Goal: Information Seeking & Learning: Compare options

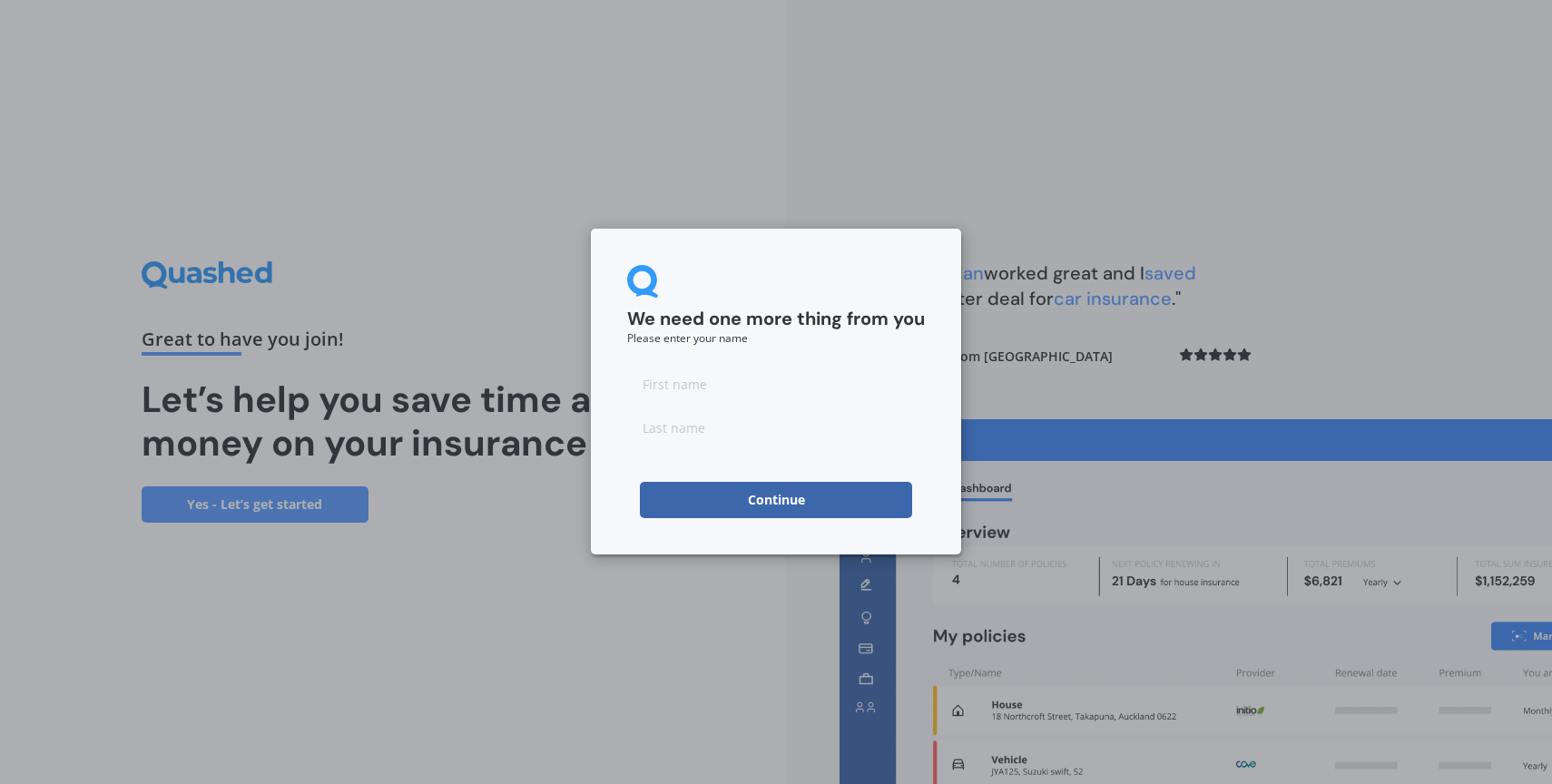
click at [693, 388] on input at bounding box center [776, 383] width 297 height 36
type input "[PERSON_NAME]"
click at [761, 505] on button "Continue" at bounding box center [776, 499] width 272 height 36
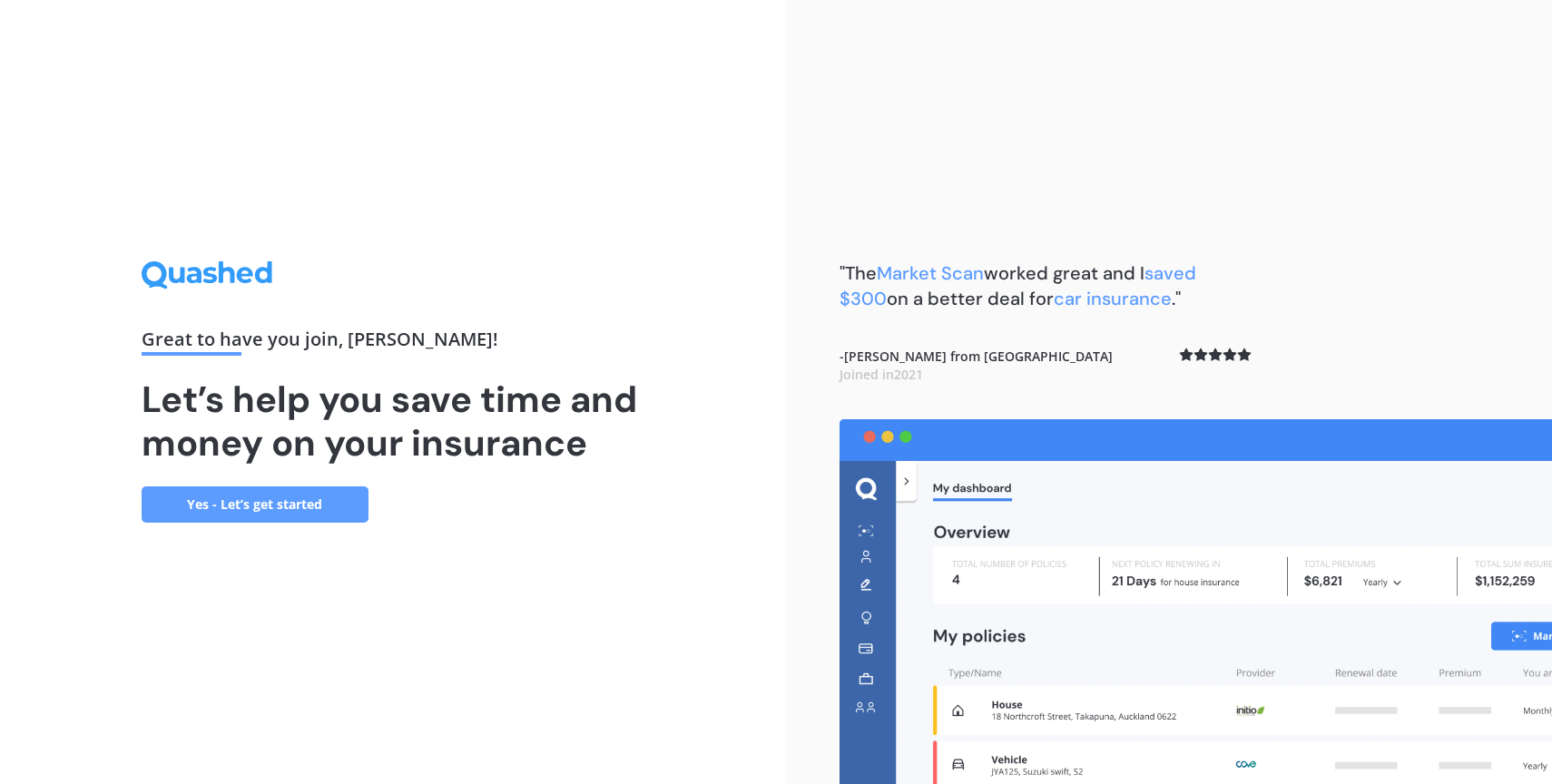
click at [263, 513] on link "Yes - Let’s get started" at bounding box center [255, 503] width 227 height 36
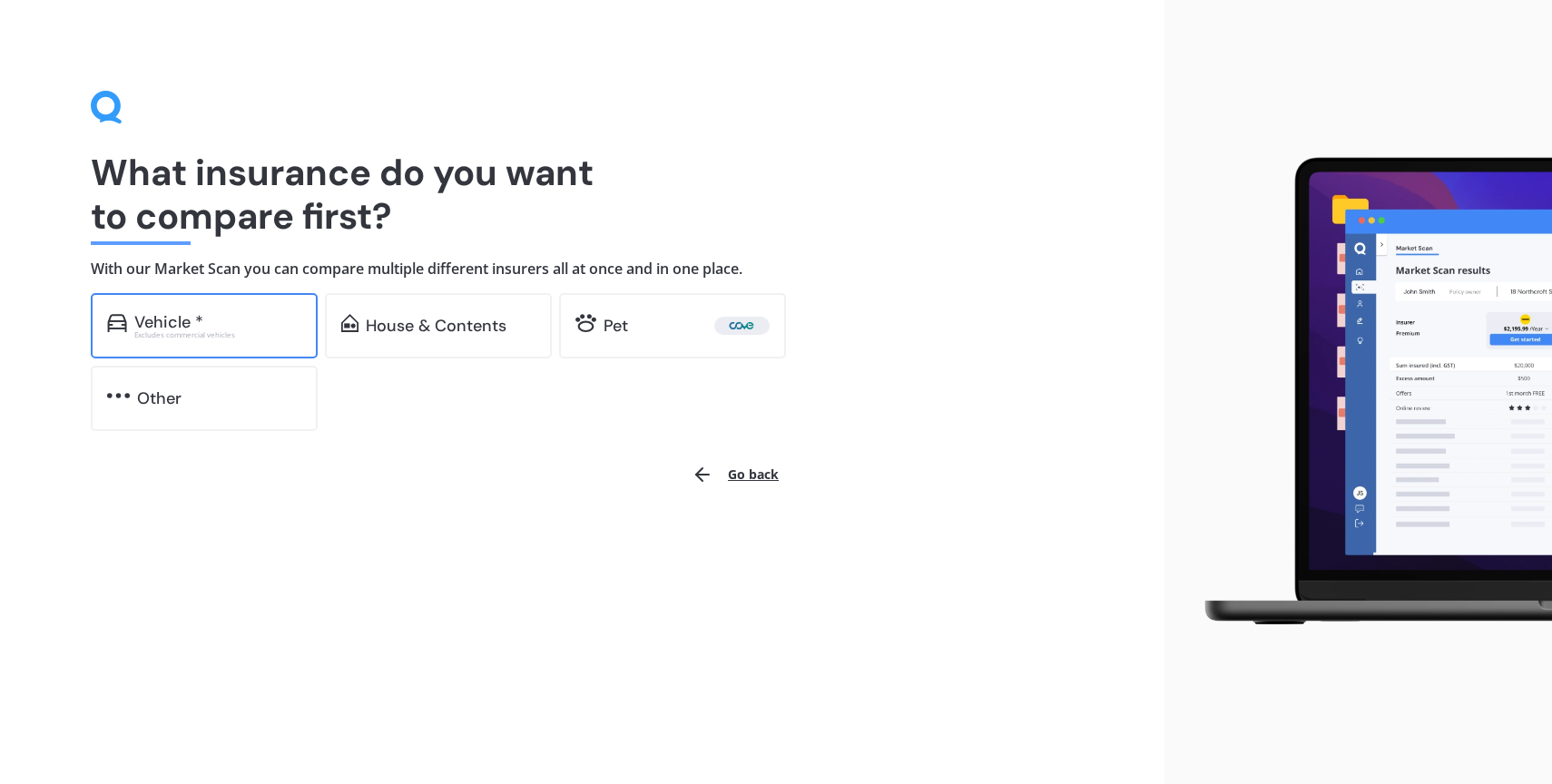
click at [232, 304] on div "Vehicle * Excludes commercial vehicles" at bounding box center [204, 325] width 227 height 65
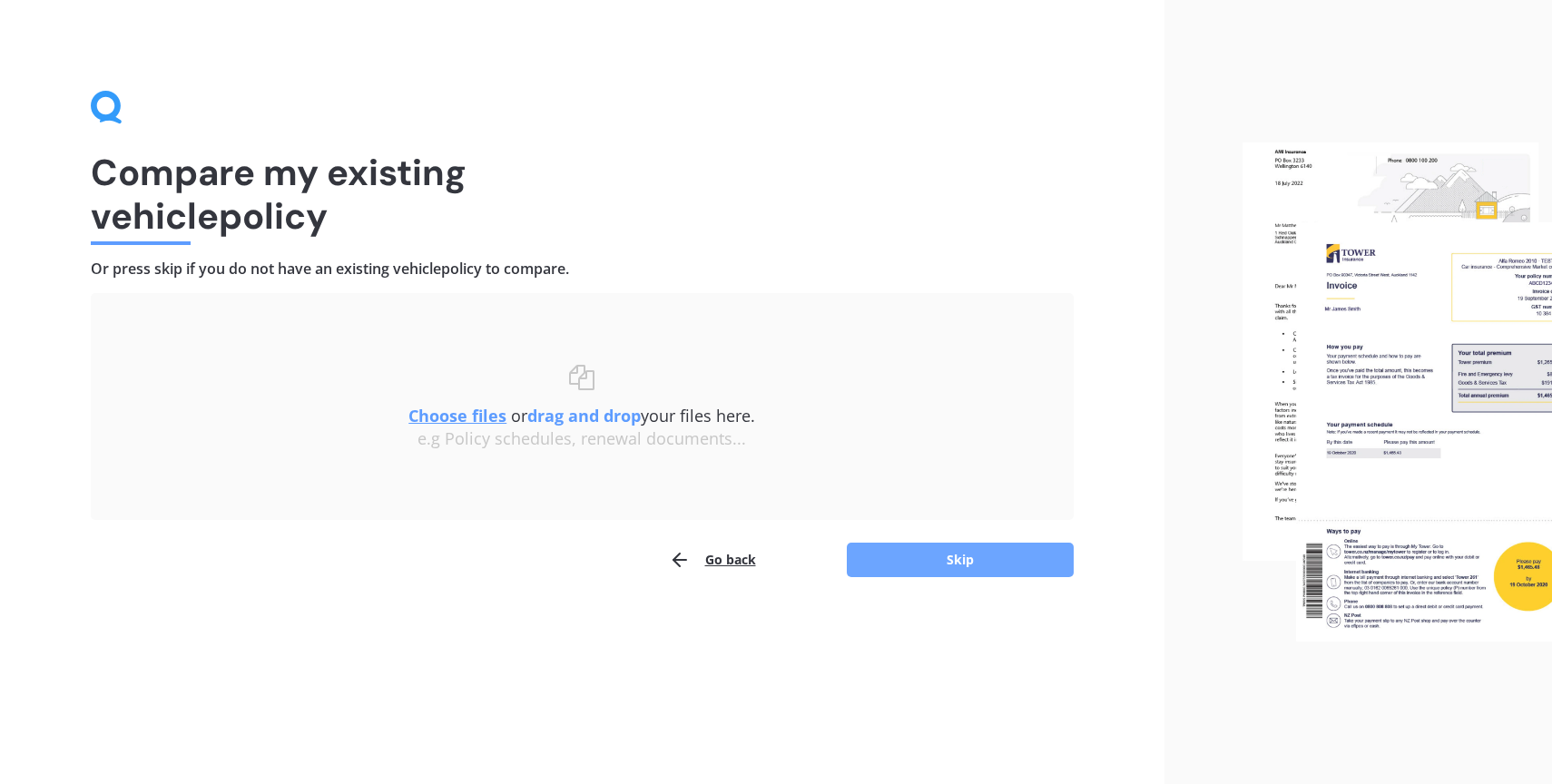
click at [906, 554] on button "Skip" at bounding box center [959, 559] width 227 height 35
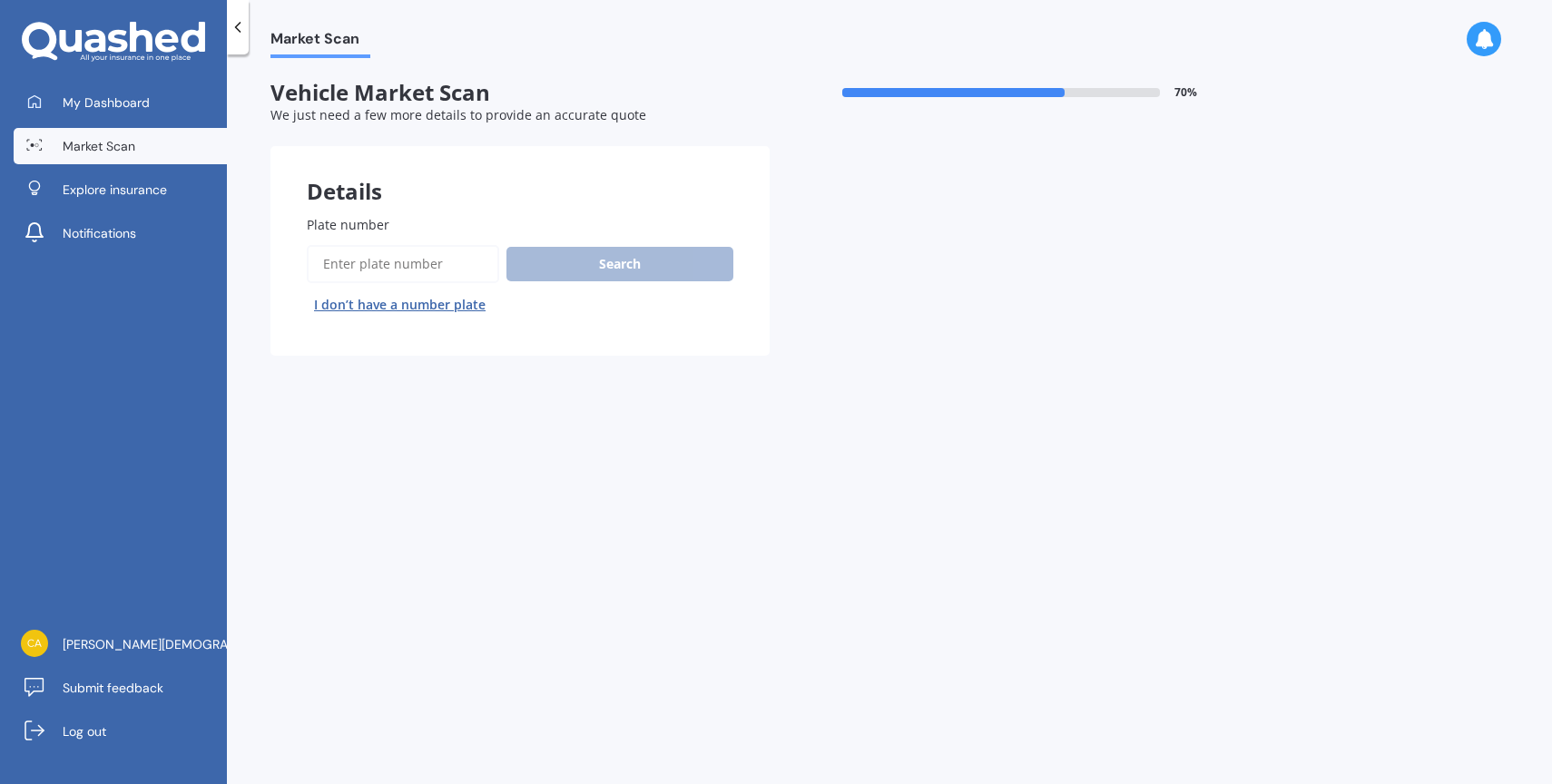
click at [368, 258] on input "Plate number" at bounding box center [403, 263] width 193 height 38
type input "NDG547"
click at [585, 265] on button "Search" at bounding box center [620, 264] width 227 height 35
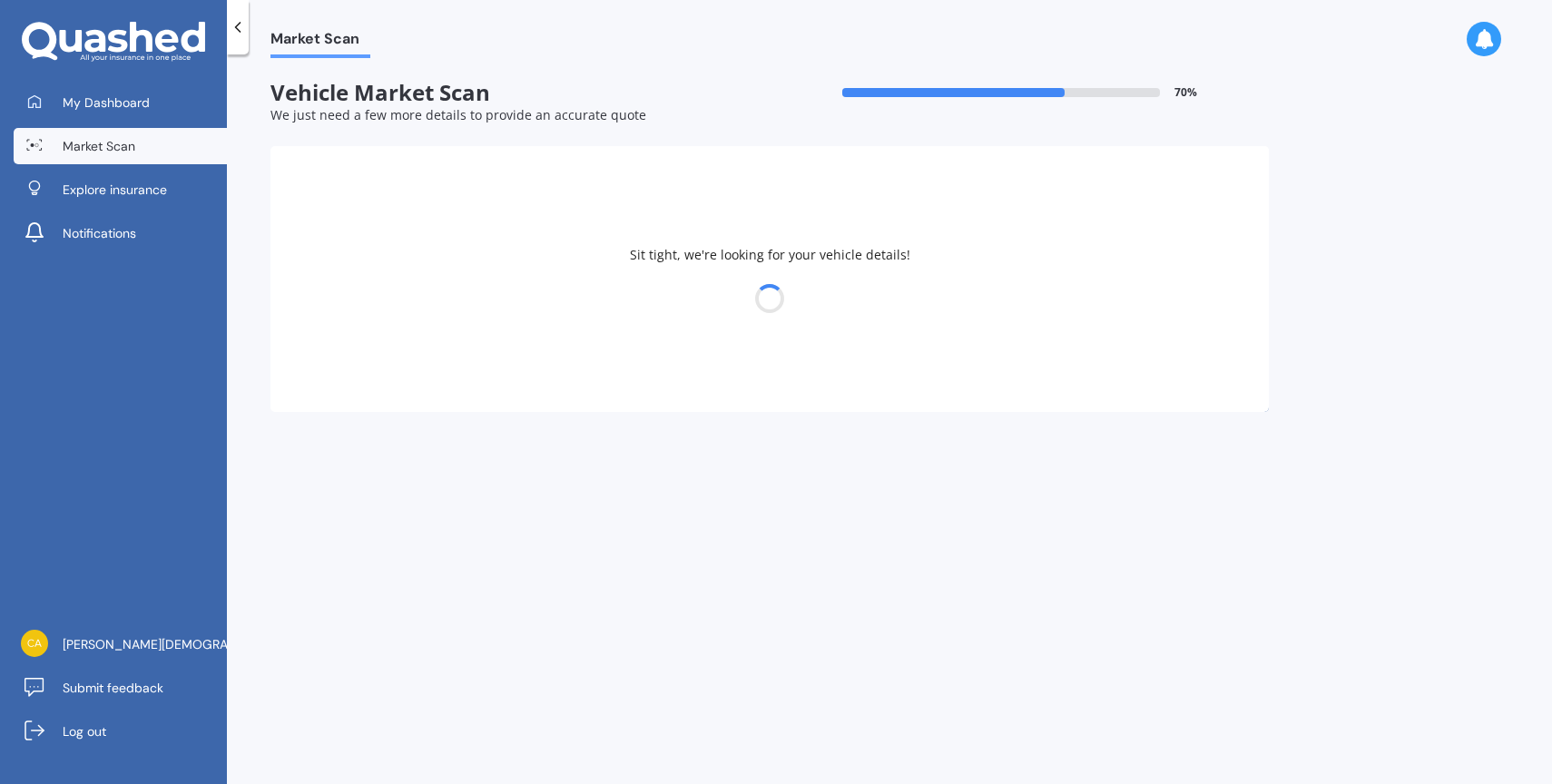
select select "KIA"
select select "CERATO"
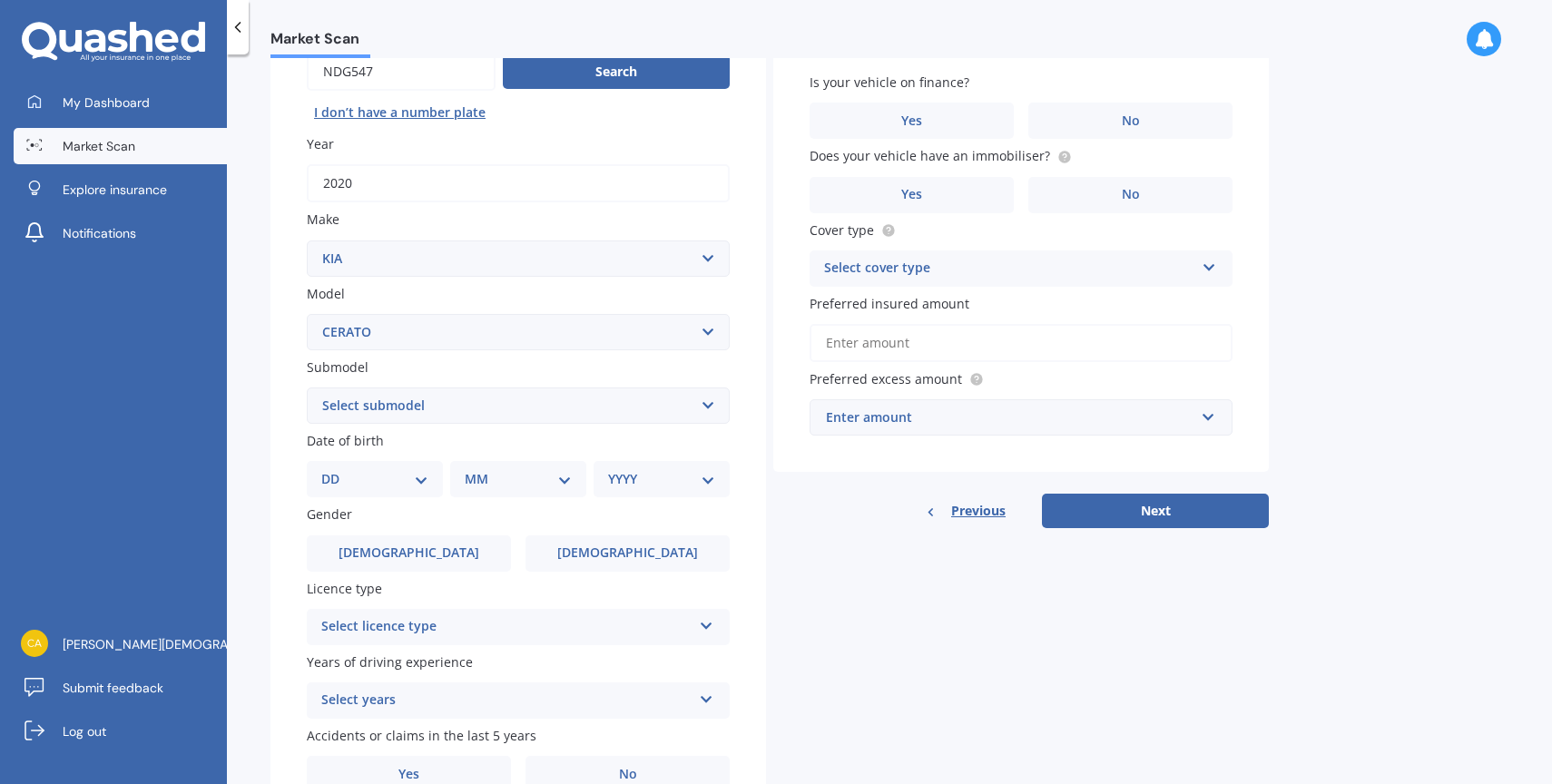
scroll to position [200, 0]
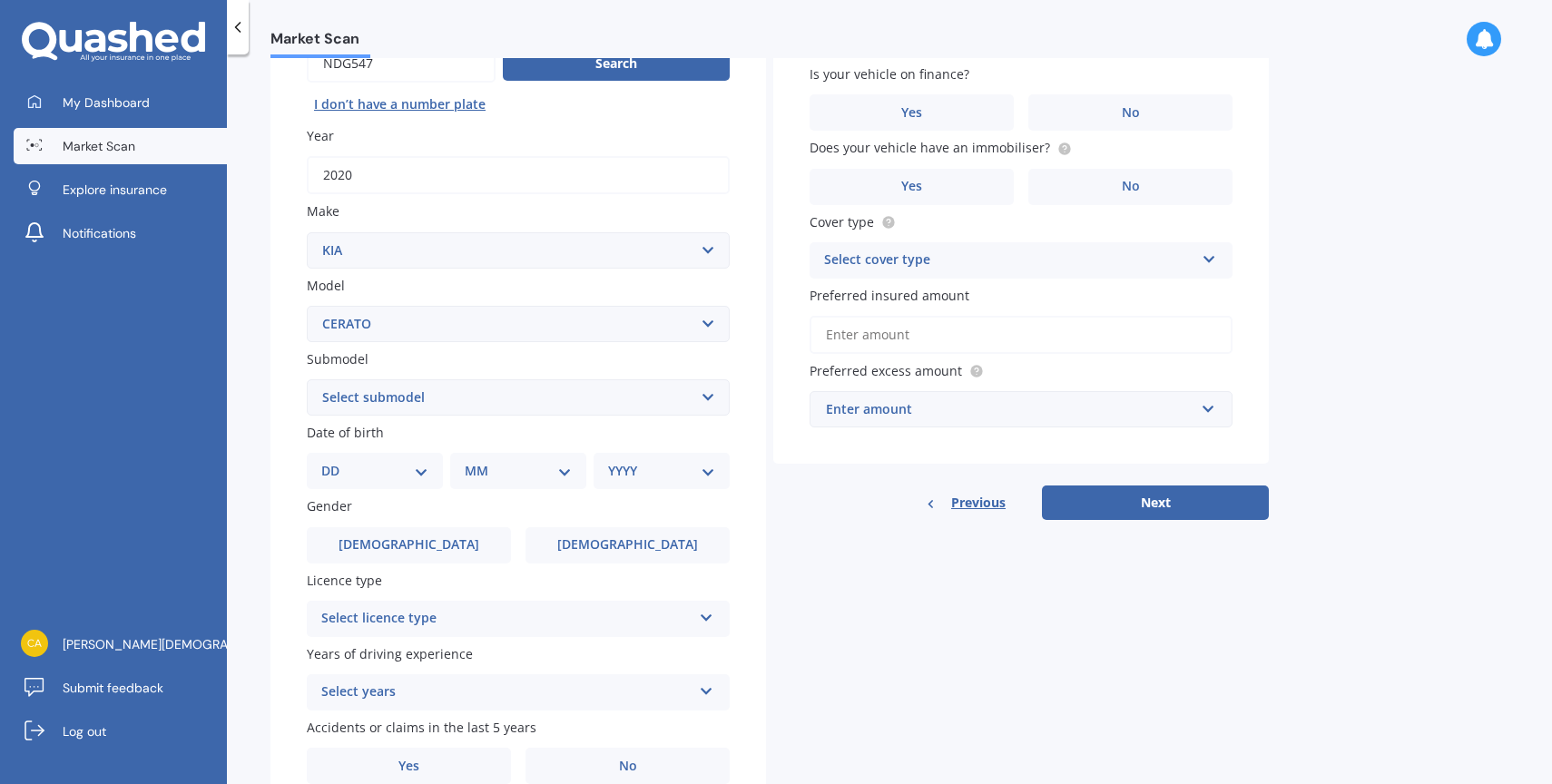
click at [428, 395] on select "Select submodel (All) EX GT 1.6PT/7AM Limited LX Hatch" at bounding box center [518, 397] width 423 height 36
select select "EX"
click at [307, 381] on select "Select submodel (All) EX GT 1.6PT/7AM Limited LX Hatch" at bounding box center [518, 397] width 423 height 36
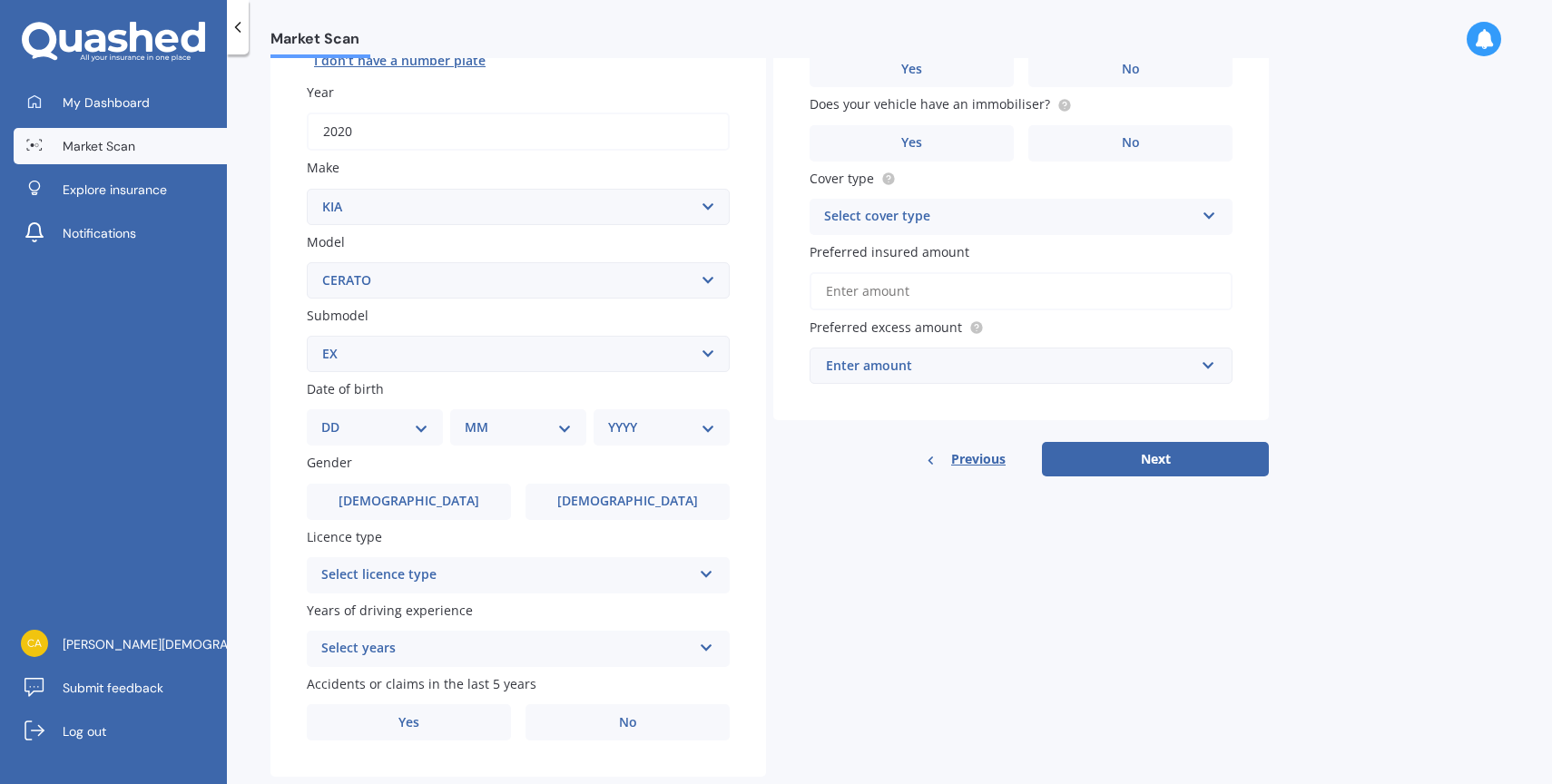
scroll to position [282, 0]
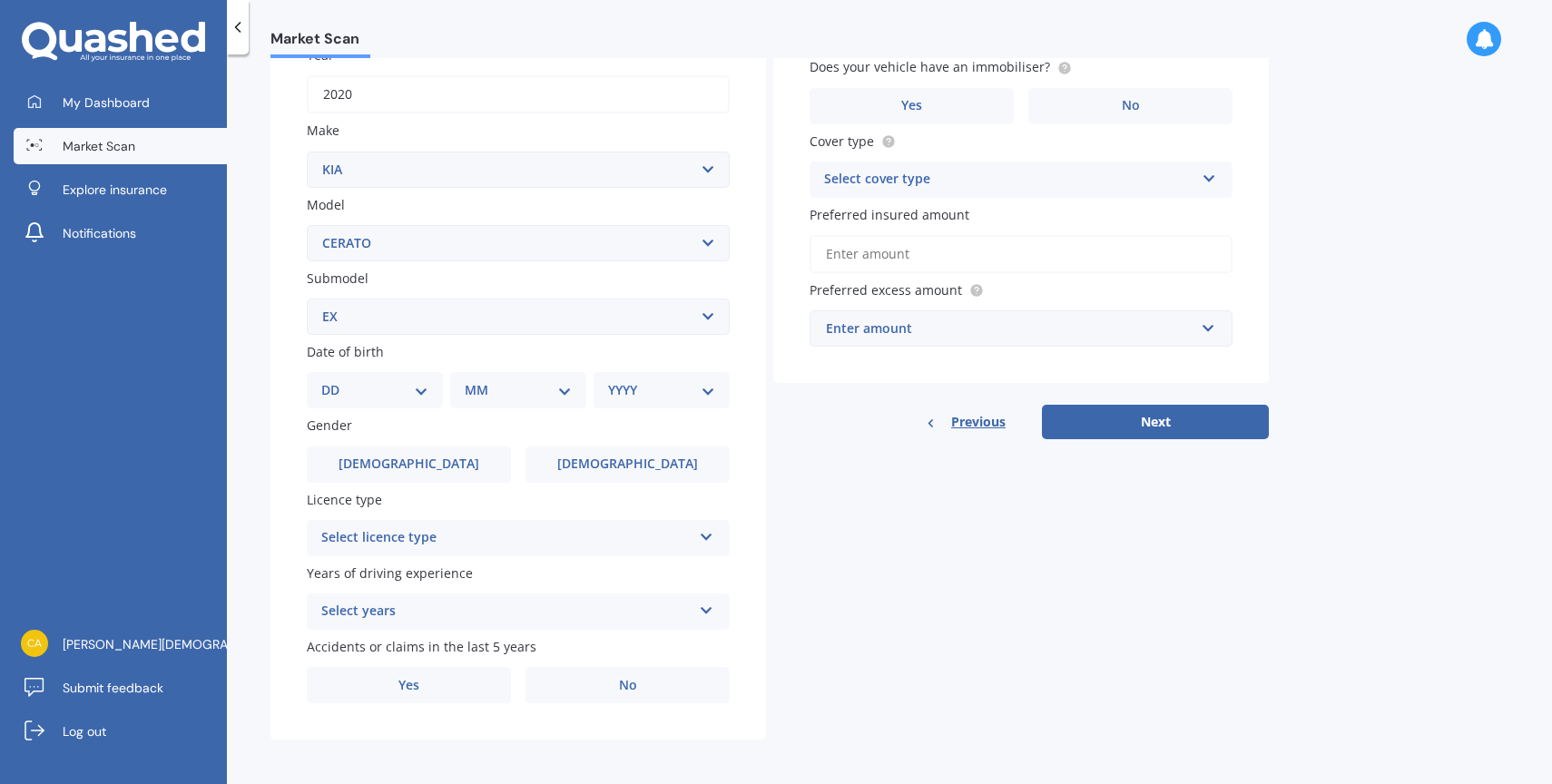
click at [533, 385] on select "MM 01 02 03 04 05 06 07 08 09 10 11 12" at bounding box center [518, 390] width 107 height 20
select select "08"
click at [472, 383] on select "MM 01 02 03 04 05 06 07 08 09 10 11 12" at bounding box center [518, 390] width 107 height 20
click at [642, 392] on select "YYYY 2025 2024 2023 2022 2021 2020 2019 2018 2017 2016 2015 2014 2013 2012 2011…" at bounding box center [657, 390] width 100 height 20
select select "1990"
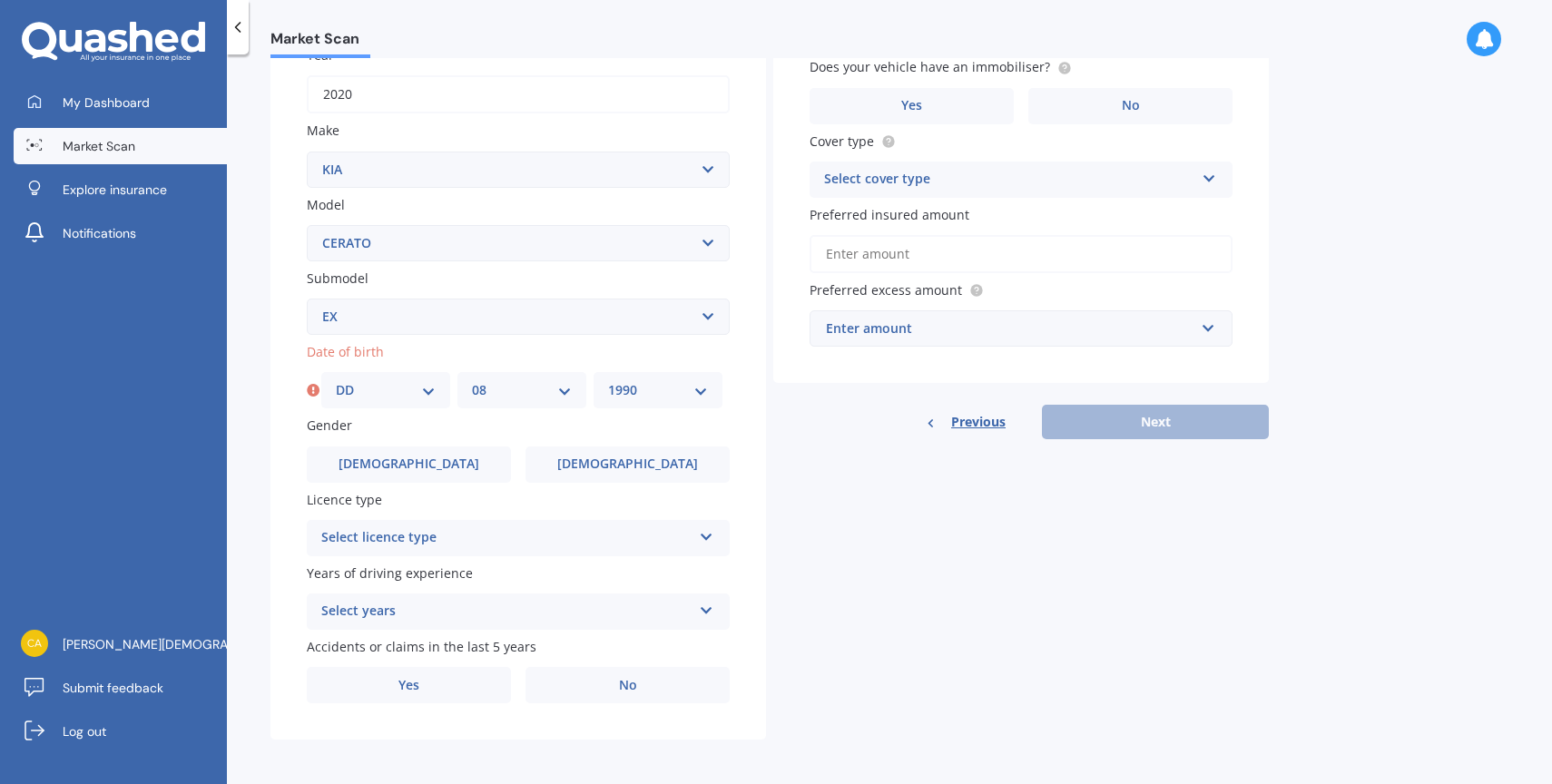
click at [608, 383] on select "YYYY 2025 2024 2023 2022 2021 2020 2019 2018 2017 2016 2015 2014 2013 2012 2011…" at bounding box center [657, 390] width 100 height 20
click at [366, 387] on select "DD 01 02 03 04 05 06 07 08 09 10 11 12 13 14 15 16 17 18 19 20 21 22 23 24 25 2…" at bounding box center [385, 390] width 100 height 20
click at [336, 383] on select "DD 01 02 03 04 05 06 07 08 09 10 11 12 13 14 15 16 17 18 19 20 21 22 23 24 25 2…" at bounding box center [385, 390] width 100 height 20
click at [369, 396] on select "DD 01 02 03 04 05 06 07 08 09 10 11 12 13 14 15 16 17 18 19 20 21 22 23 24 25 2…" at bounding box center [375, 390] width 107 height 20
select select "23"
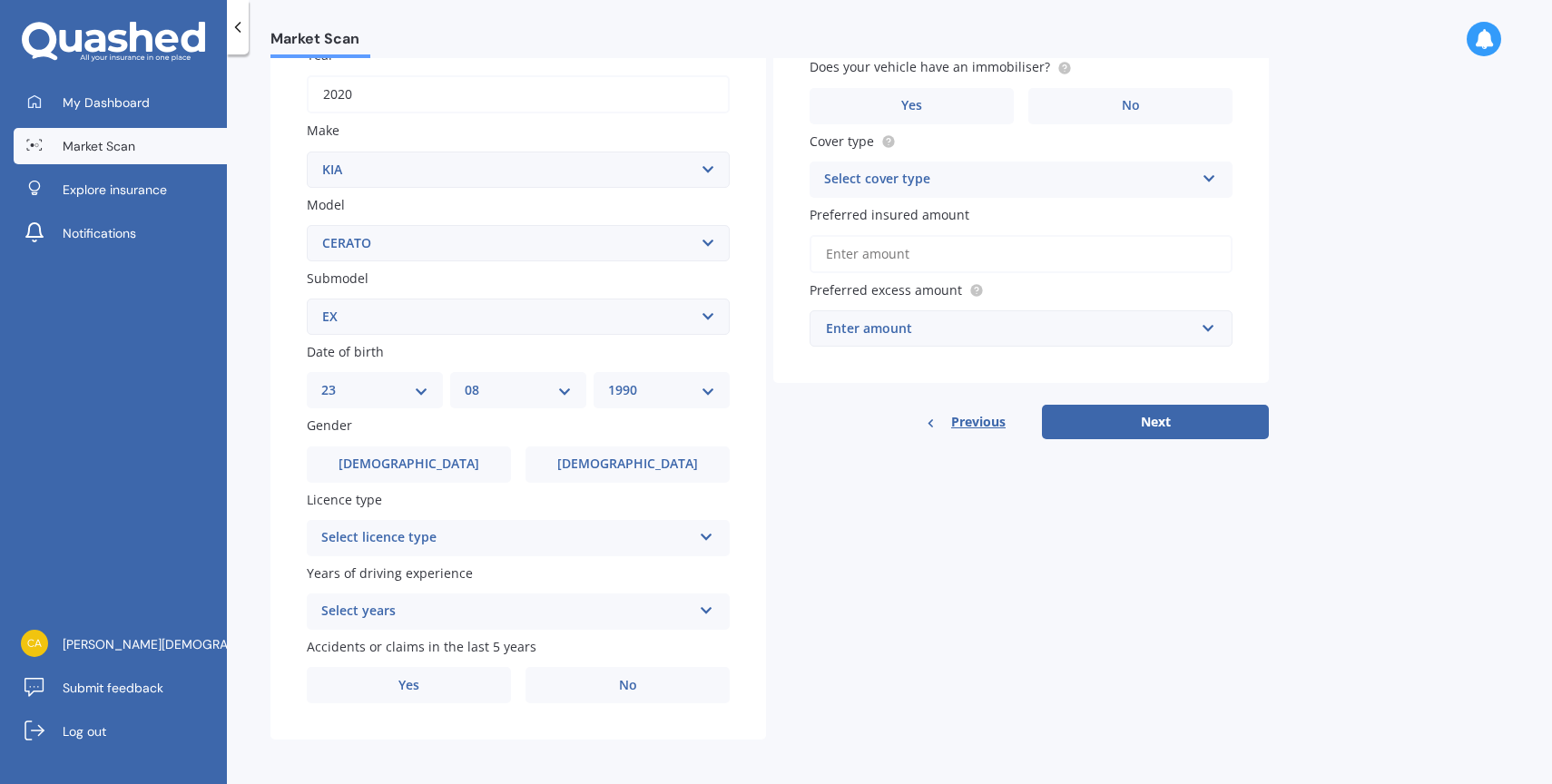
click at [321, 383] on select "DD 01 02 03 04 05 06 07 08 09 10 11 12 13 14 15 16 17 18 19 20 21 22 23 24 25 2…" at bounding box center [375, 390] width 107 height 20
click at [369, 469] on label "[DEMOGRAPHIC_DATA]" at bounding box center [409, 464] width 204 height 36
click at [0, 0] on input "[DEMOGRAPHIC_DATA]" at bounding box center [0, 0] width 0 height 0
click at [363, 549] on div "Select licence type" at bounding box center [506, 538] width 370 height 21
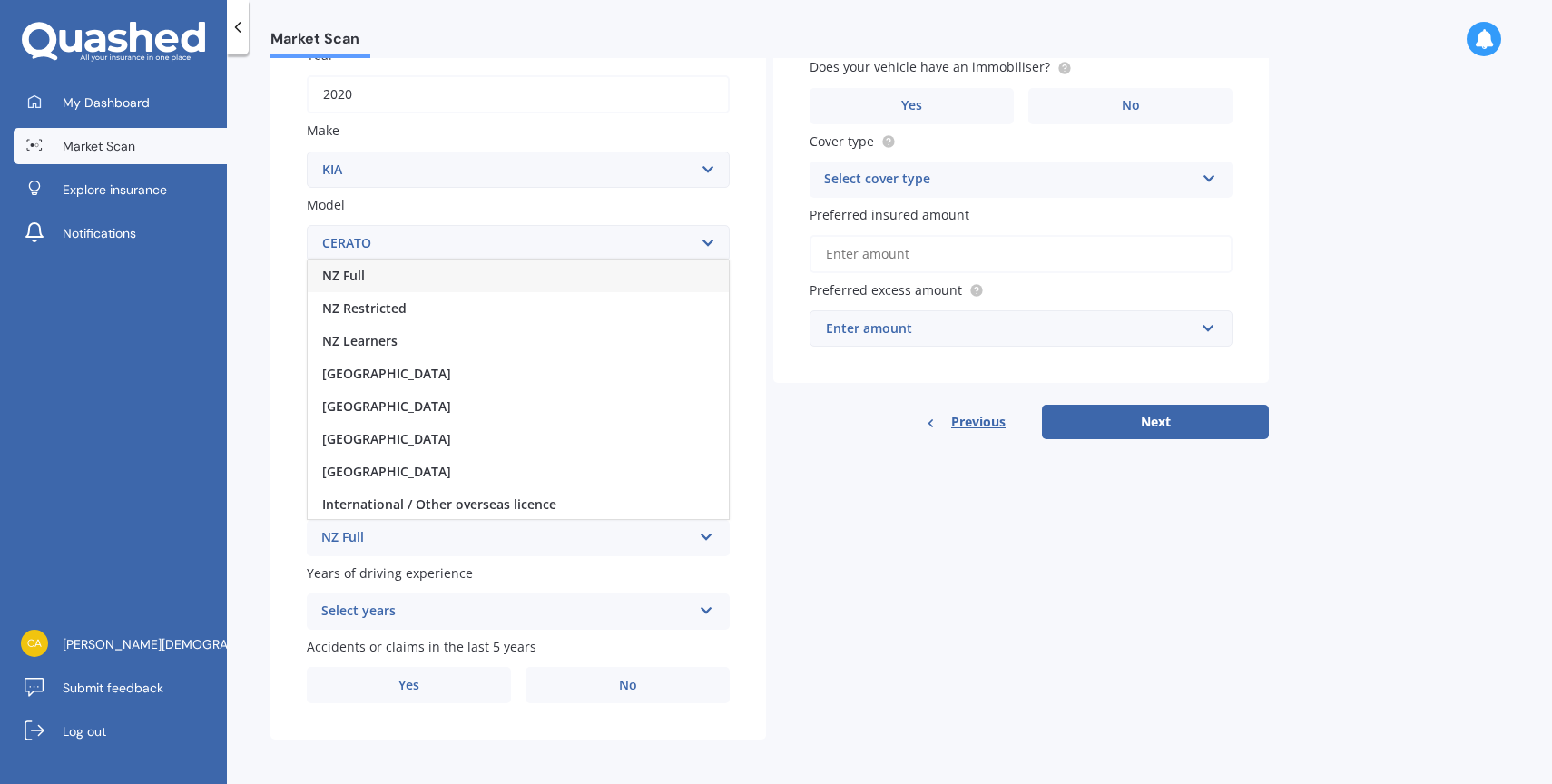
click at [380, 281] on div "NZ Full" at bounding box center [518, 276] width 421 height 33
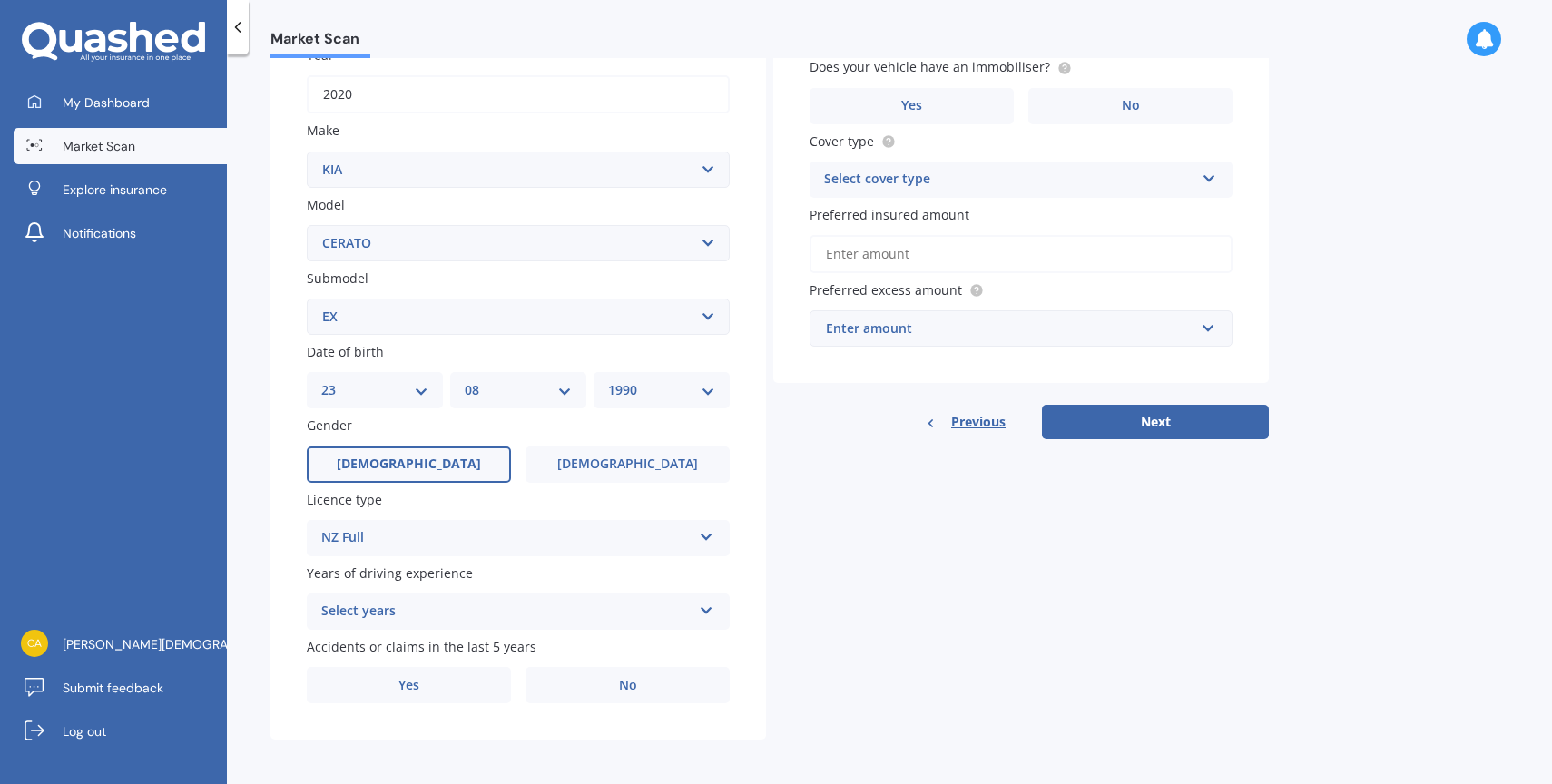
scroll to position [288, 0]
click at [367, 590] on div "Select years 5 or more years 4 years 3 years 2 years 1 year" at bounding box center [518, 608] width 423 height 36
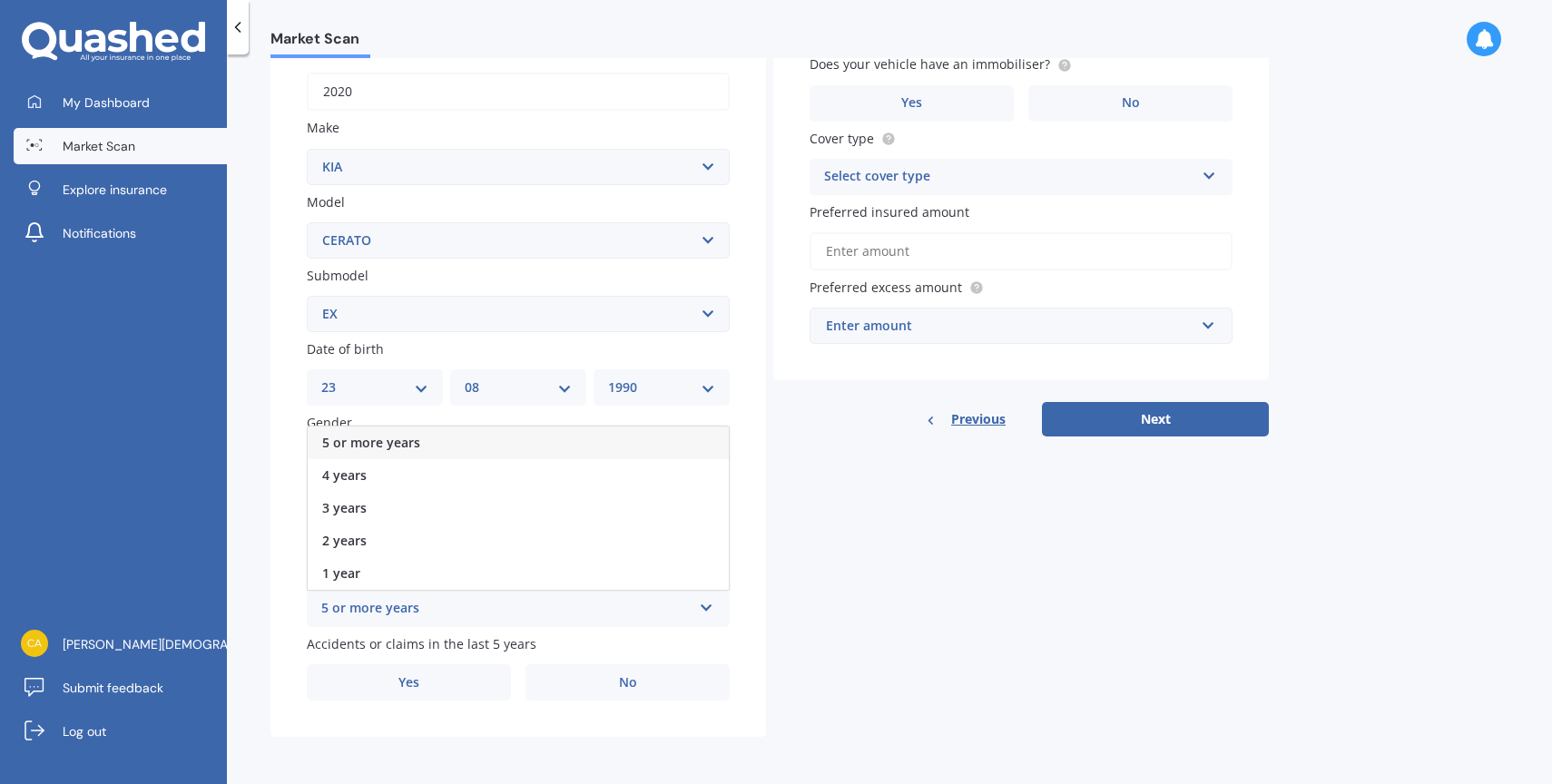
click at [370, 434] on span "5 or more years" at bounding box center [371, 442] width 98 height 17
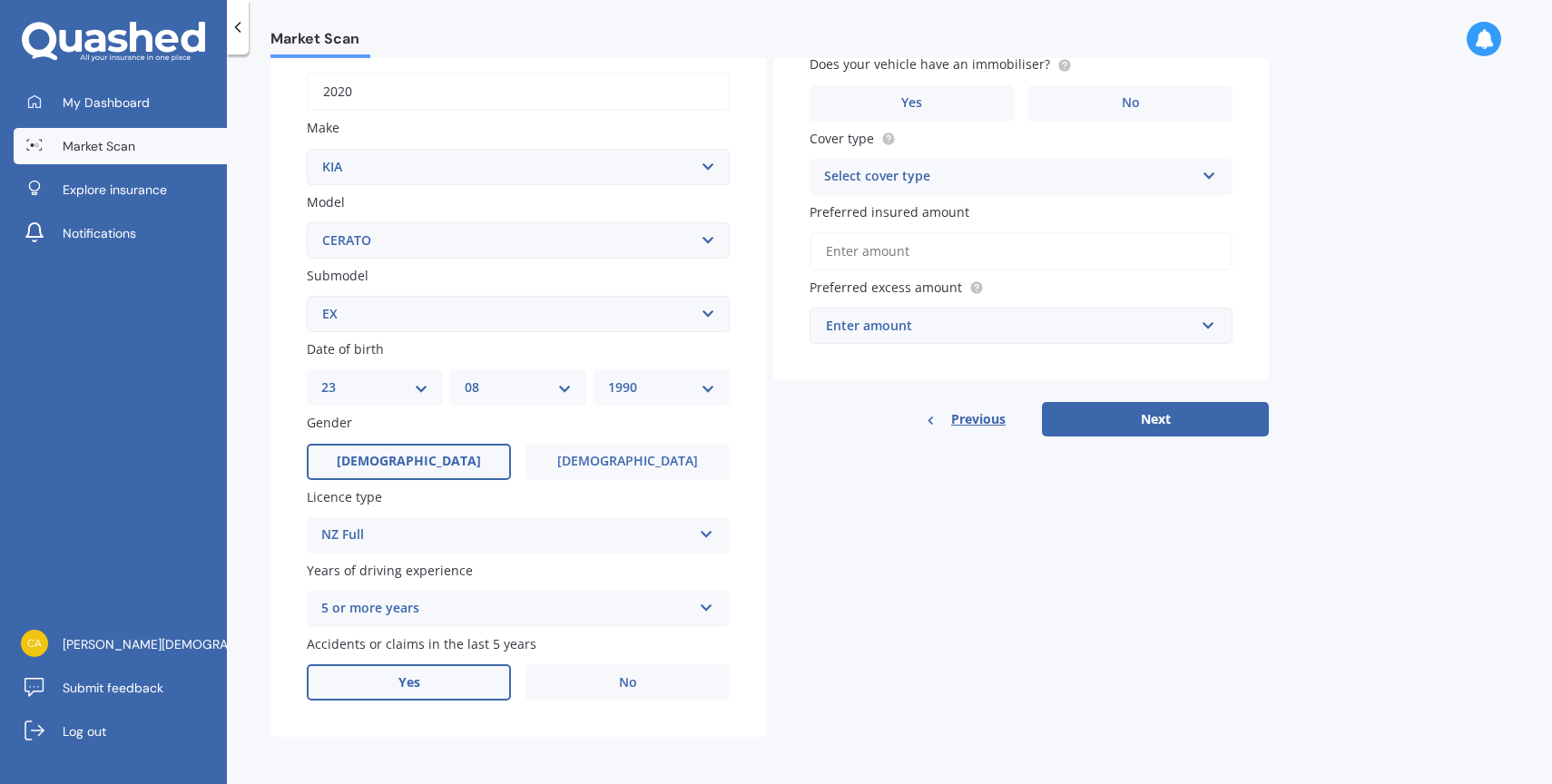
click at [398, 671] on label "Yes" at bounding box center [409, 681] width 204 height 36
click at [0, 0] on input "Yes" at bounding box center [0, 0] width 0 height 0
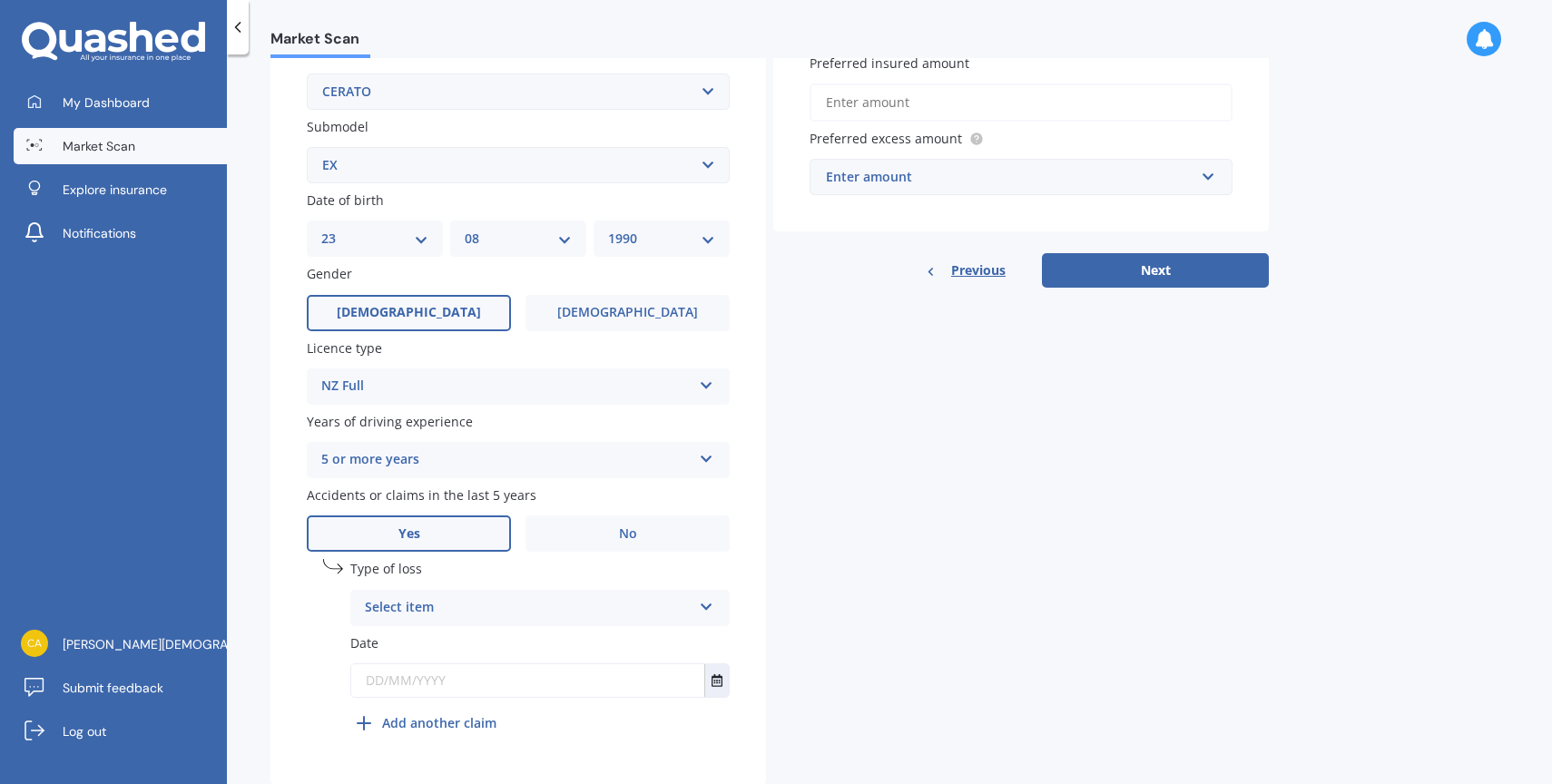
scroll to position [486, 0]
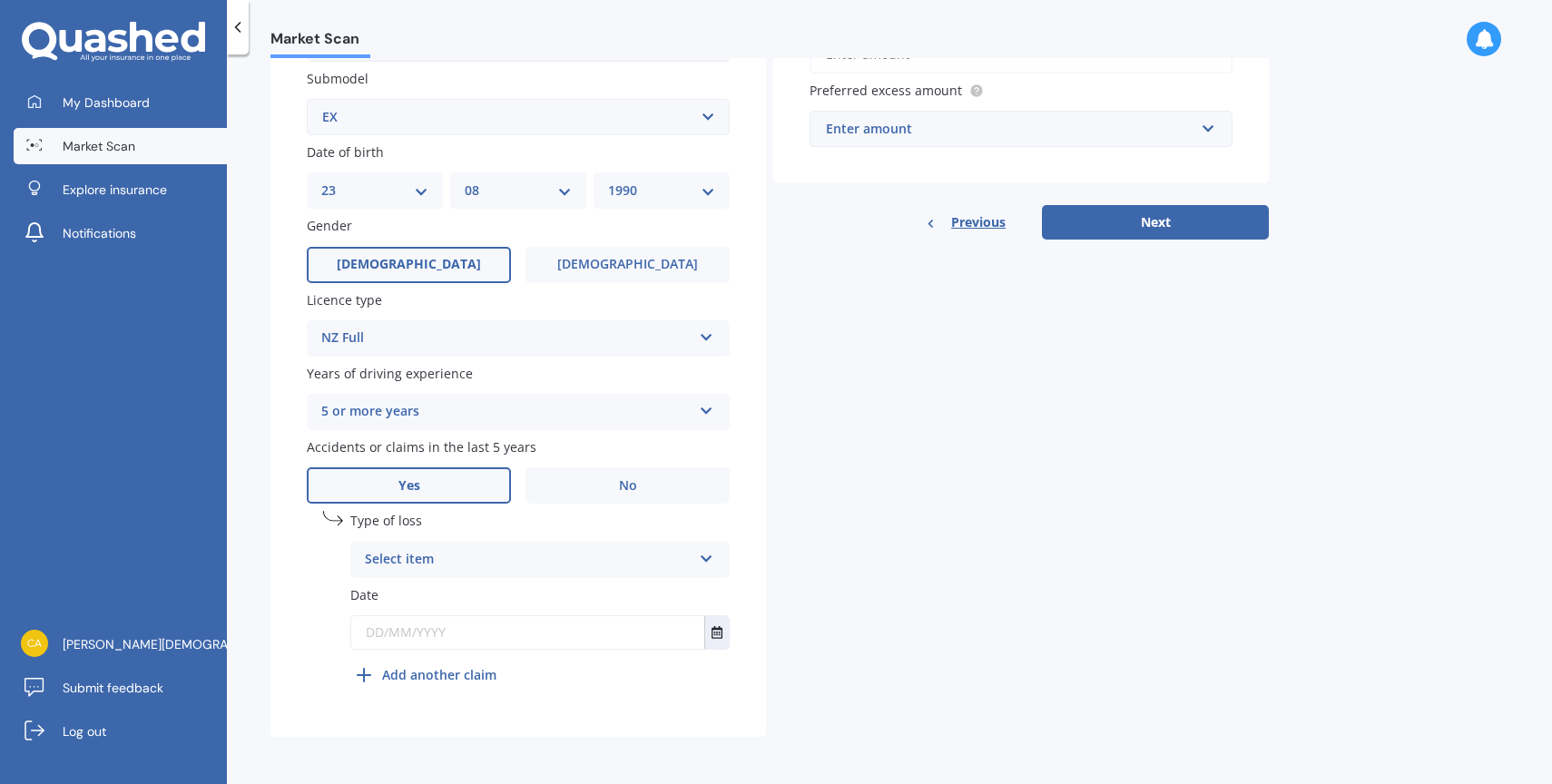
click at [451, 569] on div "Select item" at bounding box center [528, 559] width 326 height 21
click at [589, 456] on div "Accidents or claims in the last 5 years Yes No" at bounding box center [518, 470] width 423 height 66
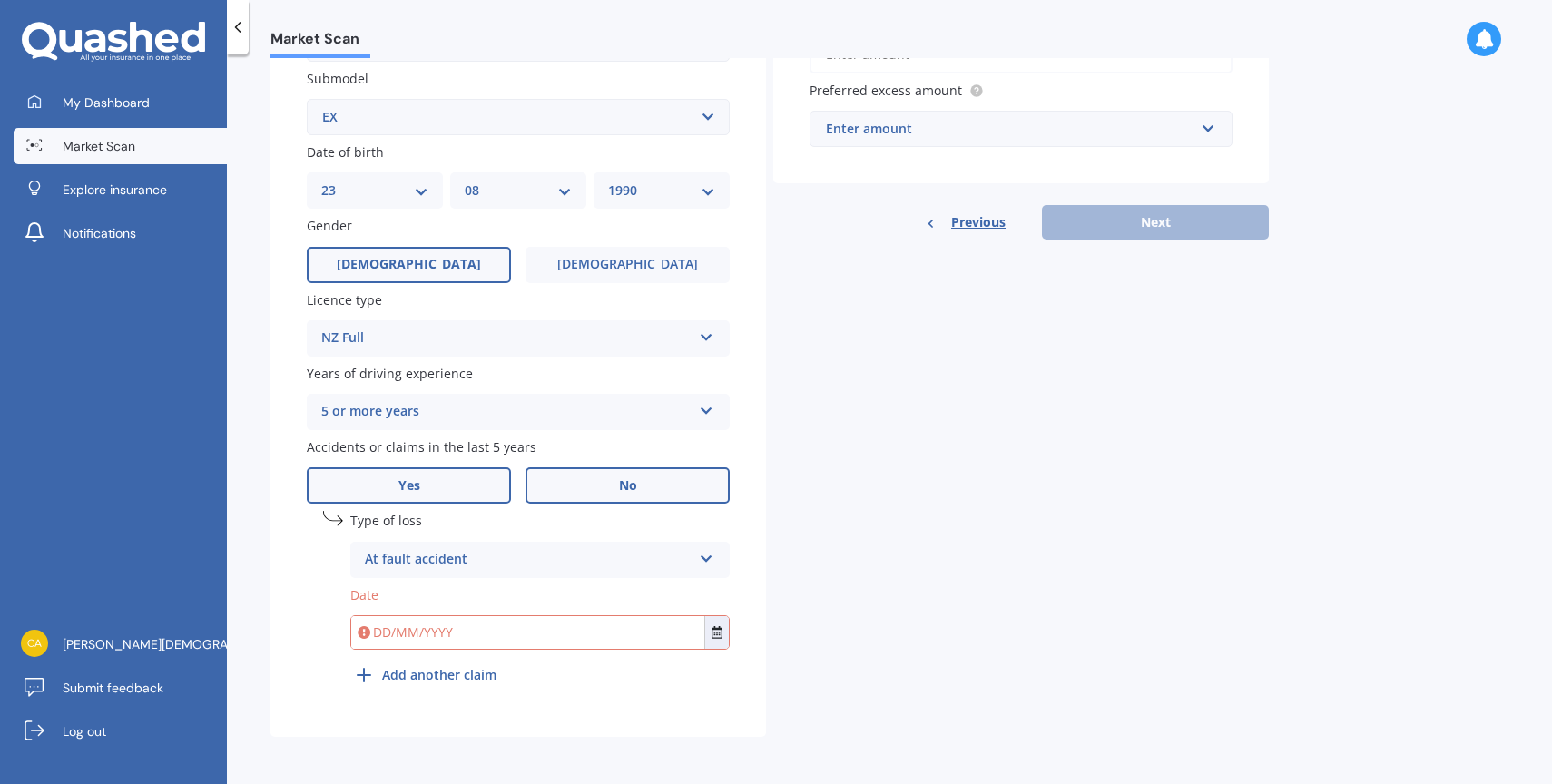
click at [583, 479] on label "No" at bounding box center [627, 485] width 204 height 36
click at [0, 0] on input "No" at bounding box center [0, 0] width 0 height 0
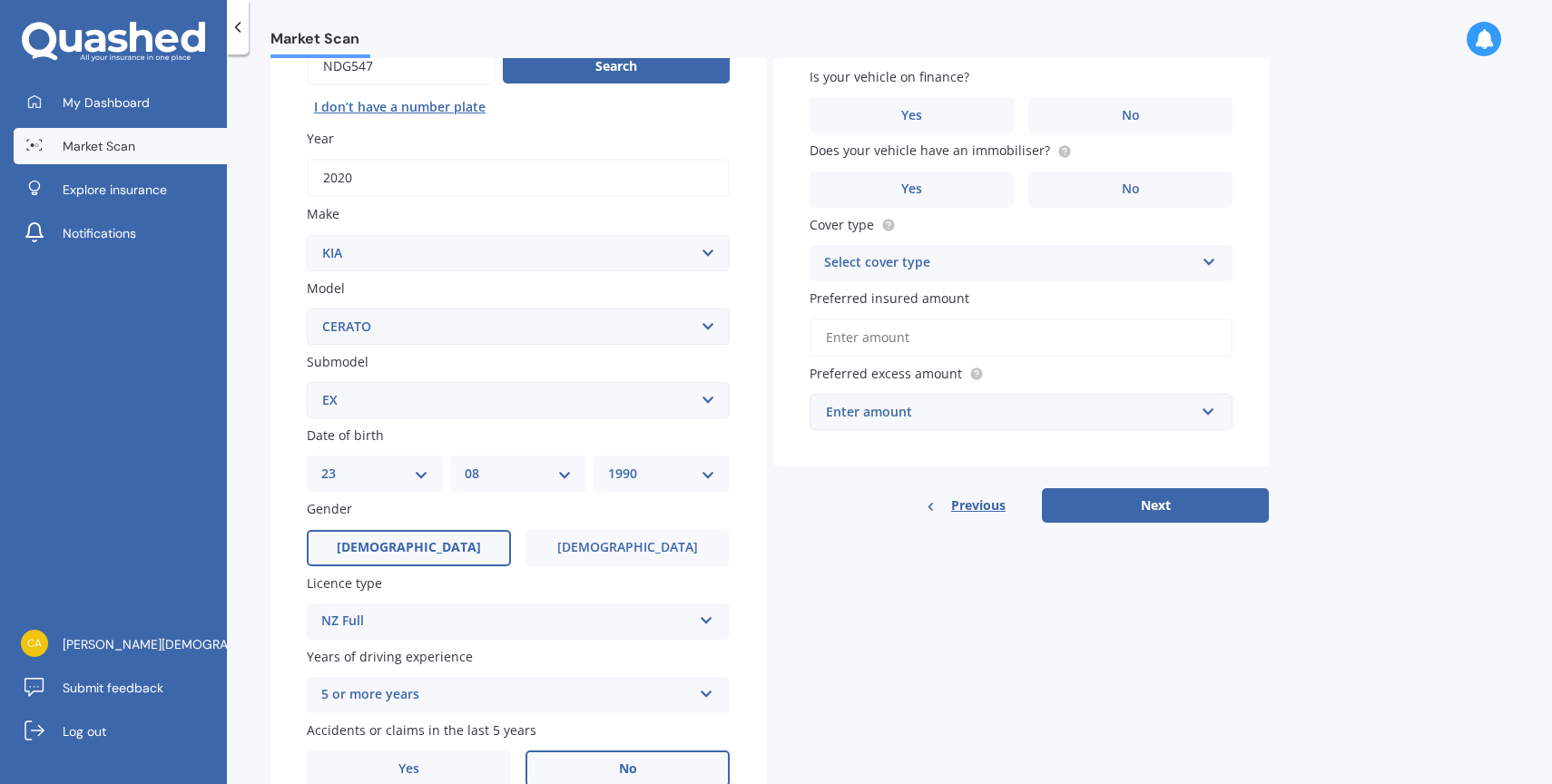
scroll to position [0, 0]
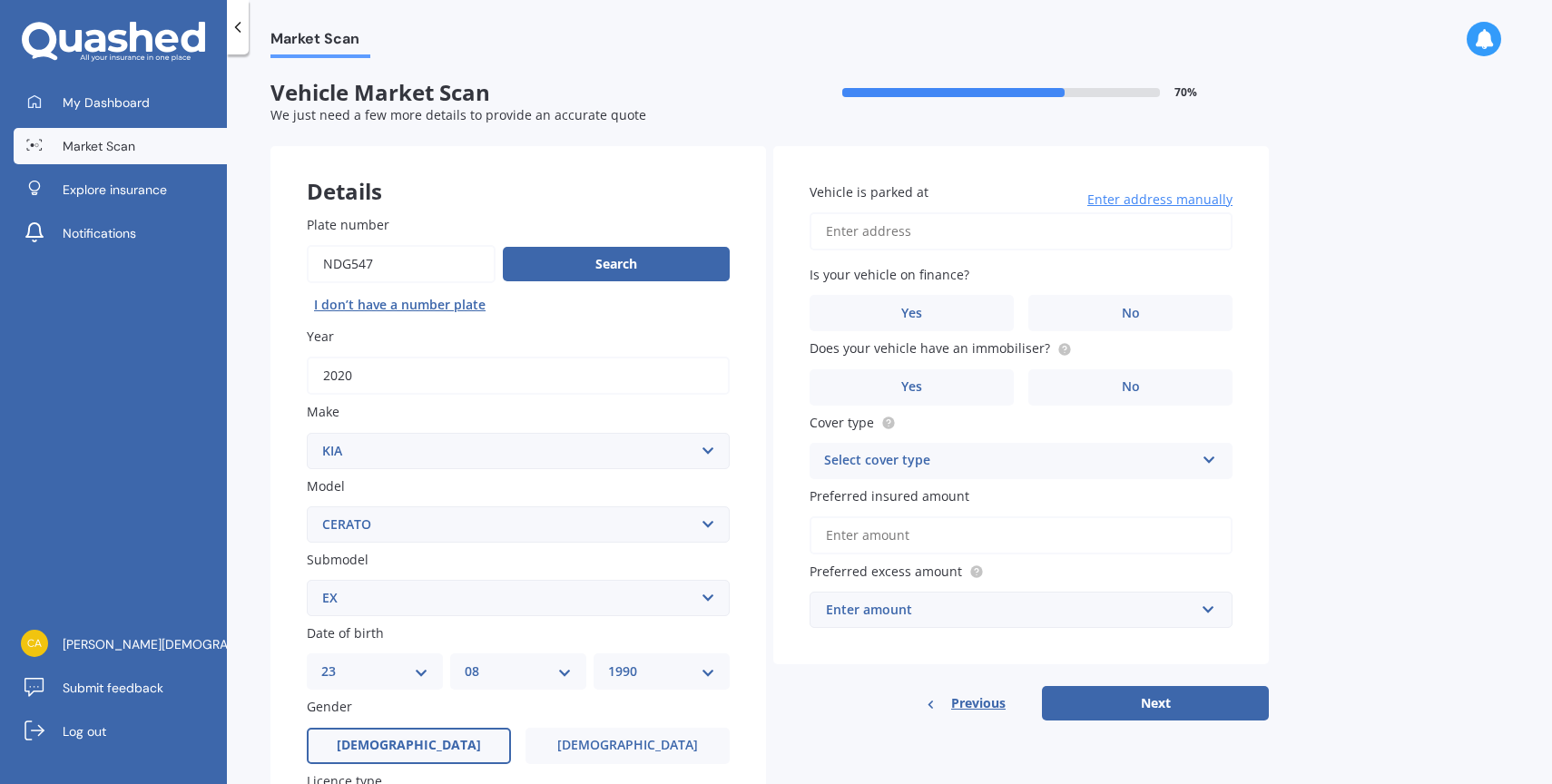
click at [867, 231] on input "Vehicle is parked at" at bounding box center [1020, 230] width 423 height 38
type input "[STREET_ADDRESS]"
click at [1122, 311] on span "No" at bounding box center [1130, 314] width 18 height 15
click at [0, 0] on input "No" at bounding box center [0, 0] width 0 height 0
click at [969, 382] on label "Yes" at bounding box center [911, 386] width 204 height 36
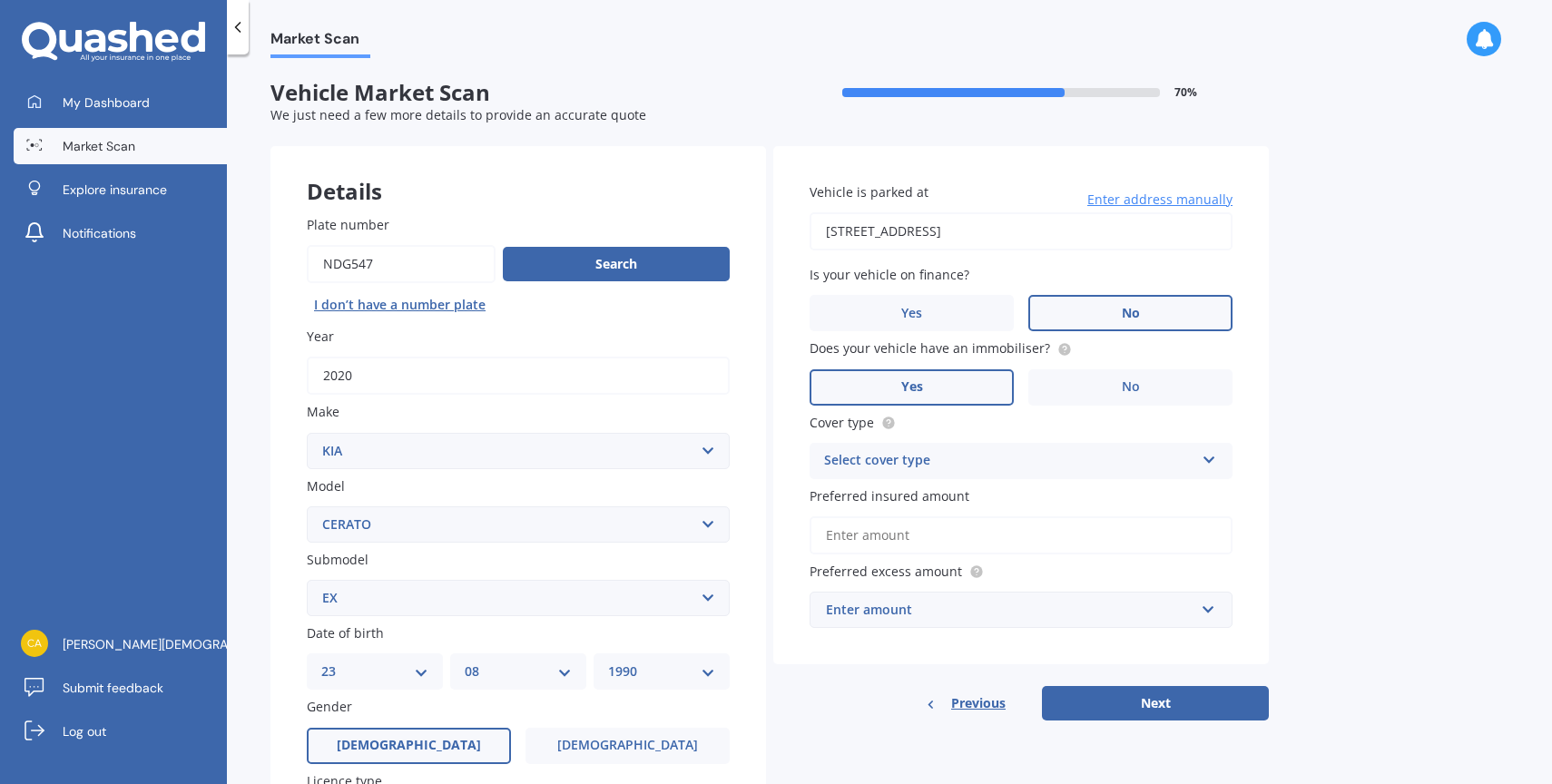
click at [0, 0] on input "Yes" at bounding box center [0, 0] width 0 height 0
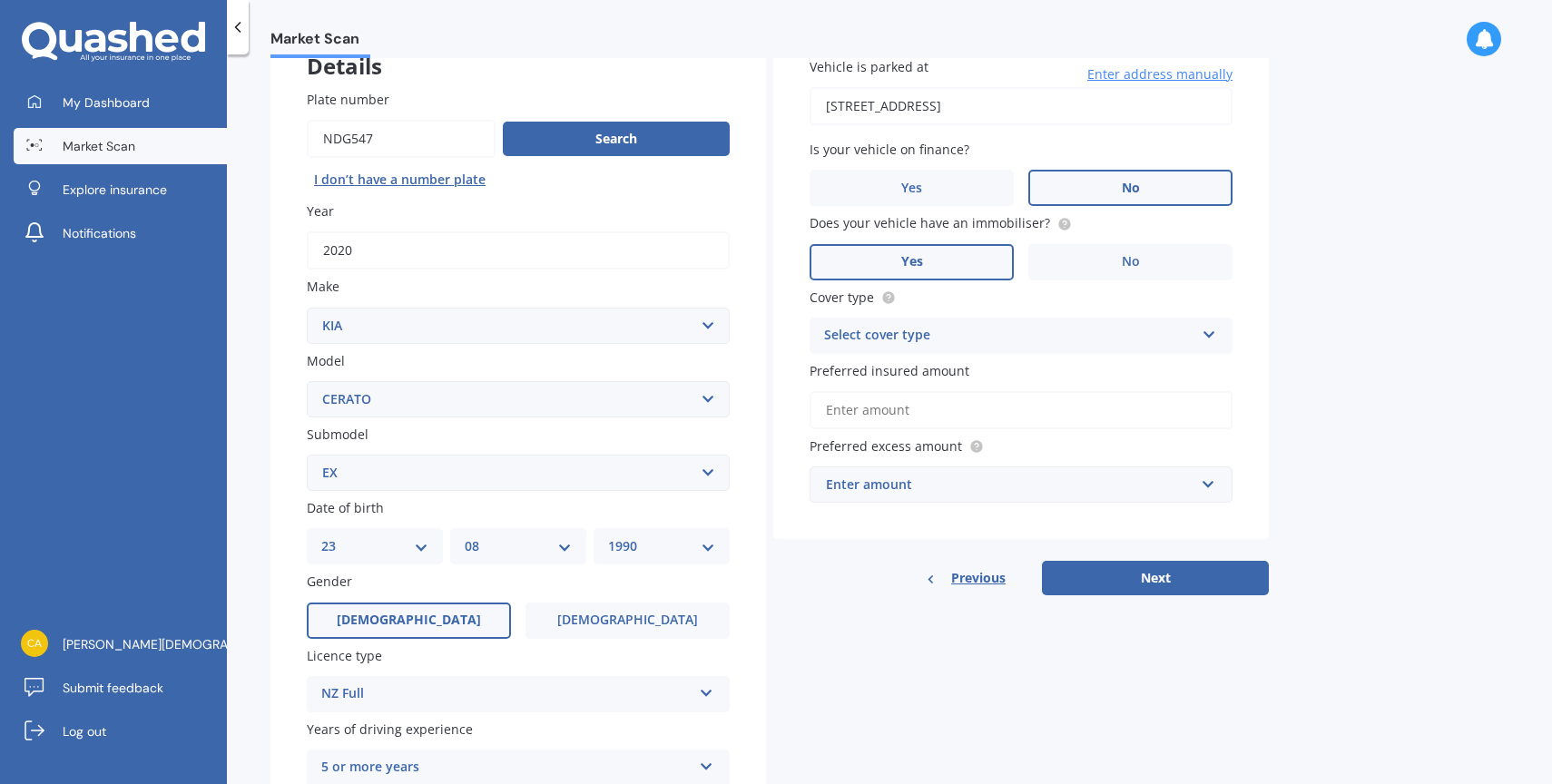
scroll to position [126, 0]
click at [924, 336] on div "Select cover type" at bounding box center [1009, 335] width 370 height 21
click at [885, 374] on span "Comprehensive" at bounding box center [872, 370] width 96 height 17
click at [879, 411] on input "Preferred insured amount" at bounding box center [1020, 408] width 423 height 38
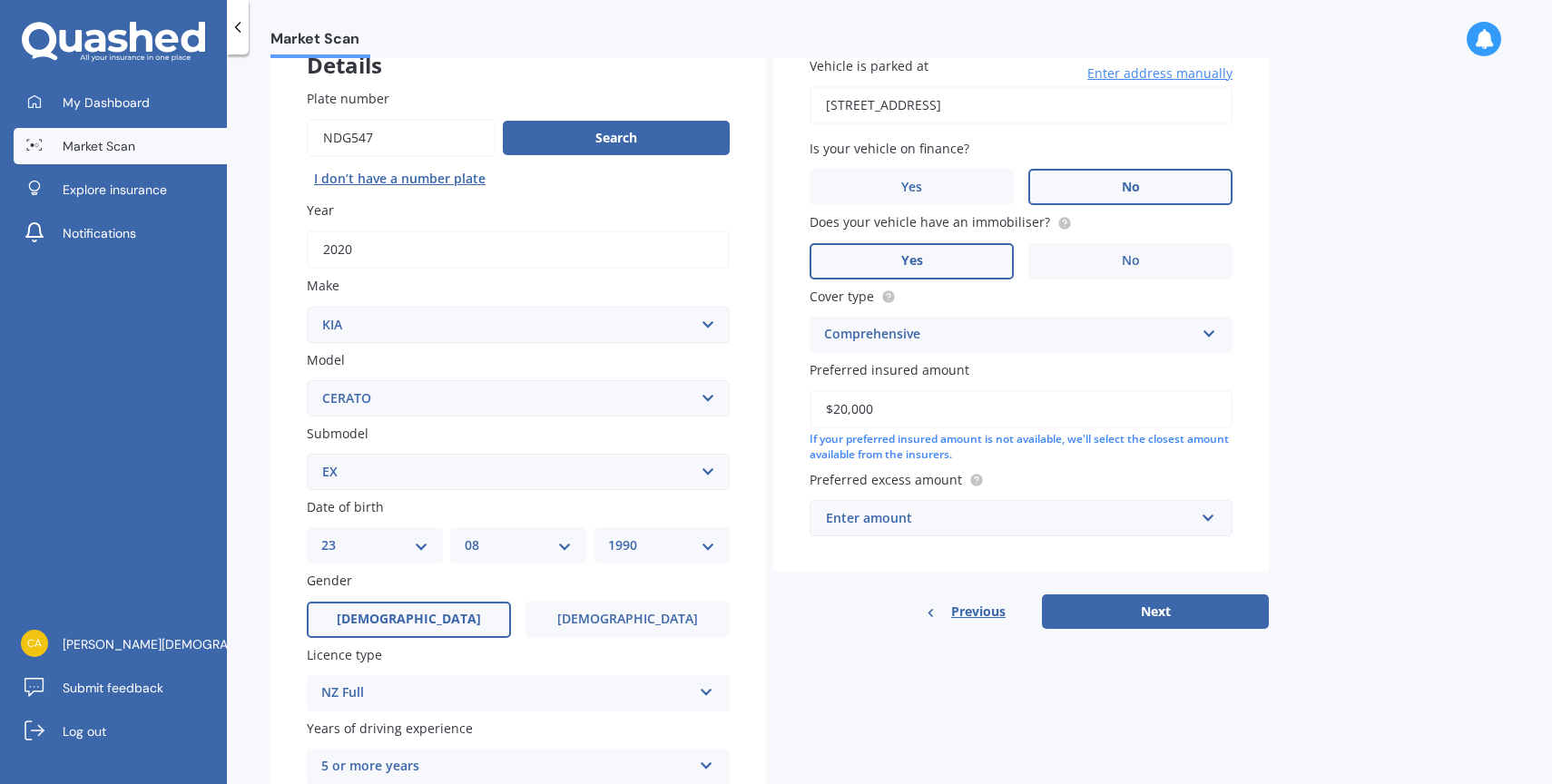
type input "$20,000"
click at [870, 530] on input "text" at bounding box center [1015, 518] width 407 height 35
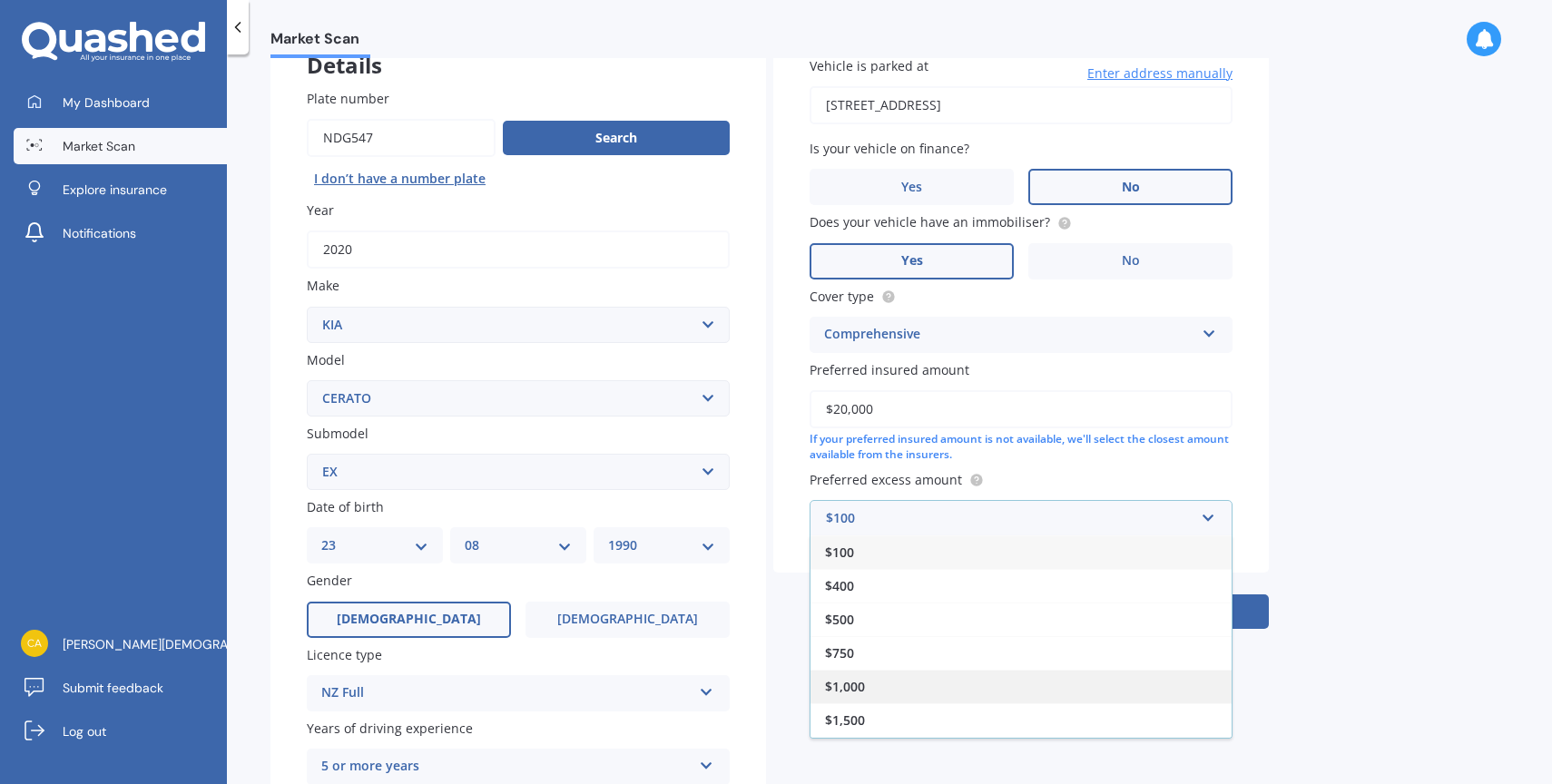
click at [864, 686] on span "$1,000" at bounding box center [844, 686] width 40 height 17
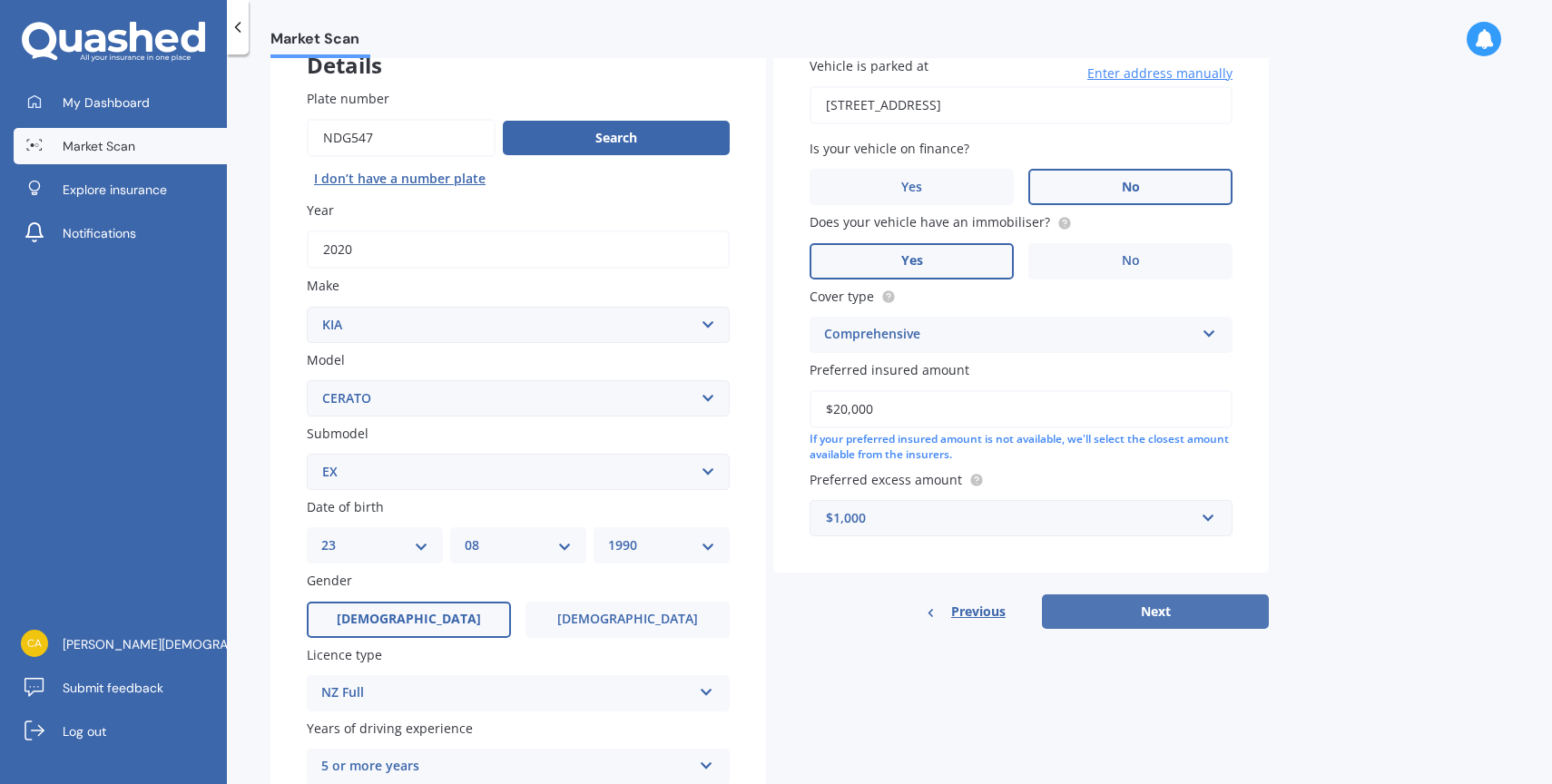
click at [1150, 609] on button "Next" at bounding box center [1155, 612] width 227 height 35
select select "23"
select select "08"
select select "1990"
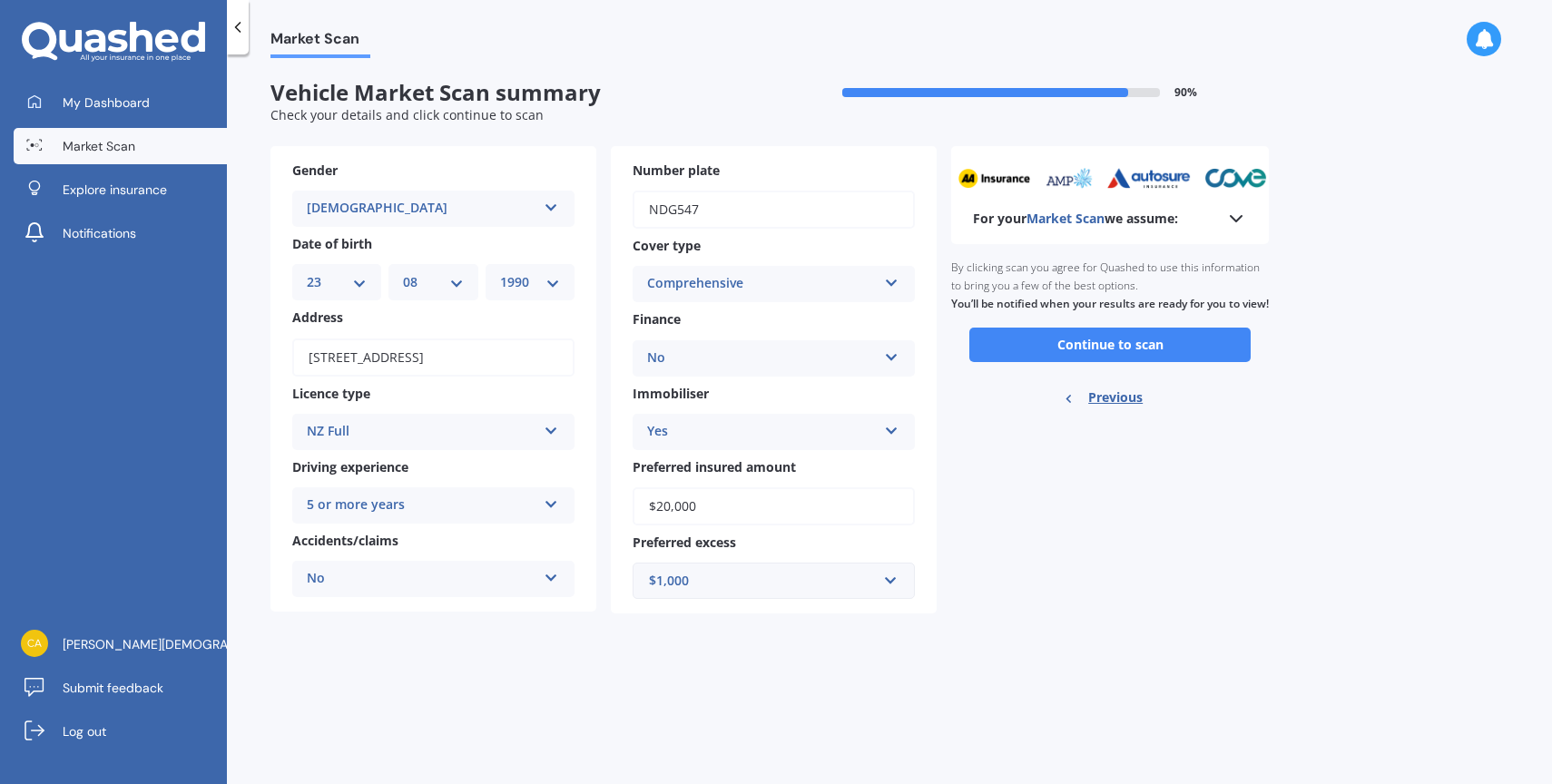
scroll to position [0, 0]
click at [1045, 347] on button "Continue to scan" at bounding box center [1110, 345] width 282 height 35
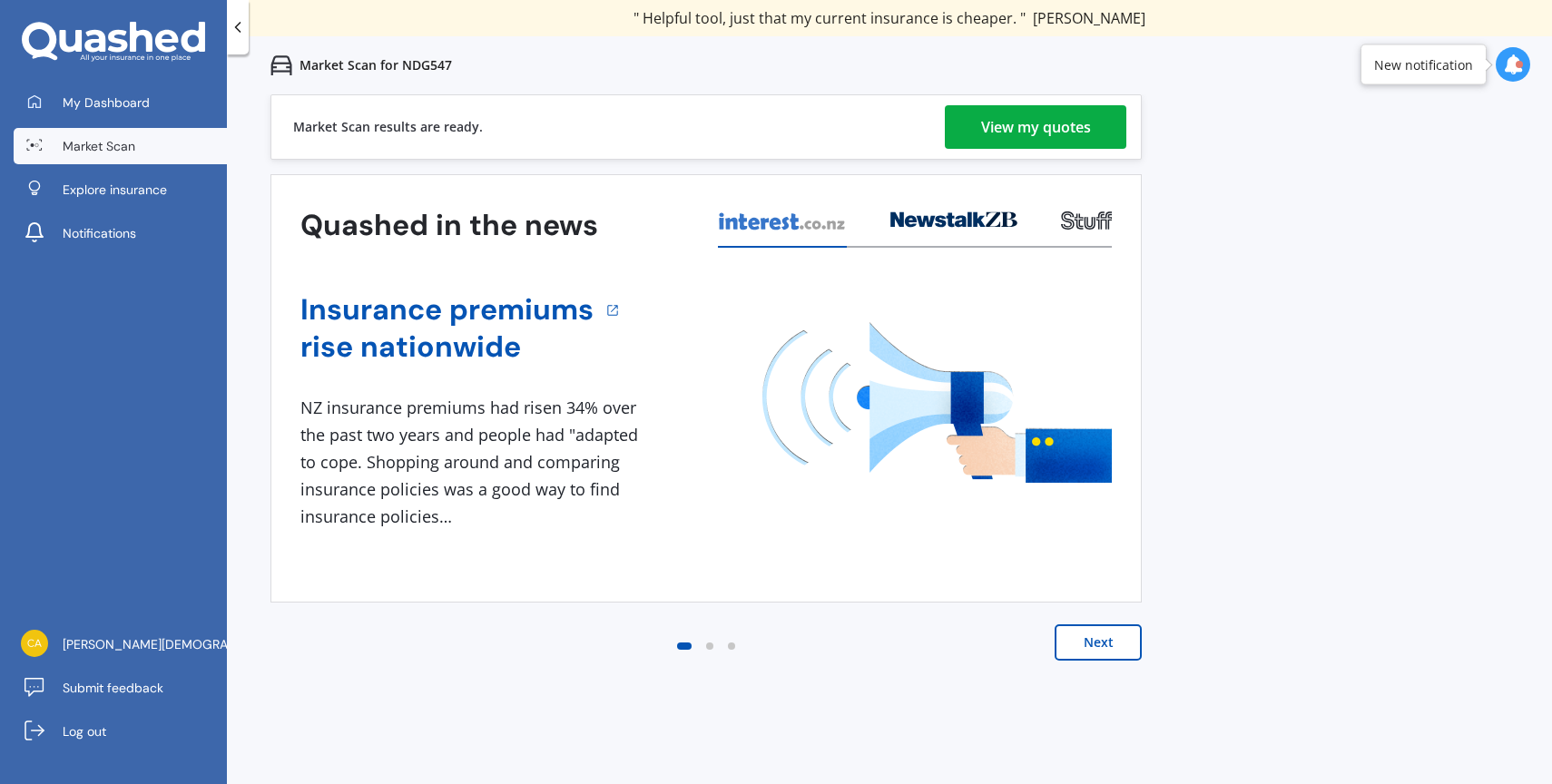
click at [1045, 122] on div "View my quotes" at bounding box center [1035, 127] width 109 height 44
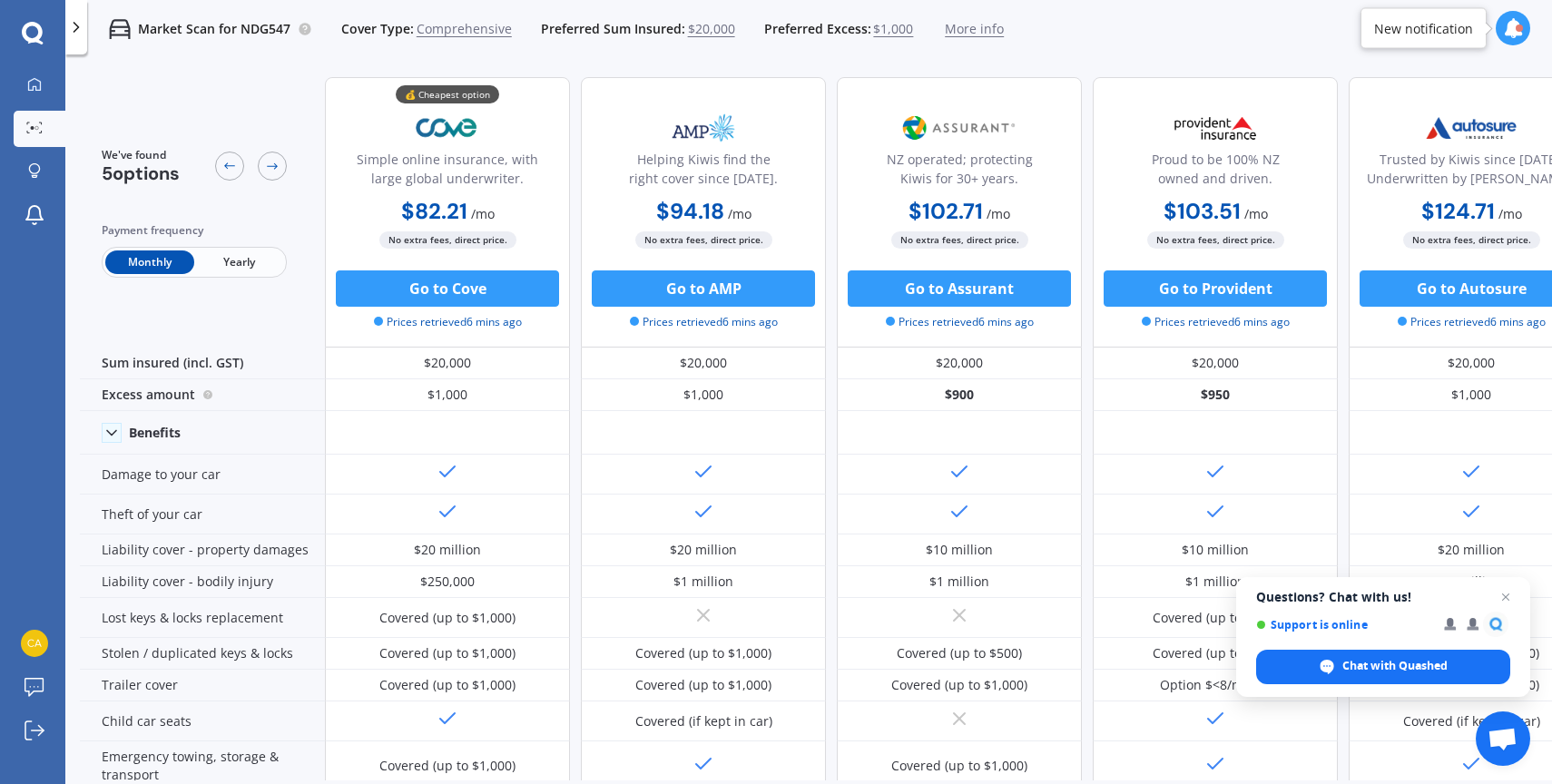
click at [241, 258] on span "Yearly" at bounding box center [239, 262] width 89 height 23
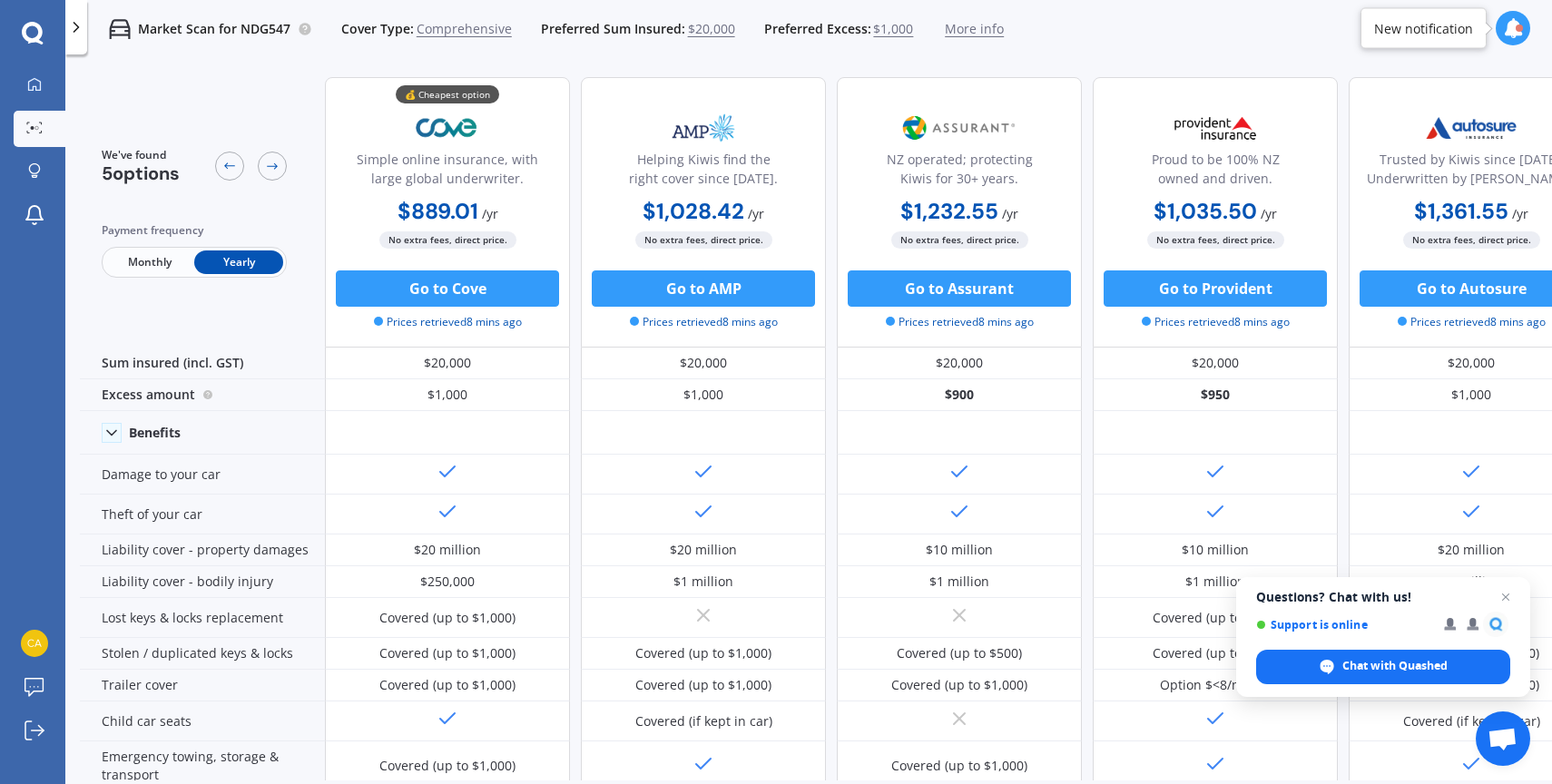
click at [152, 267] on span "Monthly" at bounding box center [150, 262] width 89 height 23
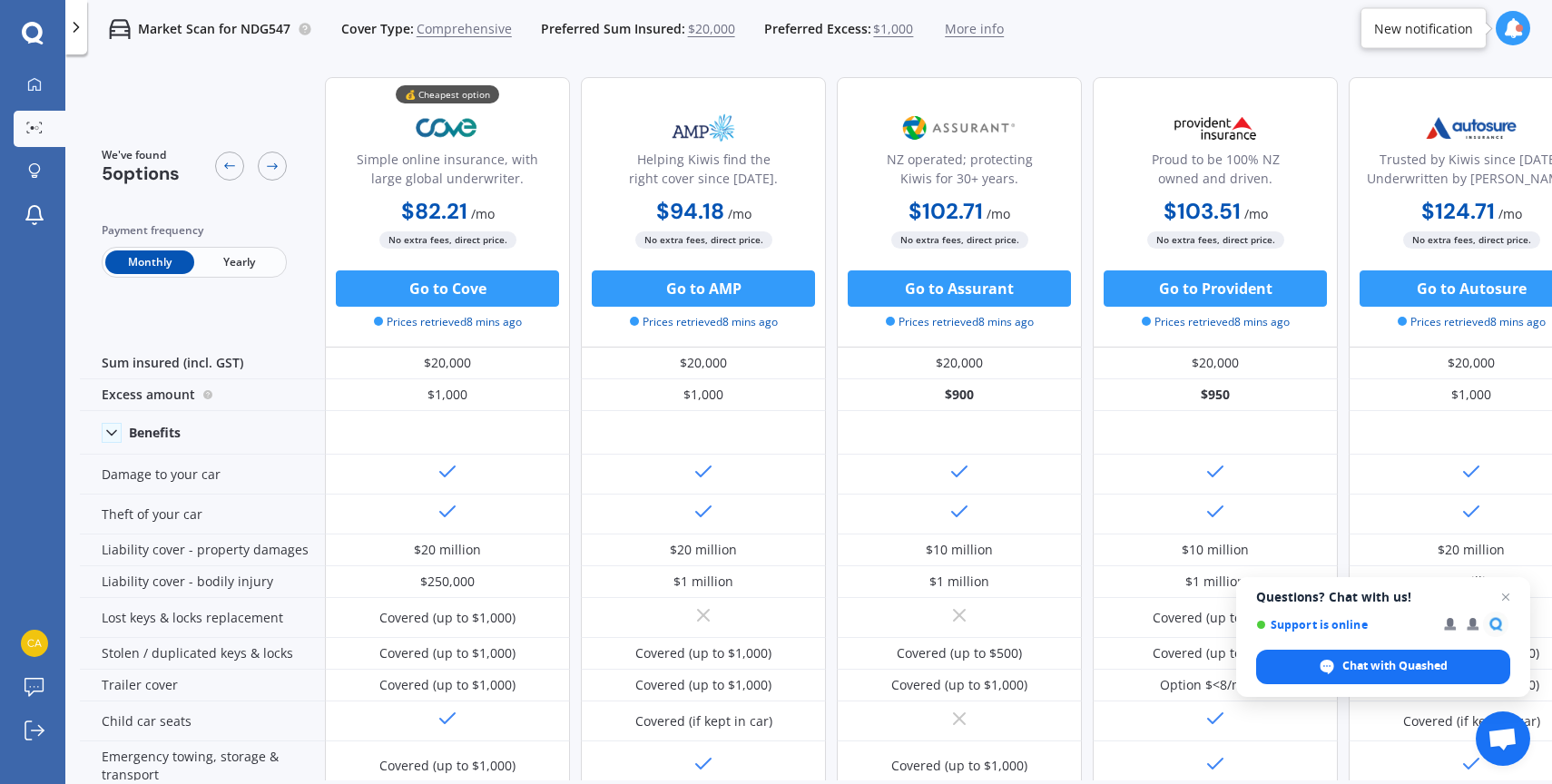
click at [238, 265] on span "Yearly" at bounding box center [239, 262] width 89 height 23
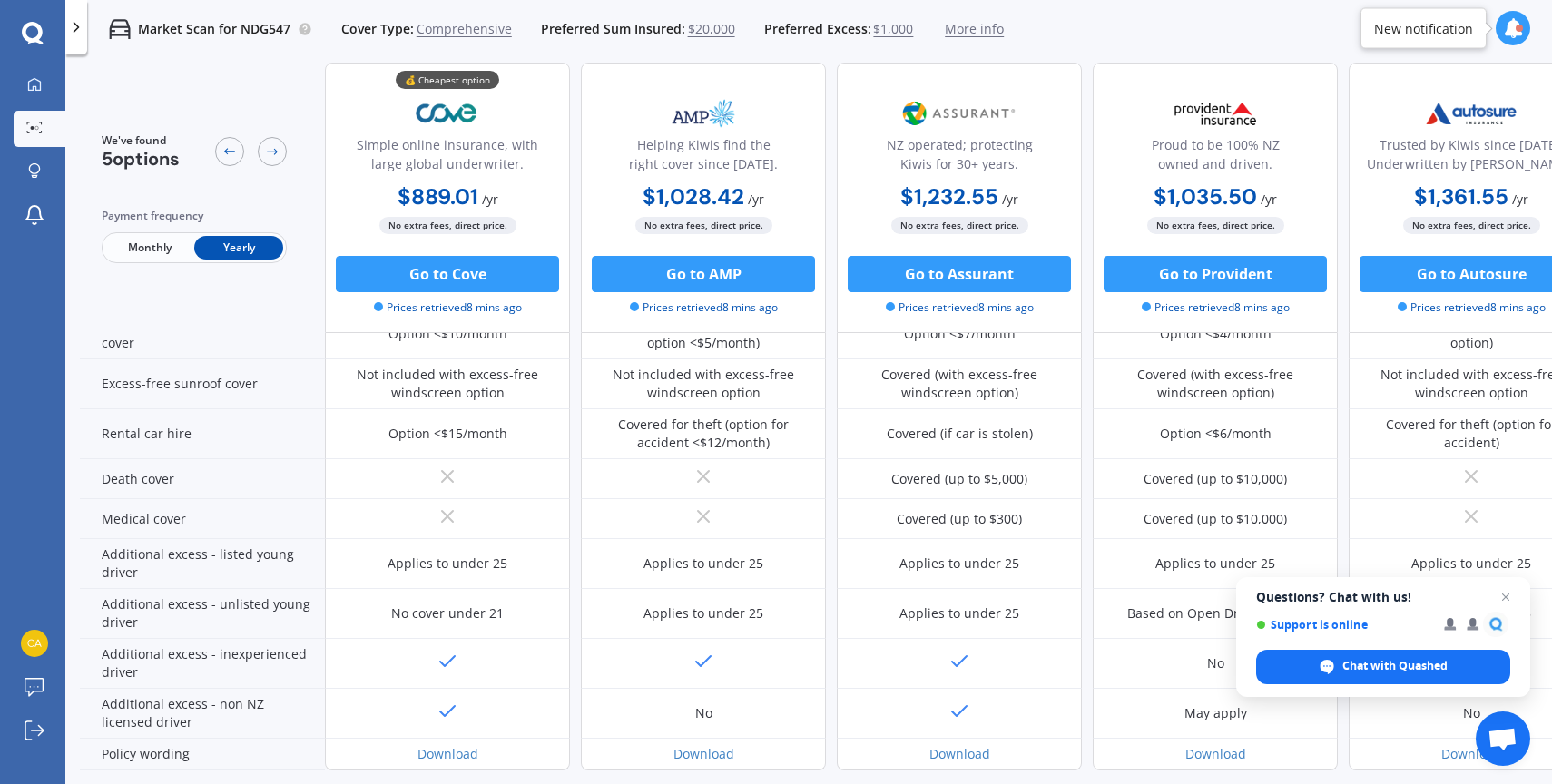
scroll to position [774, 0]
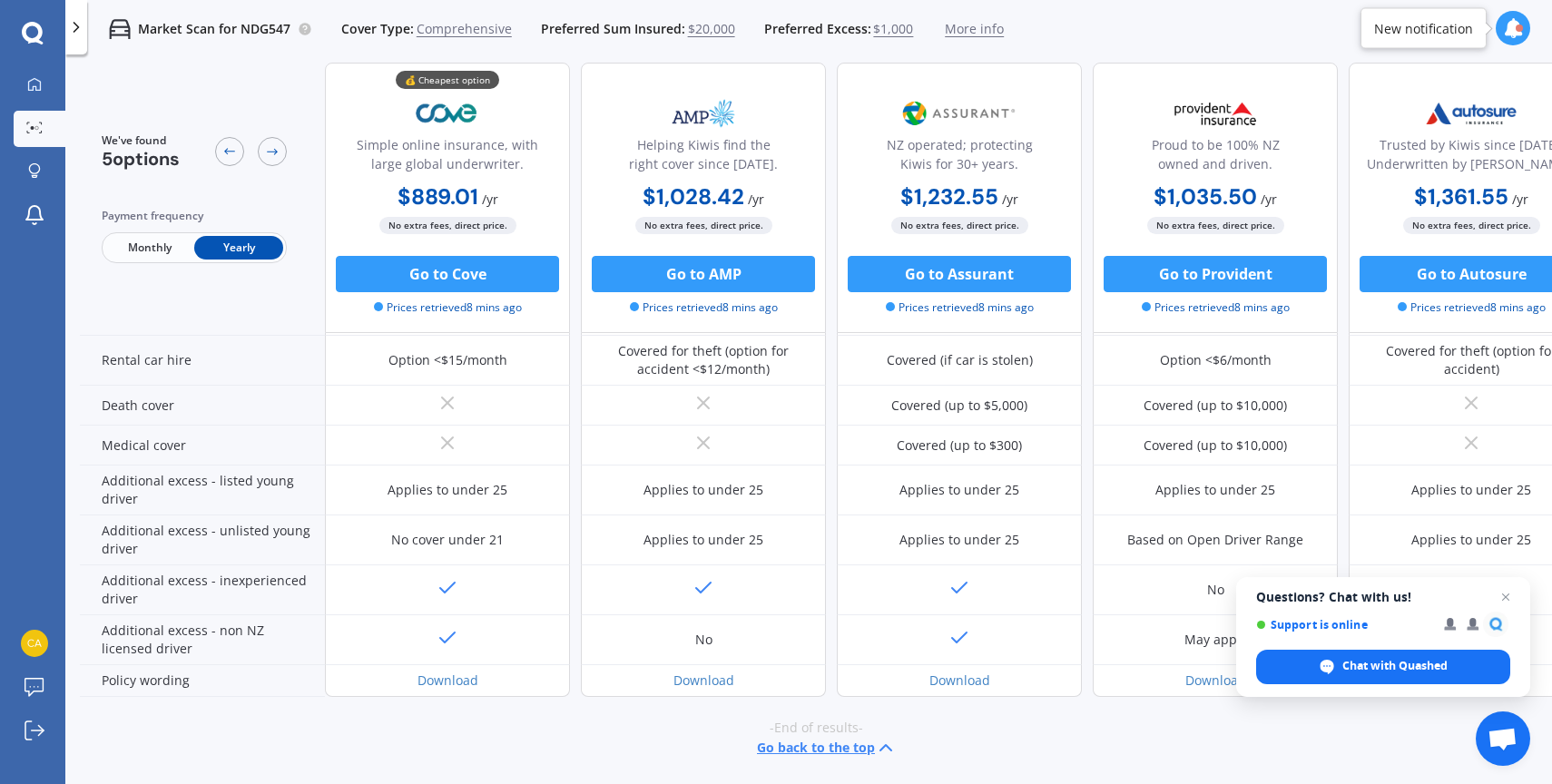
click at [72, 27] on icon at bounding box center [76, 27] width 18 height 18
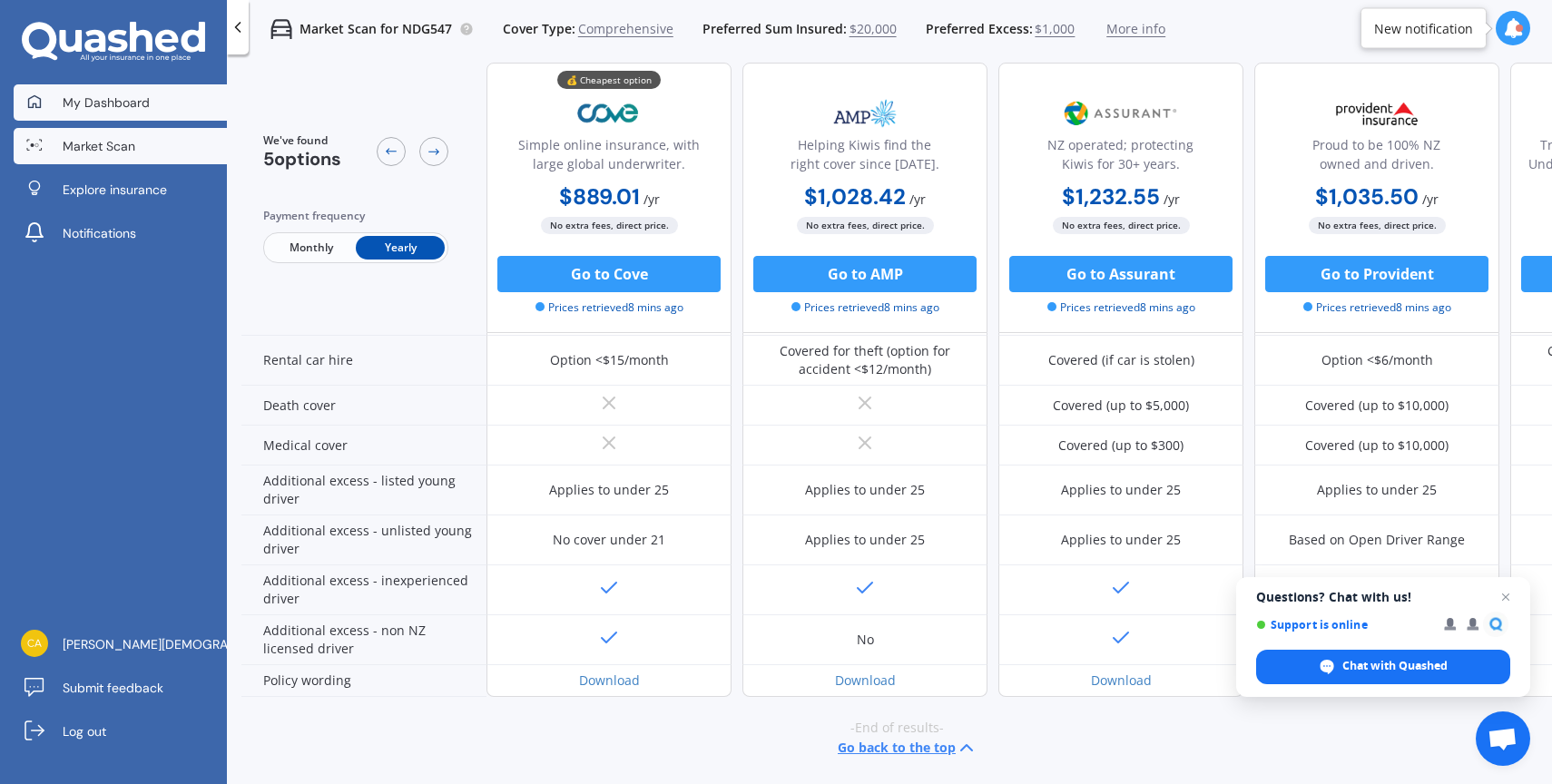
click at [99, 108] on span "My Dashboard" at bounding box center [107, 103] width 87 height 18
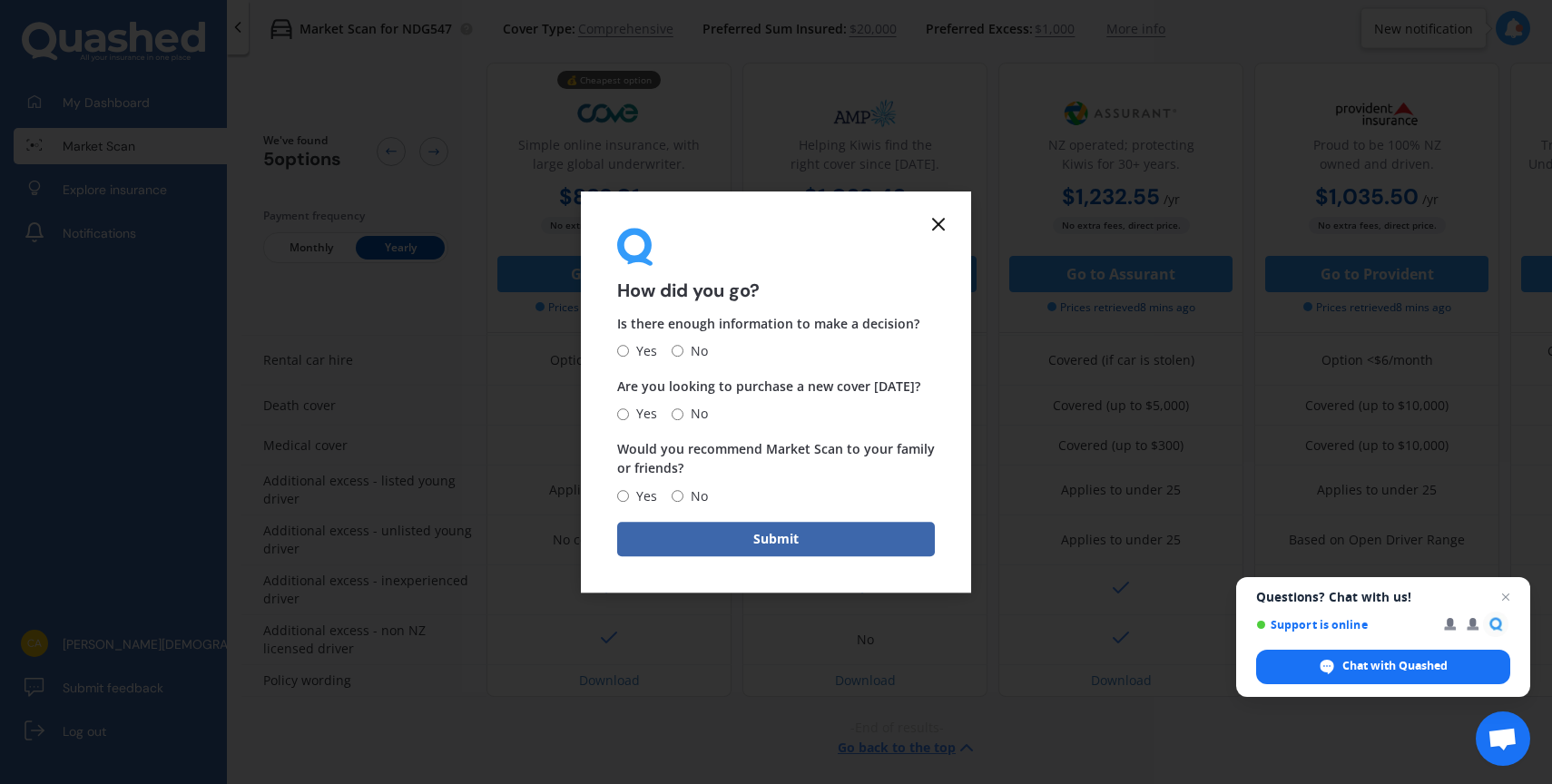
click at [623, 347] on input "Yes" at bounding box center [623, 351] width 12 height 12
radio input "true"
click at [676, 411] on input "No" at bounding box center [678, 414] width 12 height 12
radio input "true"
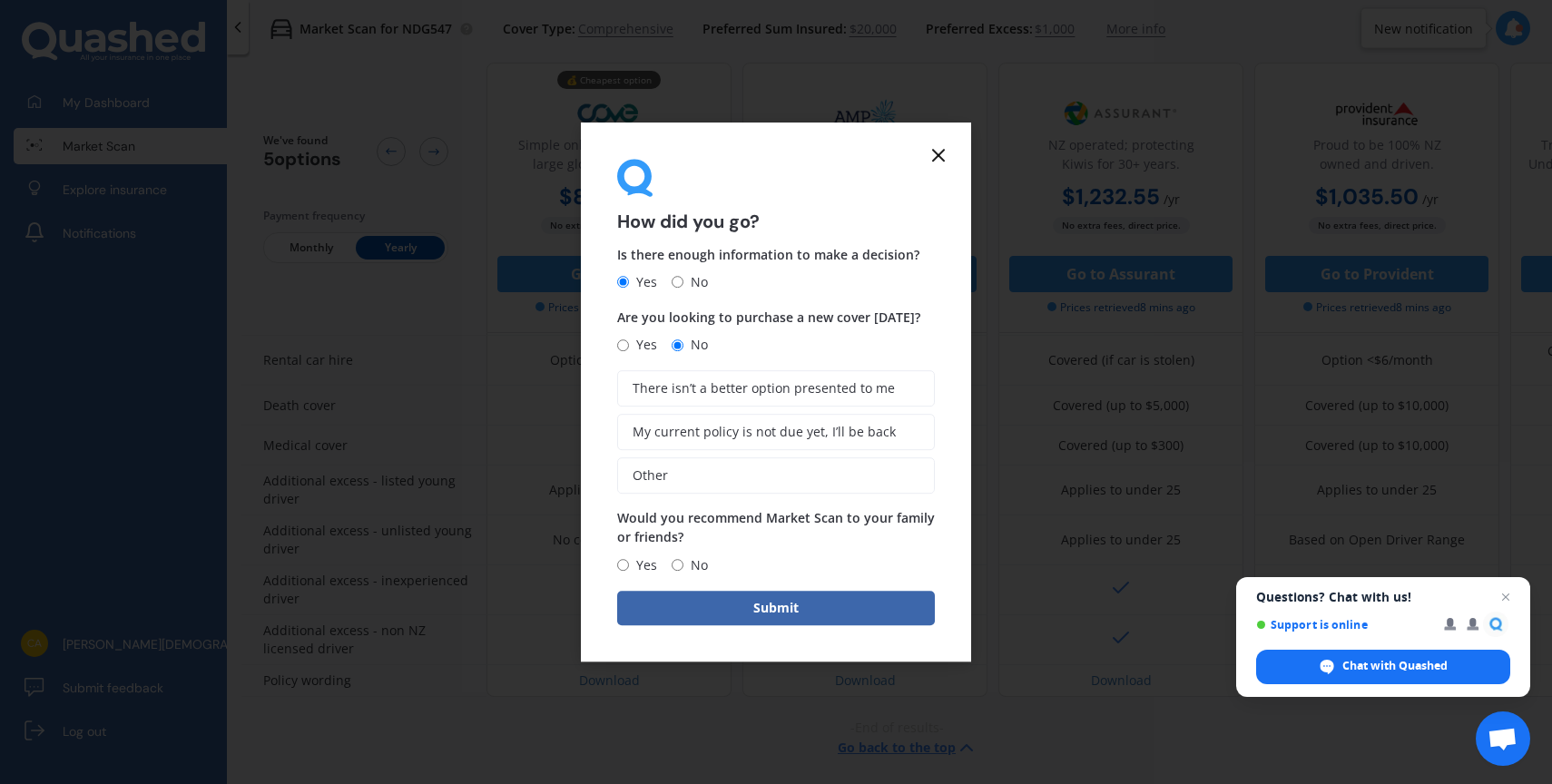
click at [618, 566] on input "Yes" at bounding box center [623, 564] width 12 height 12
radio input "true"
click at [685, 399] on label "There isn’t a better option presented to me" at bounding box center [776, 387] width 318 height 36
click at [0, 0] on input "There isn’t a better option presented to me" at bounding box center [0, 0] width 0 height 0
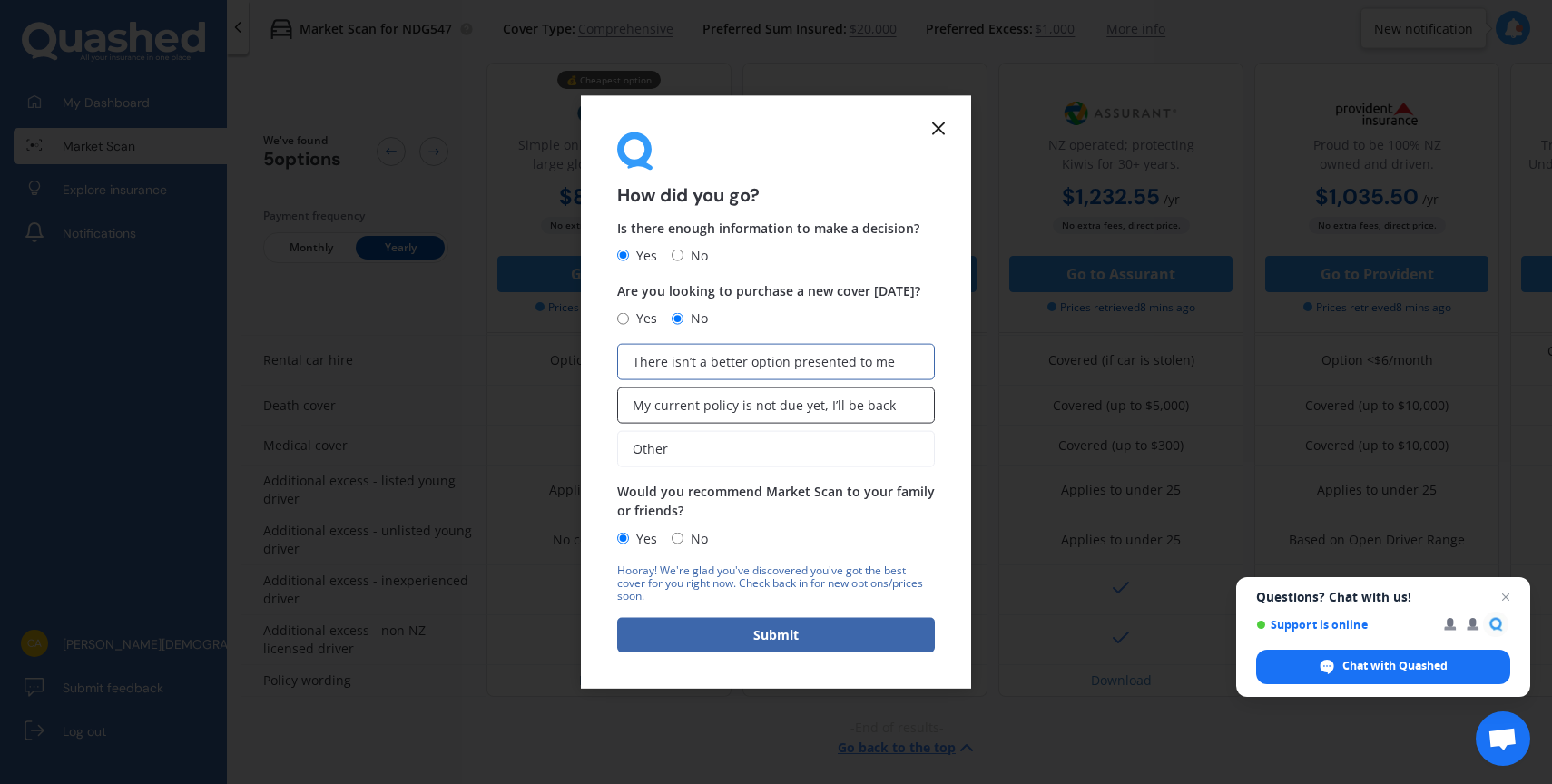
click at [708, 405] on span "My current policy is not due yet, I’ll be back" at bounding box center [764, 406] width 263 height 15
click at [0, 0] on input "My current policy is not due yet, I’ll be back" at bounding box center [0, 0] width 0 height 0
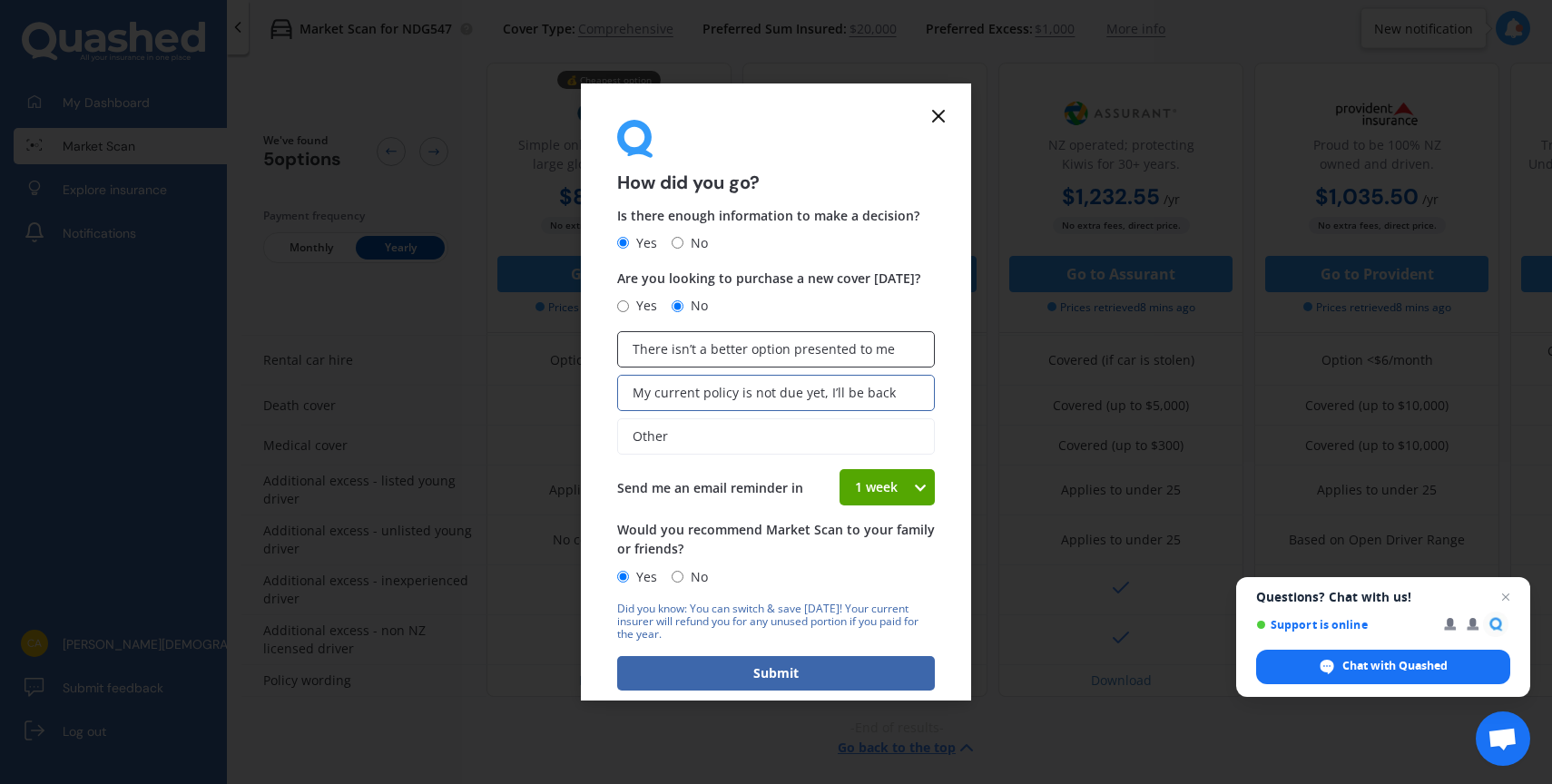
click at [717, 351] on span "There isn’t a better option presented to me" at bounding box center [763, 349] width 262 height 15
click at [0, 0] on input "There isn’t a better option presented to me" at bounding box center [0, 0] width 0 height 0
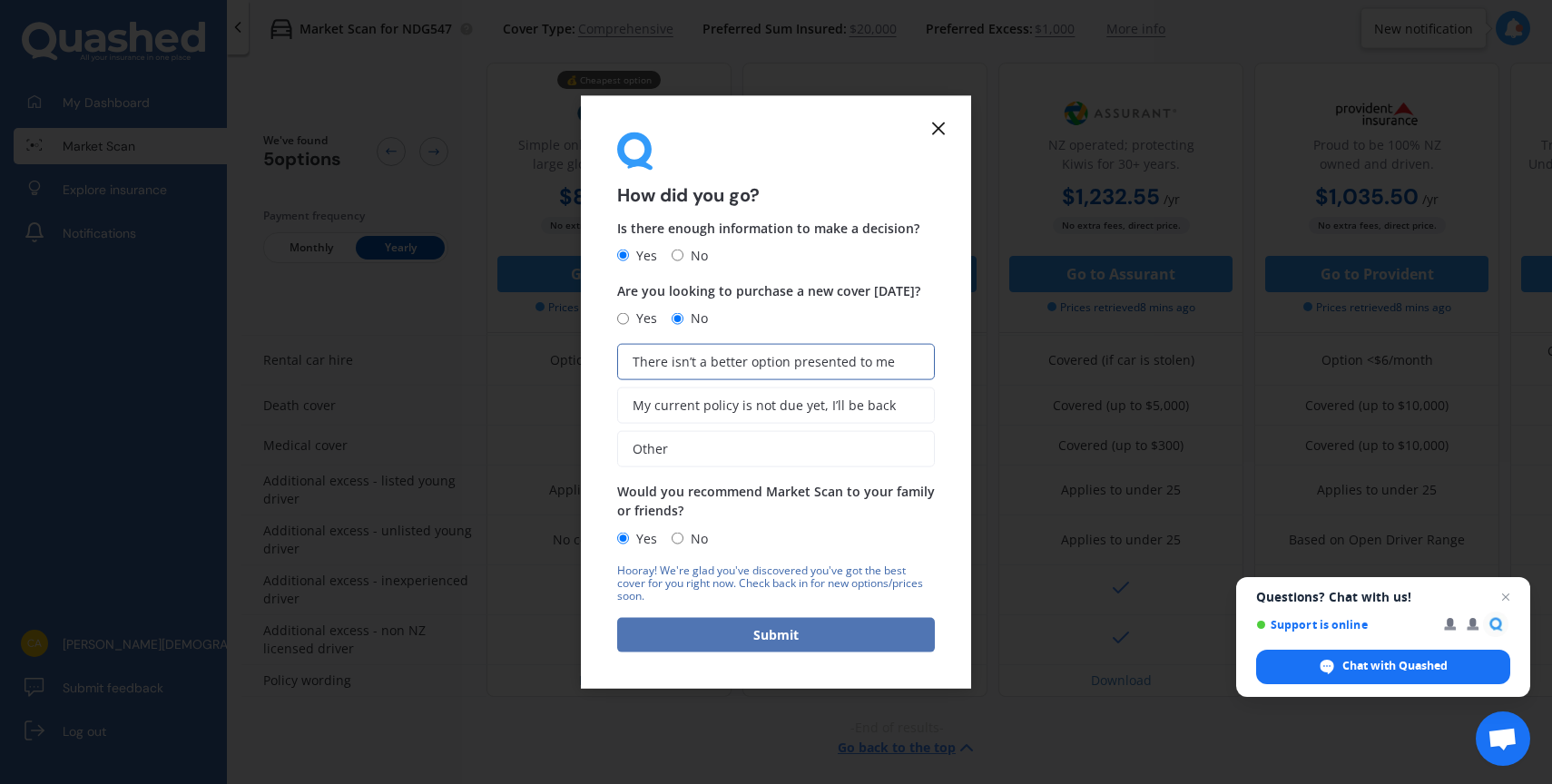
click at [723, 639] on button "Submit" at bounding box center [776, 634] width 318 height 35
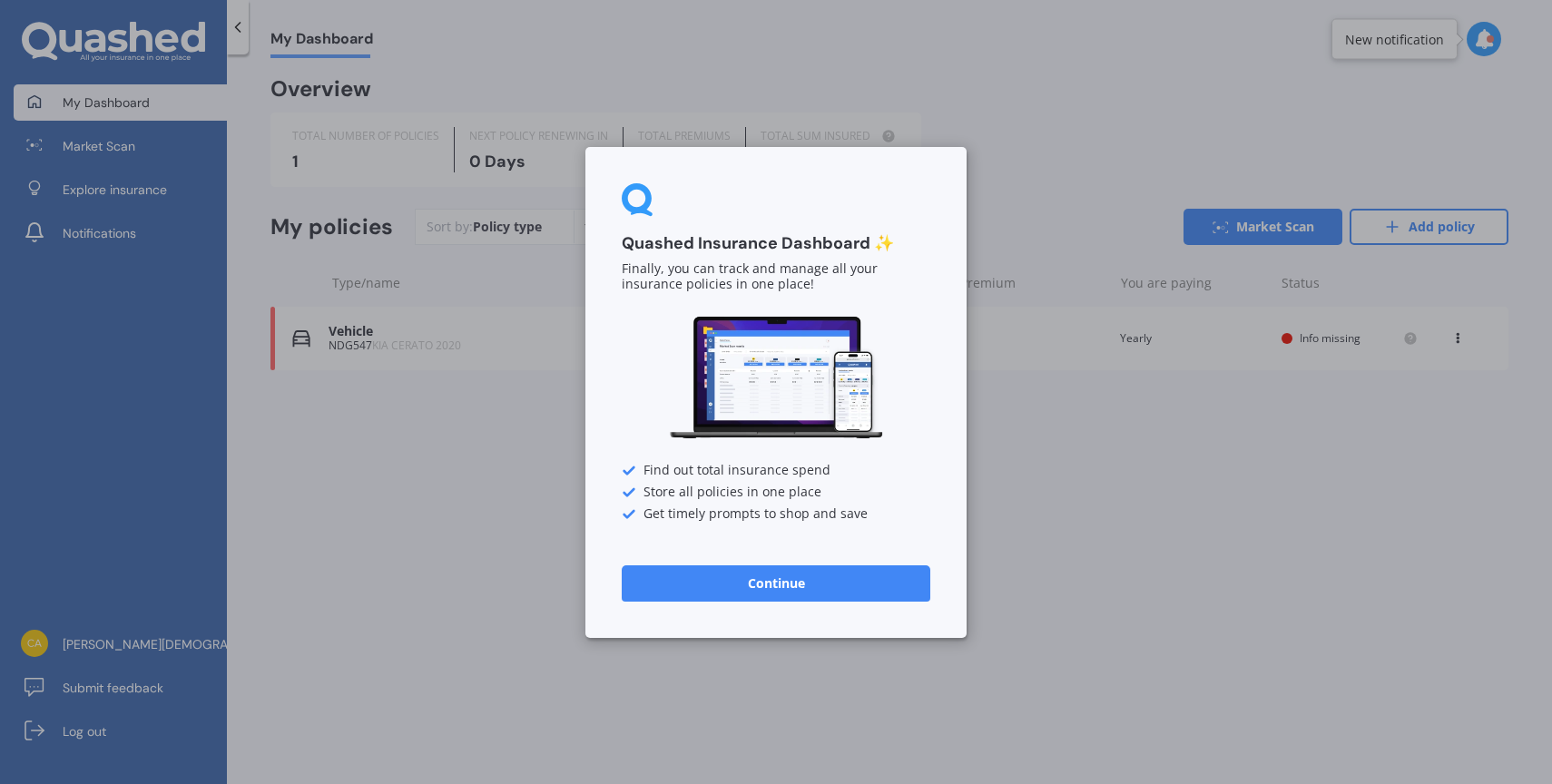
click at [736, 585] on button "Continue" at bounding box center [776, 582] width 309 height 36
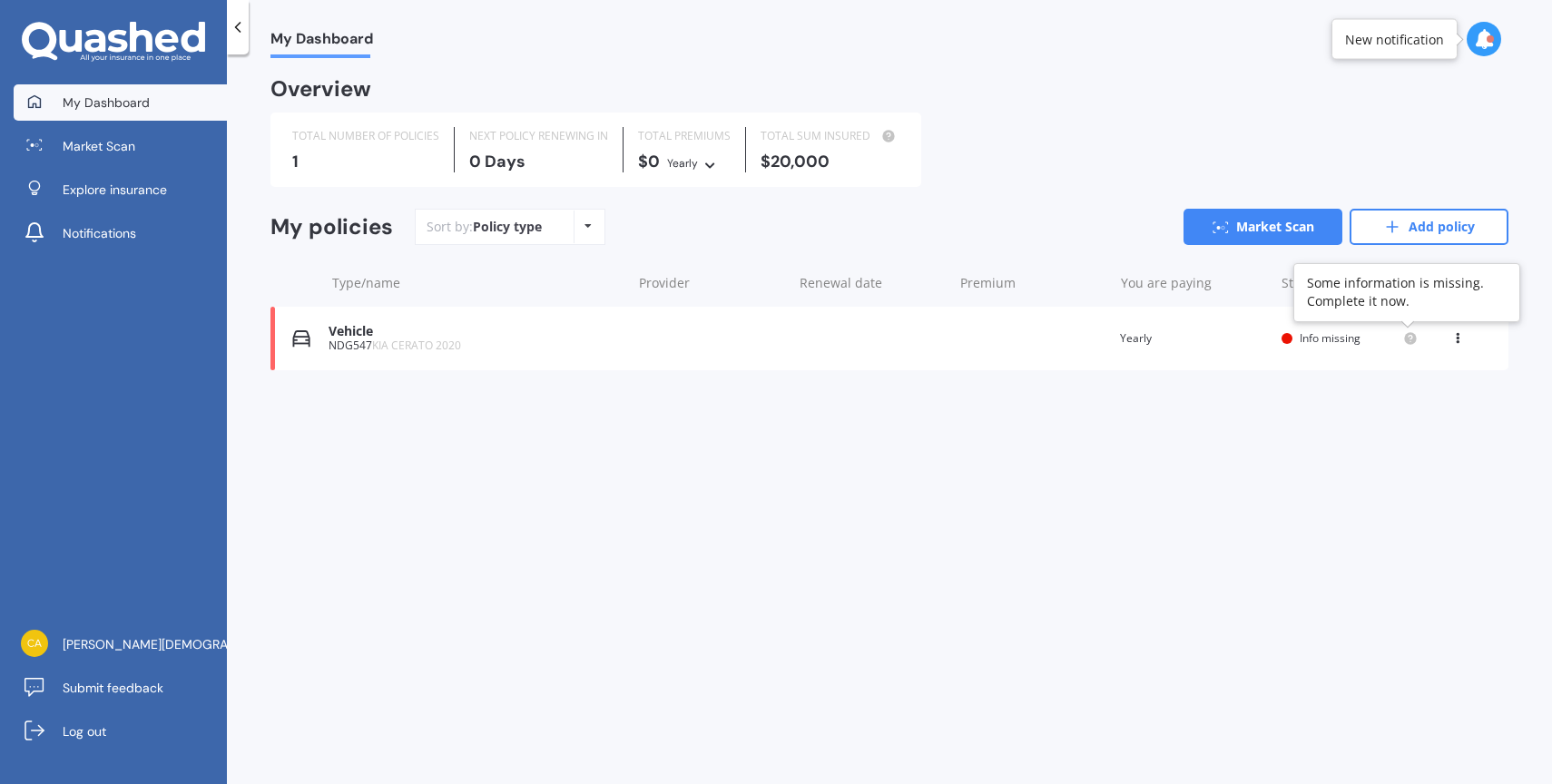
click at [1406, 337] on circle at bounding box center [1410, 338] width 12 height 12
click at [1460, 340] on icon at bounding box center [1457, 334] width 13 height 11
click at [1104, 420] on div "My Dashboard Overview TOTAL NUMBER OF POLICIES 1 NEXT POLICY RENEWING [DATE] TO…" at bounding box center [889, 423] width 1324 height 730
click at [1404, 238] on link "Add policy" at bounding box center [1429, 226] width 159 height 36
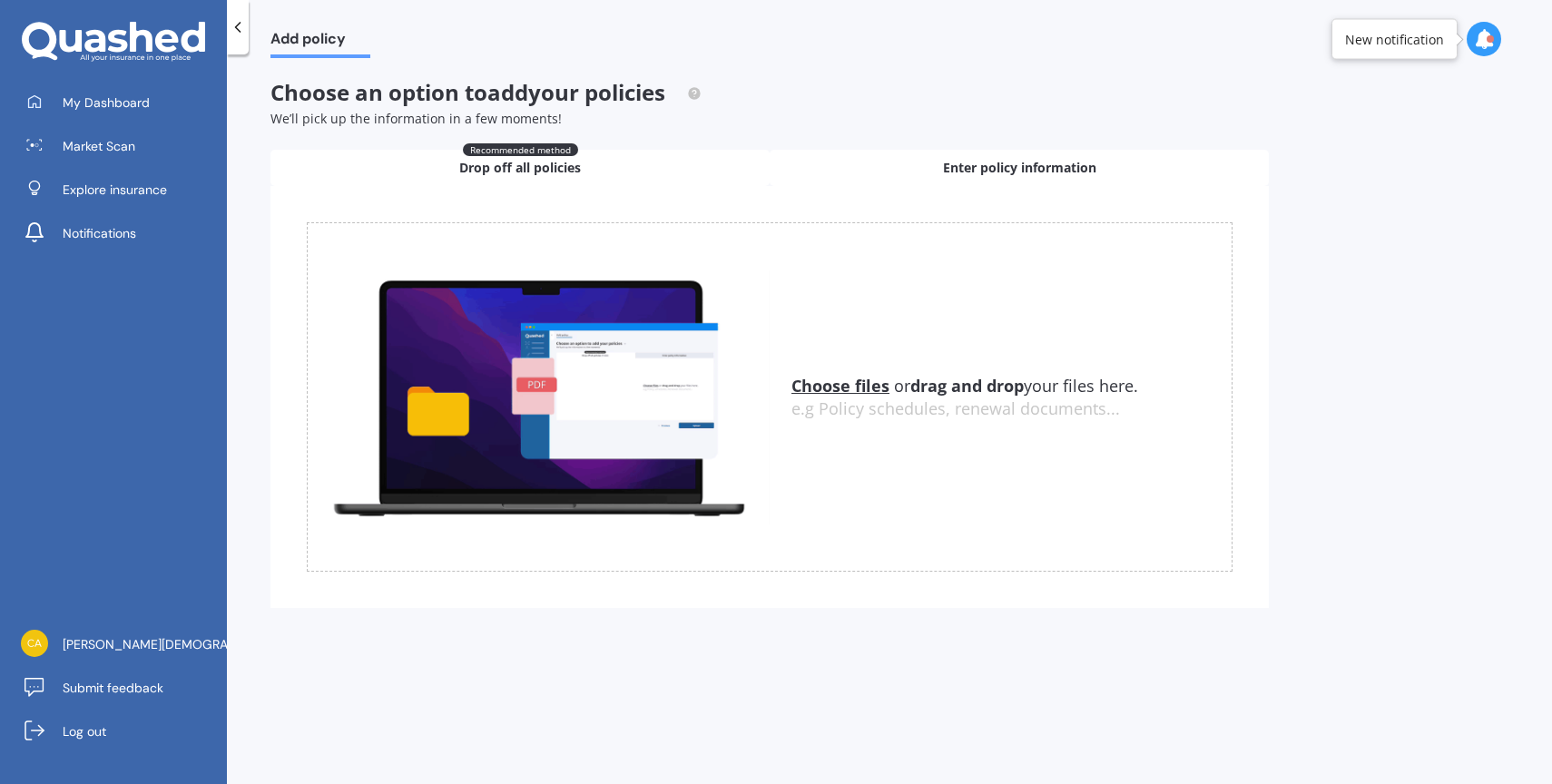
click at [891, 160] on div "Enter policy information" at bounding box center [1019, 167] width 499 height 36
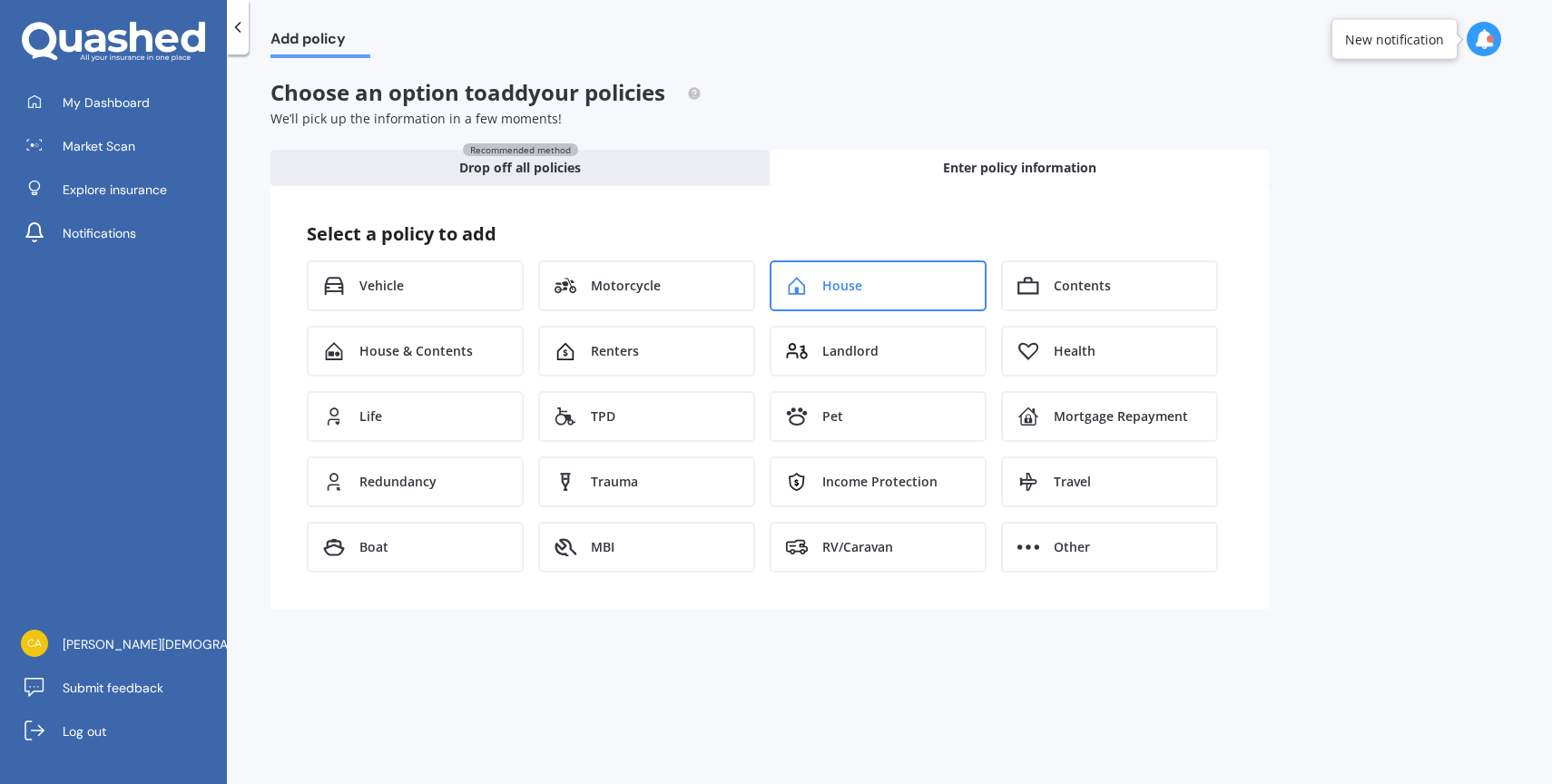
click at [942, 296] on div "House" at bounding box center [878, 286] width 217 height 50
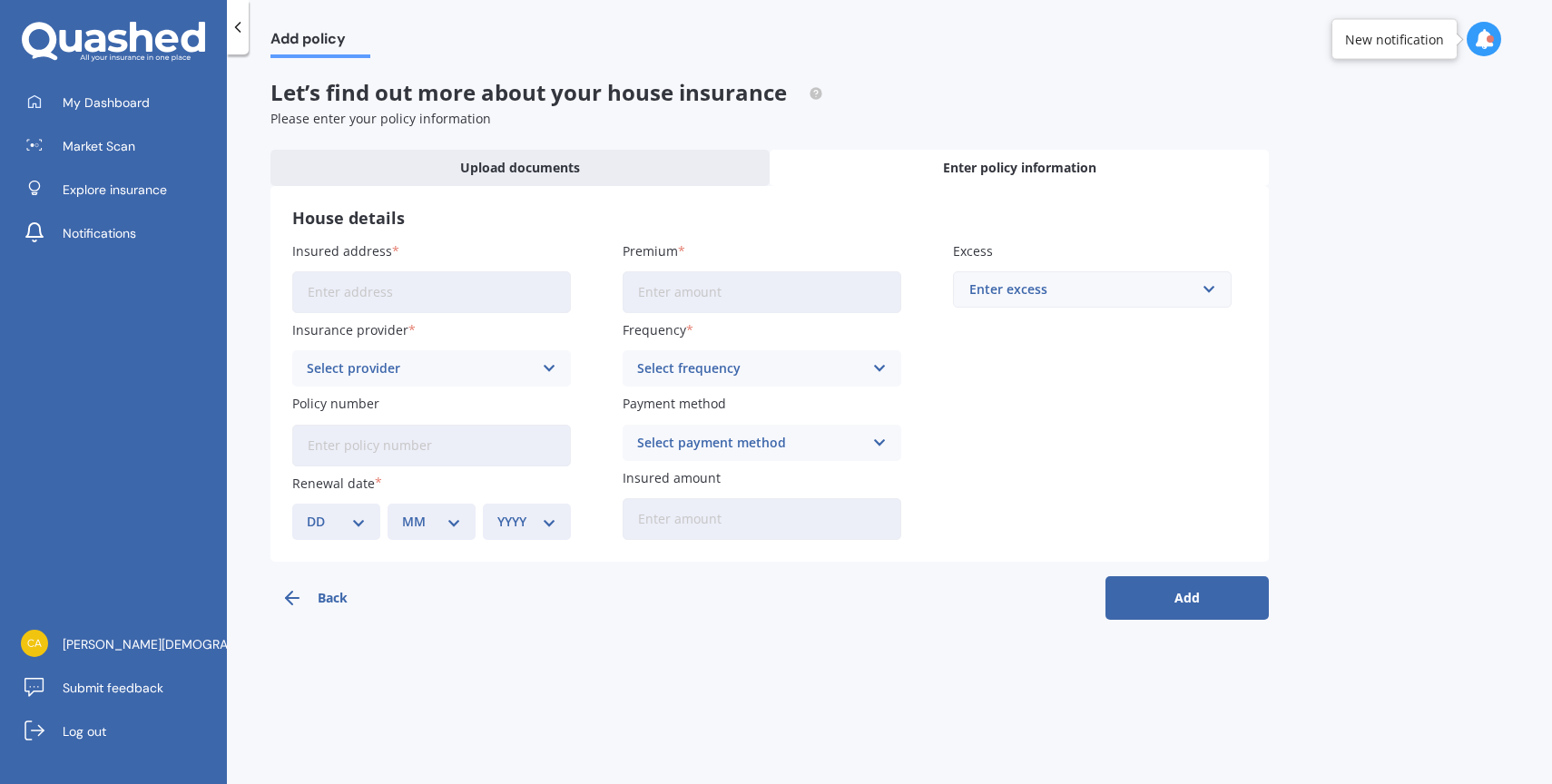
click at [413, 286] on input "Insured address" at bounding box center [432, 291] width 279 height 42
type input "[STREET_ADDRESS]"
click at [462, 382] on div "Select provider AA AMI AMP ANZ ASB Ando BNZ Co-Operative Bank FMG Initio Kiwiba…" at bounding box center [432, 368] width 279 height 36
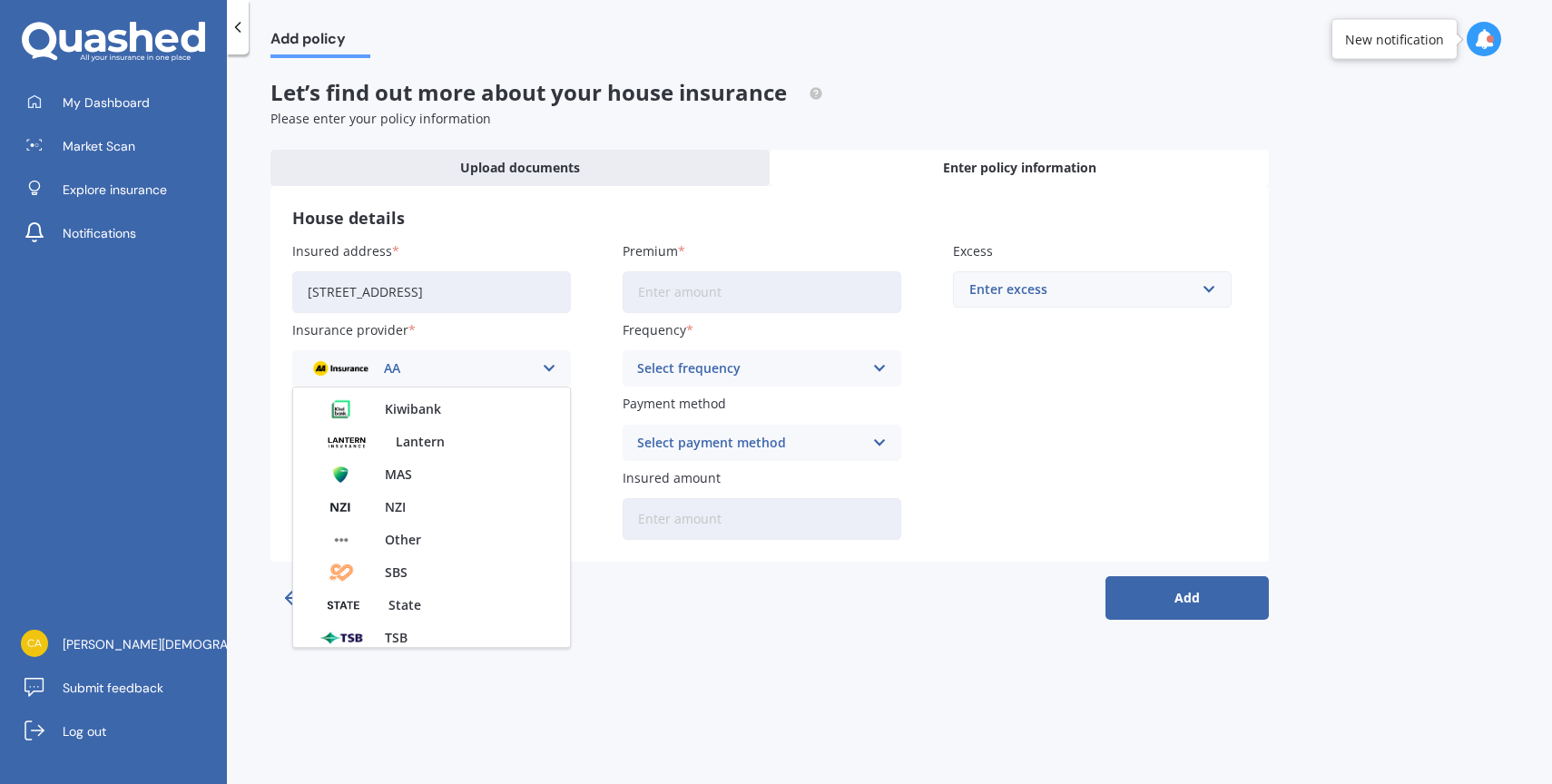
scroll to position [492, 0]
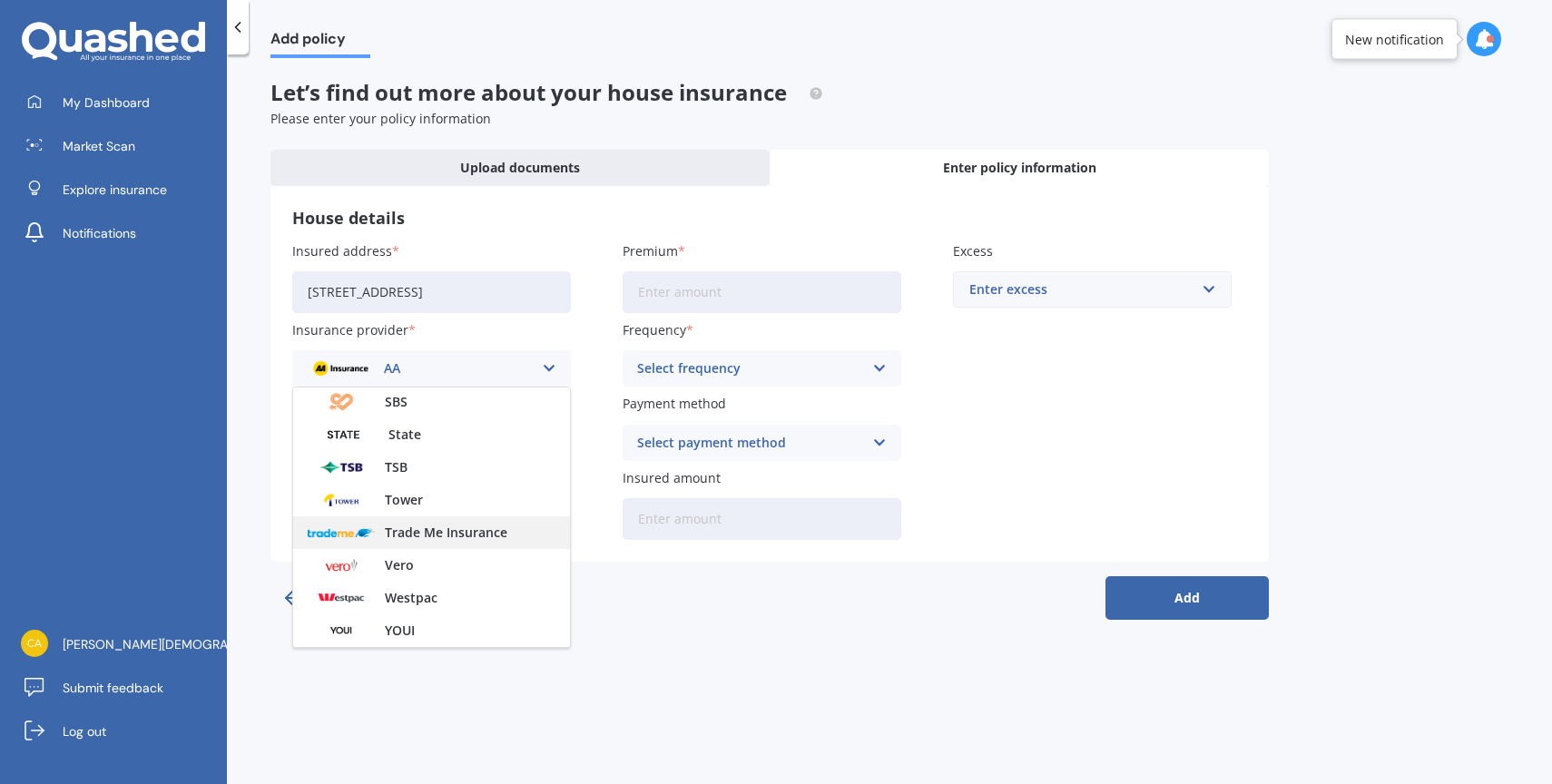
click at [407, 533] on span "Trade Me Insurance" at bounding box center [445, 532] width 123 height 13
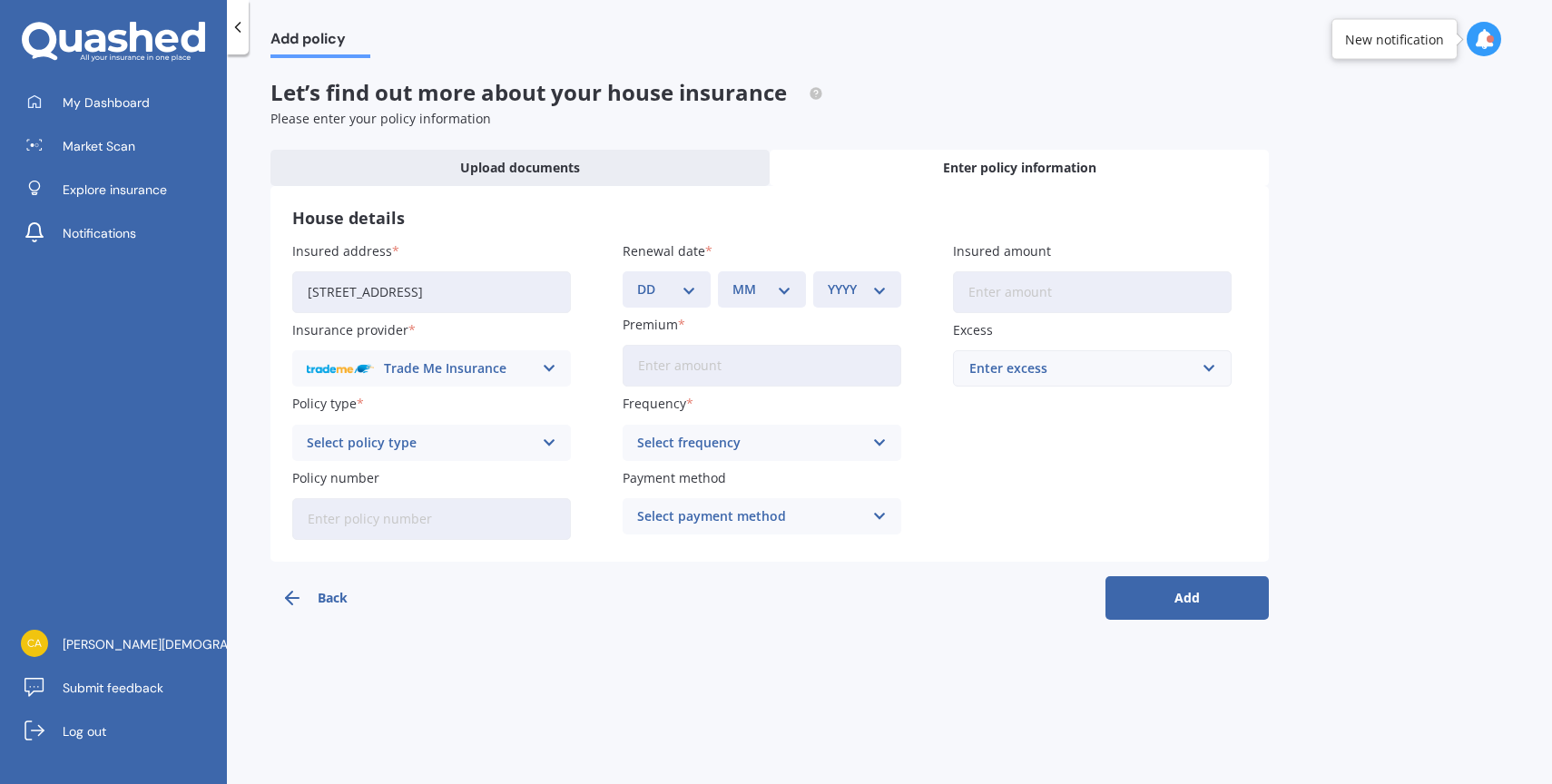
click at [412, 443] on div "Select policy type" at bounding box center [419, 442] width 226 height 20
click at [391, 487] on div "Plus Cover" at bounding box center [432, 478] width 277 height 33
click at [651, 282] on select "DD 01 02 03 04 05 06 07 08 09 10 11 12 13 14 15 16 17 18 19 20 21 22 23 24 25 2…" at bounding box center [666, 289] width 59 height 20
click at [1019, 301] on input "Insured amount" at bounding box center [1092, 291] width 279 height 42
type input "$450,000"
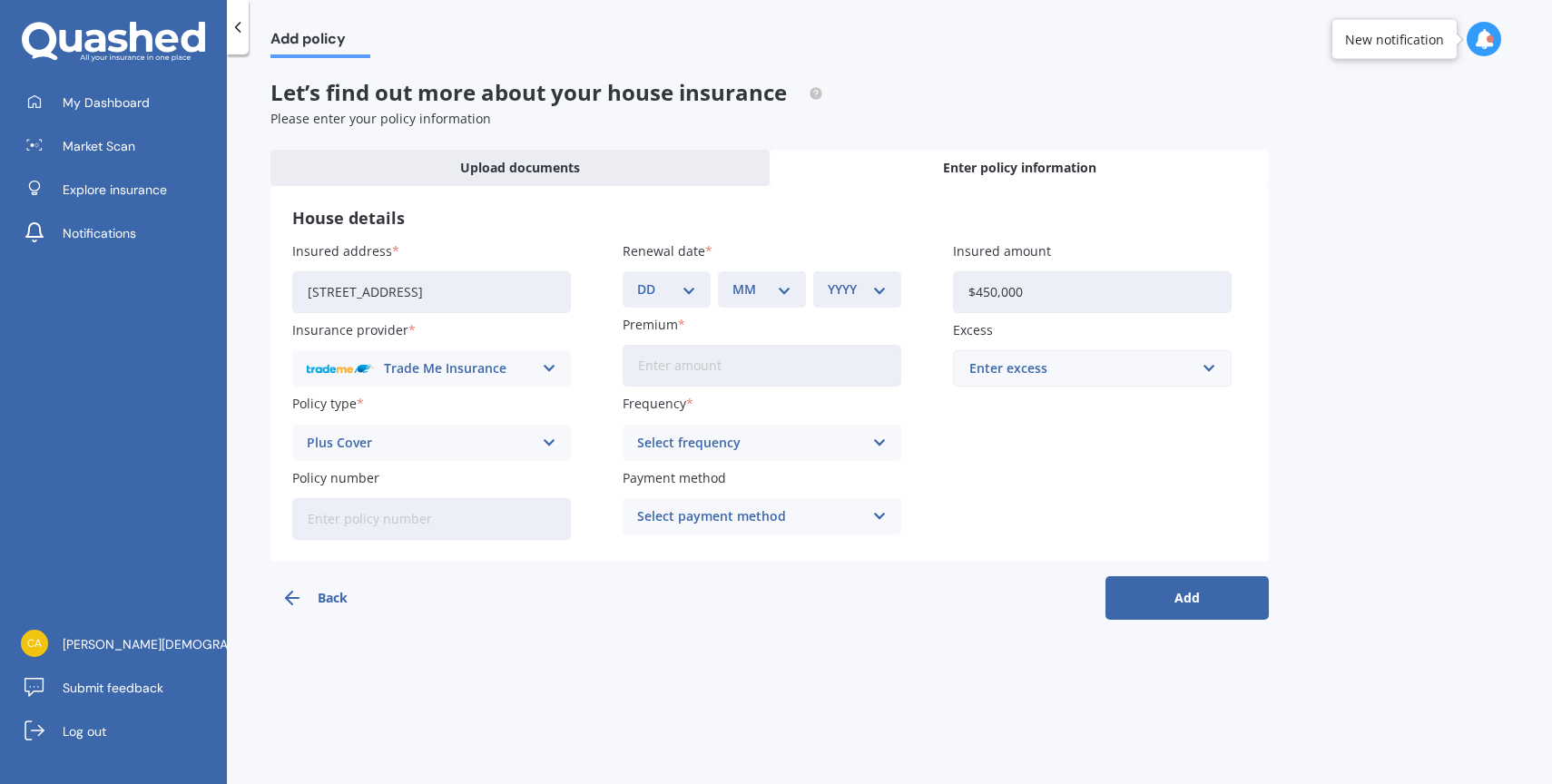
click at [1019, 377] on div "Enter excess" at bounding box center [1080, 368] width 224 height 20
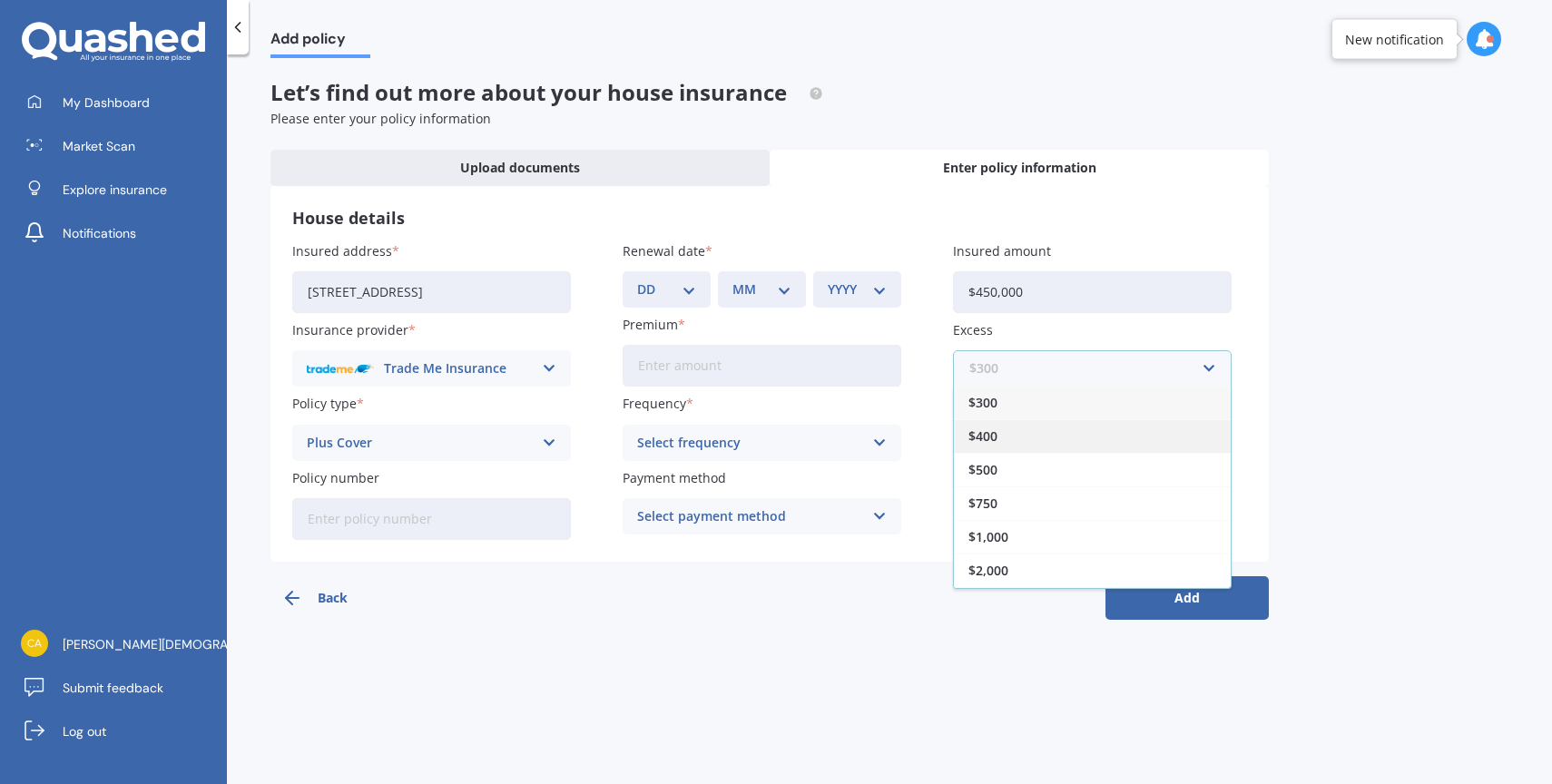
scroll to position [32, 0]
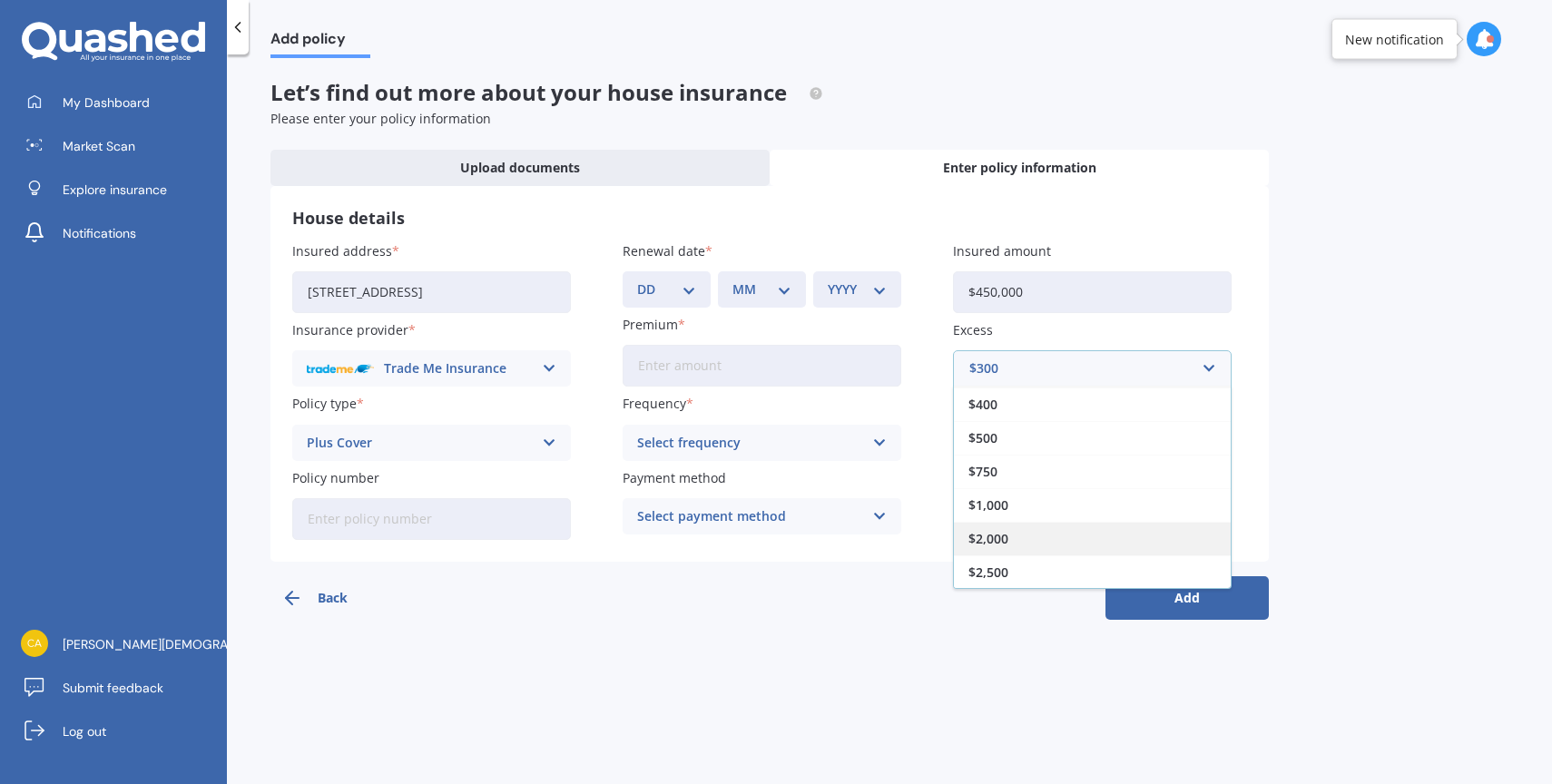
click at [998, 535] on span "$2,000" at bounding box center [988, 538] width 40 height 13
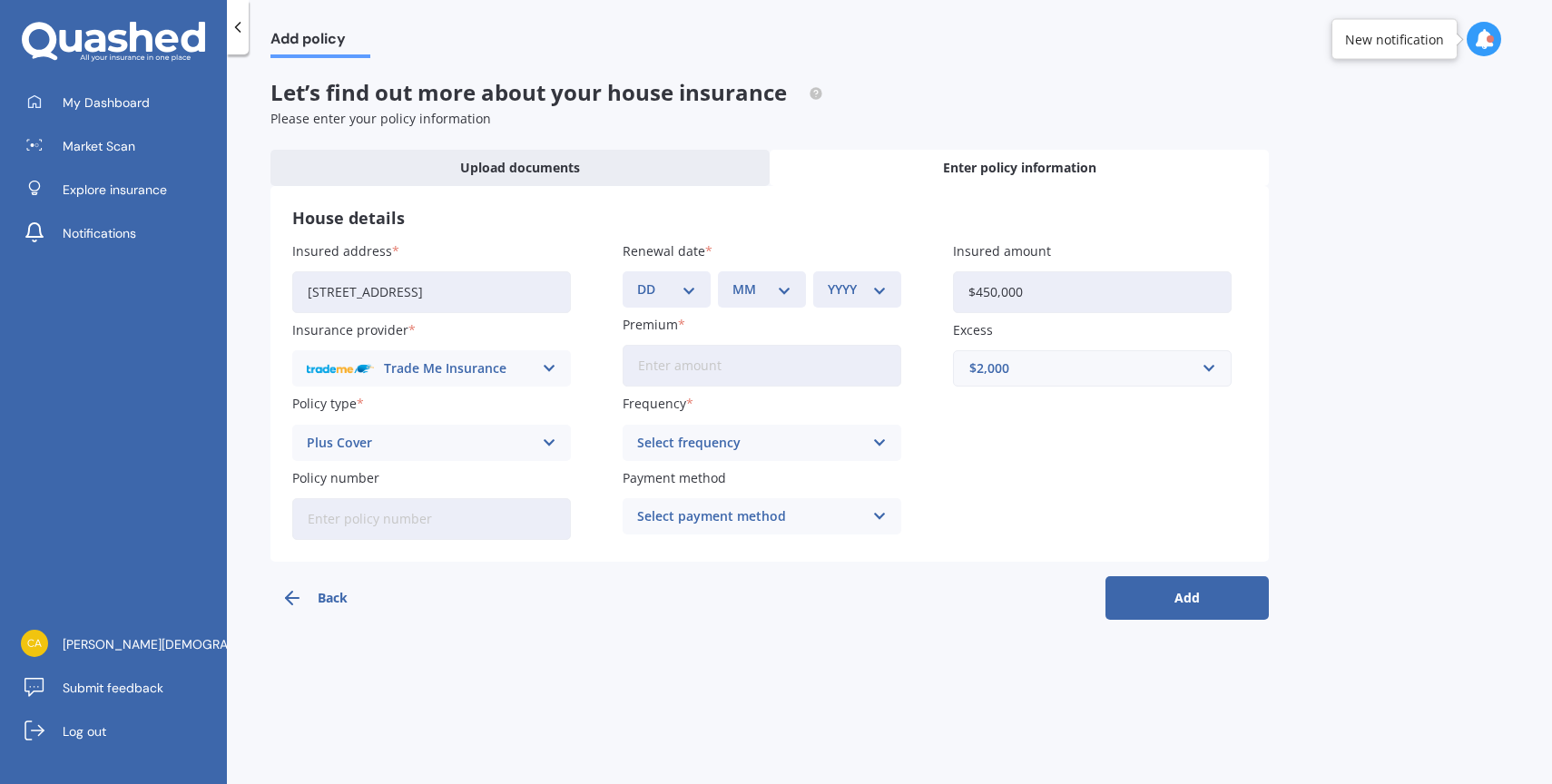
click at [998, 535] on div "Insured address [STREET_ADDRESS] Insurance provider Trade Me Insurance AA AMI A…" at bounding box center [770, 390] width 955 height 298
click at [761, 369] on input "Premium" at bounding box center [762, 365] width 279 height 42
click at [680, 282] on select "DD 01 02 03 04 05 06 07 08 09 10 11 12 13 14 15 16 17 18 19 20 21 22 23 24 25 2…" at bounding box center [666, 289] width 59 height 20
select select "11"
click at [637, 280] on select "DD 01 02 03 04 05 06 07 08 09 10 11 12 13 14 15 16 17 18 19 20 21 22 23 24 25 2…" at bounding box center [666, 289] width 59 height 20
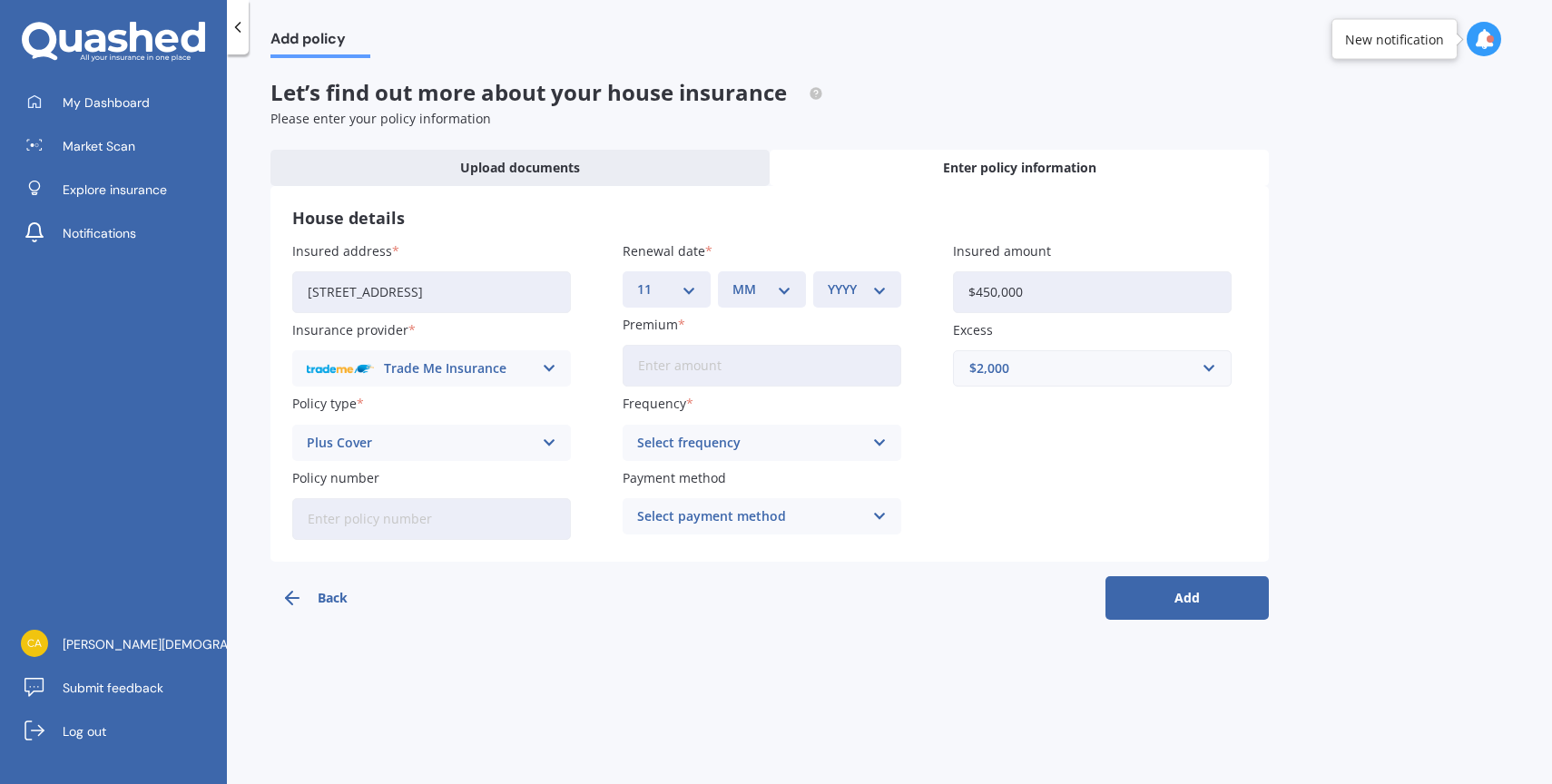
click at [758, 304] on div "MM 01 02 03 04 05 06 07 08 09 10 11 12" at bounding box center [761, 288] width 88 height 36
click at [746, 294] on select "MM 01 02 03 04 05 06 07 08 09 10 11 12" at bounding box center [761, 289] width 59 height 20
select select "10"
click at [732, 280] on select "MM 01 02 03 04 05 06 07 08 09 10 11 12" at bounding box center [761, 289] width 59 height 20
click at [854, 287] on select "YYYY 2027 2026 2025 2024 2023 2022 2021 2020 2019 2018 2017 2016 2015 2014 2013…" at bounding box center [857, 289] width 59 height 20
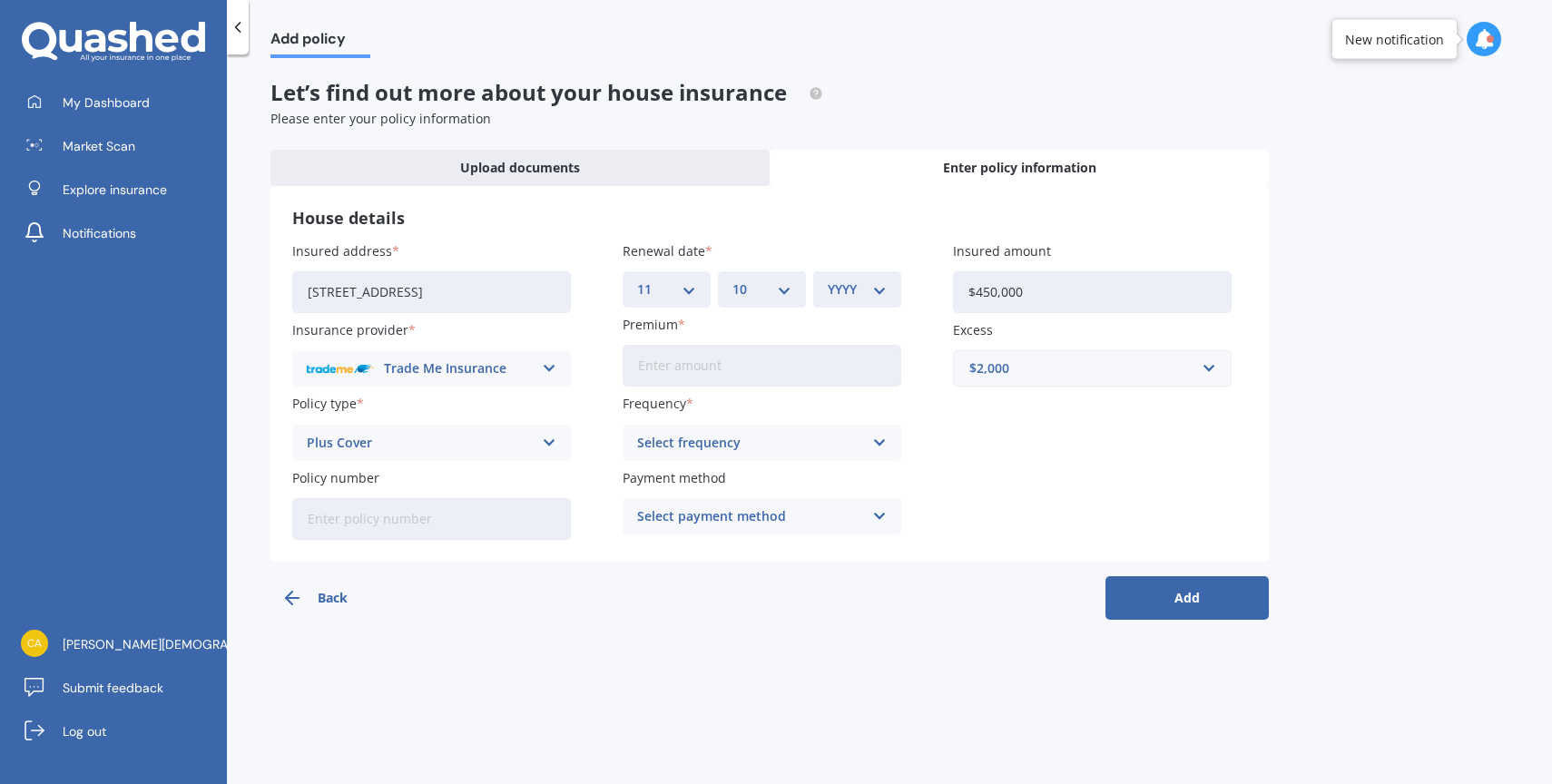
select select "2025"
click at [828, 280] on select "YYYY 2027 2026 2025 2024 2023 2022 2021 2020 2019 2018 2017 2016 2015 2014 2013…" at bounding box center [857, 289] width 59 height 20
click at [712, 452] on div "Select frequency" at bounding box center [749, 442] width 226 height 20
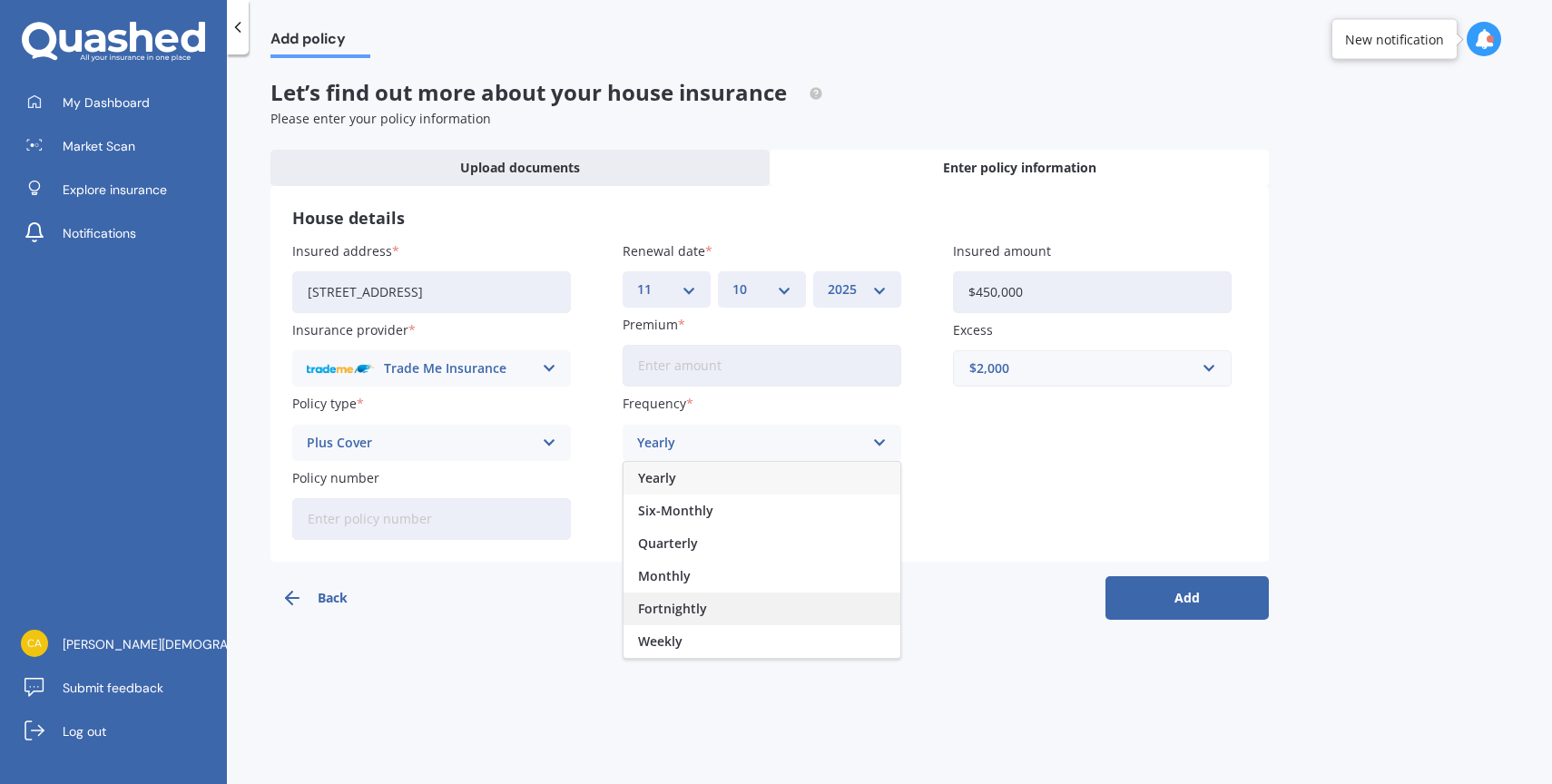
click at [687, 615] on span "Fortnightly" at bounding box center [672, 608] width 69 height 13
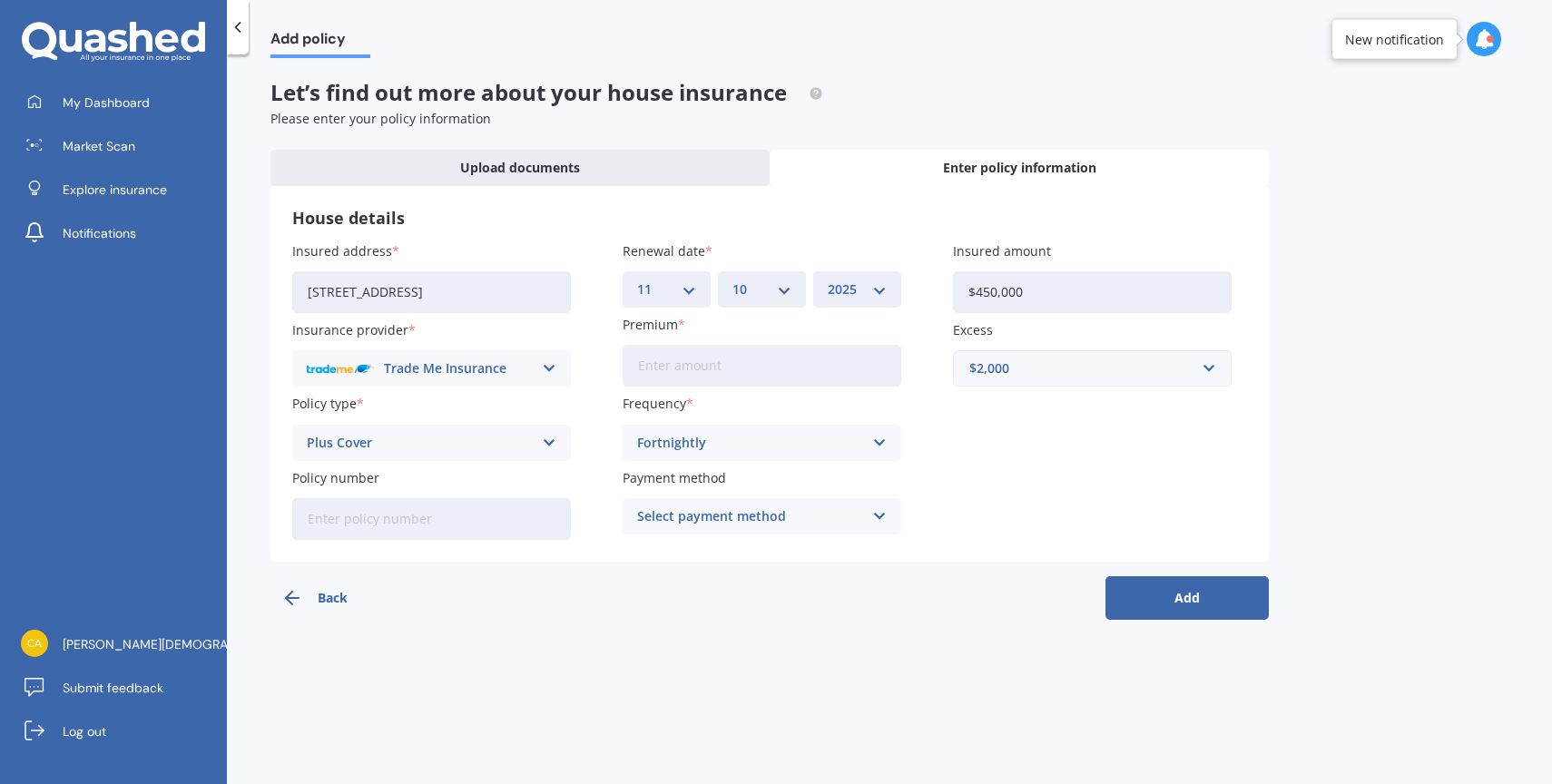
click at [702, 518] on div "Select payment method" at bounding box center [749, 516] width 226 height 20
click at [605, 469] on div "Insured address [STREET_ADDRESS] Insurance provider Trade Me Insurance AA AMI A…" at bounding box center [770, 390] width 955 height 298
click at [665, 362] on input "Premium" at bounding box center [762, 365] width 279 height 42
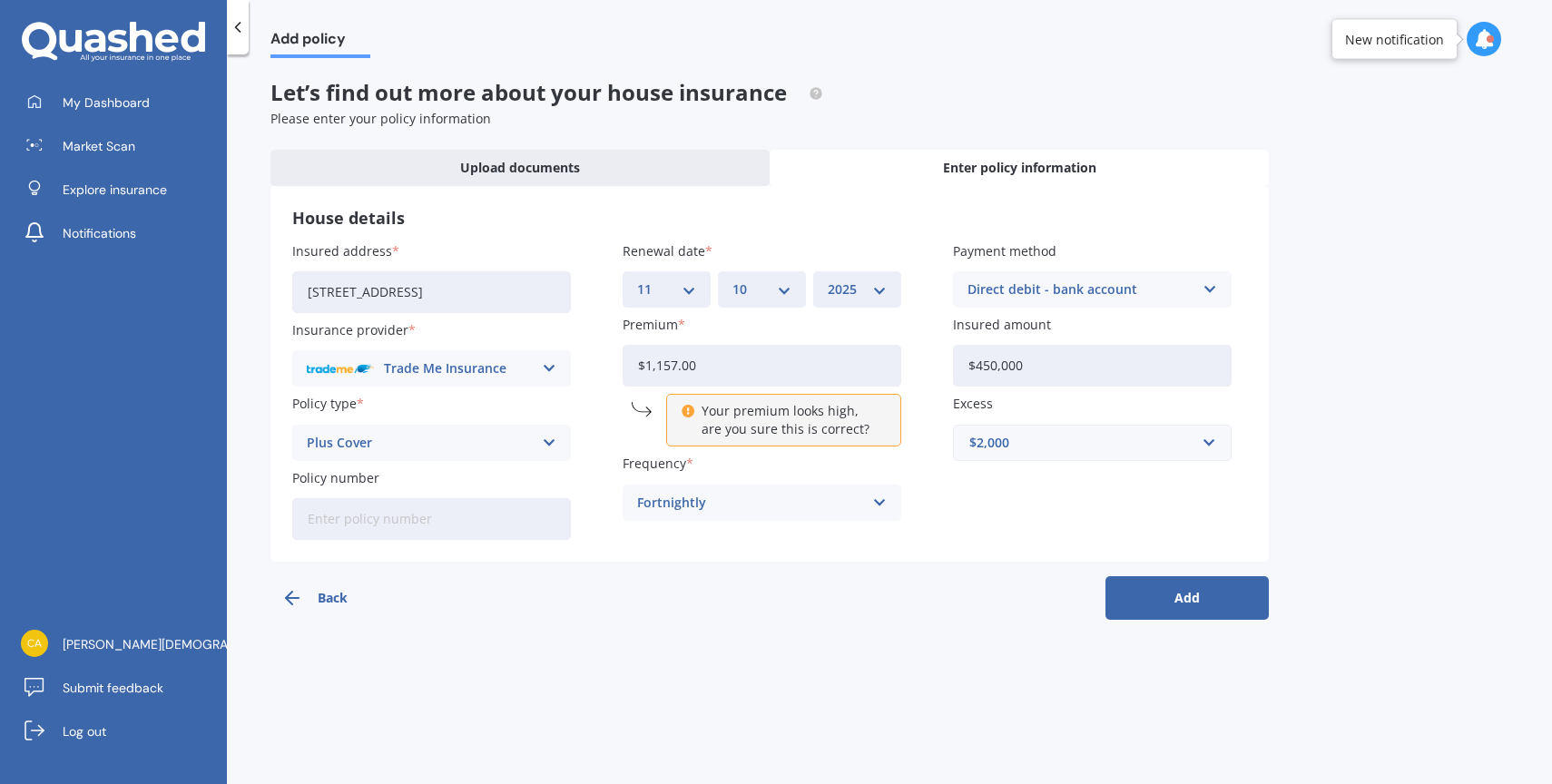
type input "$1,157.00"
click at [719, 347] on input "$1,157.00" at bounding box center [762, 365] width 279 height 42
click at [677, 508] on div "Fortnightly" at bounding box center [749, 502] width 226 height 20
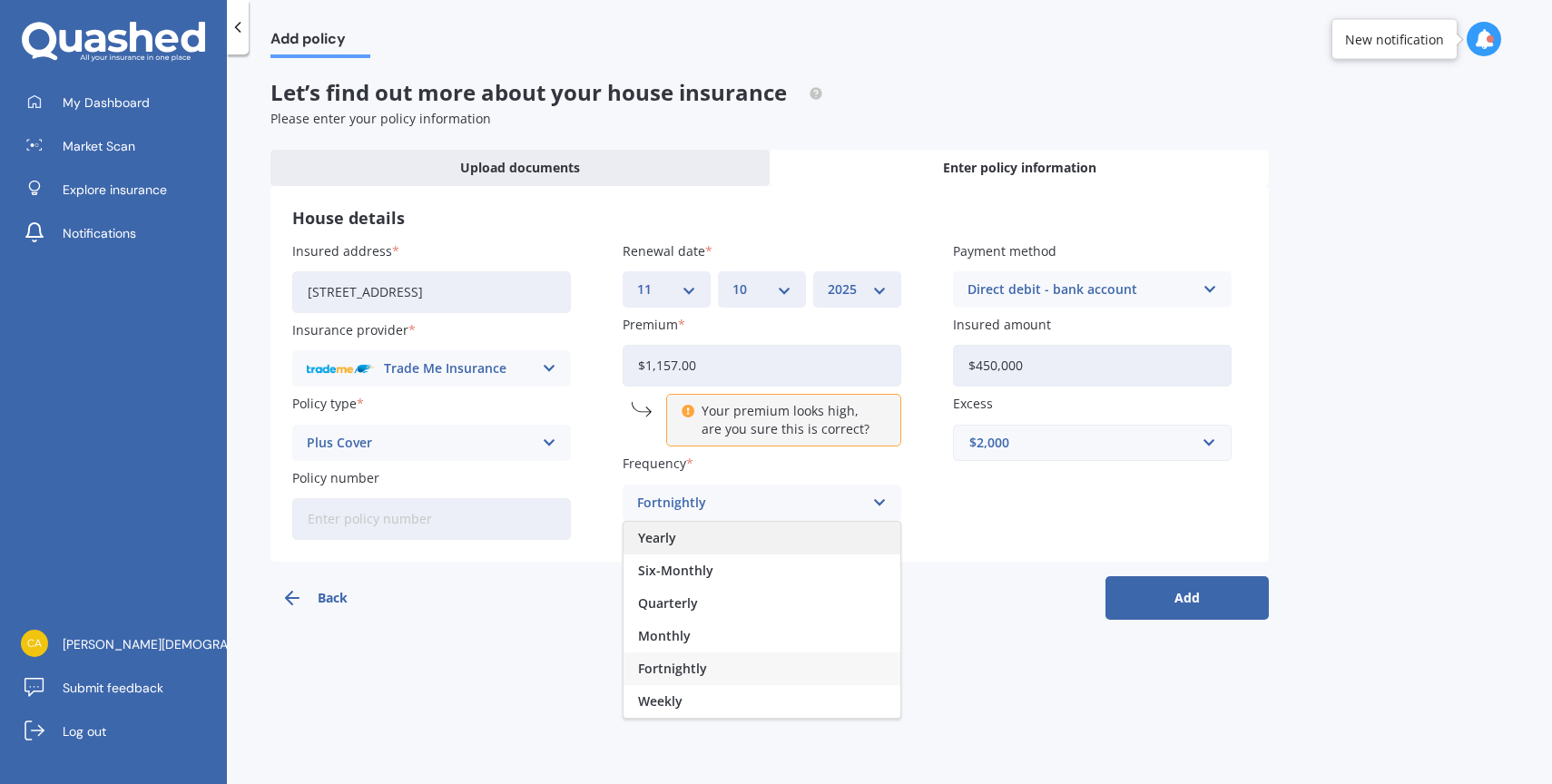
click at [676, 542] on div "Yearly" at bounding box center [762, 538] width 277 height 33
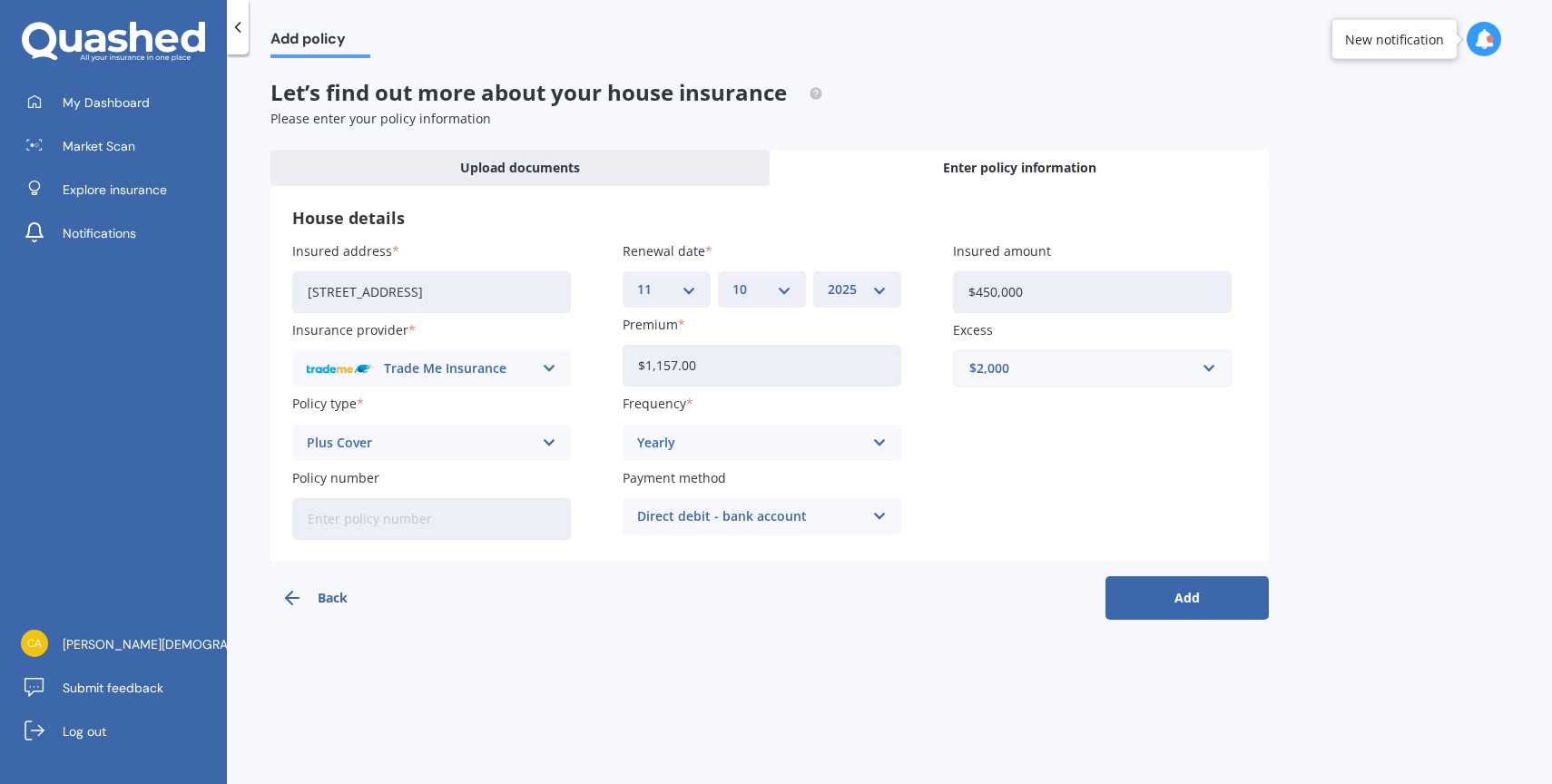
click at [1176, 611] on button "Add" at bounding box center [1187, 597] width 164 height 44
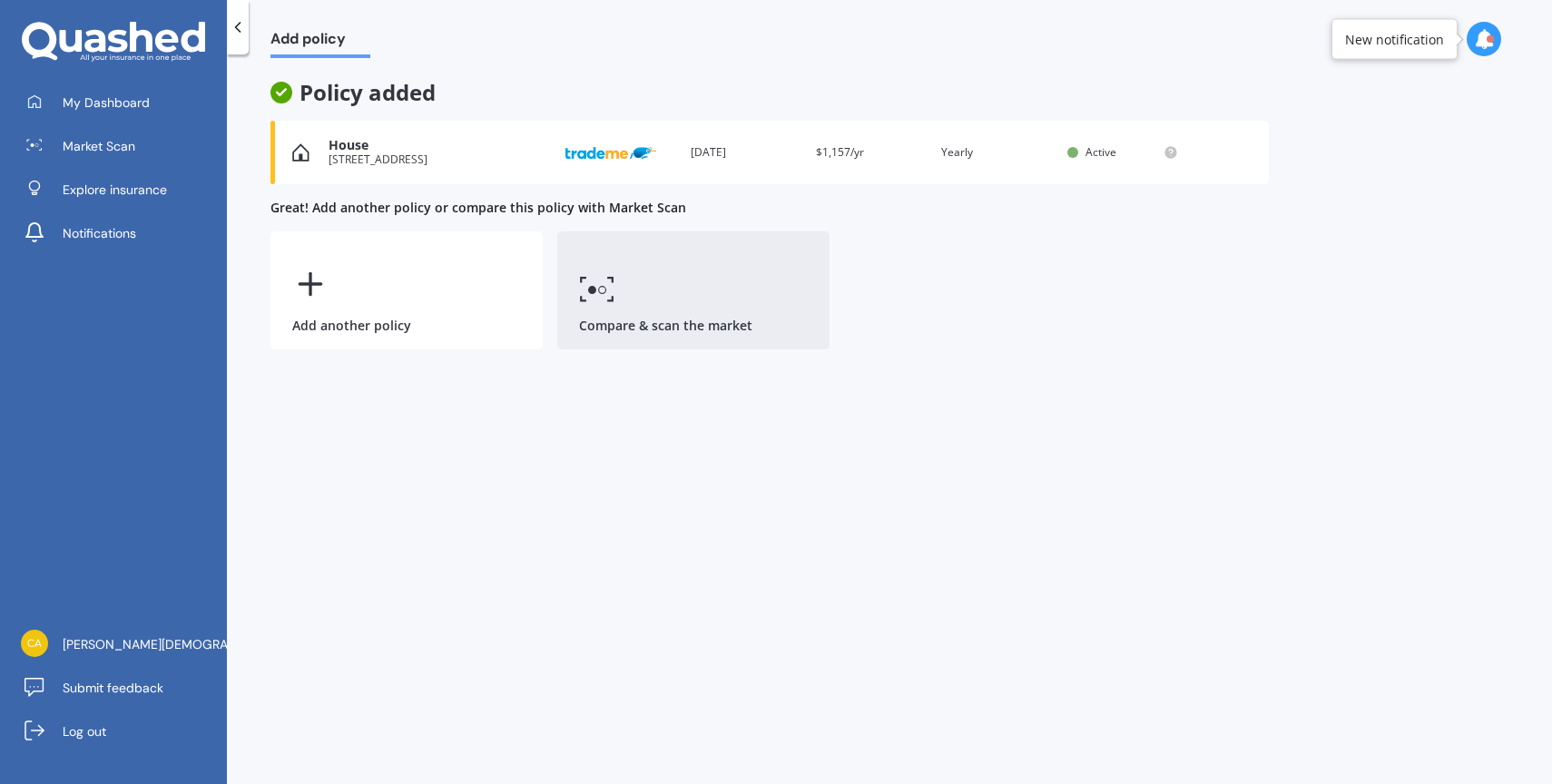
click at [688, 289] on link "Compare & scan the market" at bounding box center [692, 290] width 272 height 118
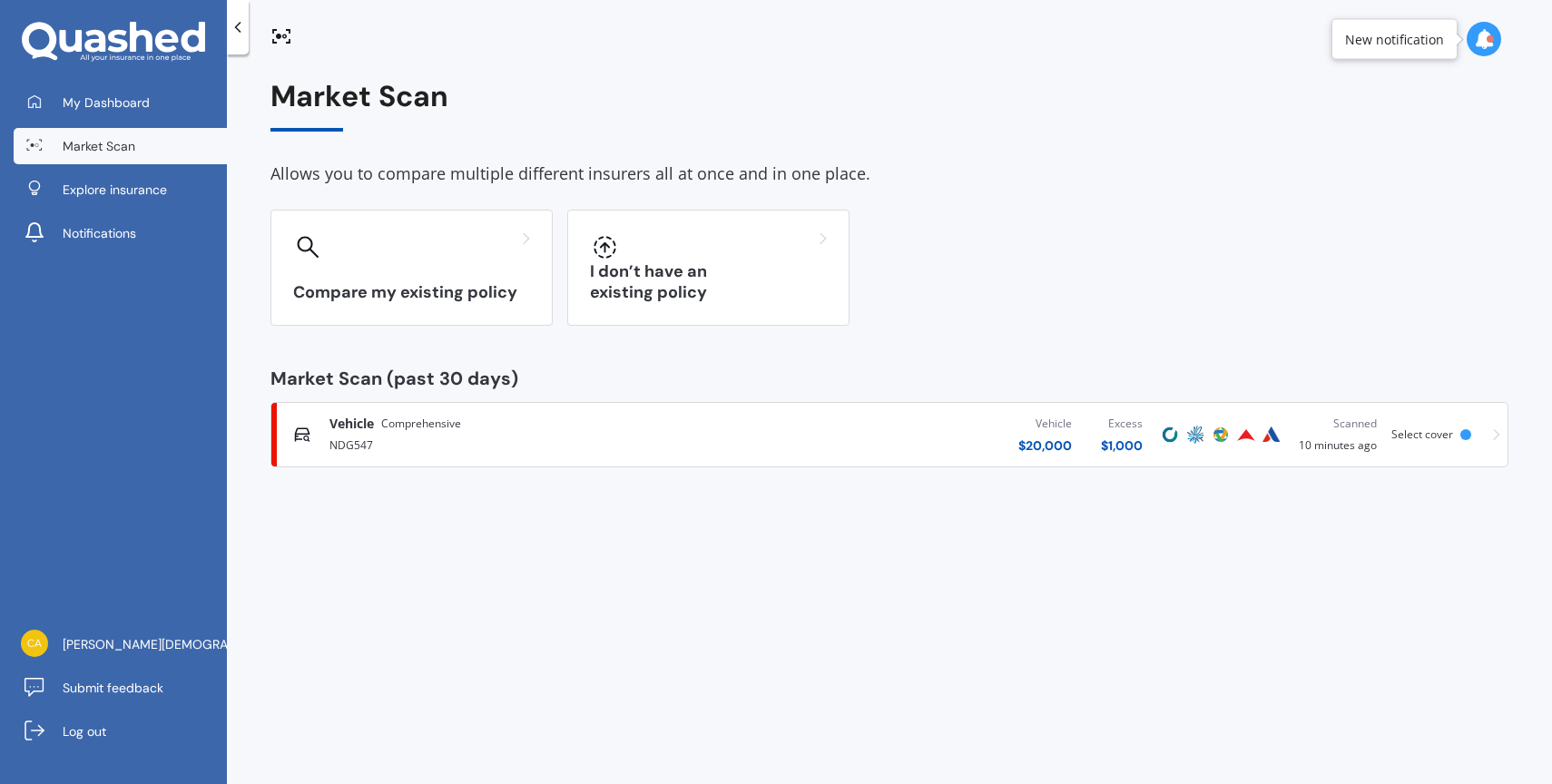
click at [146, 80] on div "My Dashboard Market Scan Explore insurance Notifications [PERSON_NAME] Submit f…" at bounding box center [113, 392] width 227 height 784
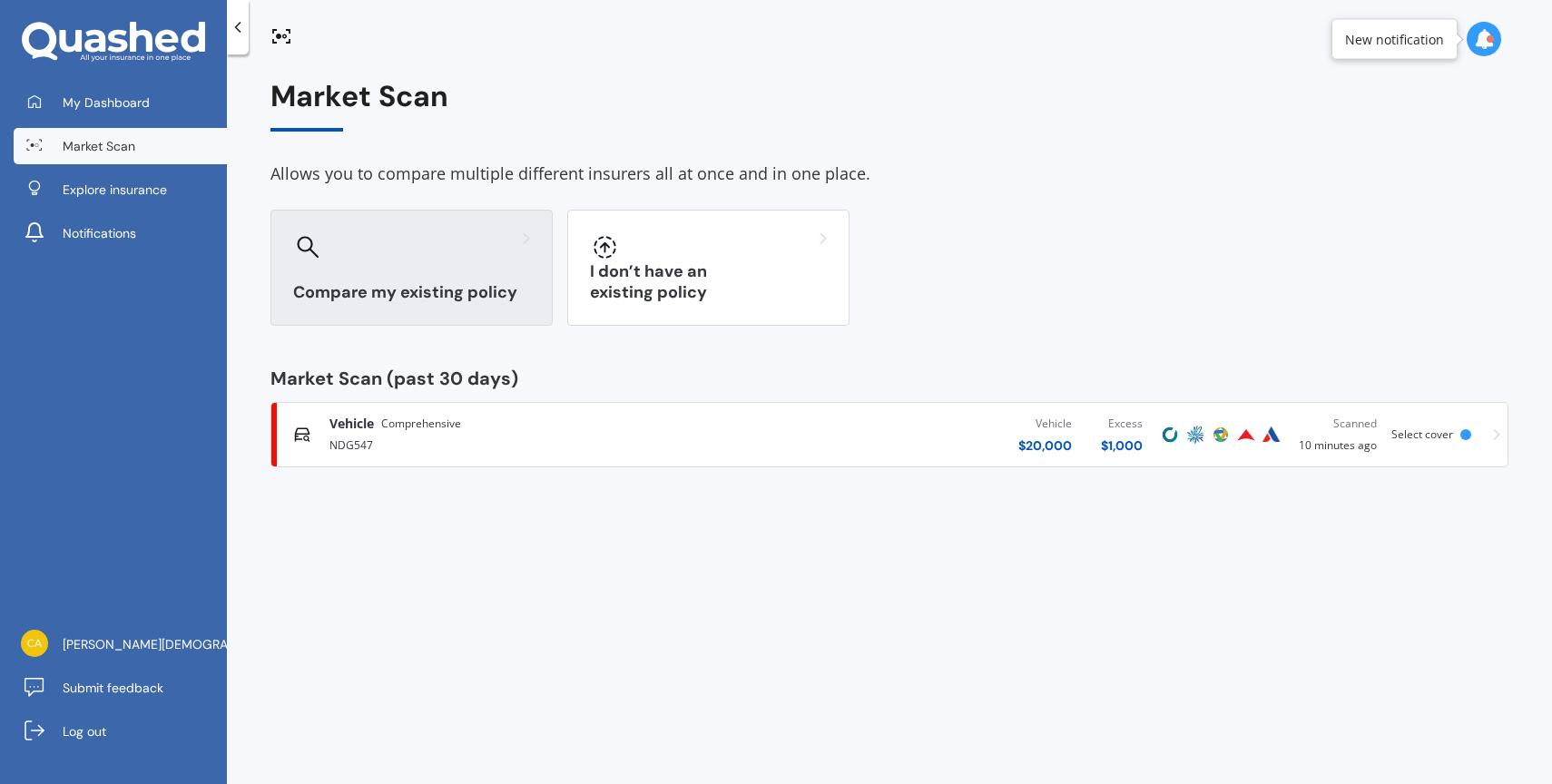
click at [478, 289] on h3 "Compare my existing policy" at bounding box center [411, 292] width 237 height 21
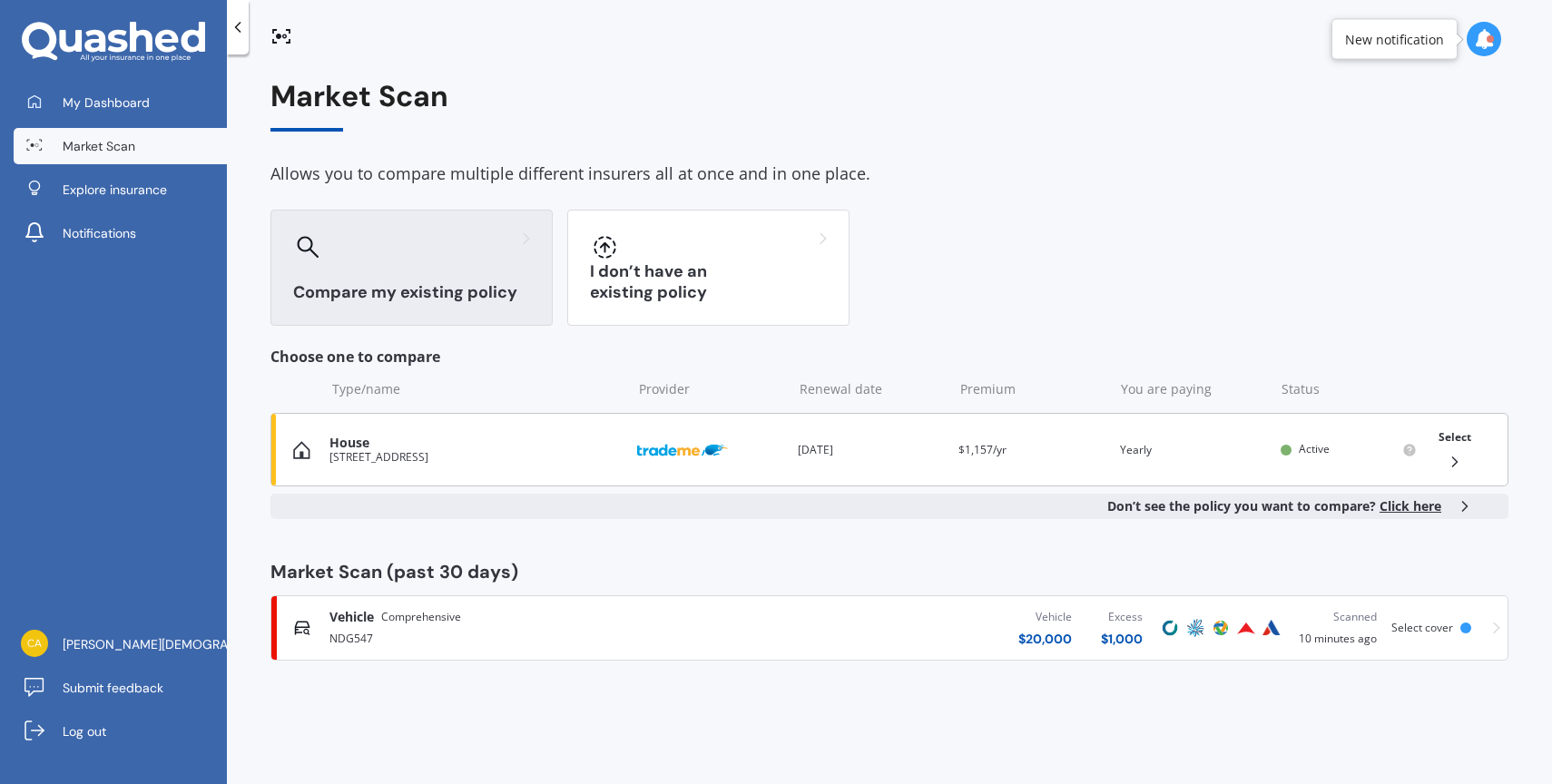
click at [482, 461] on div "[STREET_ADDRESS]" at bounding box center [475, 457] width 293 height 13
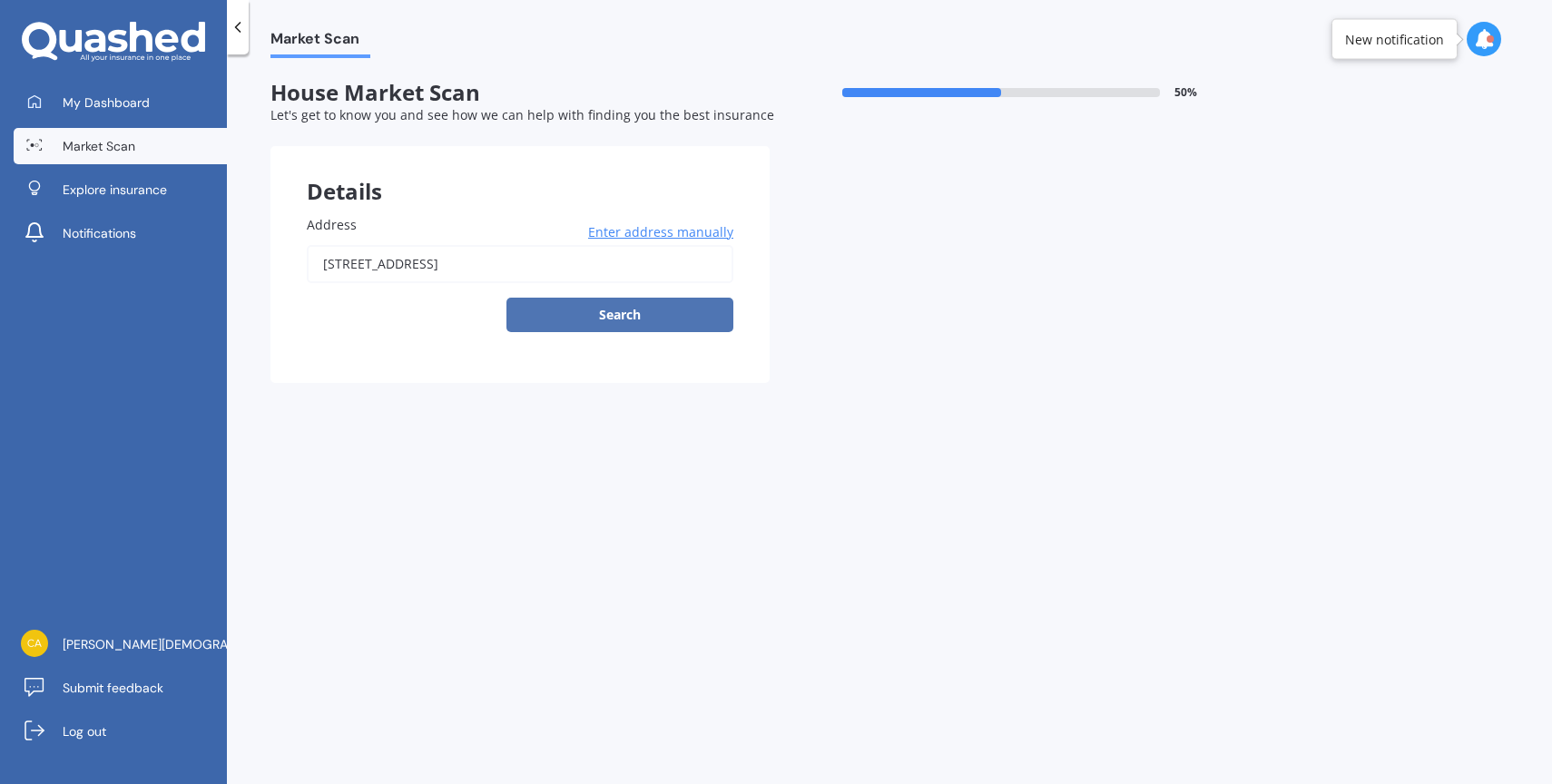
click at [600, 310] on button "Search" at bounding box center [620, 315] width 227 height 35
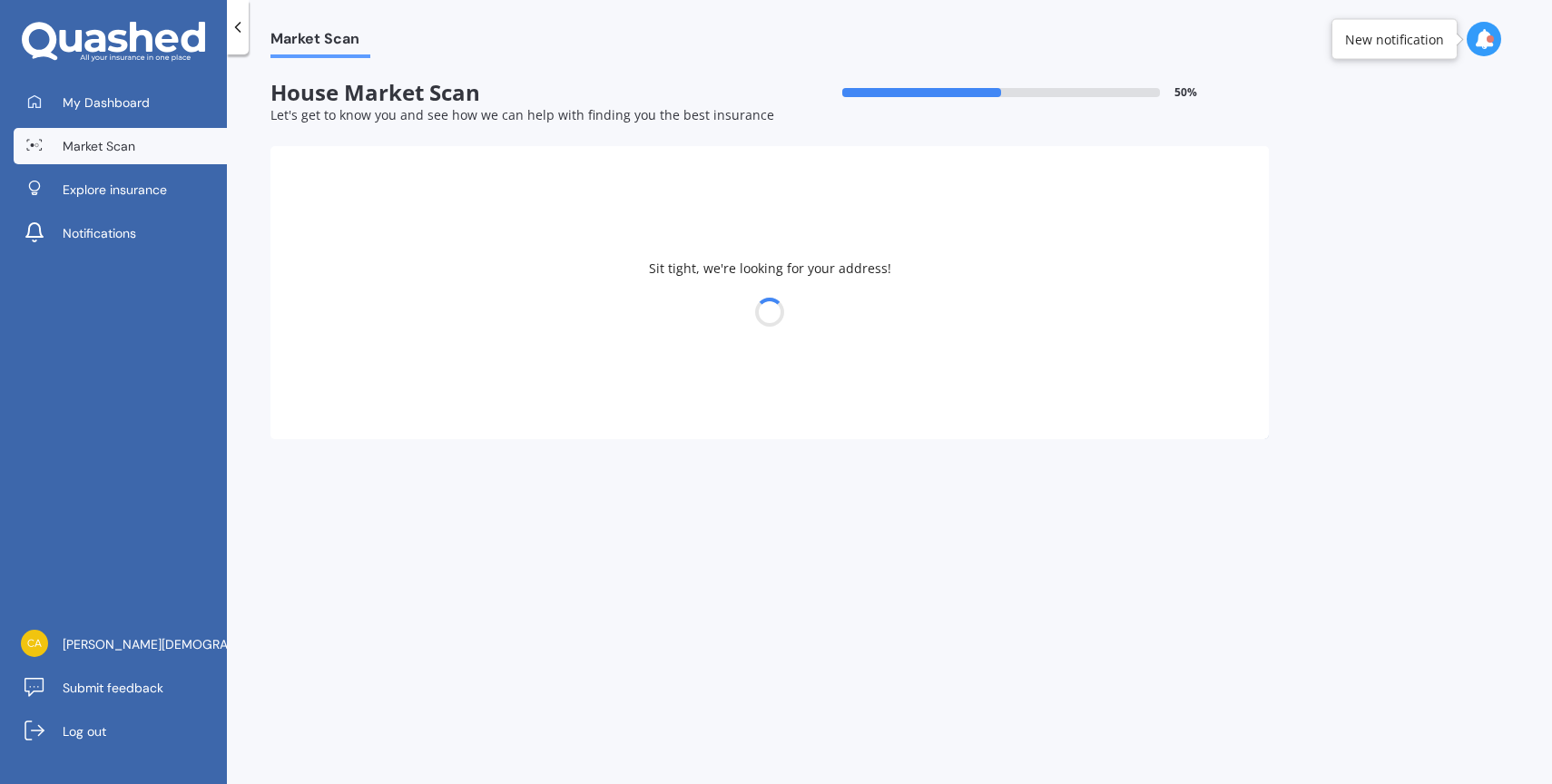
type input "[STREET_ADDRESS]"
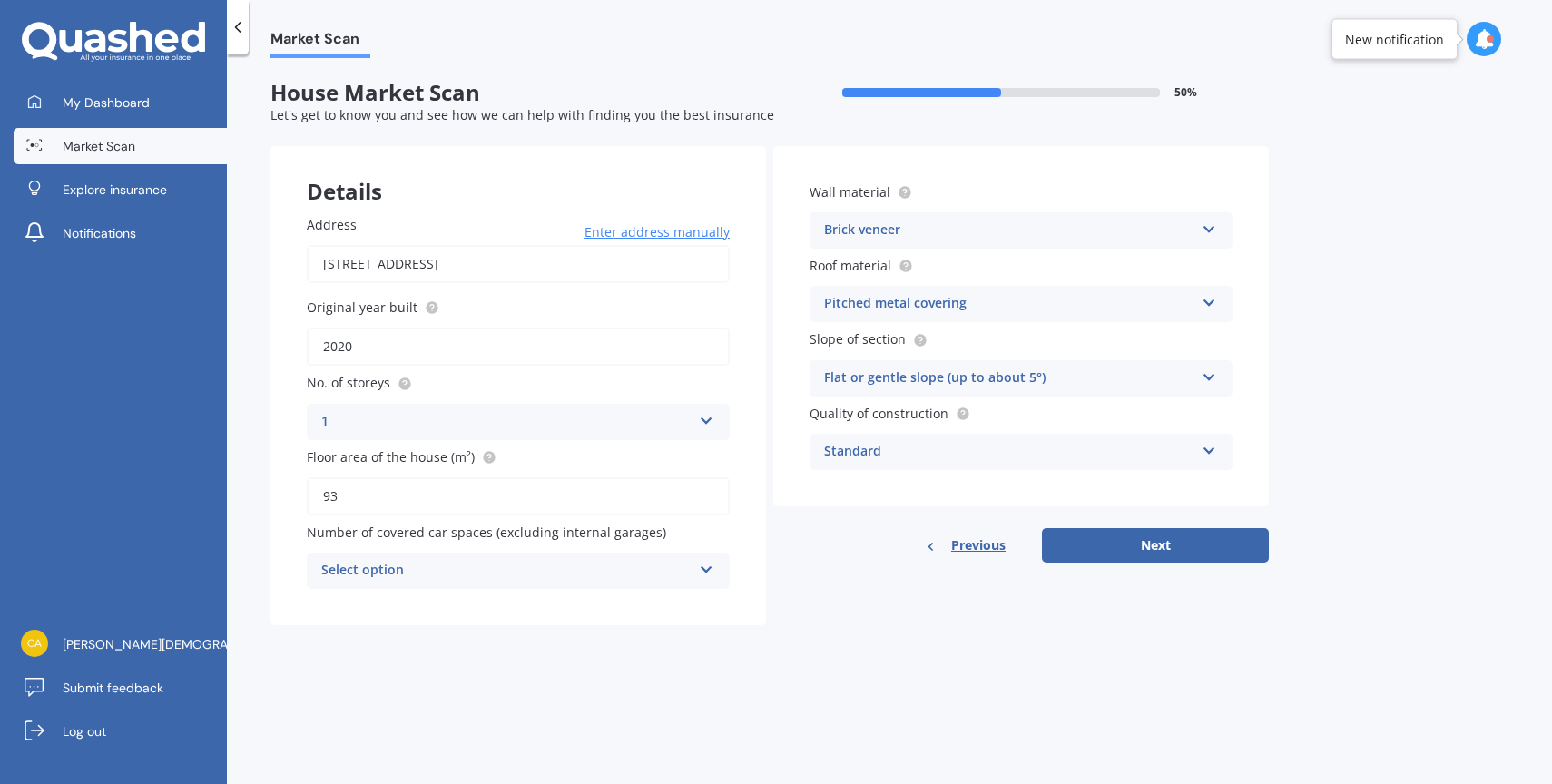
click at [601, 572] on div "Select option" at bounding box center [506, 570] width 370 height 21
click at [439, 376] on div "0" at bounding box center [518, 372] width 421 height 33
click at [918, 226] on div "Brick veneer" at bounding box center [1009, 230] width 370 height 21
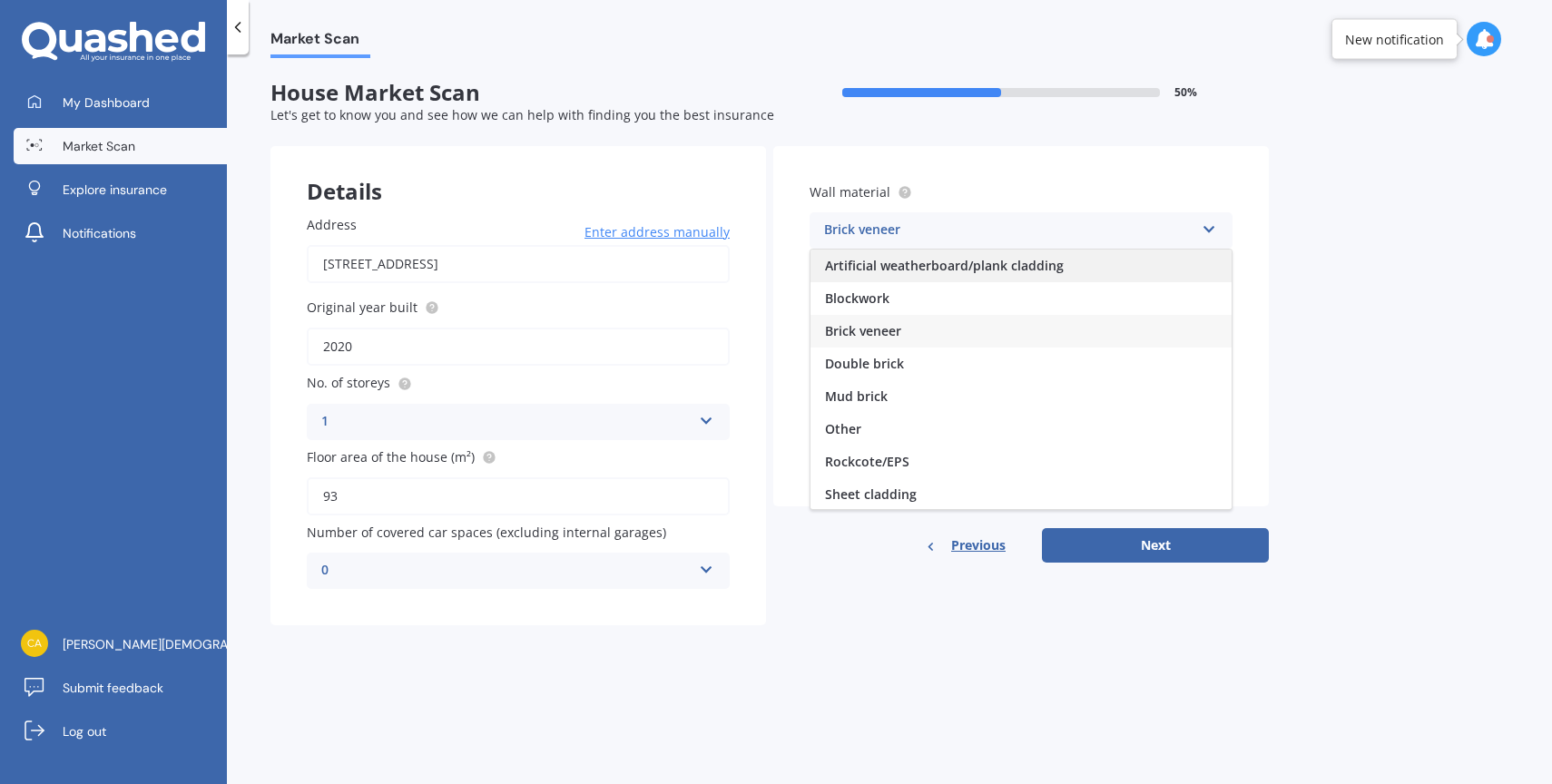
click at [950, 261] on span "Artificial weatherboard/plank cladding" at bounding box center [944, 265] width 238 height 17
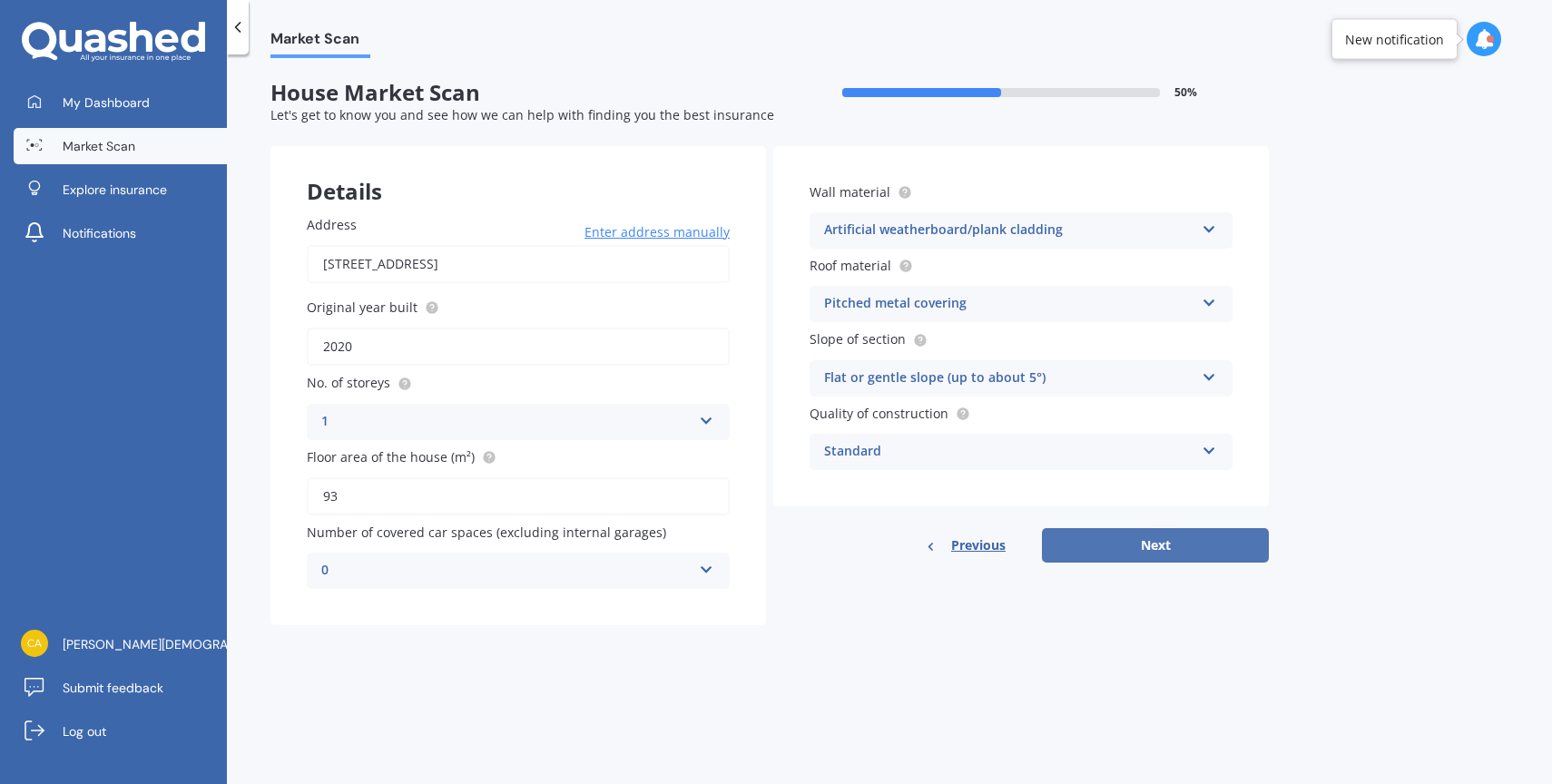
click at [1134, 550] on button "Next" at bounding box center [1155, 545] width 227 height 35
select select "23"
select select "08"
select select "1990"
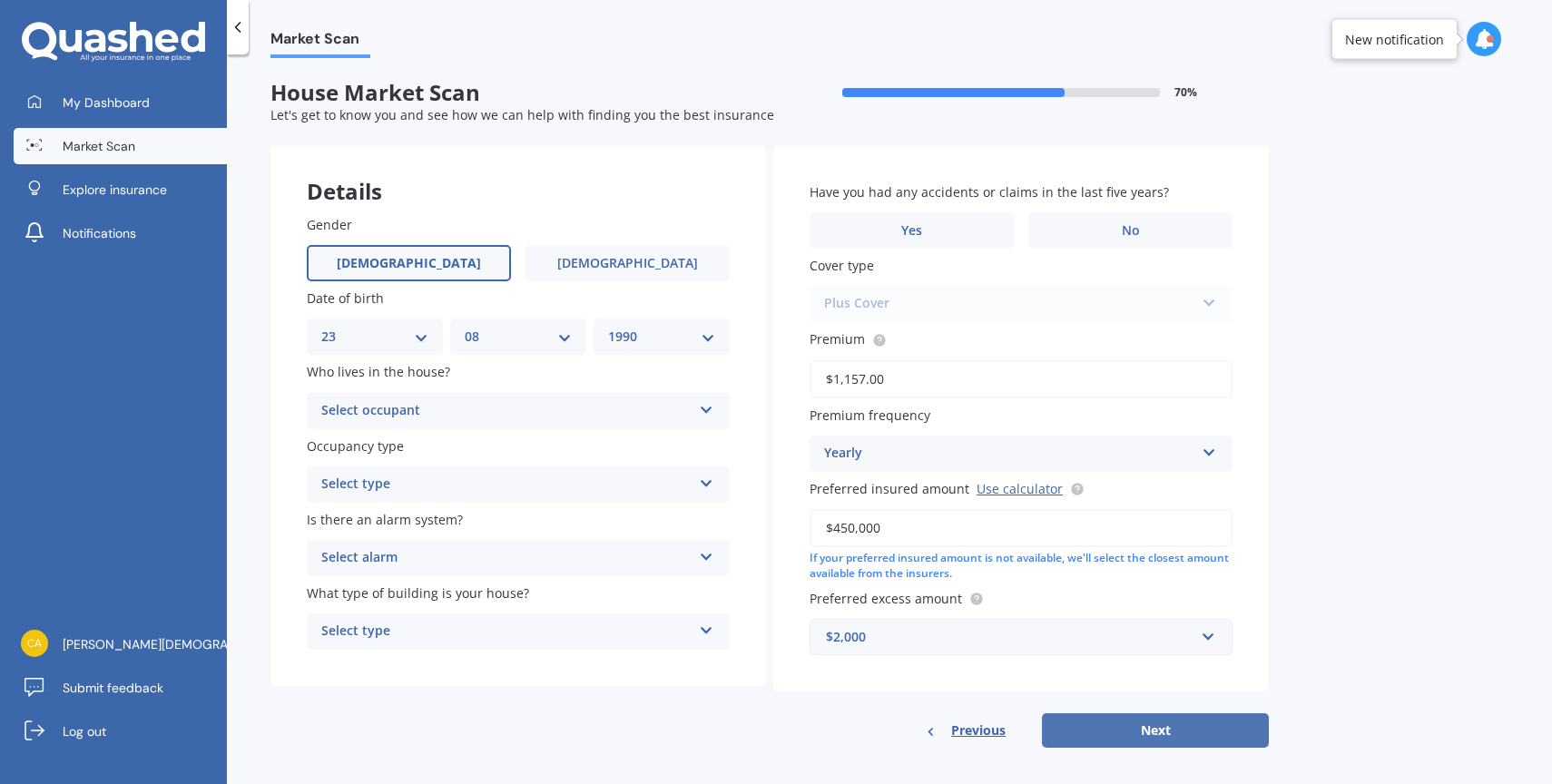
scroll to position [14, 0]
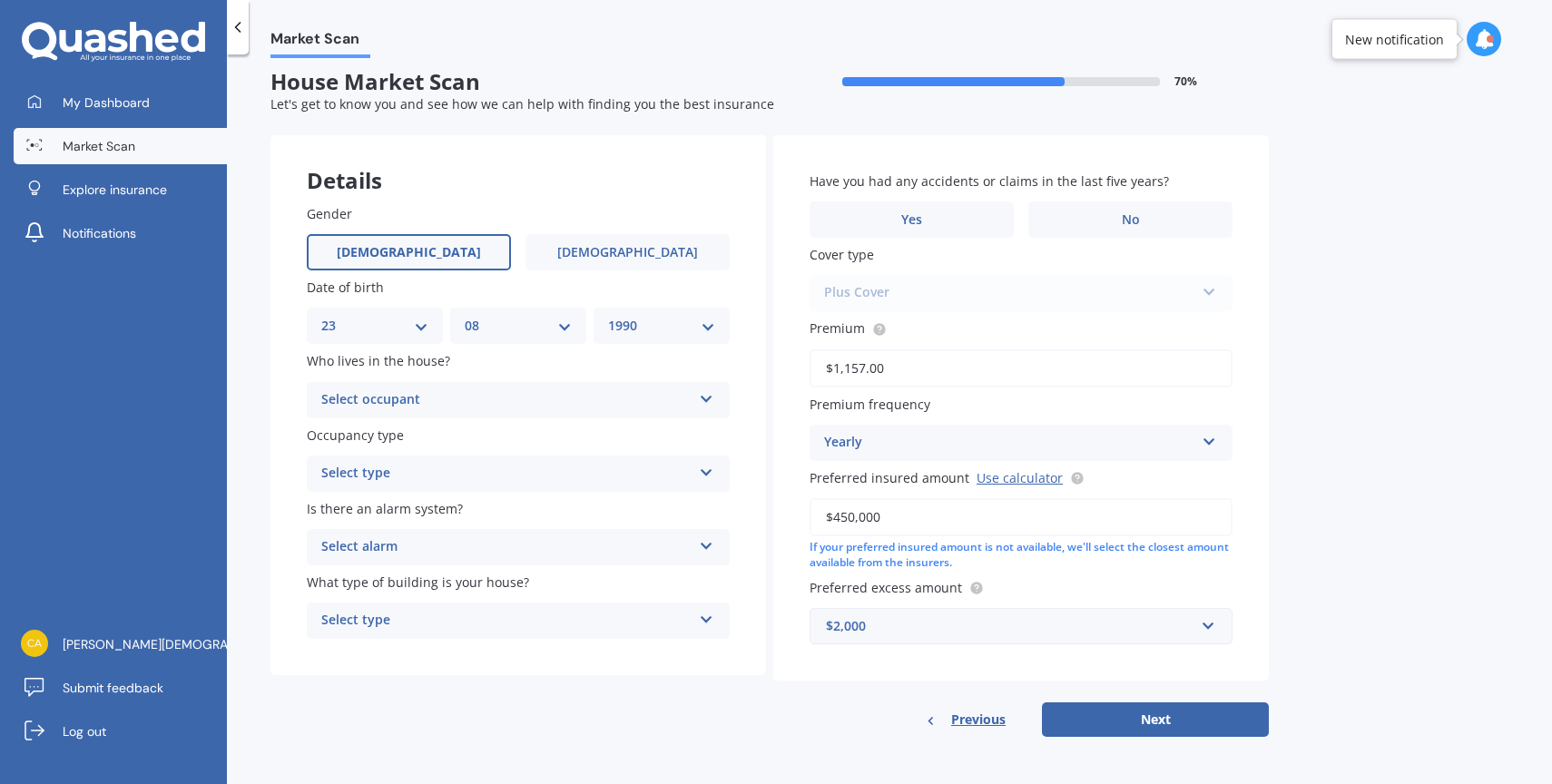
click at [463, 469] on div "Select type" at bounding box center [506, 473] width 370 height 21
click at [421, 505] on div "Permanent" at bounding box center [518, 509] width 421 height 33
click at [403, 398] on div "Select occupant" at bounding box center [506, 400] width 370 height 21
click at [392, 429] on div "Owner" at bounding box center [518, 436] width 421 height 33
click at [385, 530] on div "Select alarm Yes, monitored Yes, not monitored No" at bounding box center [518, 546] width 423 height 36
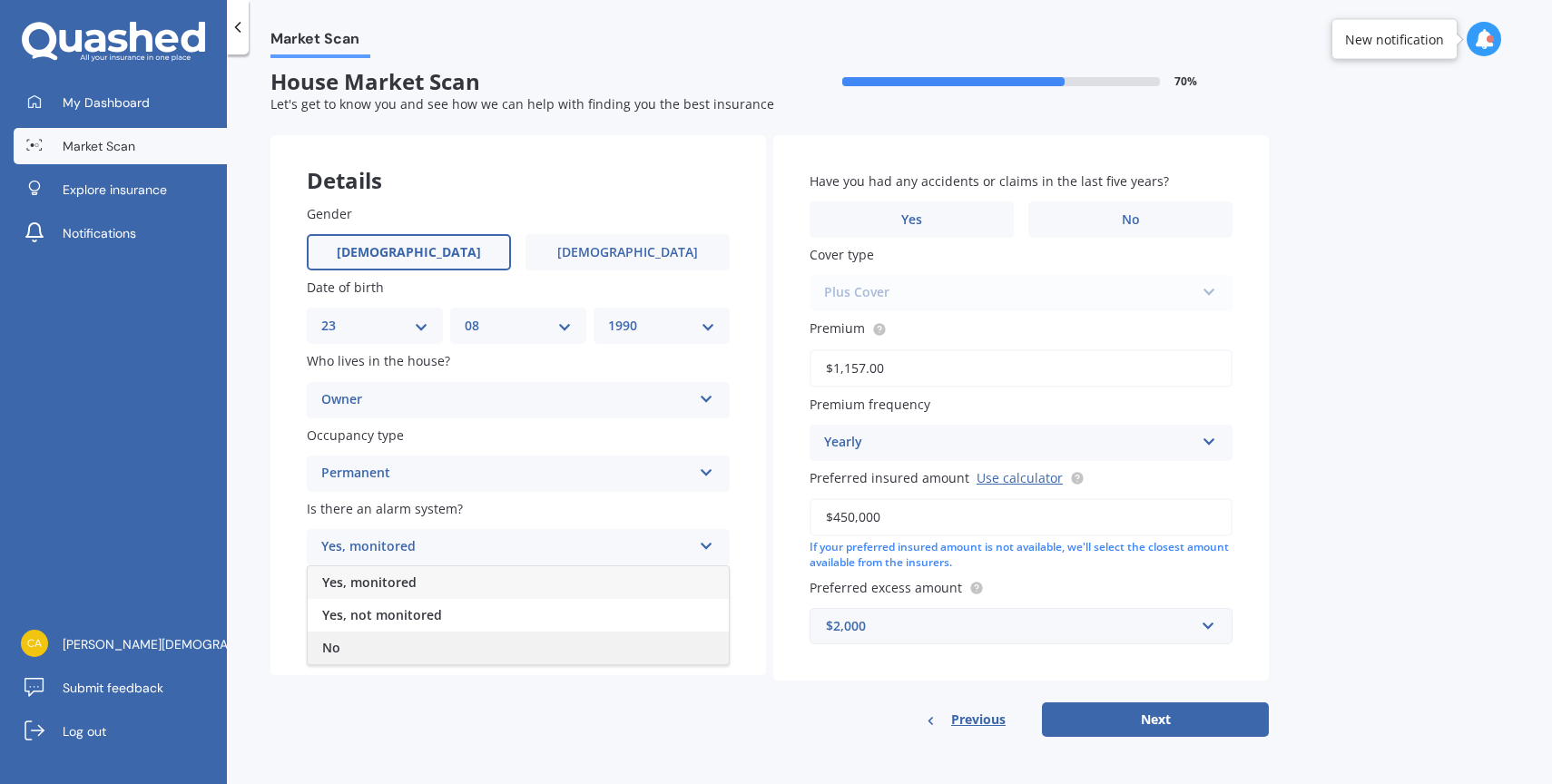
click at [360, 637] on div "No" at bounding box center [518, 648] width 421 height 33
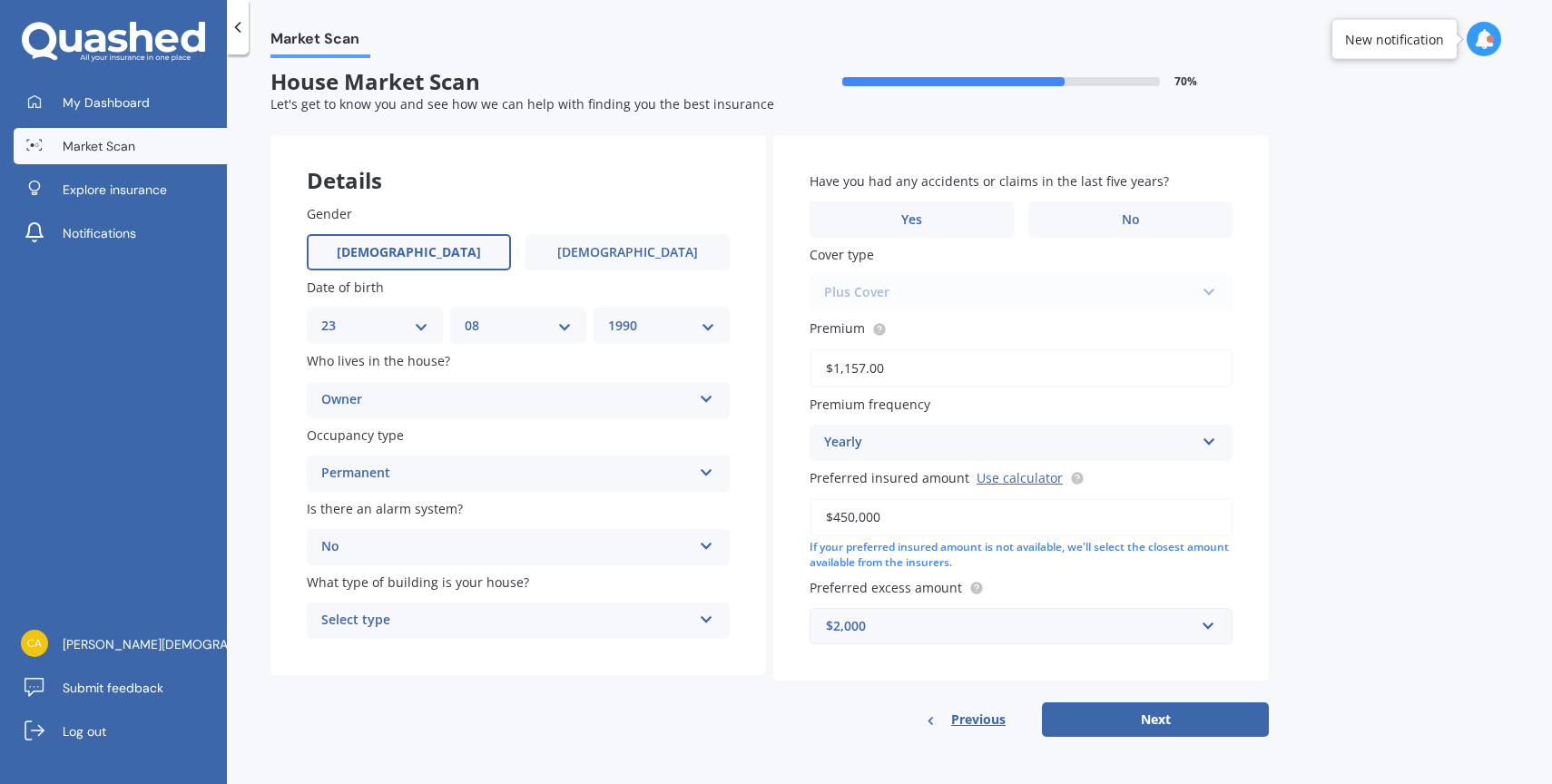
click at [367, 624] on div "Select type" at bounding box center [506, 620] width 370 height 21
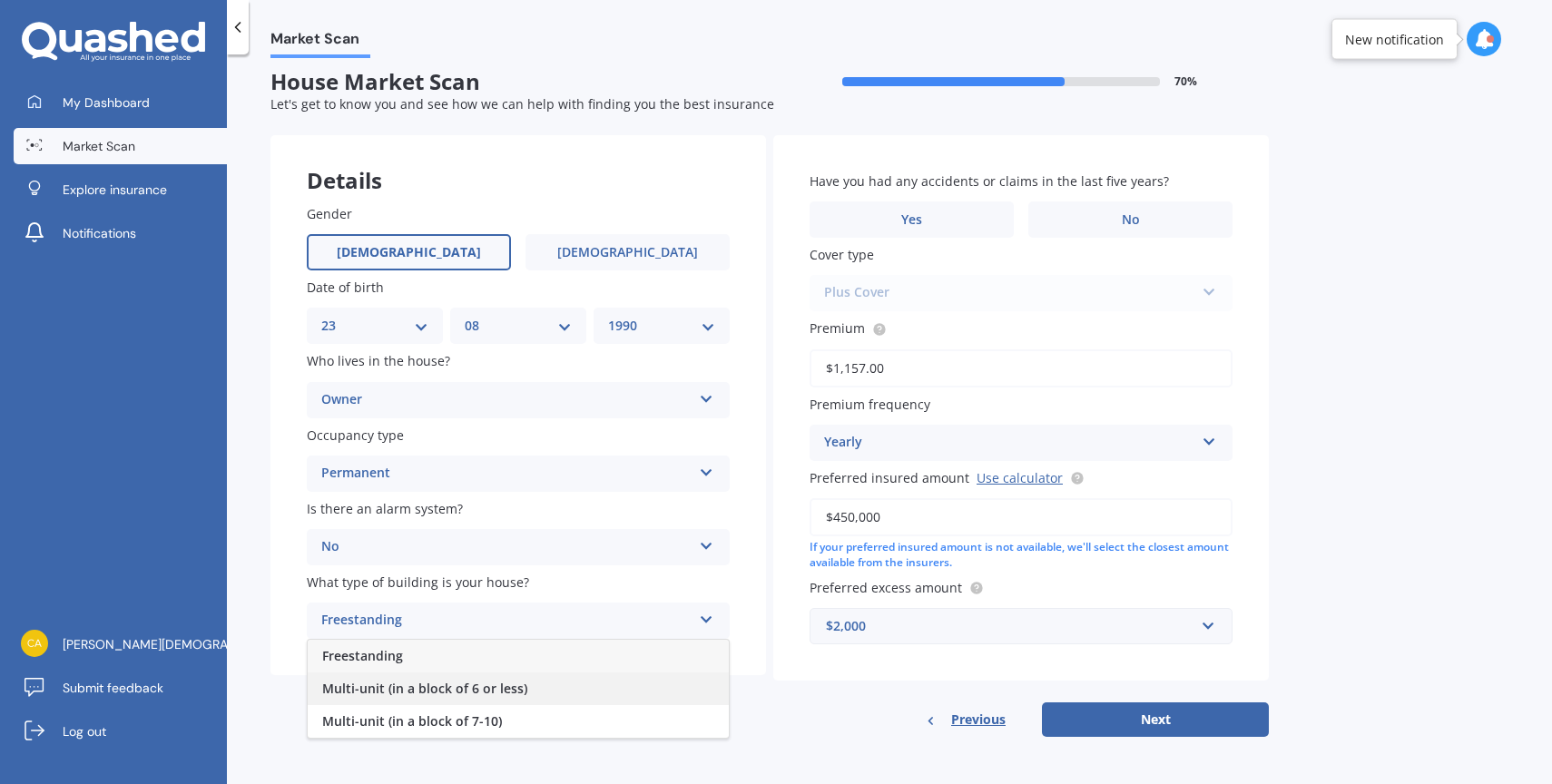
click at [361, 694] on span "Multi-unit (in a block of 6 or less)" at bounding box center [425, 688] width 205 height 17
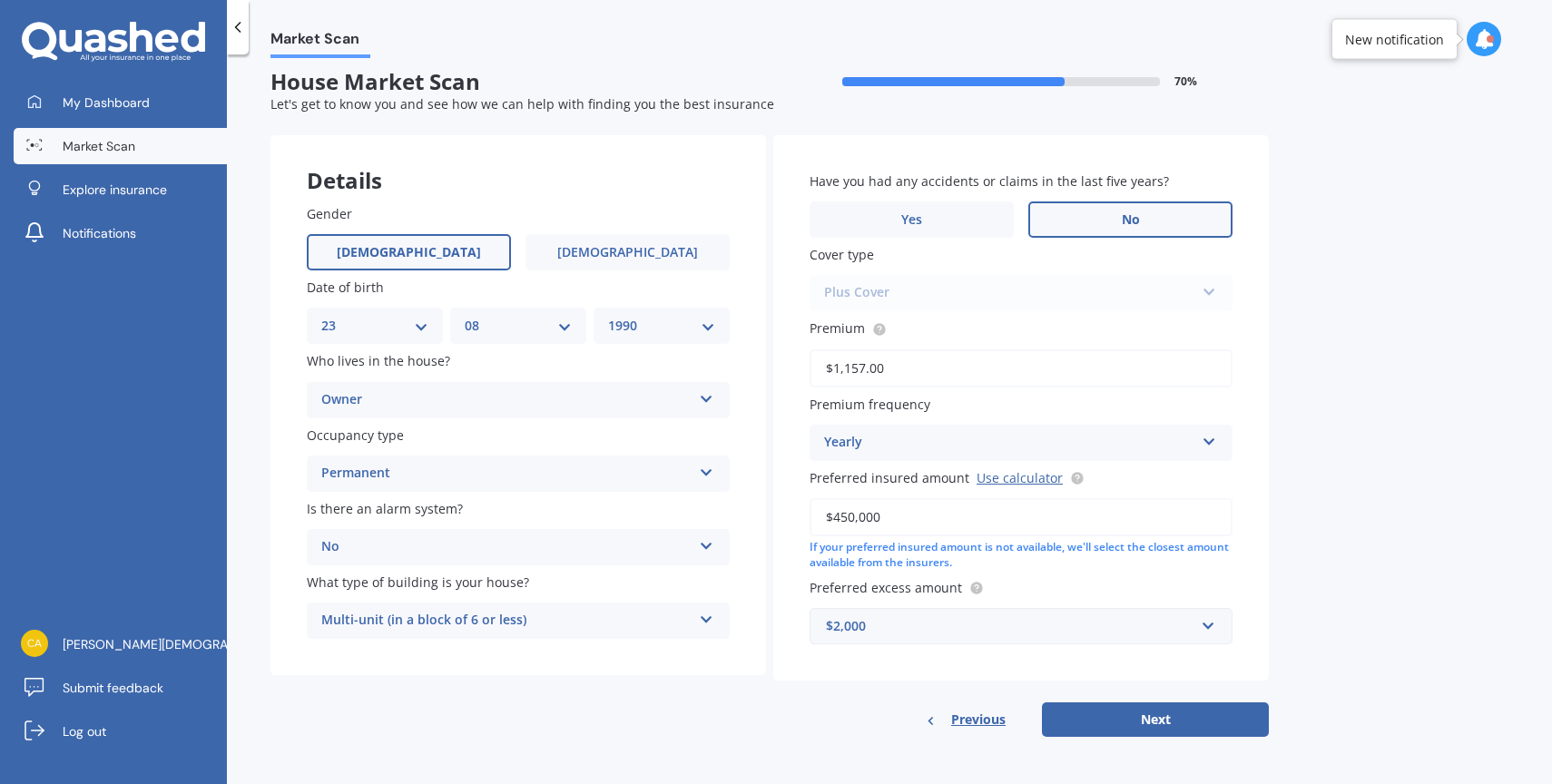
click at [1095, 209] on label "No" at bounding box center [1130, 219] width 204 height 36
click at [0, 0] on input "No" at bounding box center [0, 0] width 0 height 0
click at [1133, 708] on button "Next" at bounding box center [1155, 719] width 227 height 35
select select "23"
select select "08"
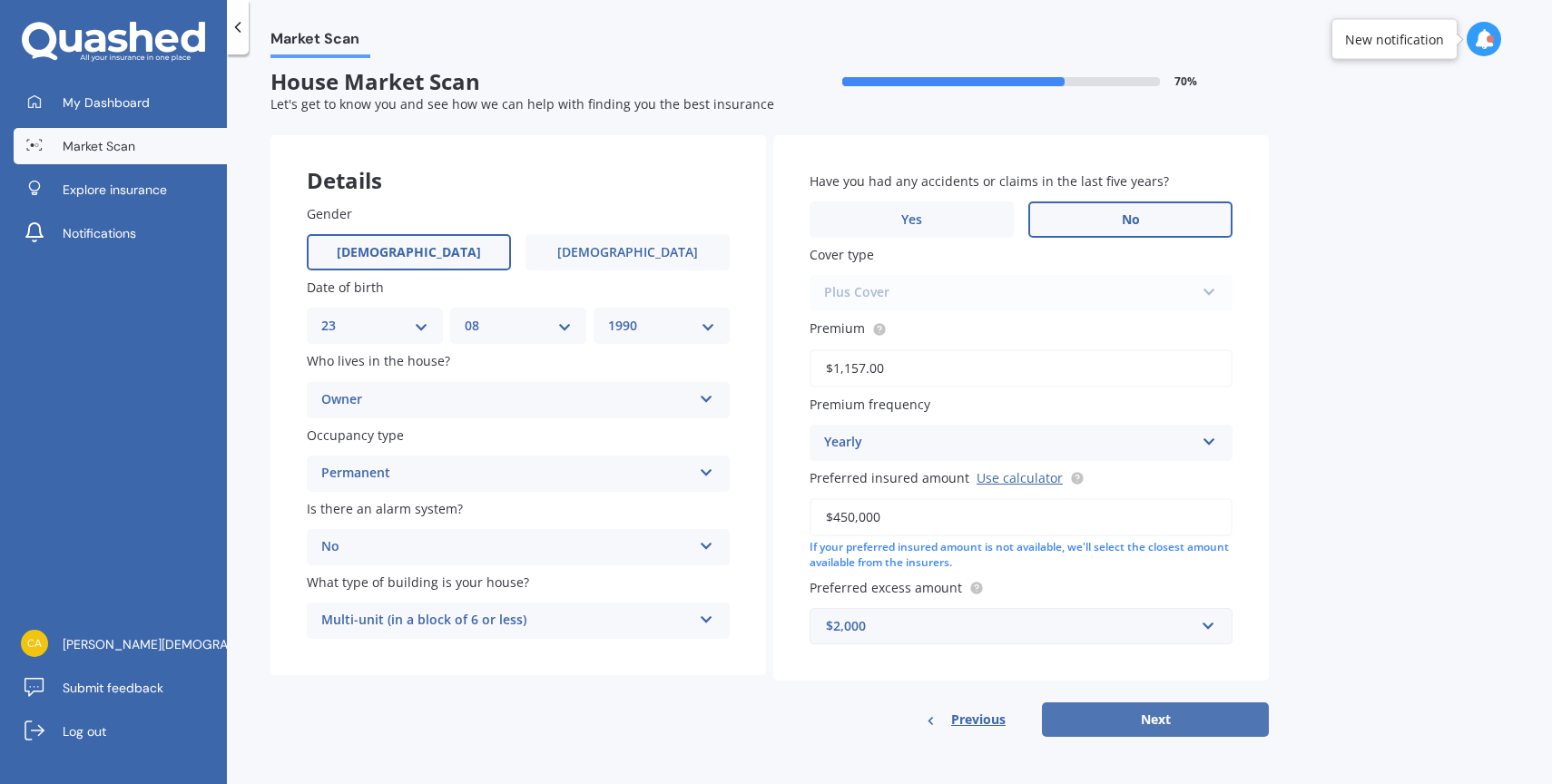
select select "1990"
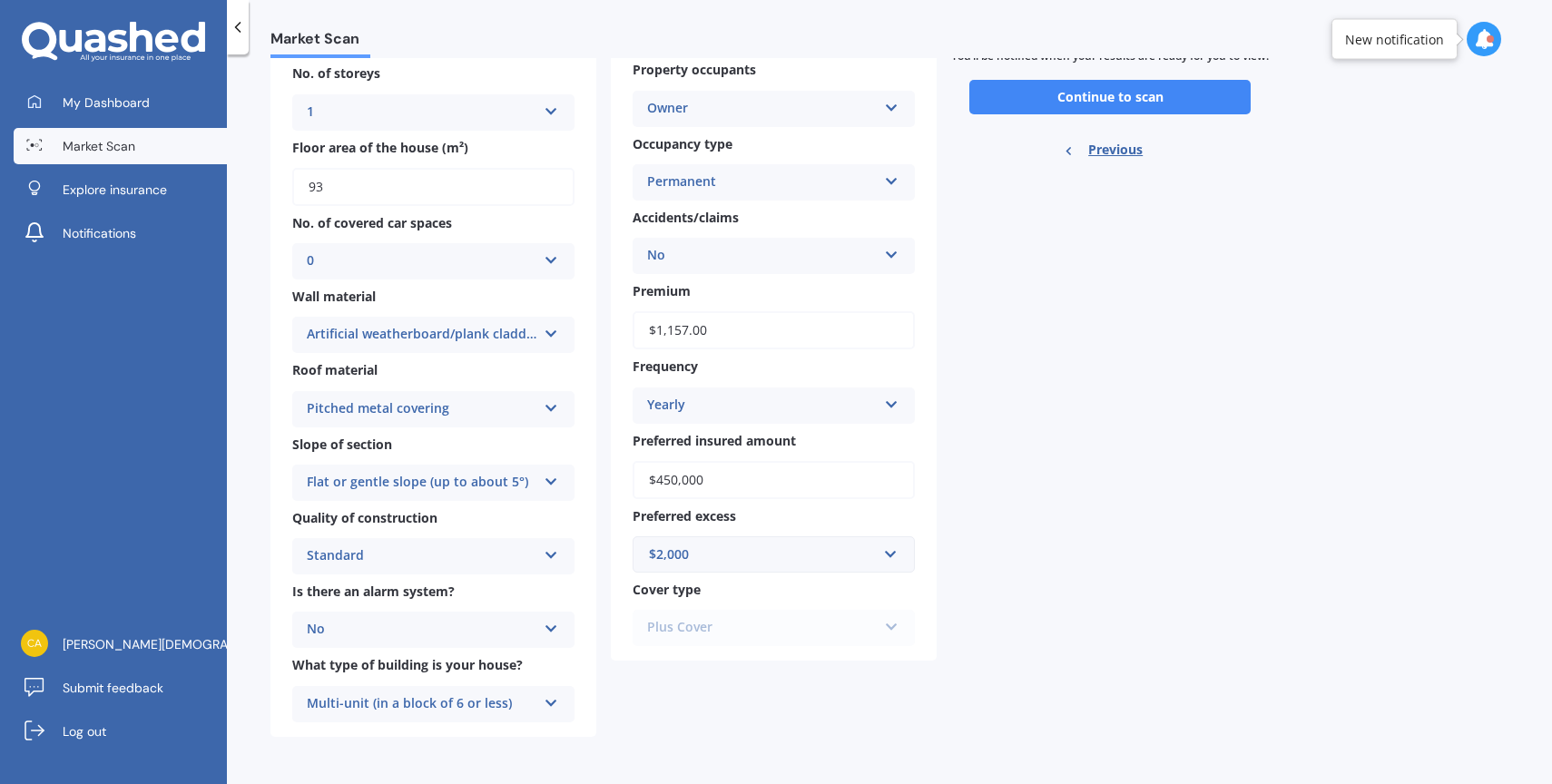
scroll to position [0, 0]
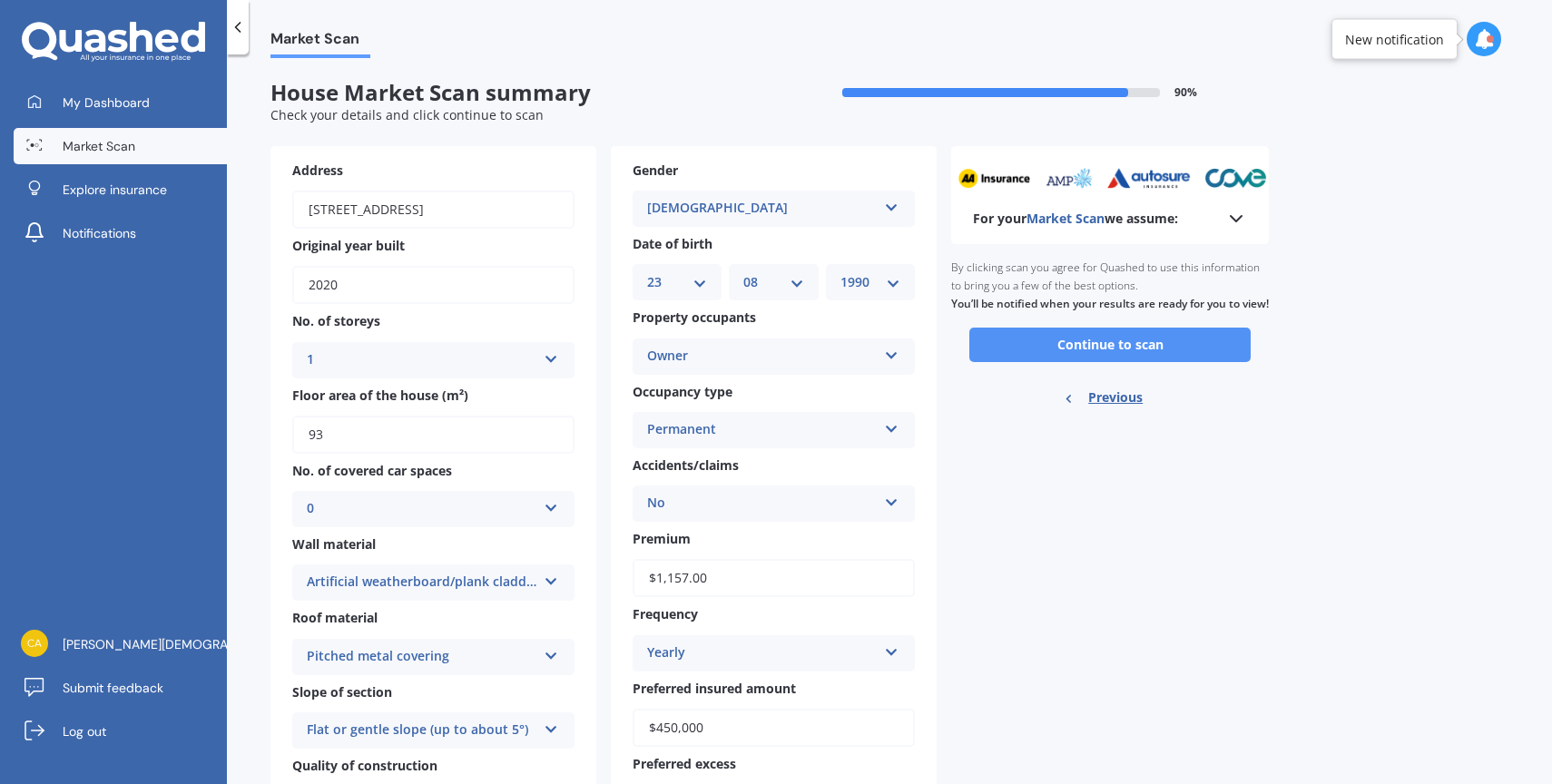
click at [1077, 362] on button "Continue to scan" at bounding box center [1110, 345] width 282 height 35
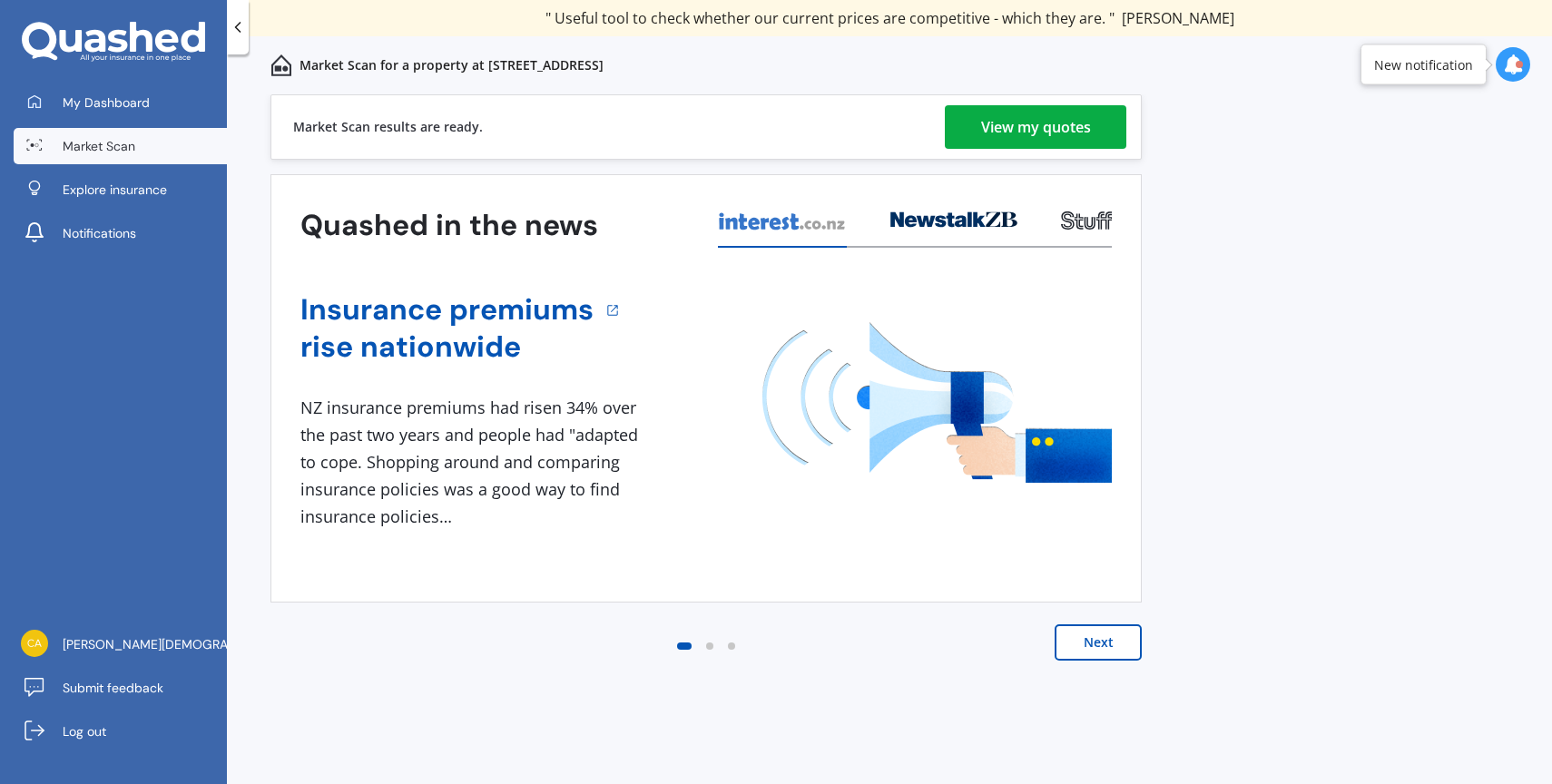
click at [1003, 109] on div "View my quotes" at bounding box center [1035, 127] width 109 height 44
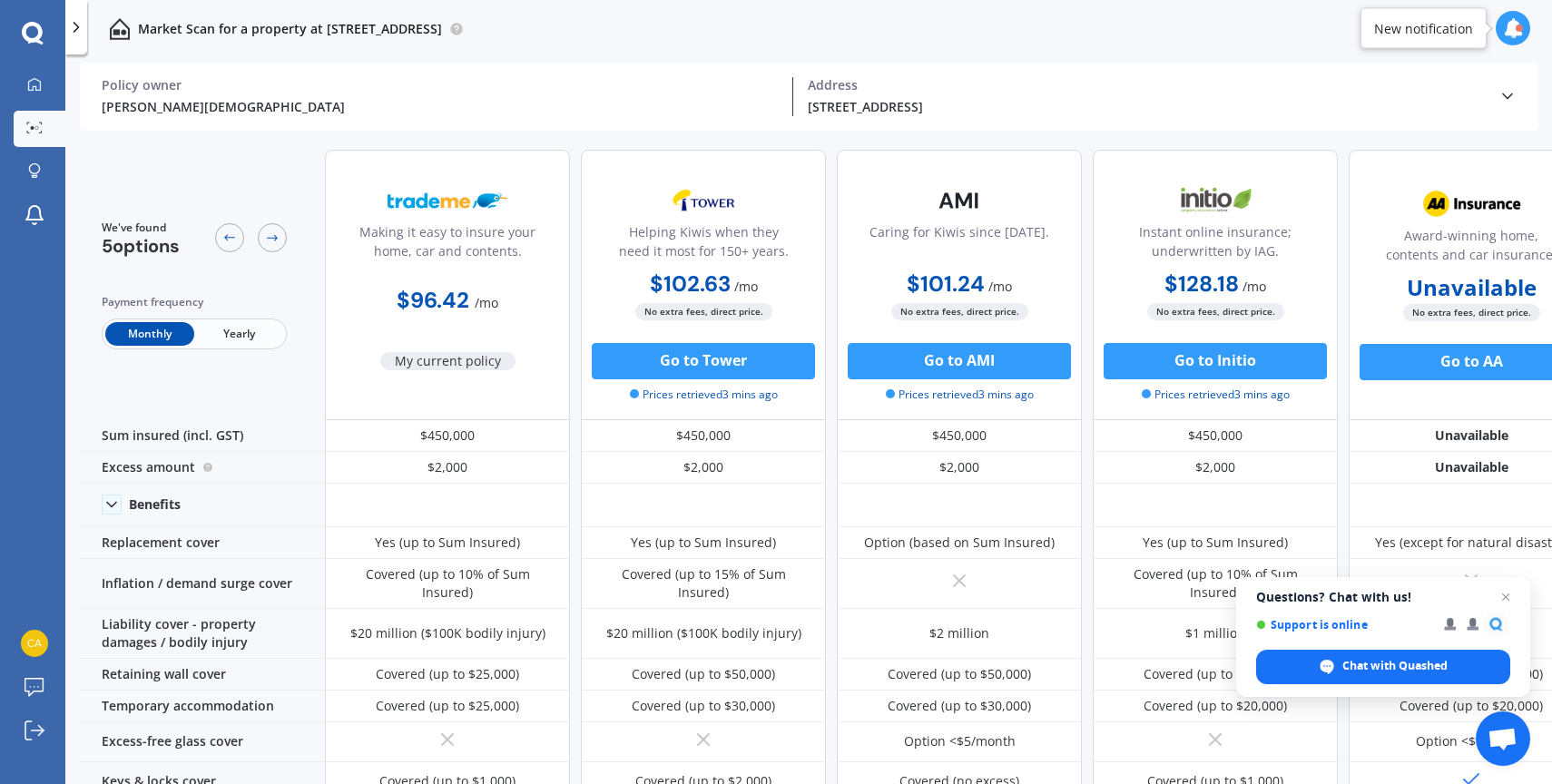
click at [234, 334] on span "Yearly" at bounding box center [239, 334] width 89 height 23
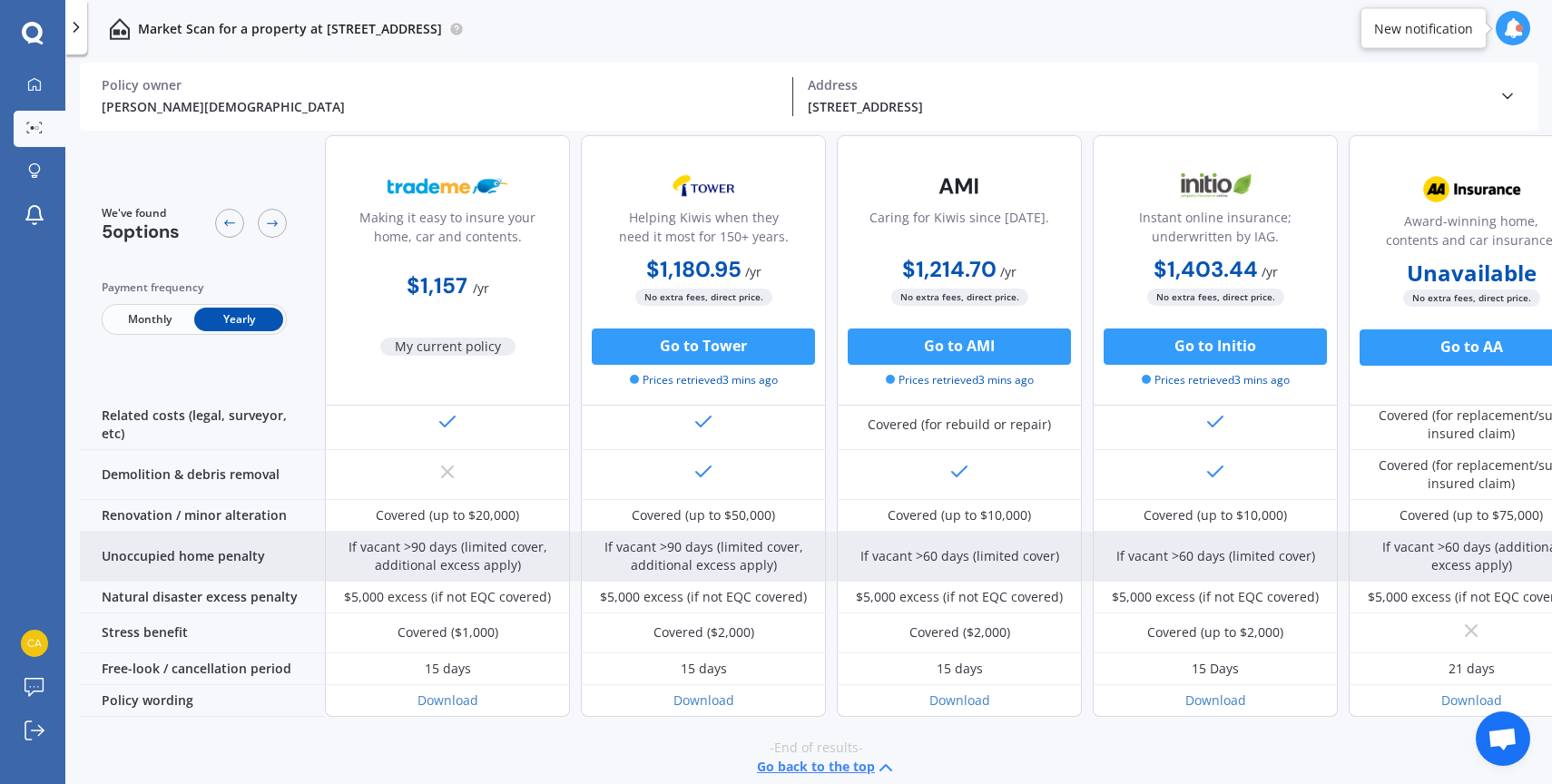
scroll to position [738, 0]
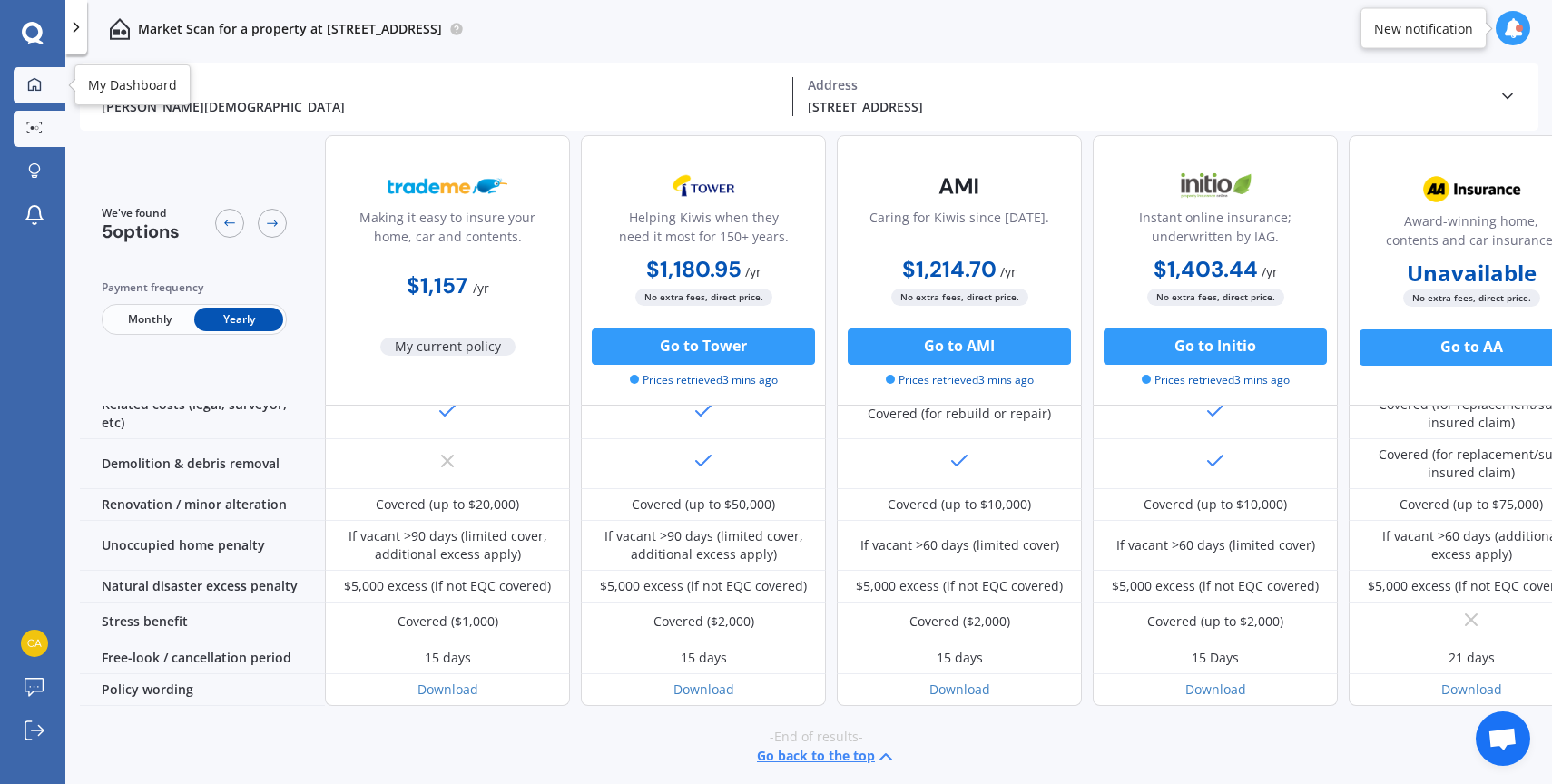
click at [38, 84] on icon at bounding box center [34, 84] width 15 height 15
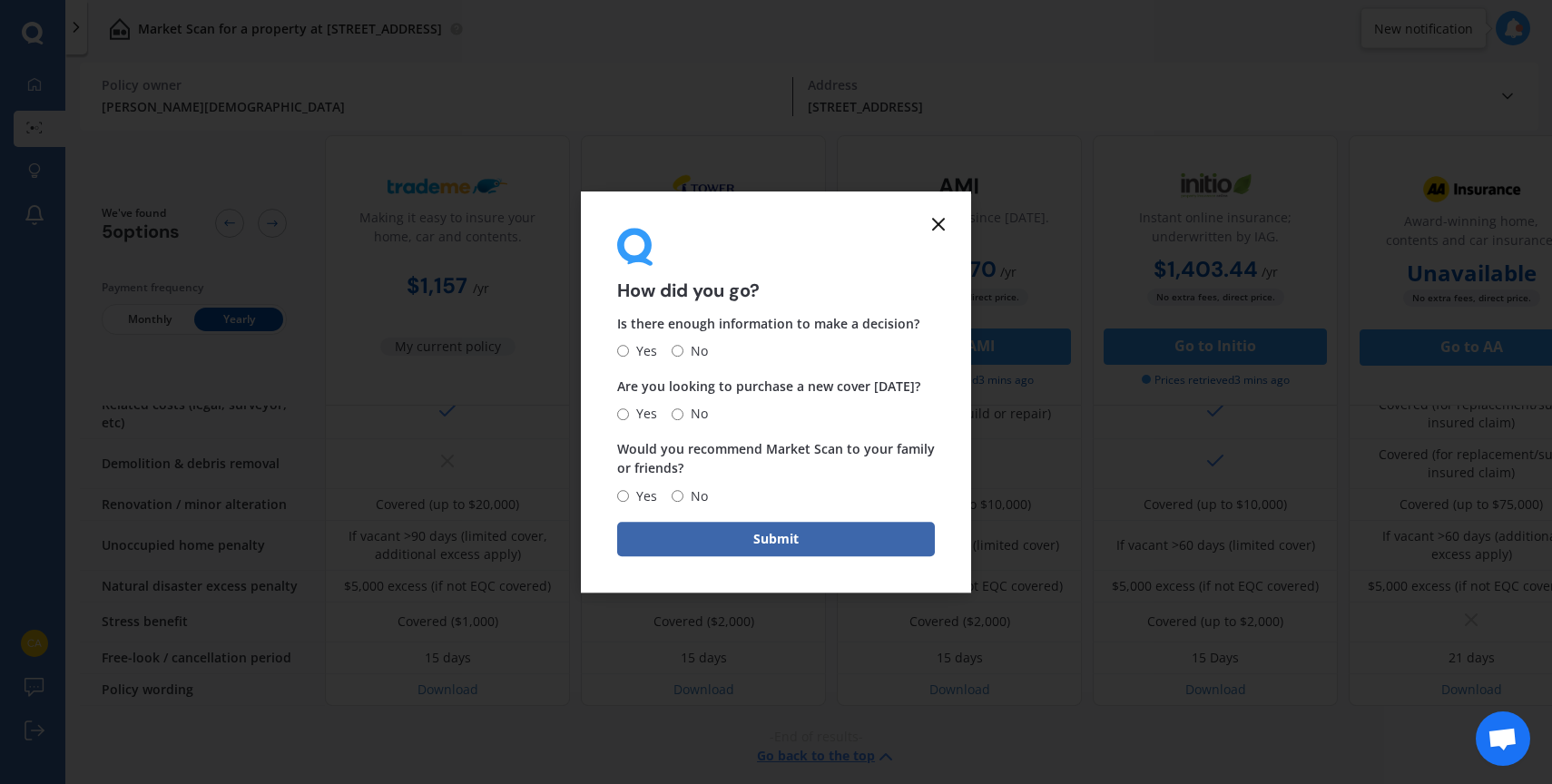
click at [628, 353] on span "Yes" at bounding box center [642, 350] width 28 height 21
click at [628, 353] on input "Yes" at bounding box center [623, 351] width 12 height 12
radio input "true"
click at [673, 408] on input "No" at bounding box center [678, 414] width 12 height 12
radio input "true"
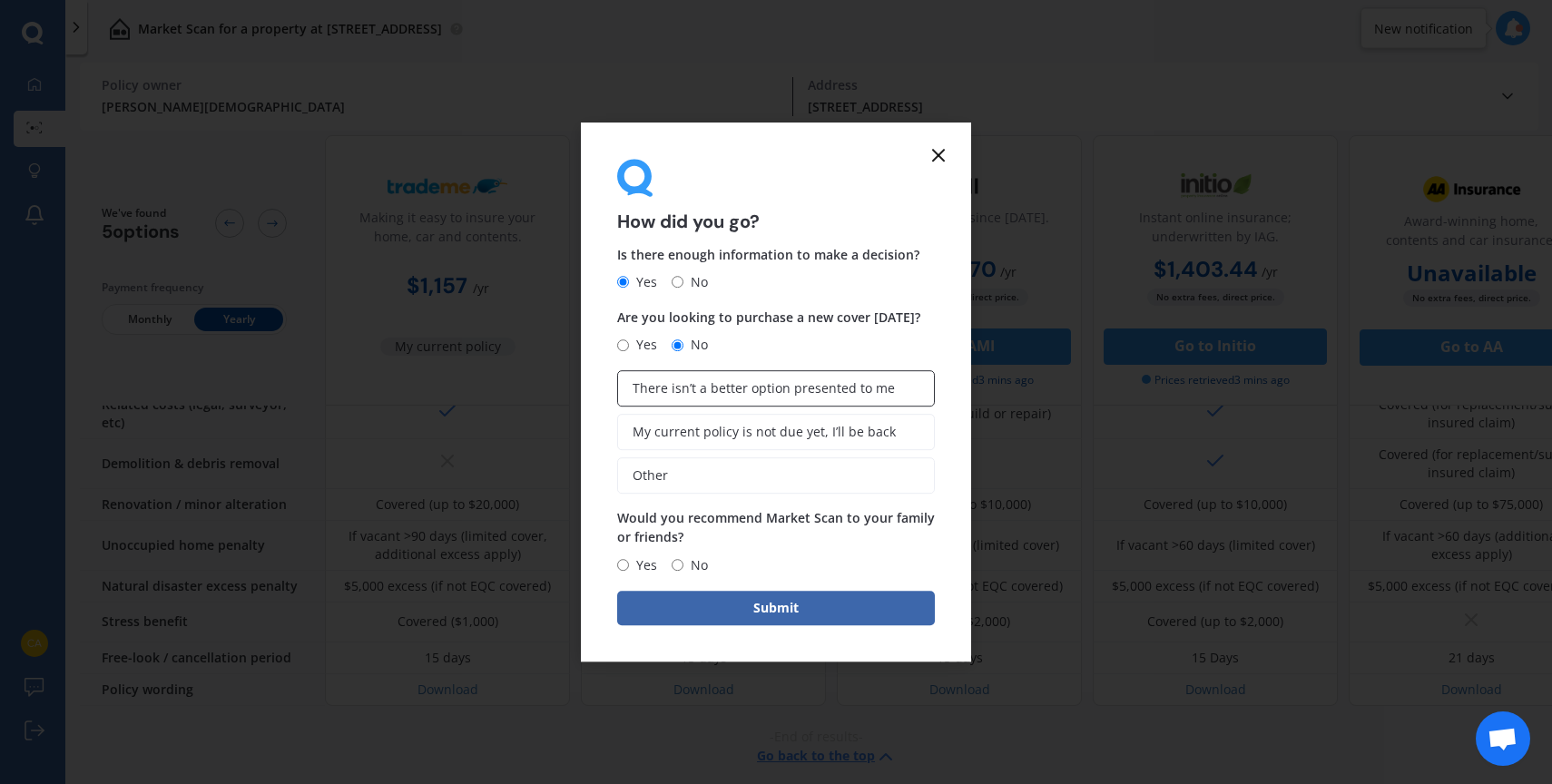
click at [673, 392] on span "There isn’t a better option presented to me" at bounding box center [763, 389] width 262 height 15
click at [0, 0] on input "There isn’t a better option presented to me" at bounding box center [0, 0] width 0 height 0
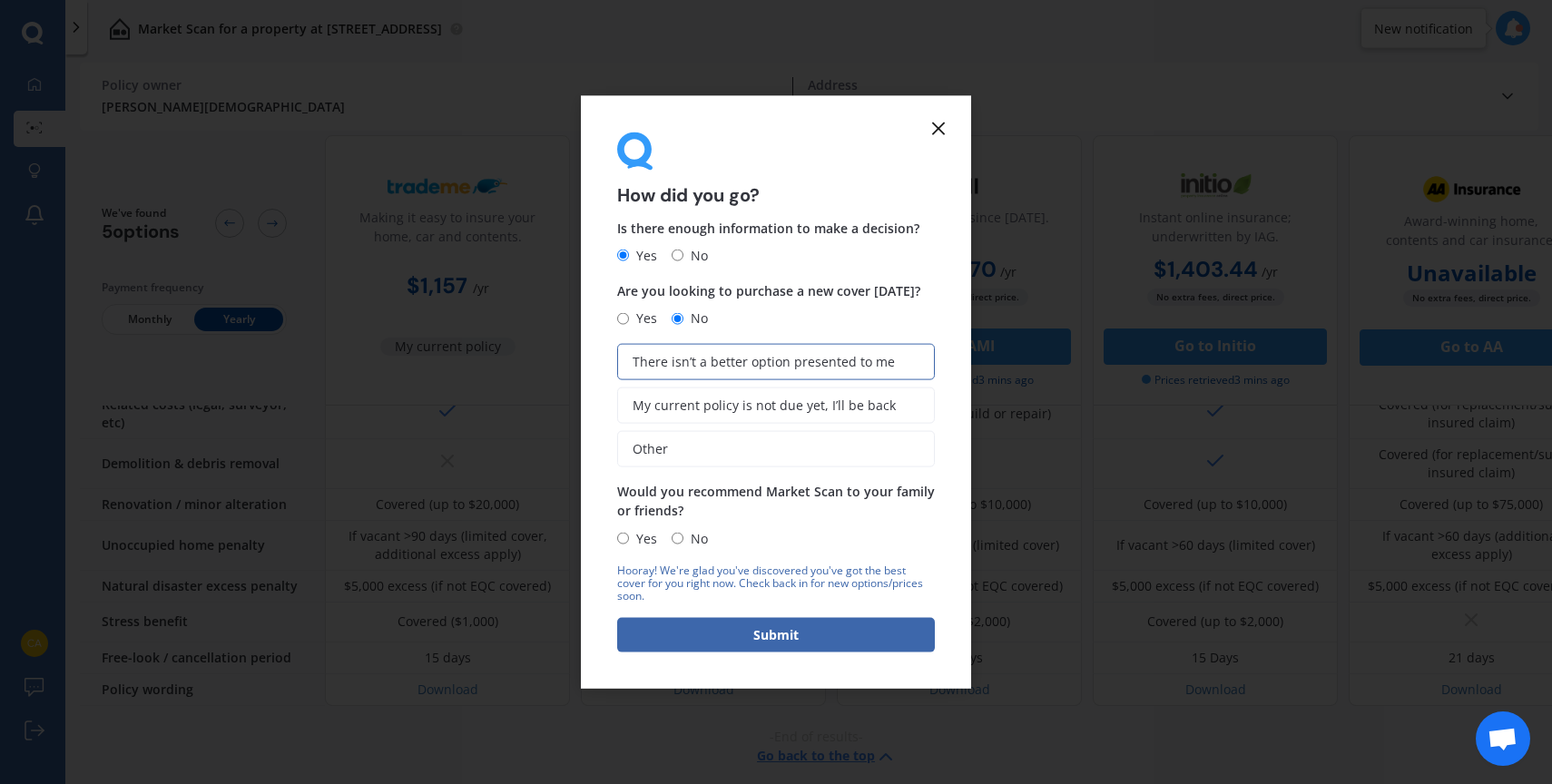
click at [618, 533] on input "Yes" at bounding box center [623, 538] width 12 height 12
radio input "true"
click at [750, 642] on button "Submit" at bounding box center [776, 634] width 318 height 35
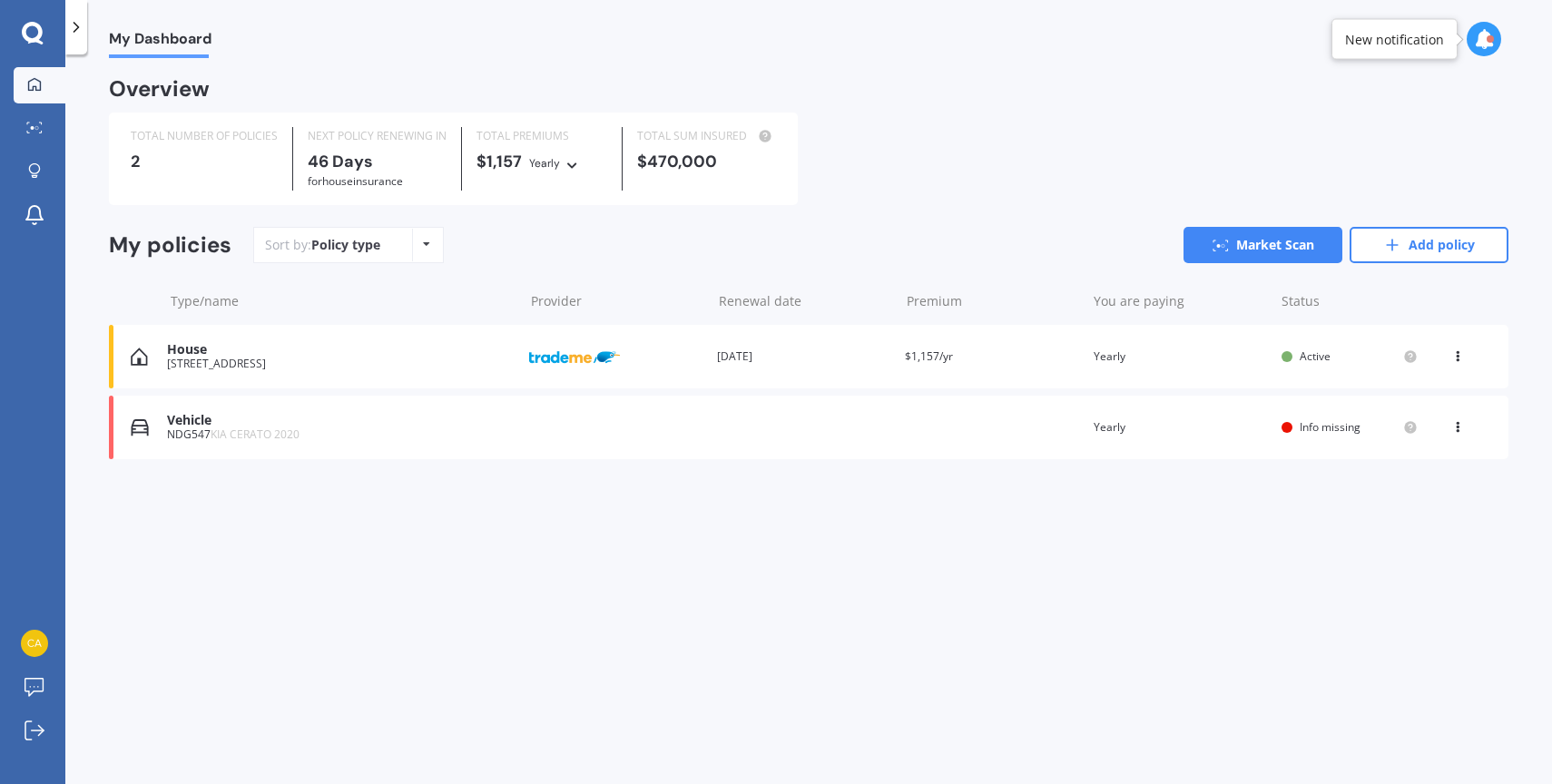
click at [21, 31] on icon at bounding box center [32, 32] width 21 height 21
click at [39, 119] on link "Market Scan" at bounding box center [39, 128] width 51 height 36
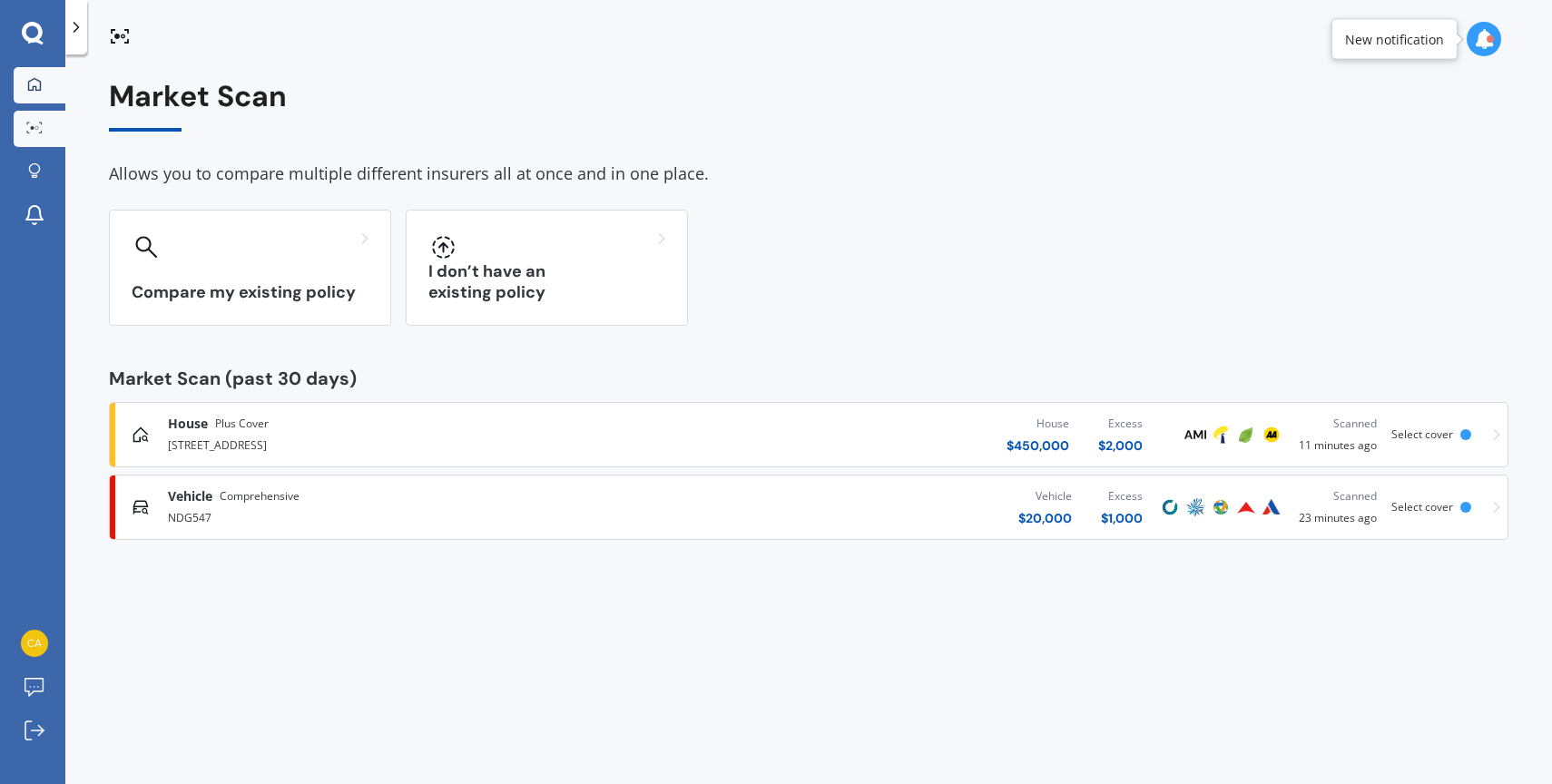
click at [36, 81] on icon at bounding box center [34, 84] width 15 height 15
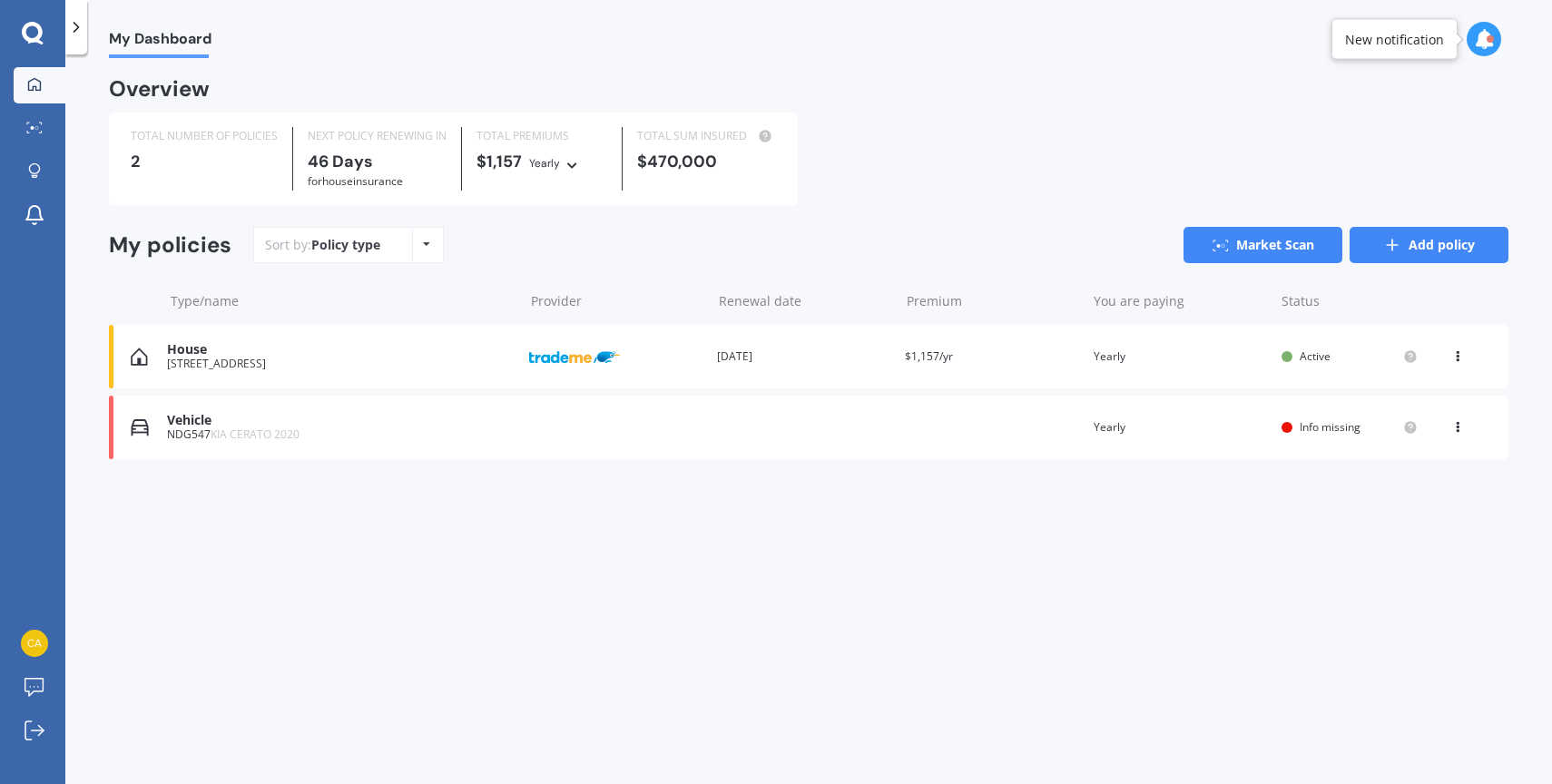
click at [1441, 256] on link "Add policy" at bounding box center [1429, 244] width 159 height 36
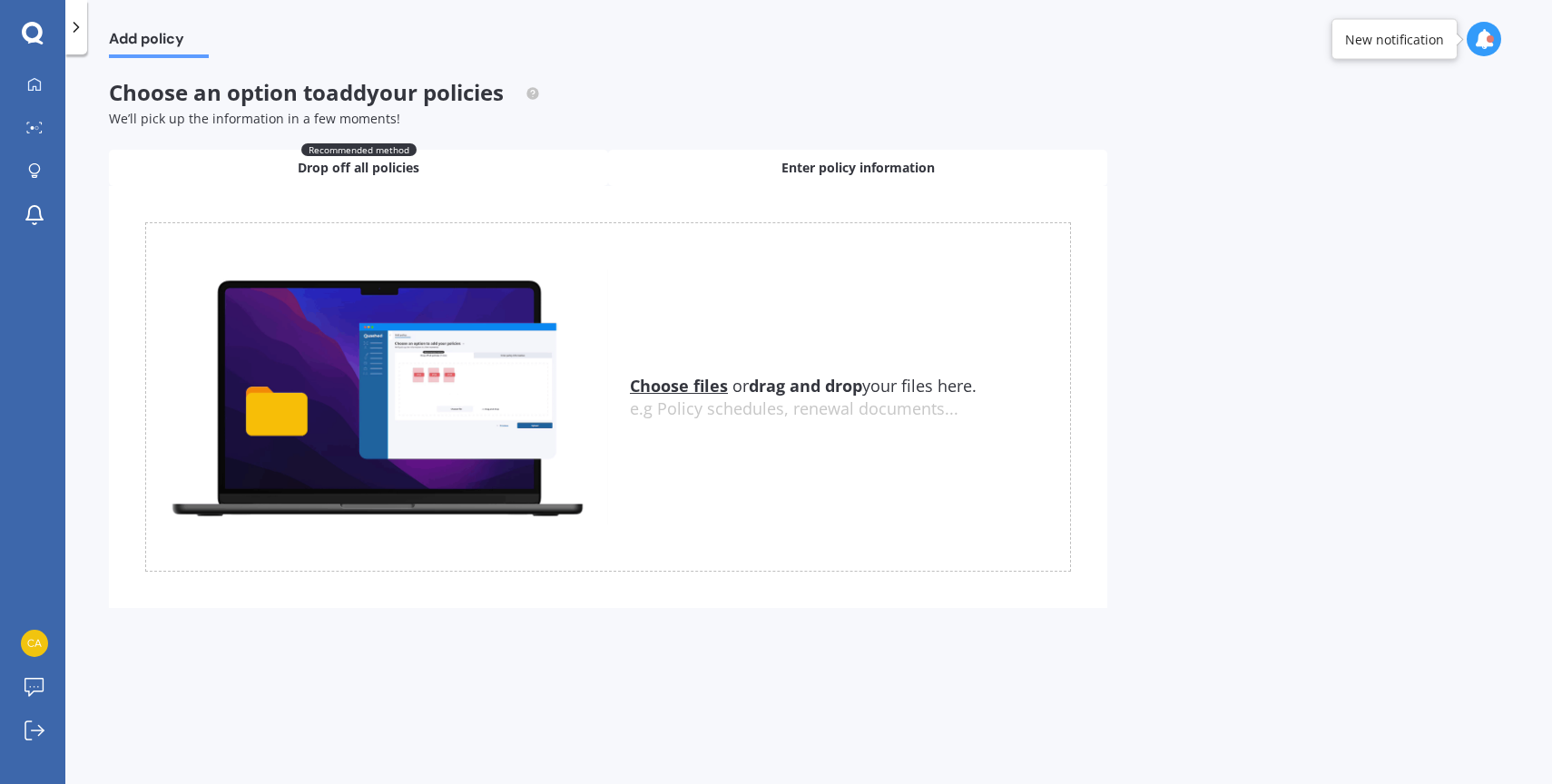
click at [824, 154] on div "Enter policy information" at bounding box center [857, 167] width 499 height 36
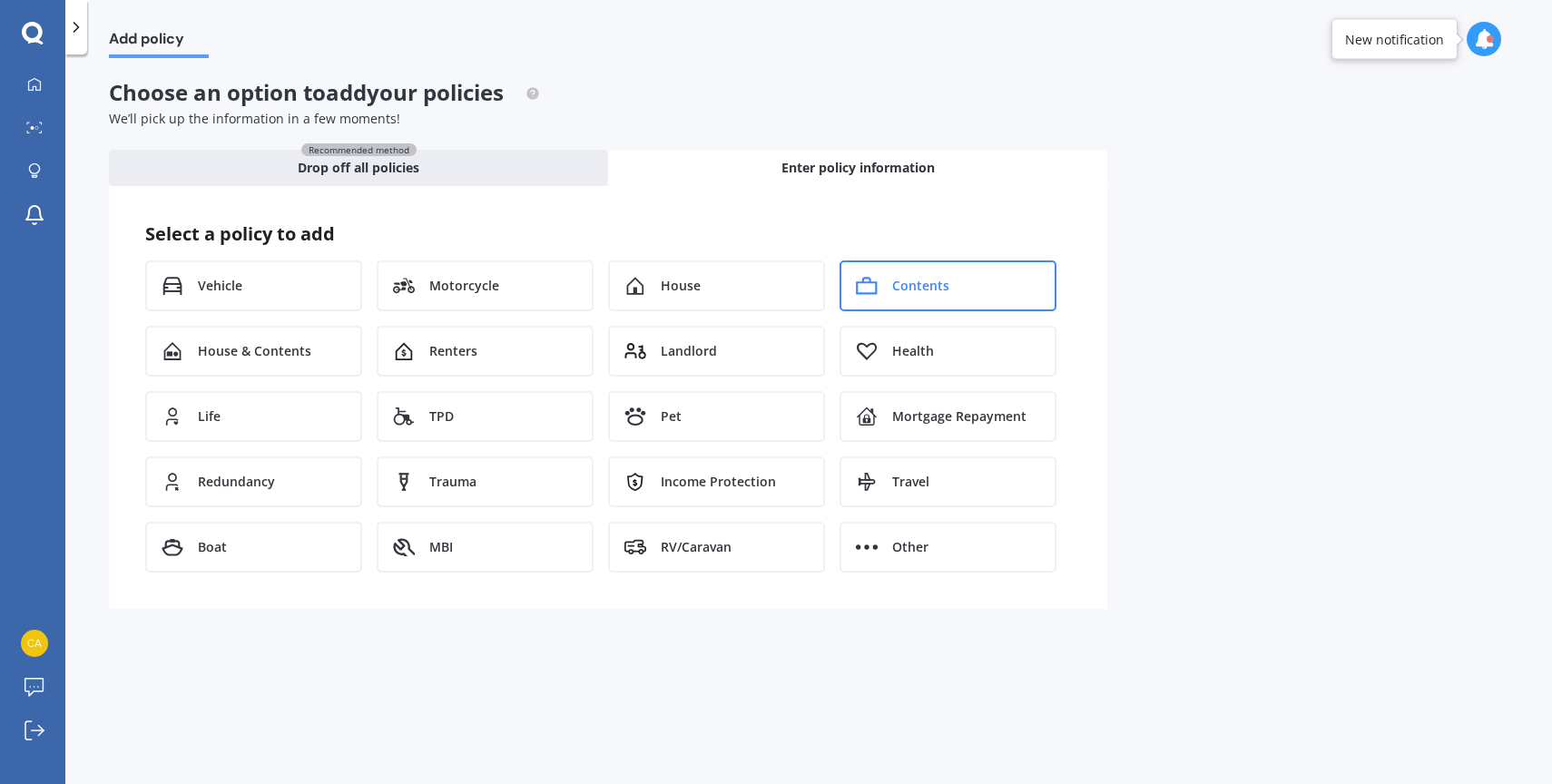
click at [860, 277] on icon at bounding box center [867, 286] width 21 height 18
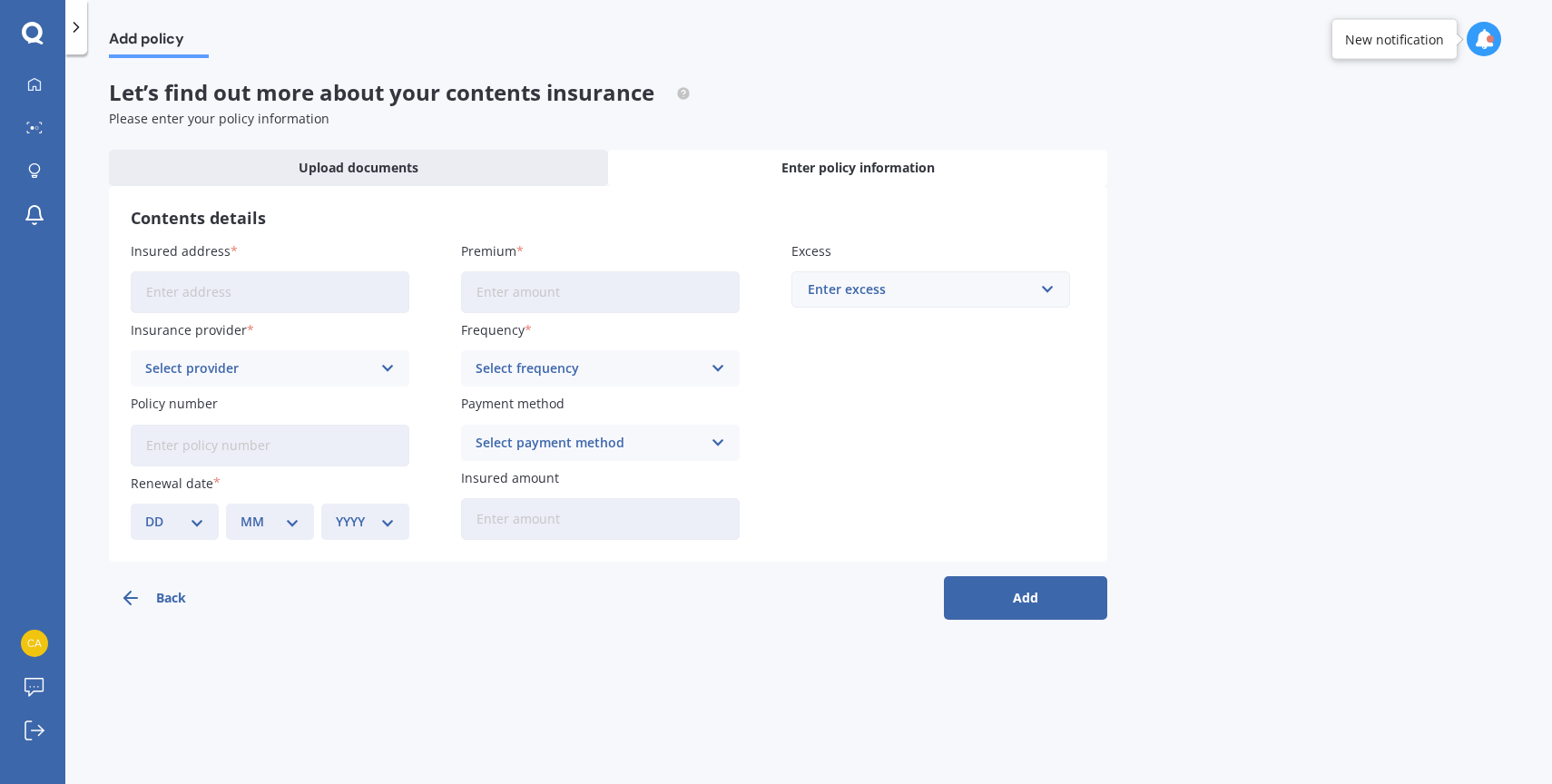
click at [192, 281] on input "Insured address" at bounding box center [270, 291] width 279 height 42
click at [198, 297] on input "[STREET_ADDRESS]" at bounding box center [270, 291] width 279 height 42
type input "[STREET_ADDRESS]"
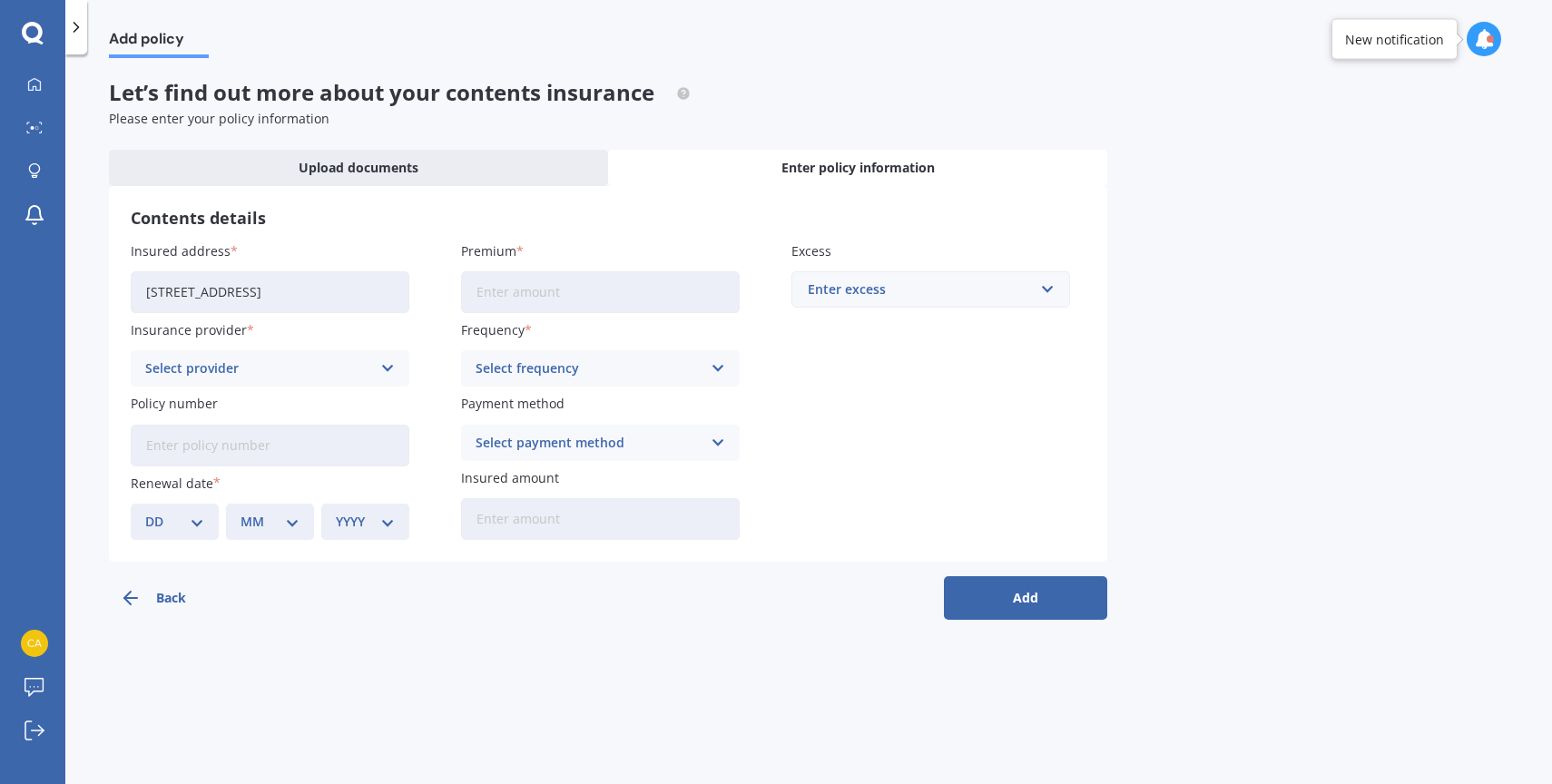
click at [545, 283] on input "Premium" at bounding box center [600, 291] width 279 height 42
click at [324, 363] on div "Select provider" at bounding box center [258, 368] width 226 height 20
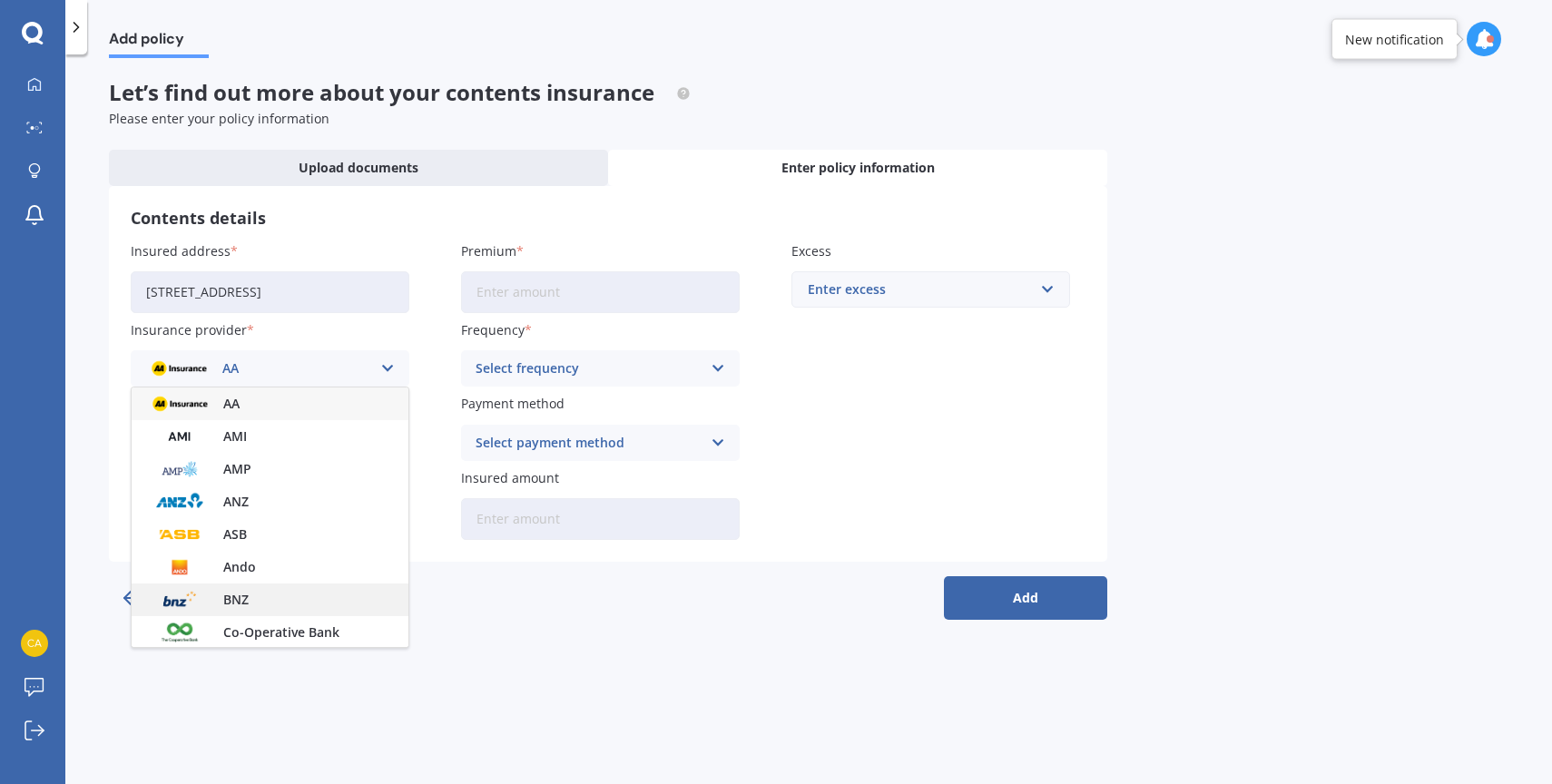
scroll to position [492, 0]
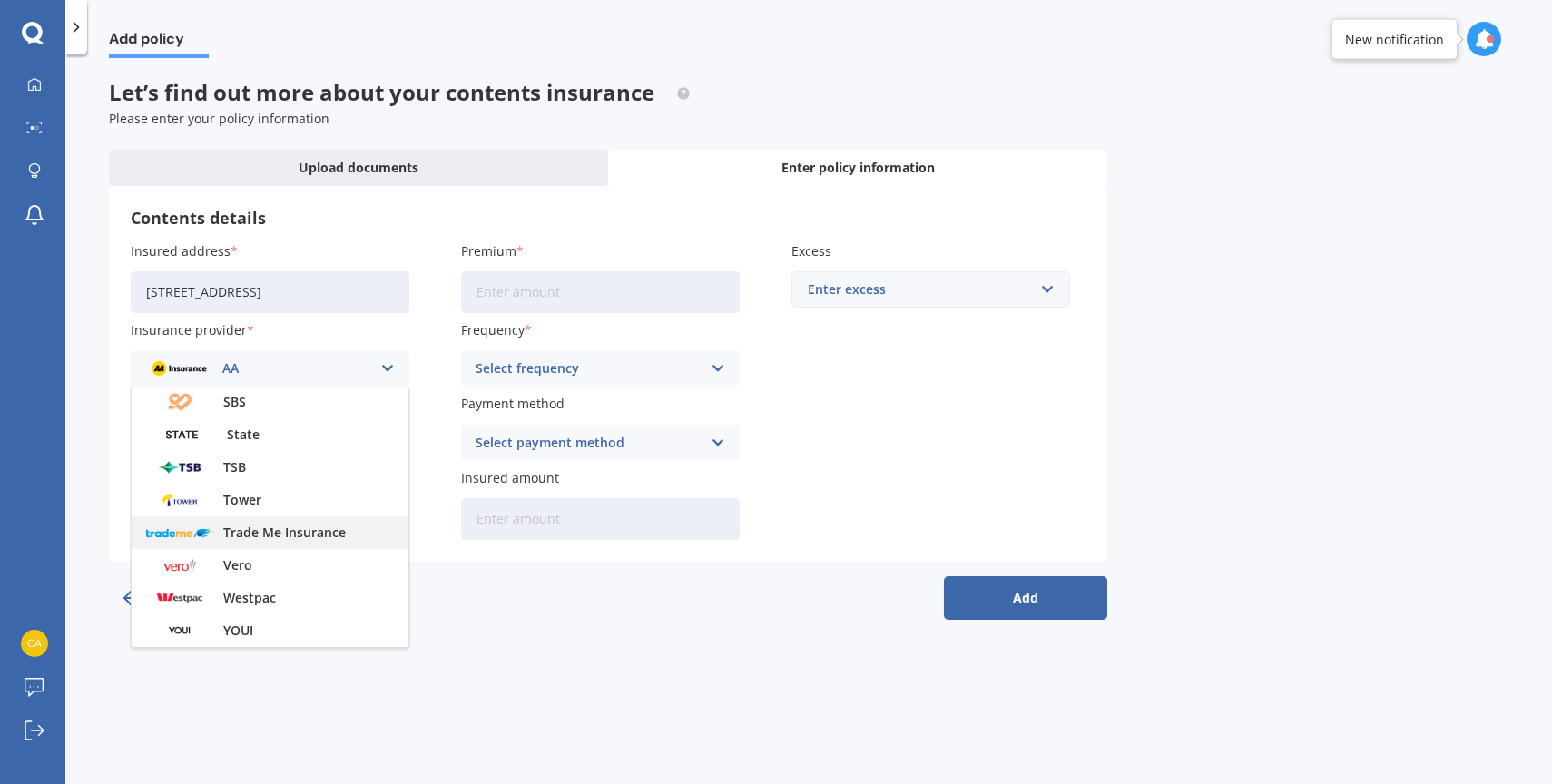
click at [293, 528] on span "Trade Me Insurance" at bounding box center [285, 532] width 123 height 13
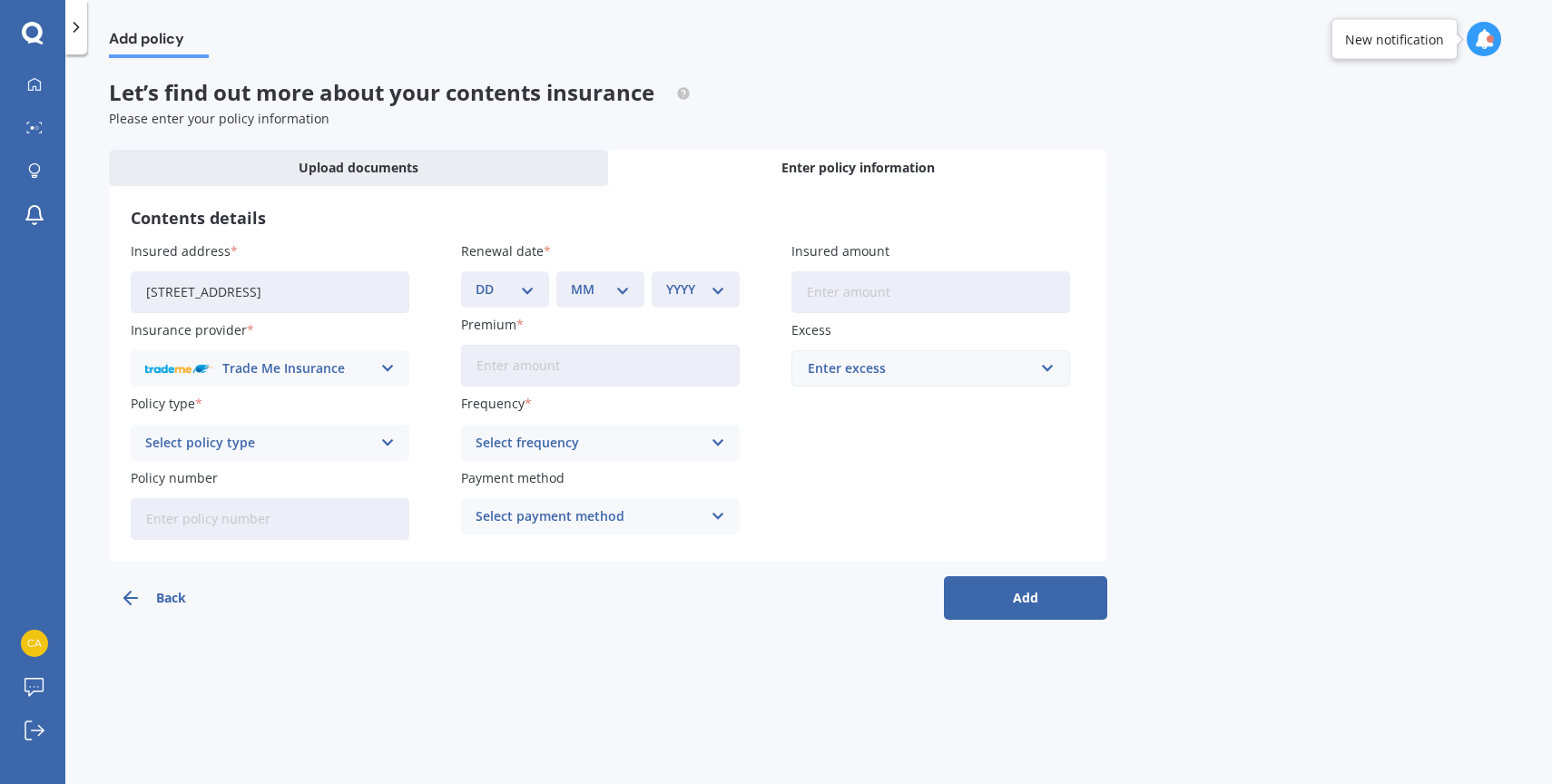
click at [247, 434] on div "Select policy type" at bounding box center [258, 442] width 226 height 20
click at [238, 482] on span "Contents Insurance" at bounding box center [207, 477] width 122 height 13
click at [542, 385] on input "Premium" at bounding box center [600, 365] width 279 height 42
click at [541, 444] on div "Select frequency" at bounding box center [588, 442] width 226 height 20
click at [528, 473] on div "Yearly" at bounding box center [600, 478] width 277 height 33
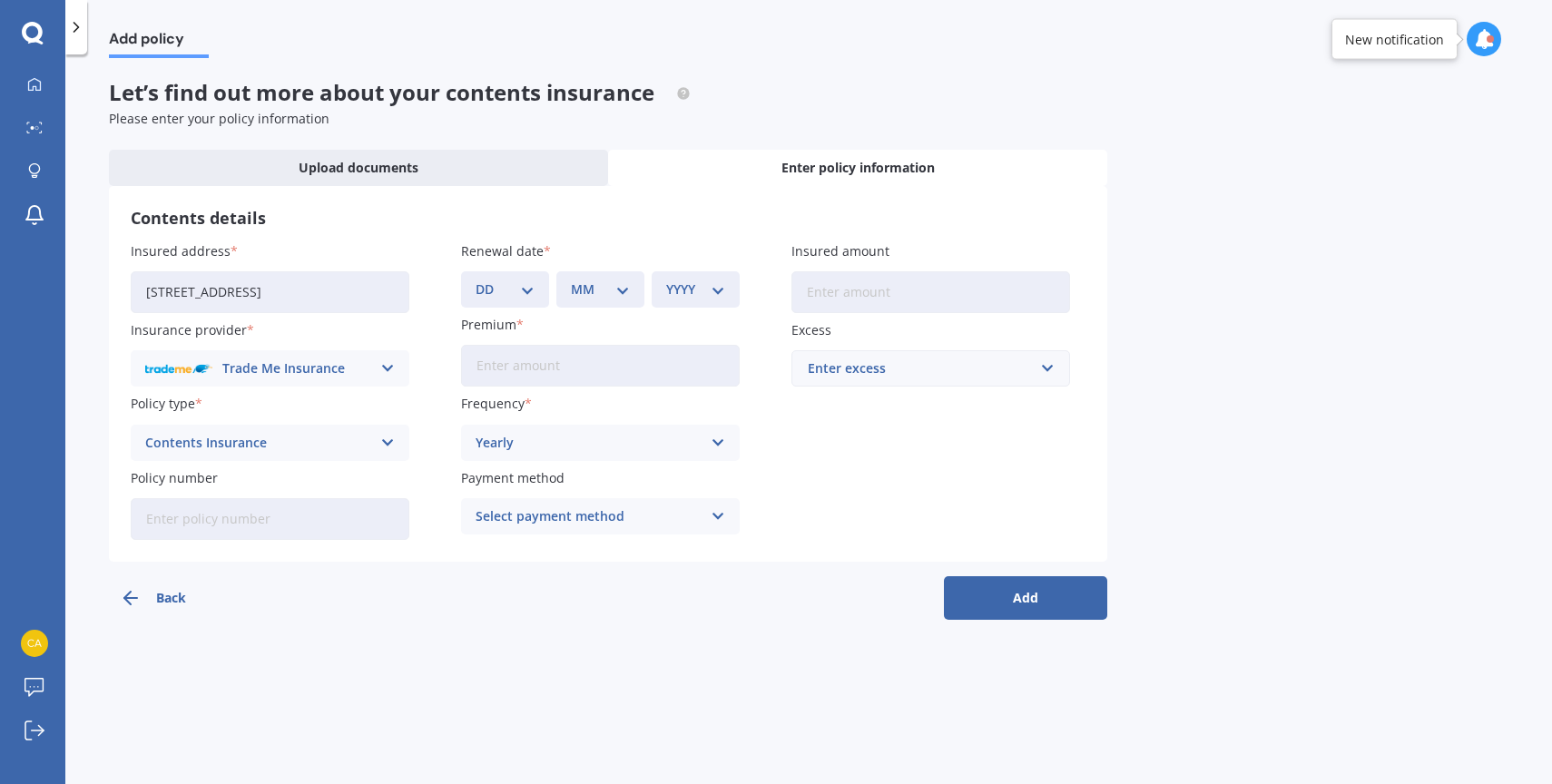
click at [887, 285] on input "Insured amount" at bounding box center [930, 291] width 279 height 42
type input "$60,000"
click at [874, 377] on div "Enter excess" at bounding box center [919, 368] width 224 height 20
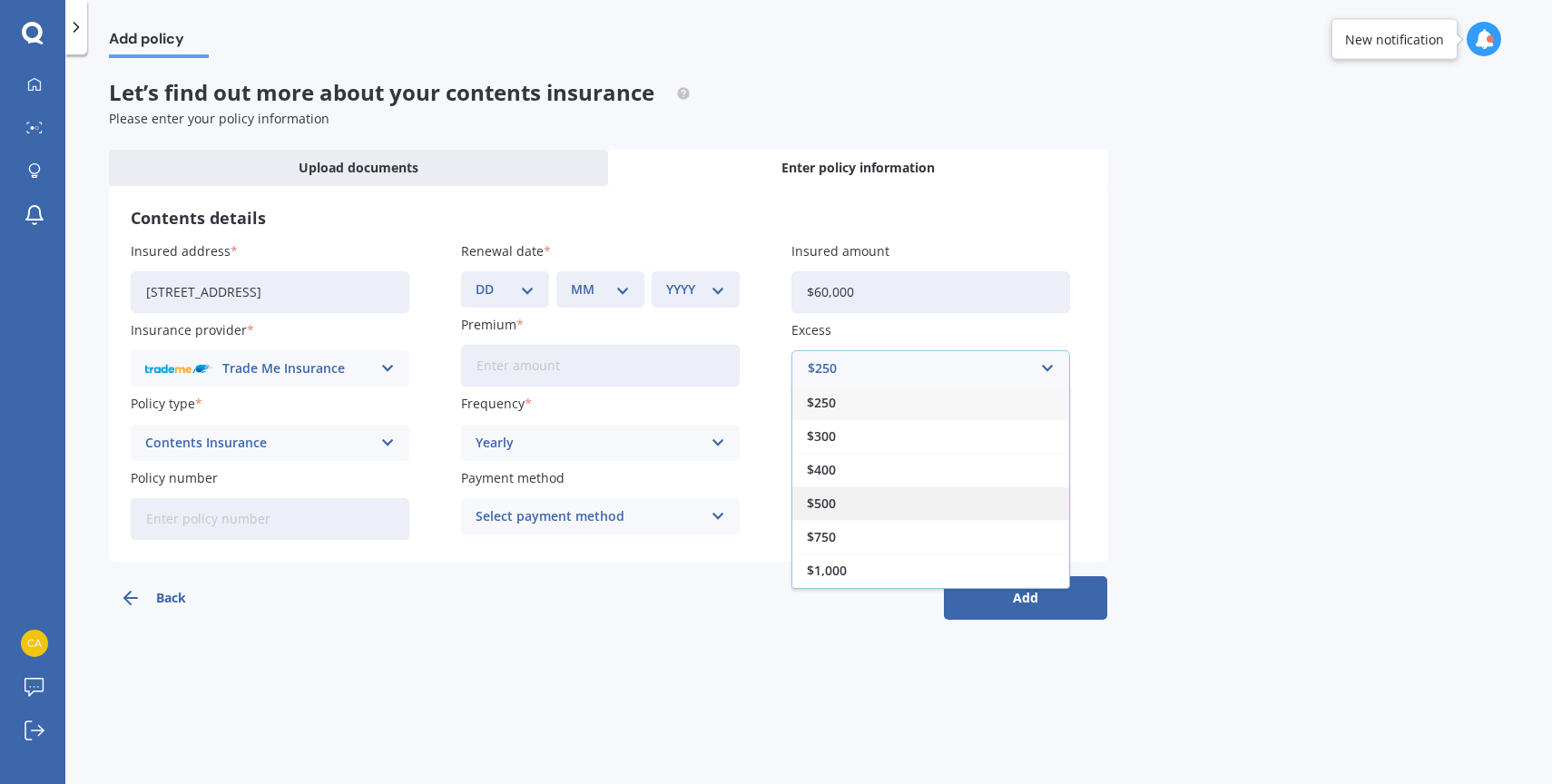
click at [844, 514] on div "$500" at bounding box center [930, 502] width 277 height 34
click at [493, 286] on select "DD 01 02 03 04 05 06 07 08 09 10 11 12 13 14 15 16 17 18 19 20 21 22 23 24 25 2…" at bounding box center [504, 289] width 59 height 20
click at [475, 280] on select "DD 01 02 03 04 05 06 07 08 09 10 11 12 13 14 15 16 17 18 19 20 21 22 23 24 25 2…" at bounding box center [504, 289] width 59 height 20
click at [565, 296] on div "MM 01 02 03 04 05 06 07 08 09 10 11 12" at bounding box center [600, 288] width 88 height 36
click at [513, 292] on select "DD 01 02 03 04 05 06 07 08 09 10 11 12 13 14 15 16 17 18 19 20 21 22 23 24 25 2…" at bounding box center [504, 289] width 59 height 20
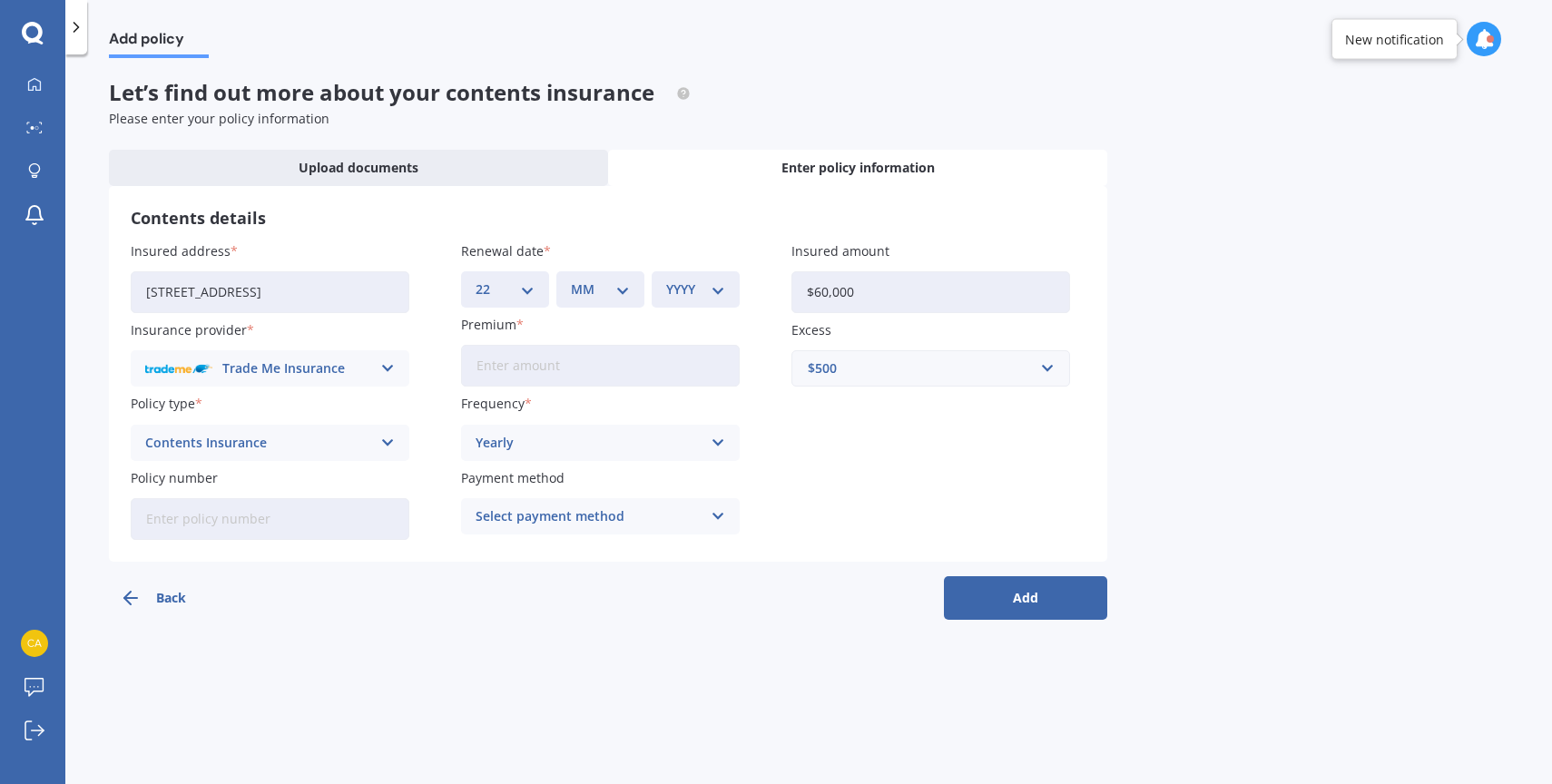
select select "11"
click at [475, 280] on select "DD 01 02 03 04 05 06 07 08 09 10 11 12 13 14 15 16 17 18 19 20 21 22 23 24 25 2…" at bounding box center [504, 289] width 59 height 20
click at [593, 303] on div "MM 01 02 03 04 05 06 07 08 09 10 11 12" at bounding box center [600, 288] width 88 height 36
click at [593, 293] on select "MM 01 02 03 04 05 06 07 08 09 10 11 12" at bounding box center [600, 289] width 59 height 20
select select "10"
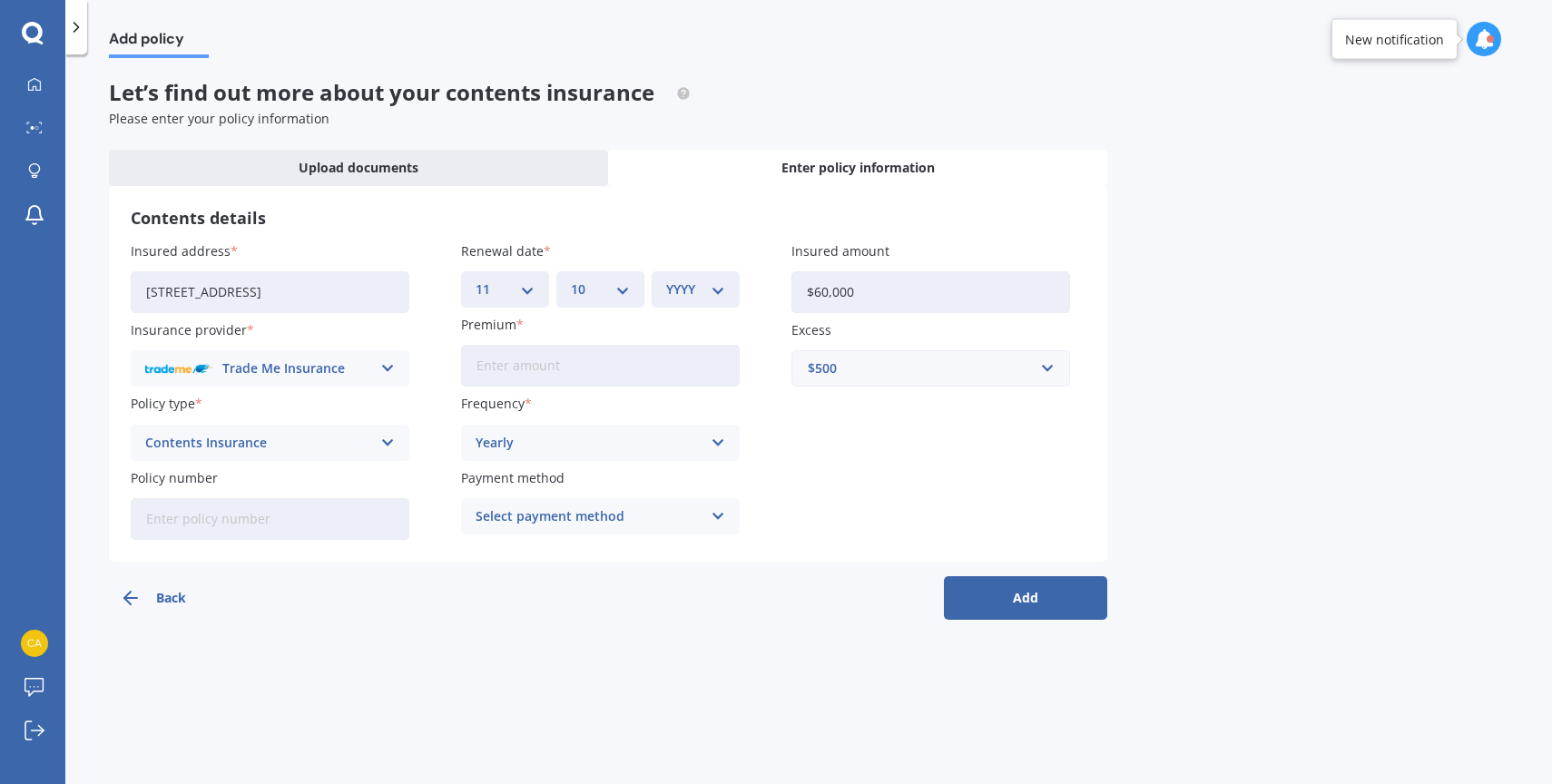
click at [571, 280] on select "MM 01 02 03 04 05 06 07 08 09 10 11 12" at bounding box center [600, 289] width 59 height 20
click at [682, 281] on select "YYYY 2027 2026 2025 2024 2023 2022 2021 2020 2019 2018 2017 2016 2015 2014 2013…" at bounding box center [695, 289] width 59 height 20
select select "2025"
click at [666, 280] on select "YYYY 2027 2026 2025 2024 2023 2022 2021 2020 2019 2018 2017 2016 2015 2014 2013…" at bounding box center [695, 289] width 59 height 20
click at [593, 363] on input "Premium" at bounding box center [600, 365] width 279 height 42
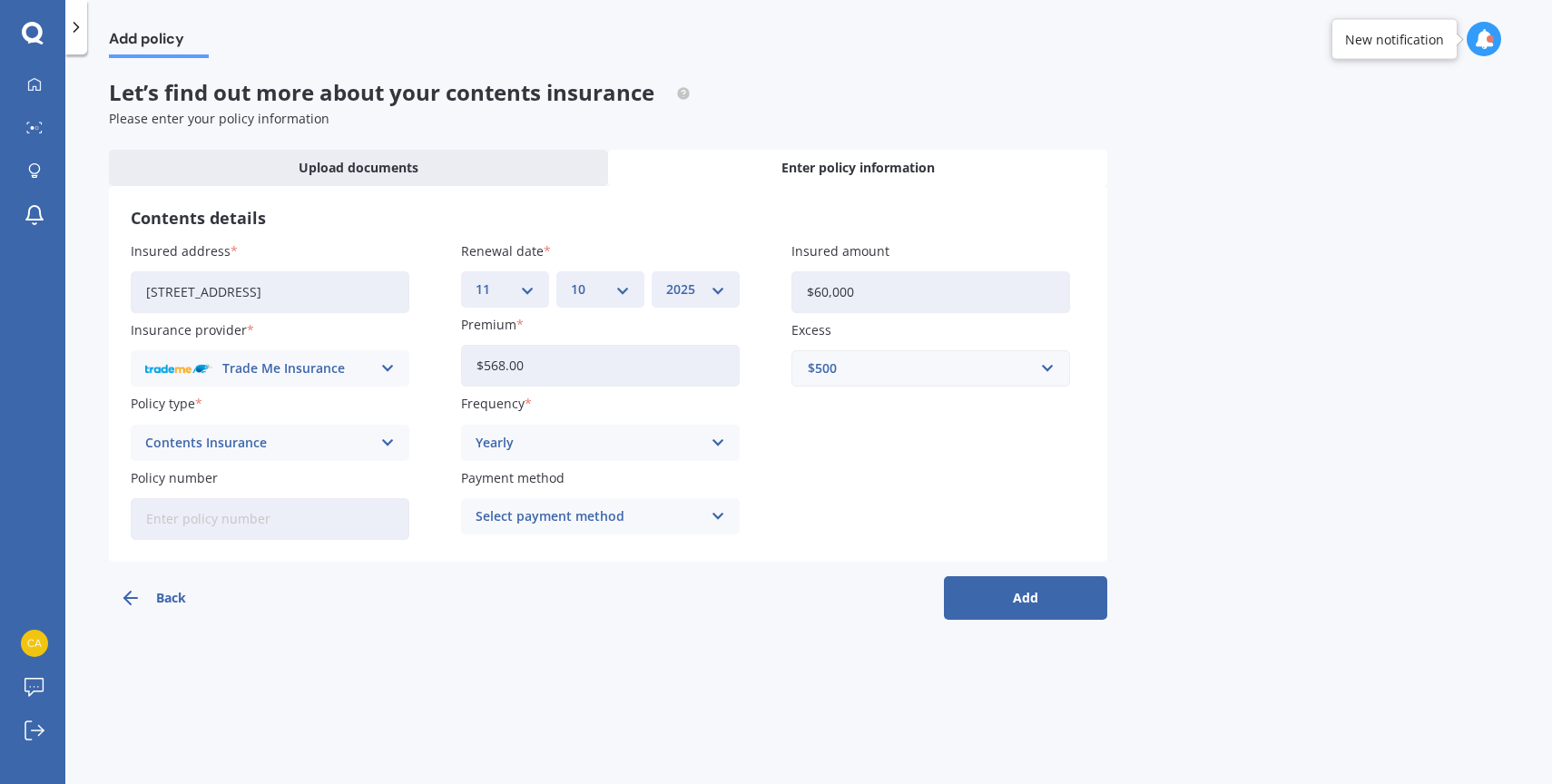
type input "$568.00"
click at [482, 586] on div "Back Add" at bounding box center [607, 590] width 998 height 58
click at [1062, 599] on button "Add" at bounding box center [1025, 597] width 164 height 44
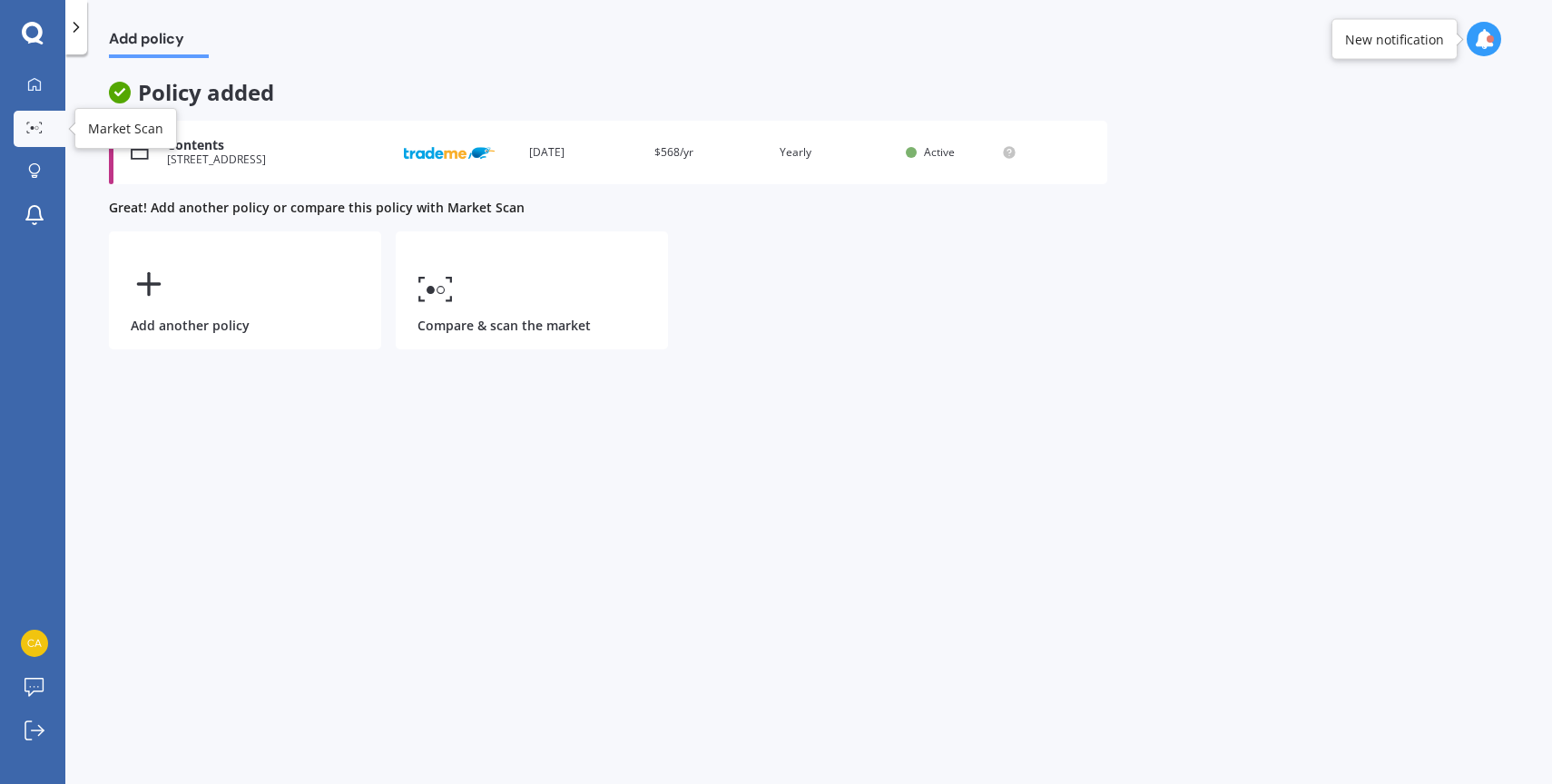
click at [32, 119] on link "Market Scan" at bounding box center [39, 128] width 51 height 36
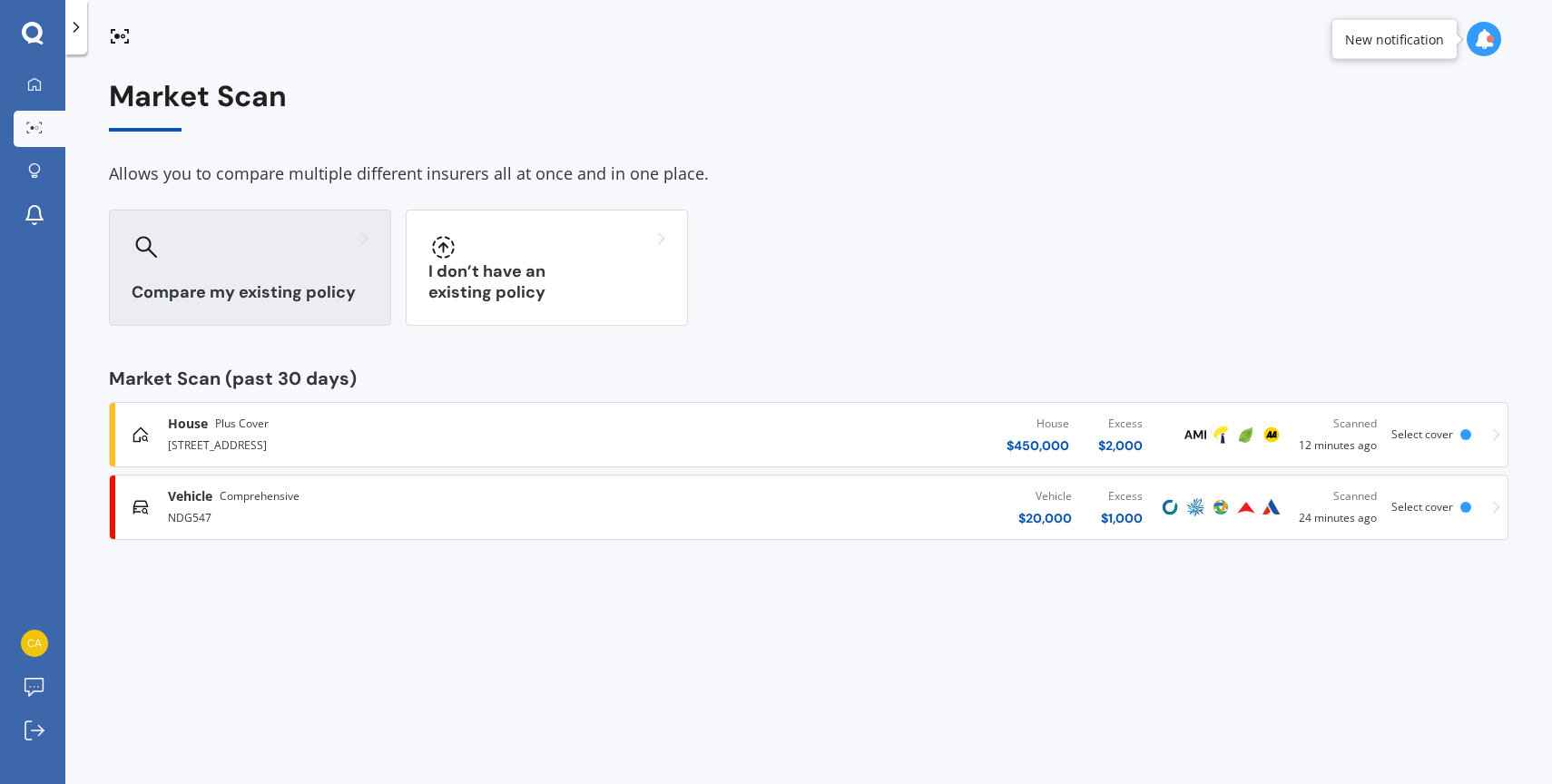
click at [316, 278] on div "Compare my existing policy" at bounding box center [249, 267] width 282 height 116
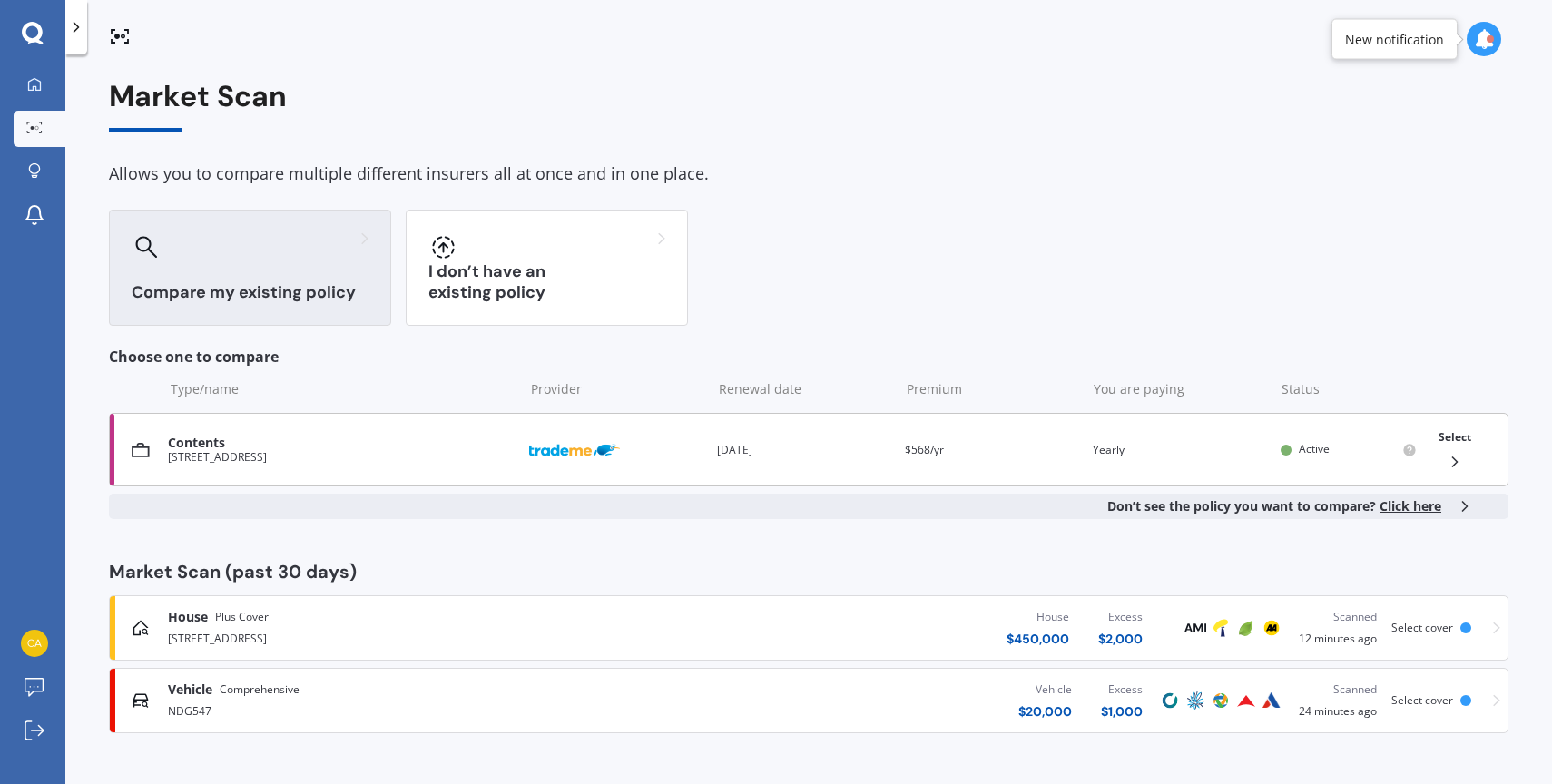
click at [312, 449] on div "Contents" at bounding box center [341, 443] width 347 height 15
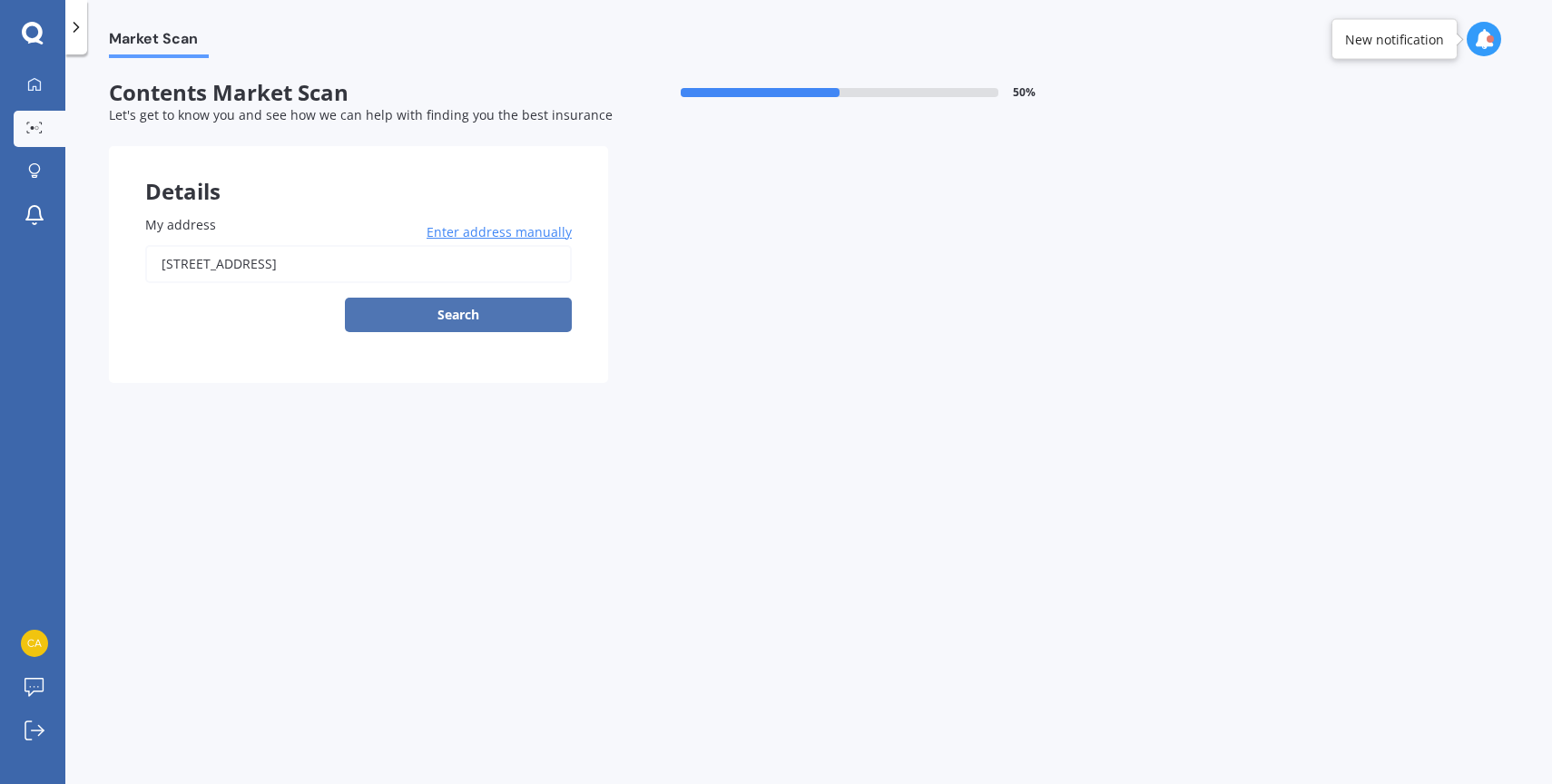
click at [471, 316] on button "Search" at bounding box center [458, 315] width 227 height 35
type input "[STREET_ADDRESS]"
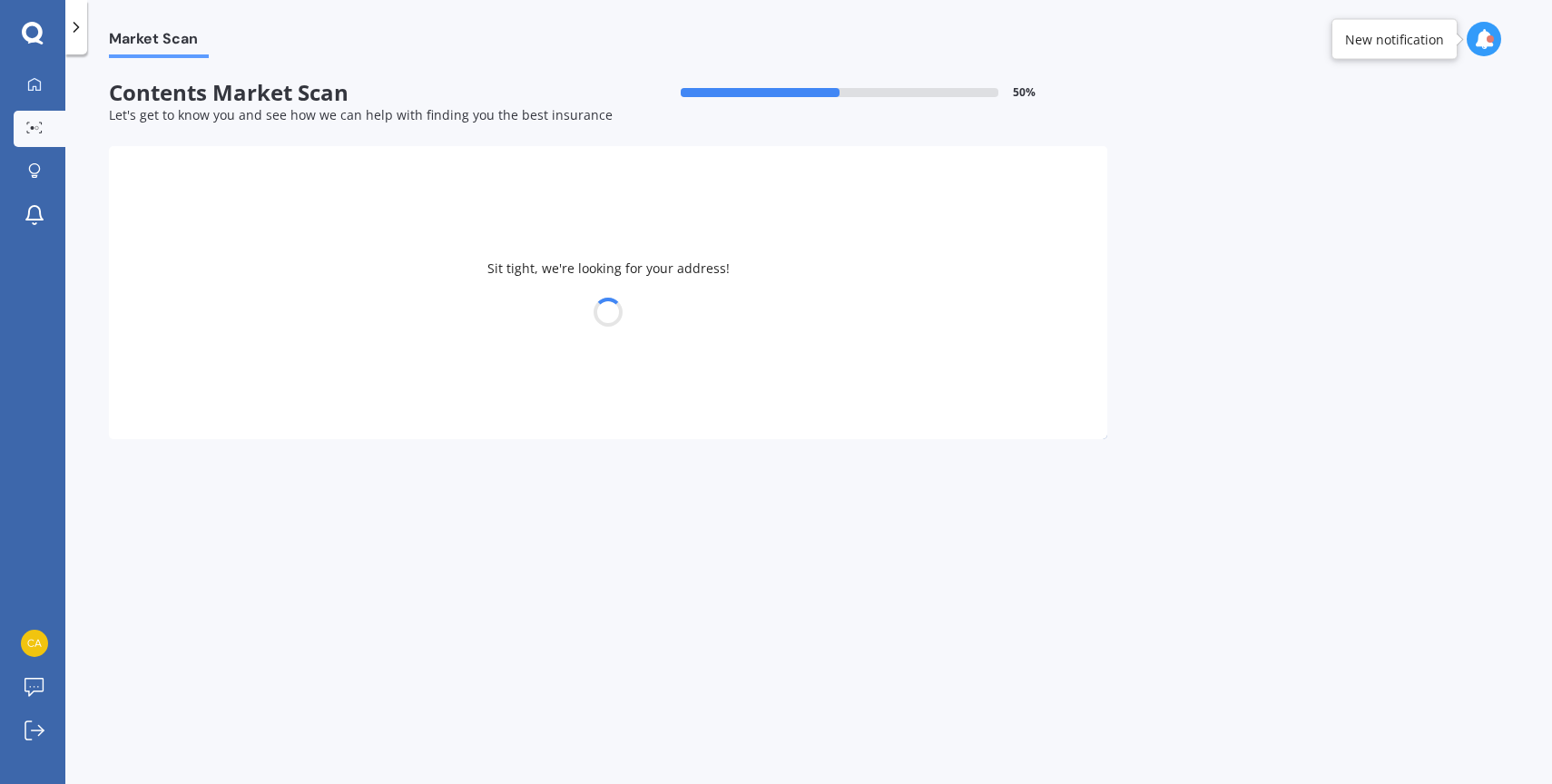
click at [449, 311] on div at bounding box center [607, 312] width 998 height 25
select select "23"
select select "08"
select select "1990"
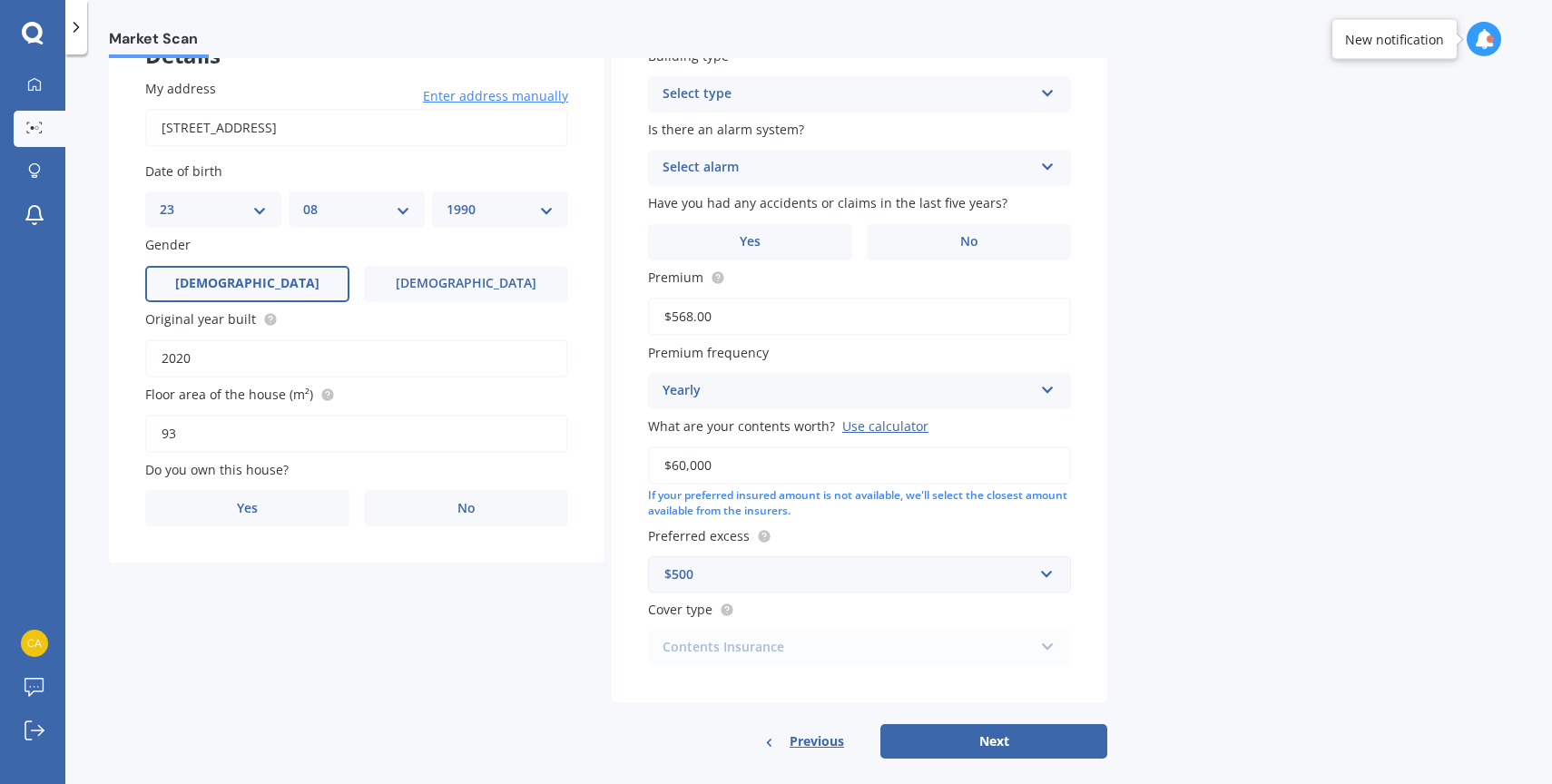
scroll to position [140, 0]
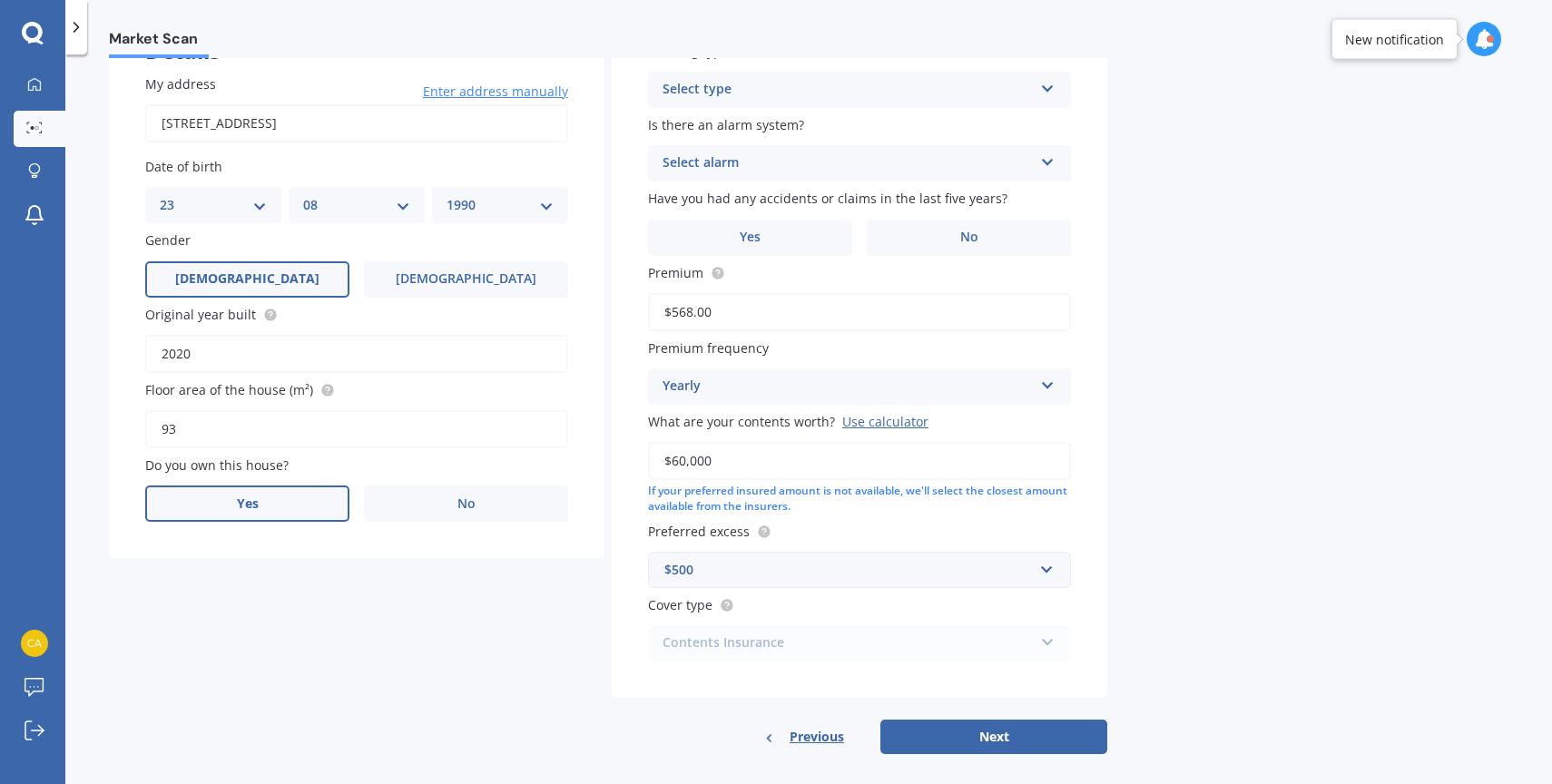
click at [286, 502] on label "Yes" at bounding box center [247, 502] width 204 height 36
click at [0, 0] on input "Yes" at bounding box center [0, 0] width 0 height 0
click at [266, 576] on div "Select occupant" at bounding box center [345, 578] width 370 height 21
click at [246, 610] on div "Owner" at bounding box center [356, 614] width 421 height 33
click at [226, 662] on div "Select type" at bounding box center [345, 651] width 370 height 21
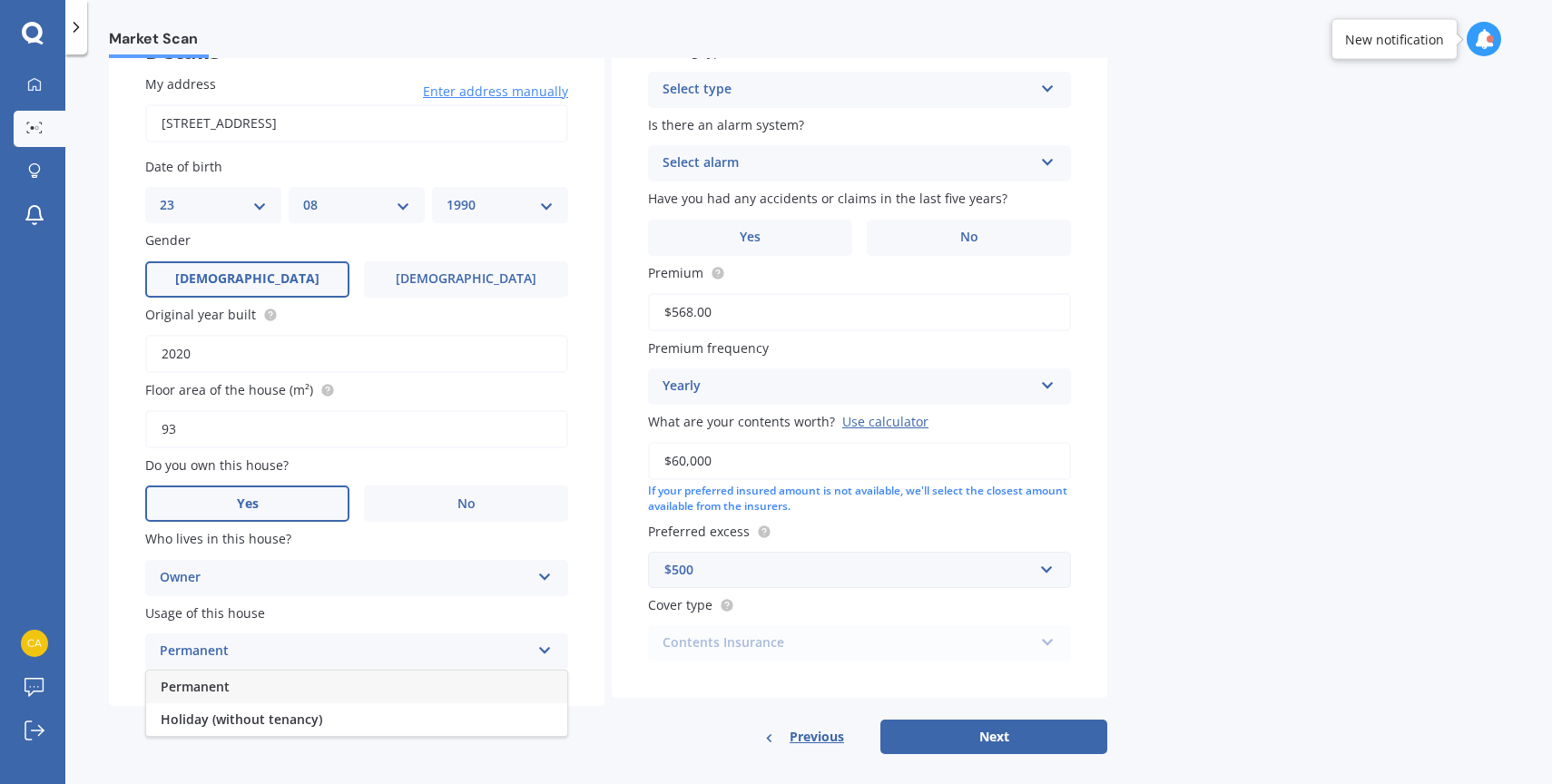
click at [220, 684] on span "Permanent" at bounding box center [195, 686] width 69 height 17
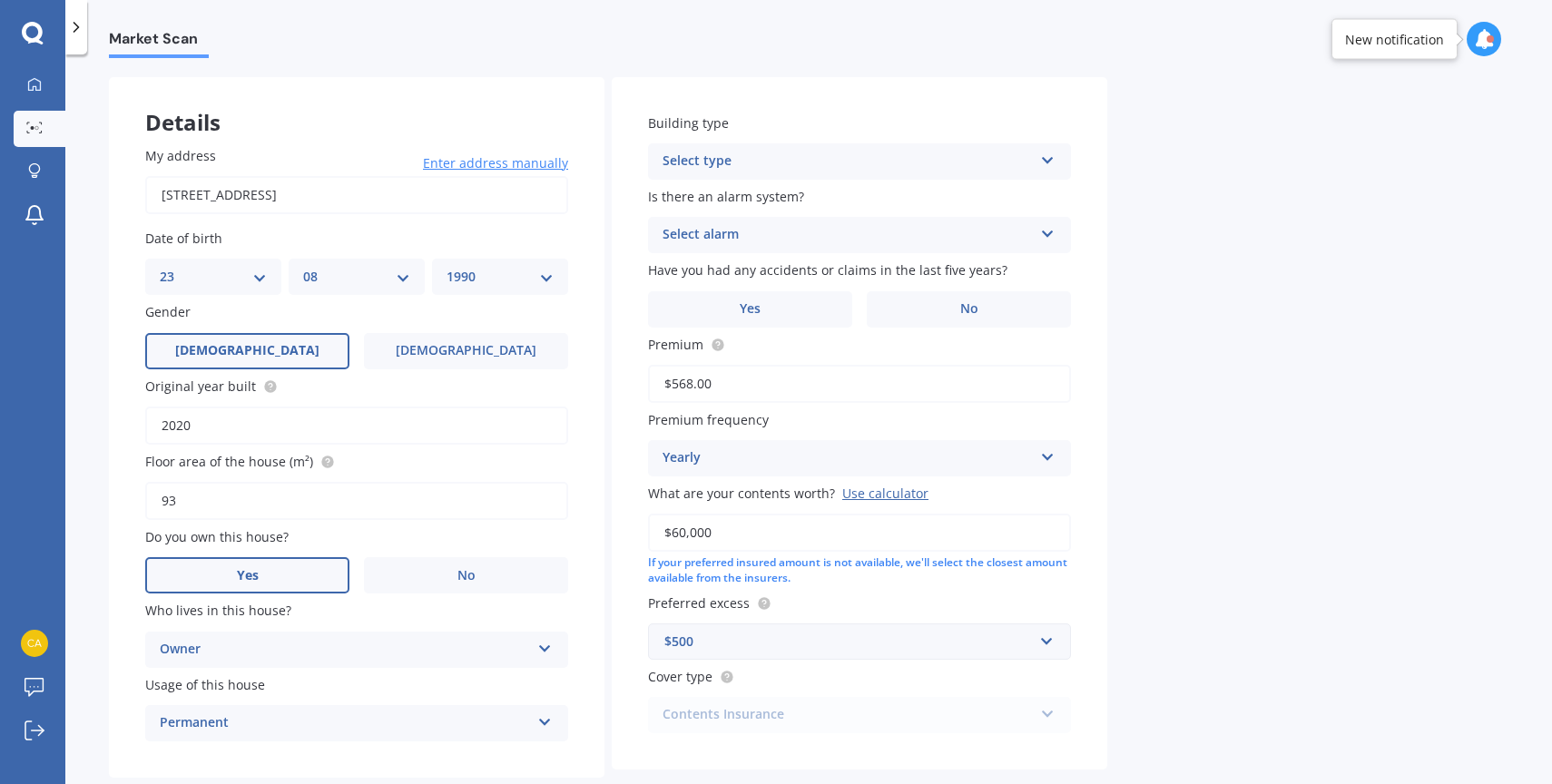
scroll to position [82, 0]
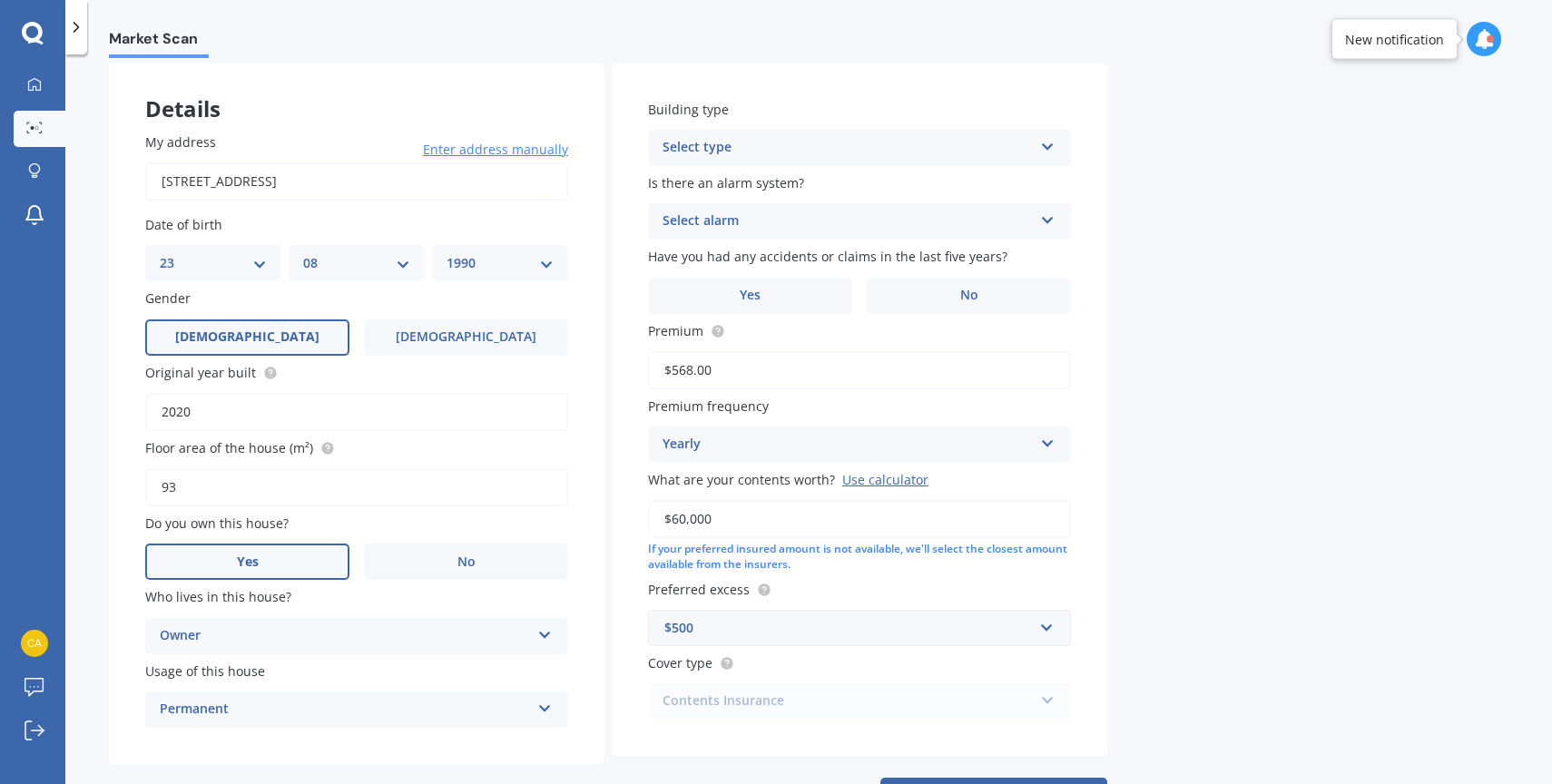
click at [713, 119] on span "Building type" at bounding box center [687, 109] width 80 height 19
click at [697, 148] on div "Select type" at bounding box center [847, 148] width 370 height 21
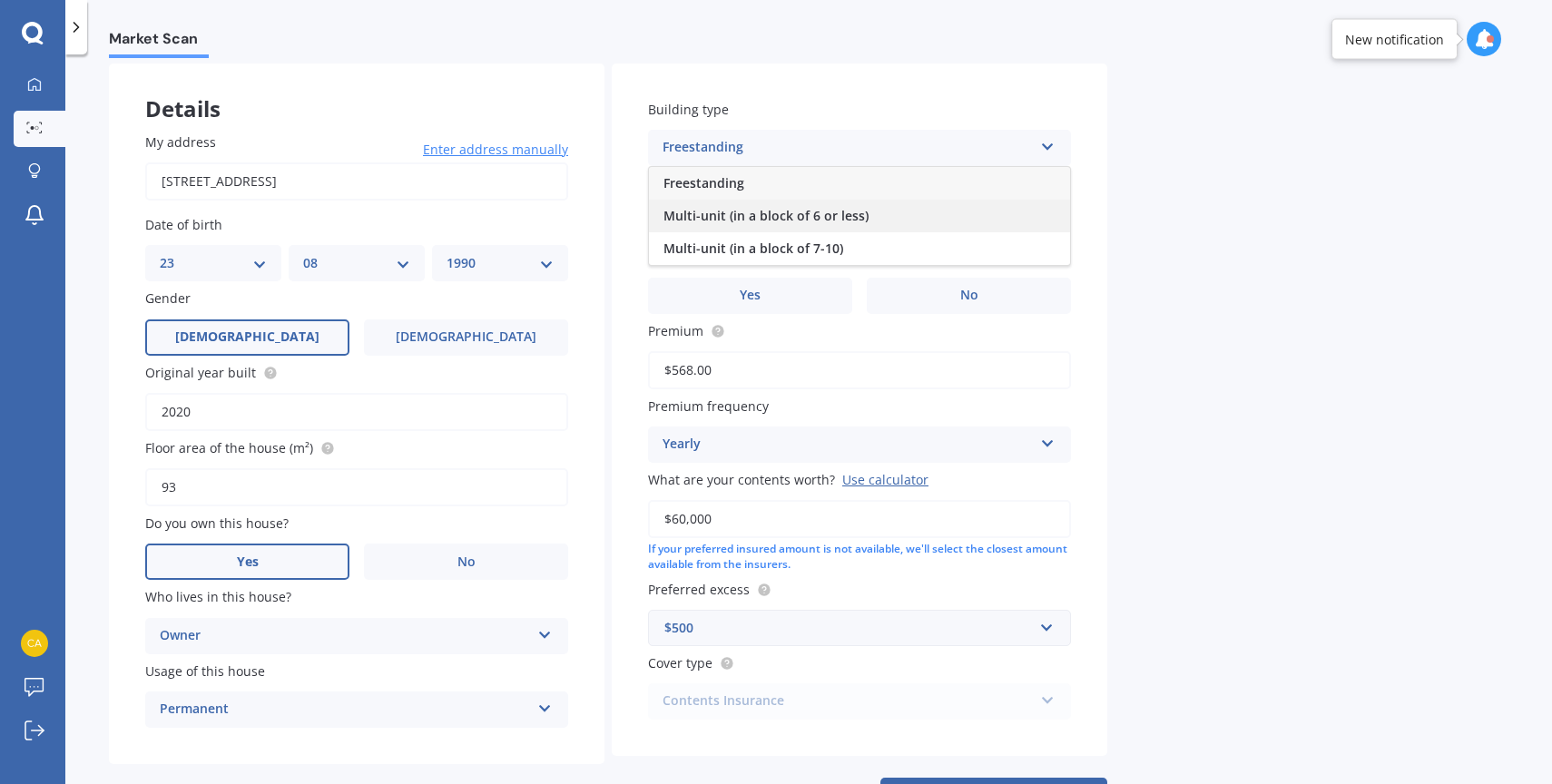
click at [687, 222] on span "Multi-unit (in a block of 6 or less)" at bounding box center [766, 216] width 205 height 17
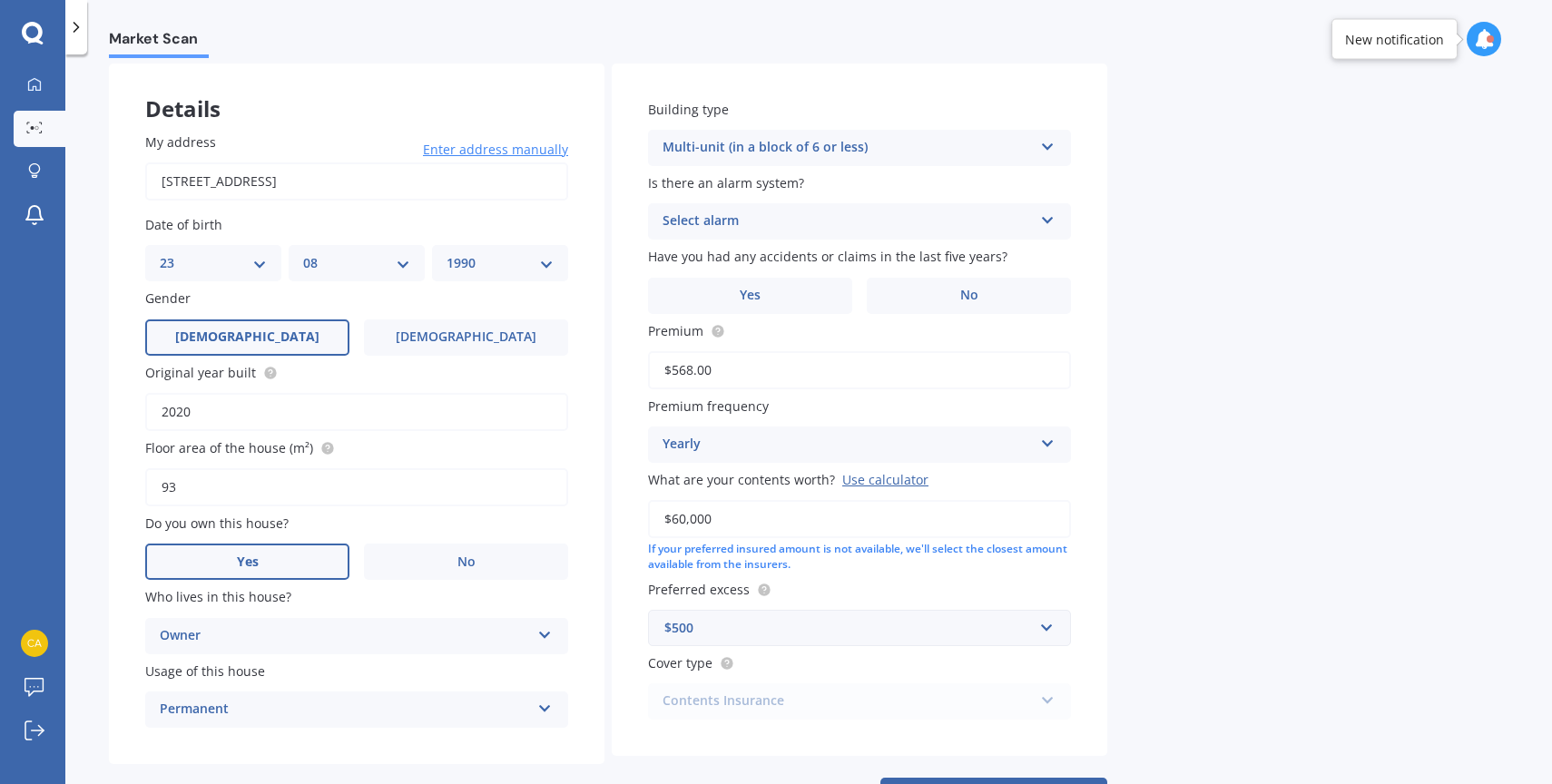
click at [687, 222] on div "Select alarm" at bounding box center [847, 221] width 370 height 21
click at [675, 315] on span "No" at bounding box center [672, 321] width 18 height 17
click at [898, 302] on label "No" at bounding box center [968, 295] width 204 height 36
click at [0, 0] on input "No" at bounding box center [0, 0] width 0 height 0
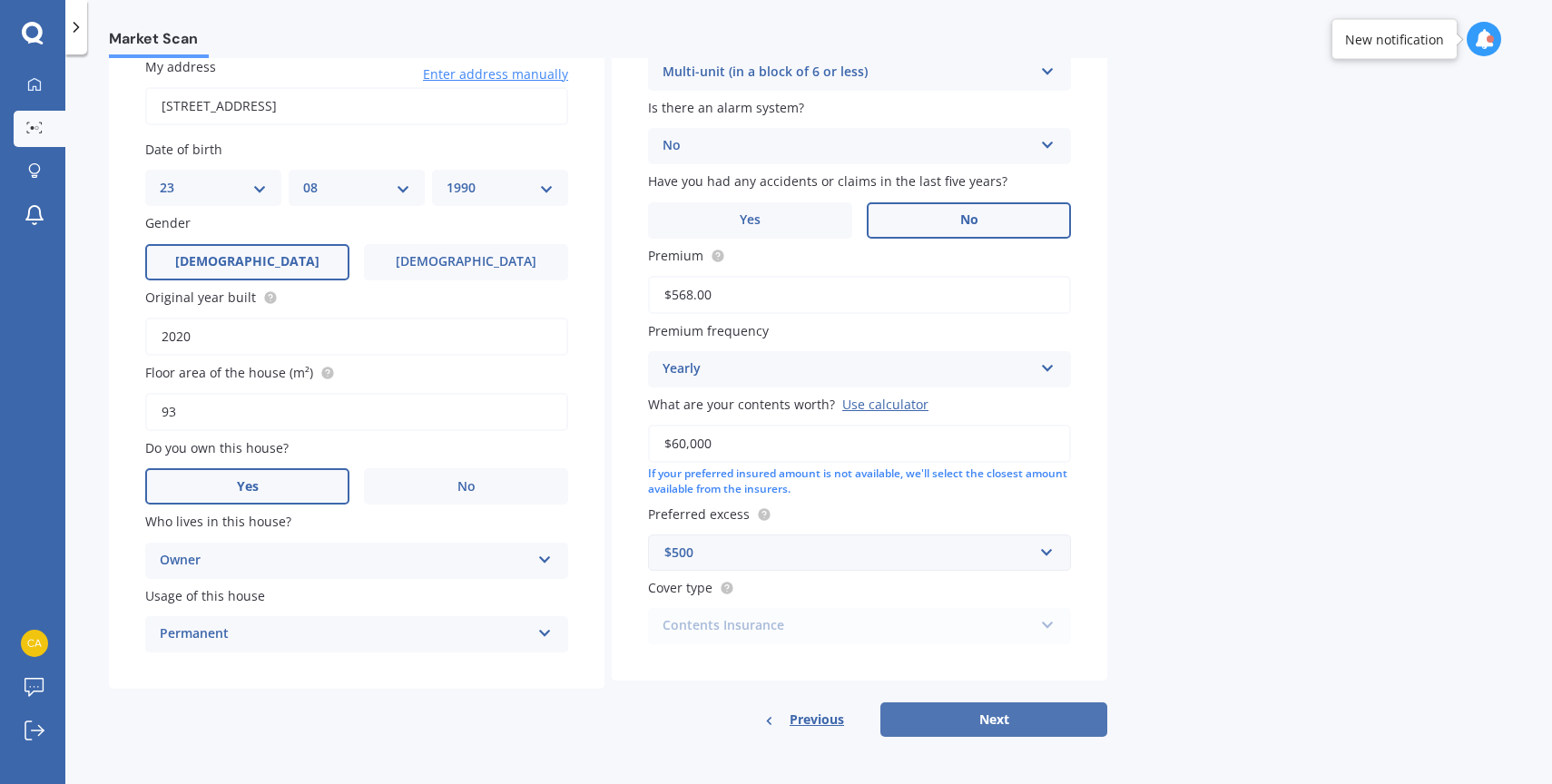
click at [947, 723] on button "Next" at bounding box center [993, 719] width 227 height 35
select select "23"
select select "08"
select select "1990"
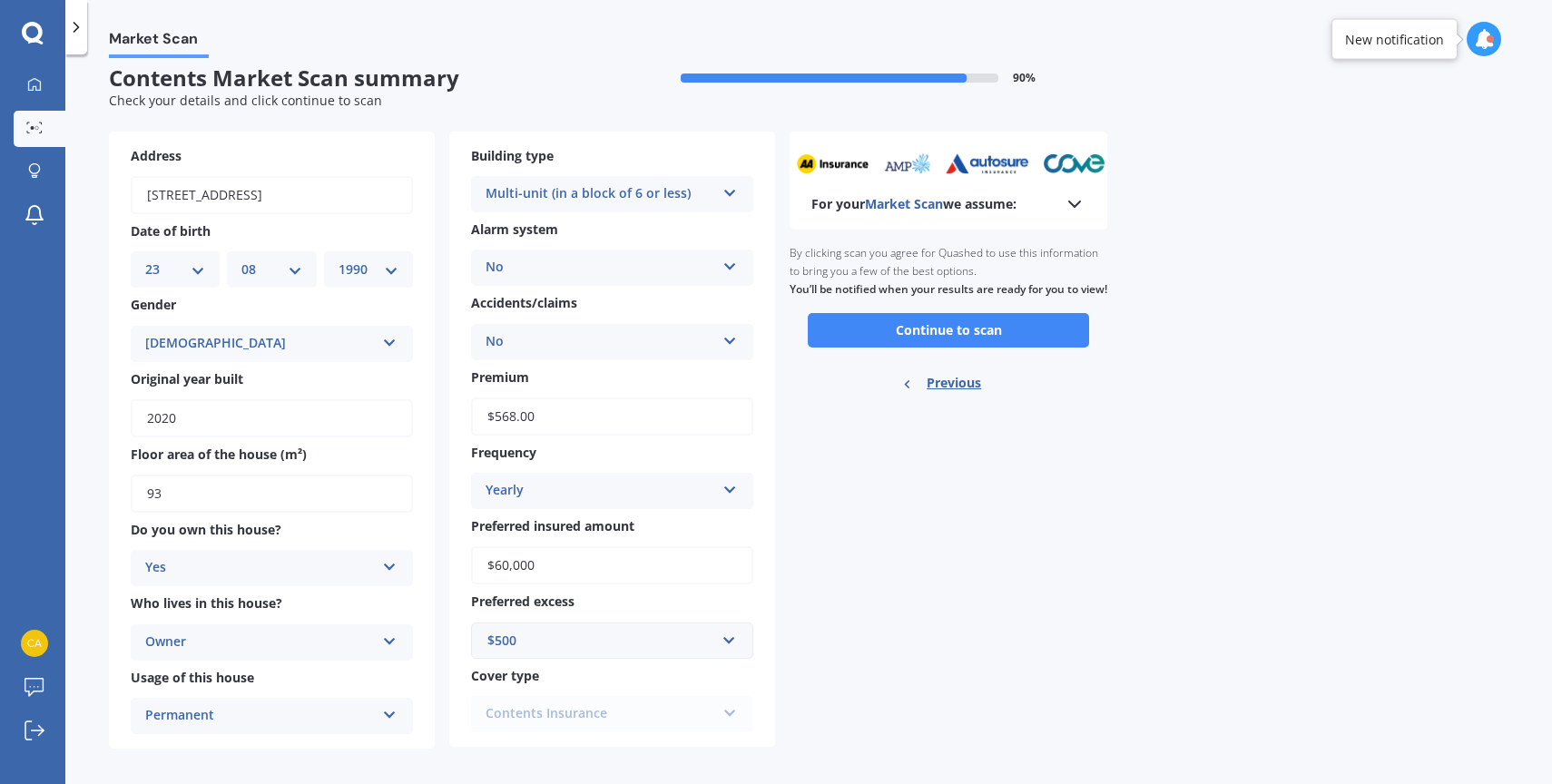
scroll to position [0, 0]
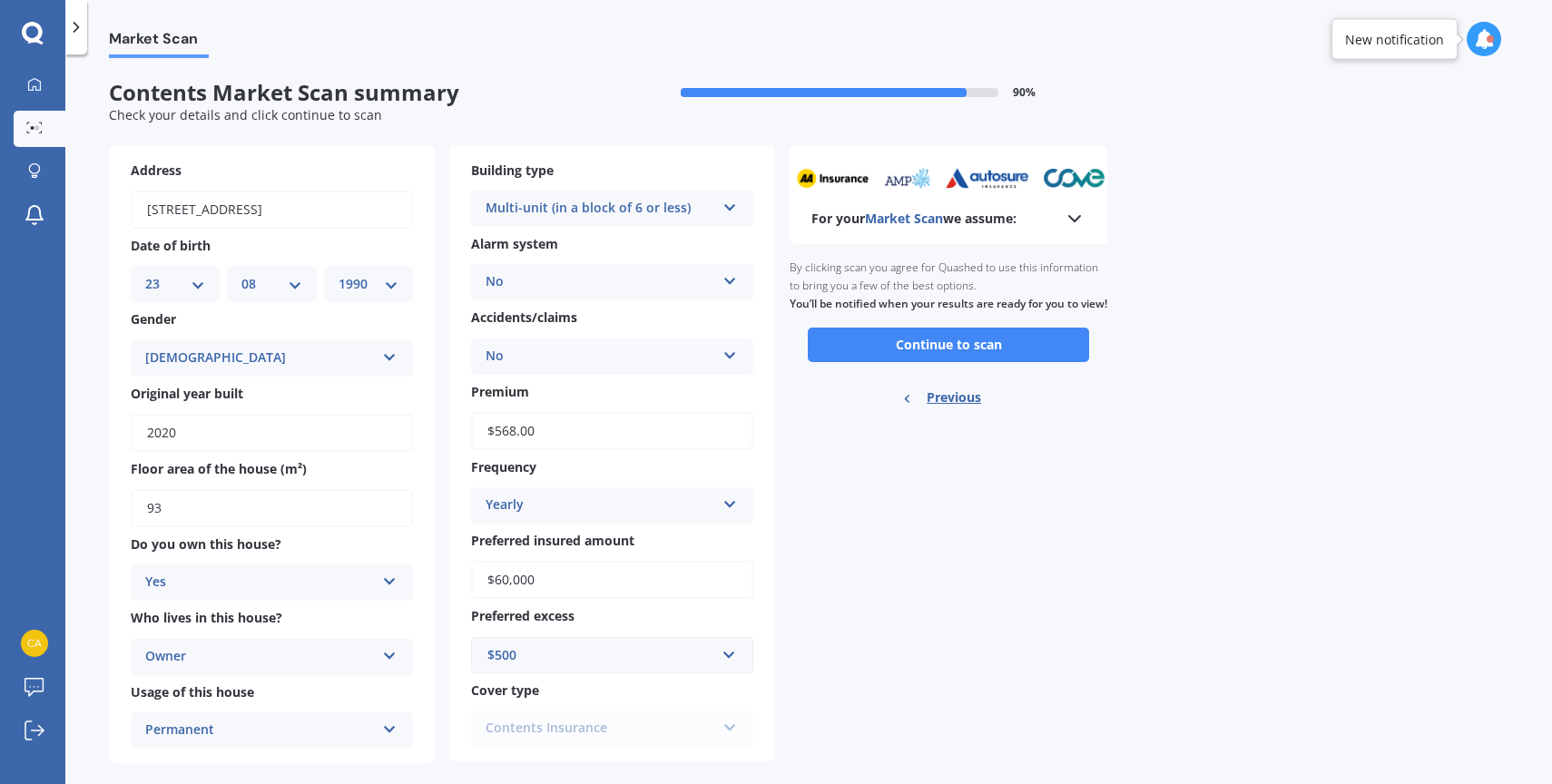
click at [967, 327] on div "By clicking scan you agree for Quashed to use this information to bring you a f…" at bounding box center [948, 286] width 318 height 83
click at [961, 360] on button "Continue to scan" at bounding box center [948, 345] width 282 height 35
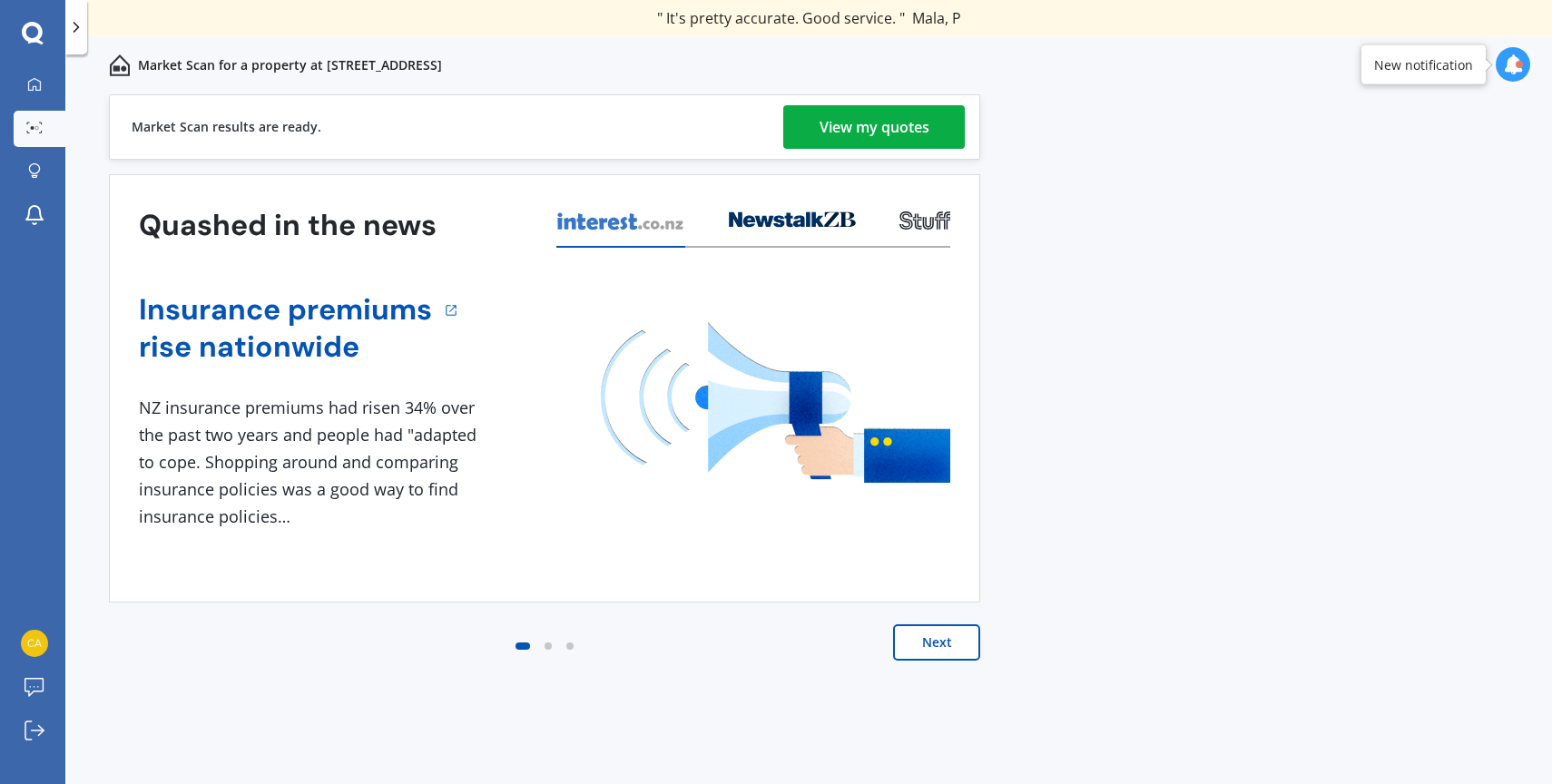
click at [874, 127] on div "View my quotes" at bounding box center [873, 127] width 109 height 44
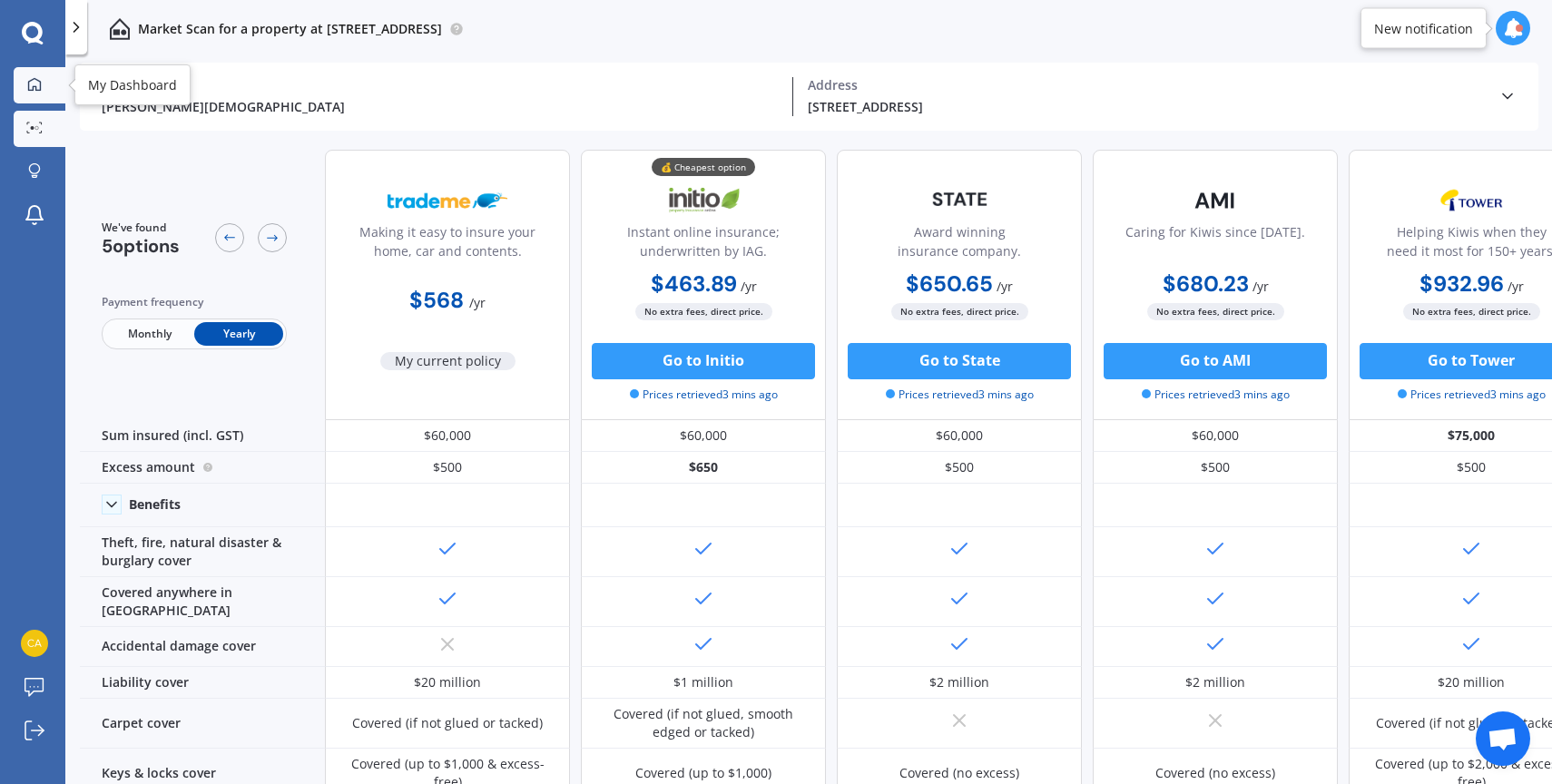
click at [21, 86] on div at bounding box center [35, 85] width 27 height 16
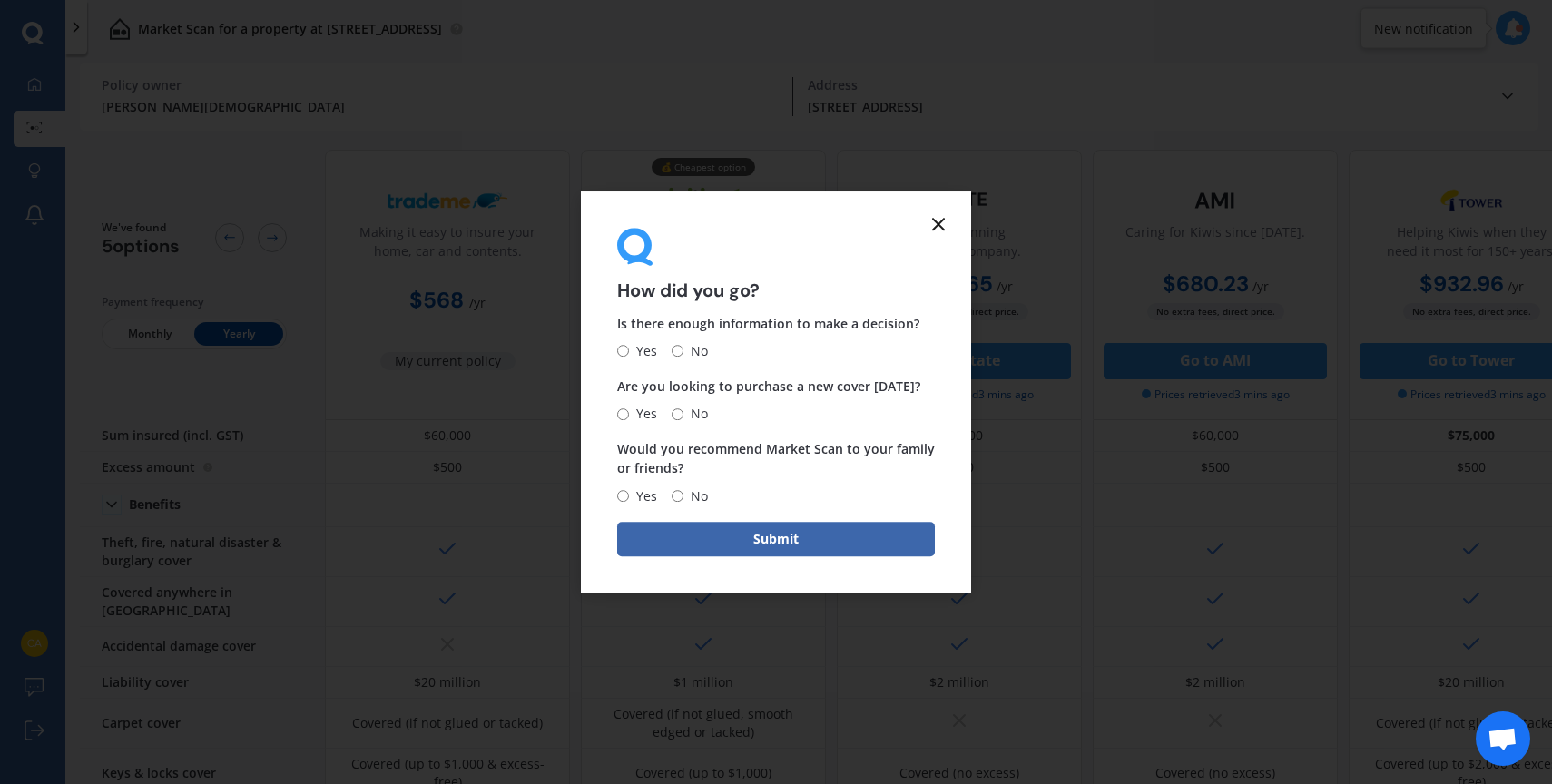
click at [625, 351] on input "Yes" at bounding box center [623, 351] width 12 height 12
radio input "true"
click at [678, 409] on input "No" at bounding box center [678, 414] width 12 height 12
radio input "true"
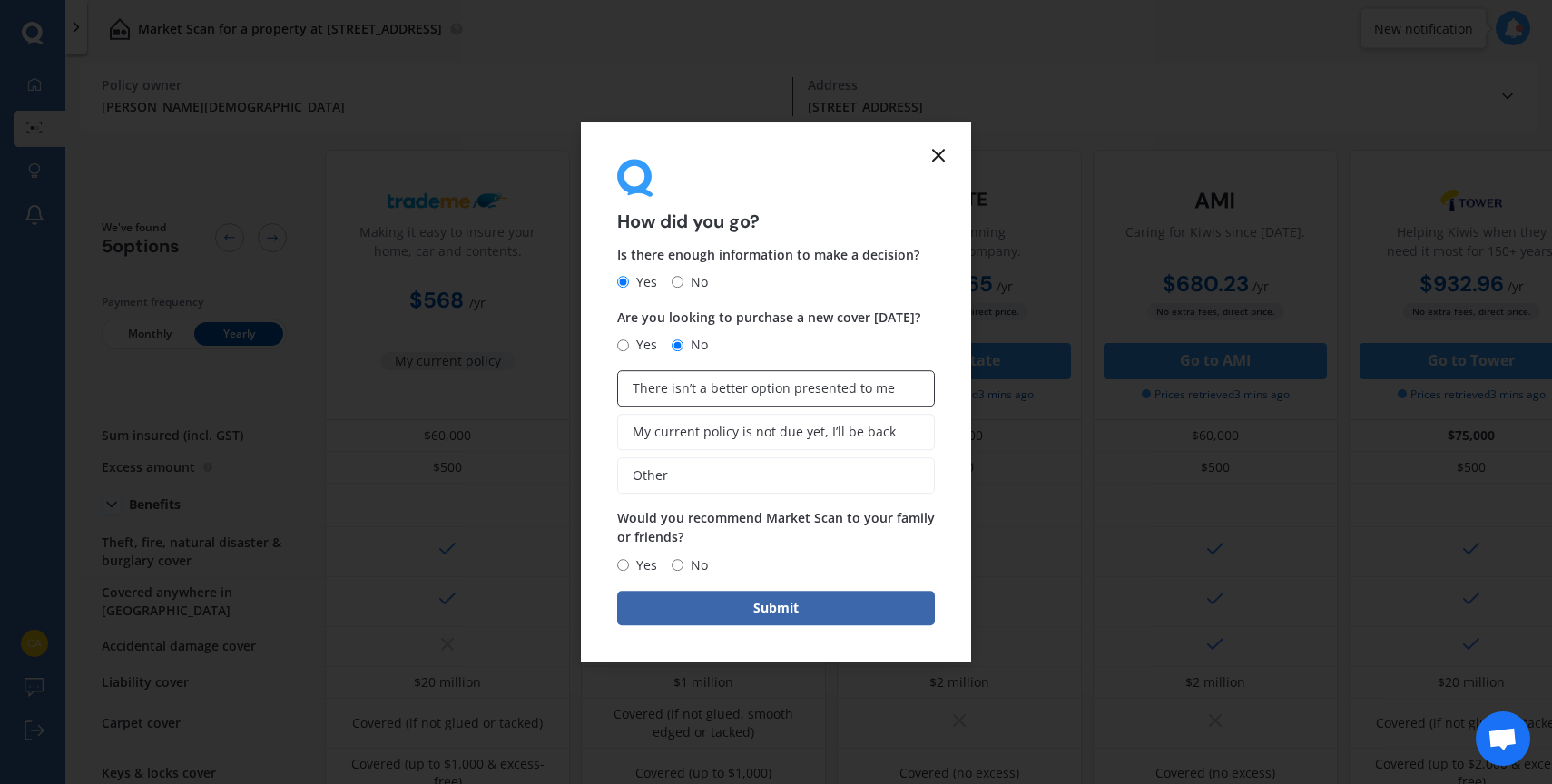
click at [675, 397] on label "There isn’t a better option presented to me" at bounding box center [776, 387] width 318 height 36
click at [0, 0] on input "There isn’t a better option presented to me" at bounding box center [0, 0] width 0 height 0
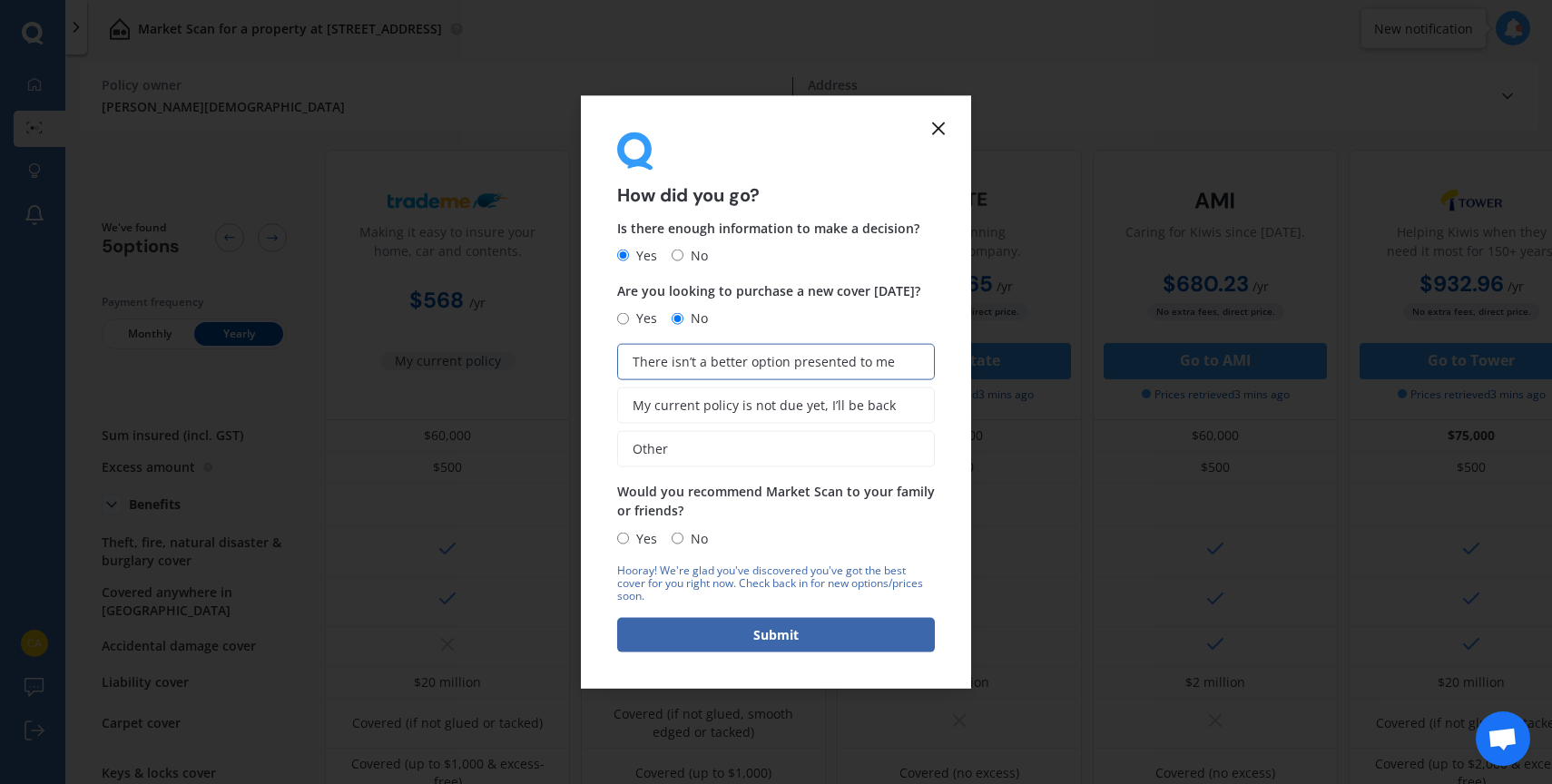
click at [620, 536] on input "Yes" at bounding box center [623, 538] width 12 height 12
radio input "true"
click at [715, 433] on label "Other" at bounding box center [776, 448] width 318 height 36
click at [0, 0] on input "Other" at bounding box center [0, 0] width 0 height 0
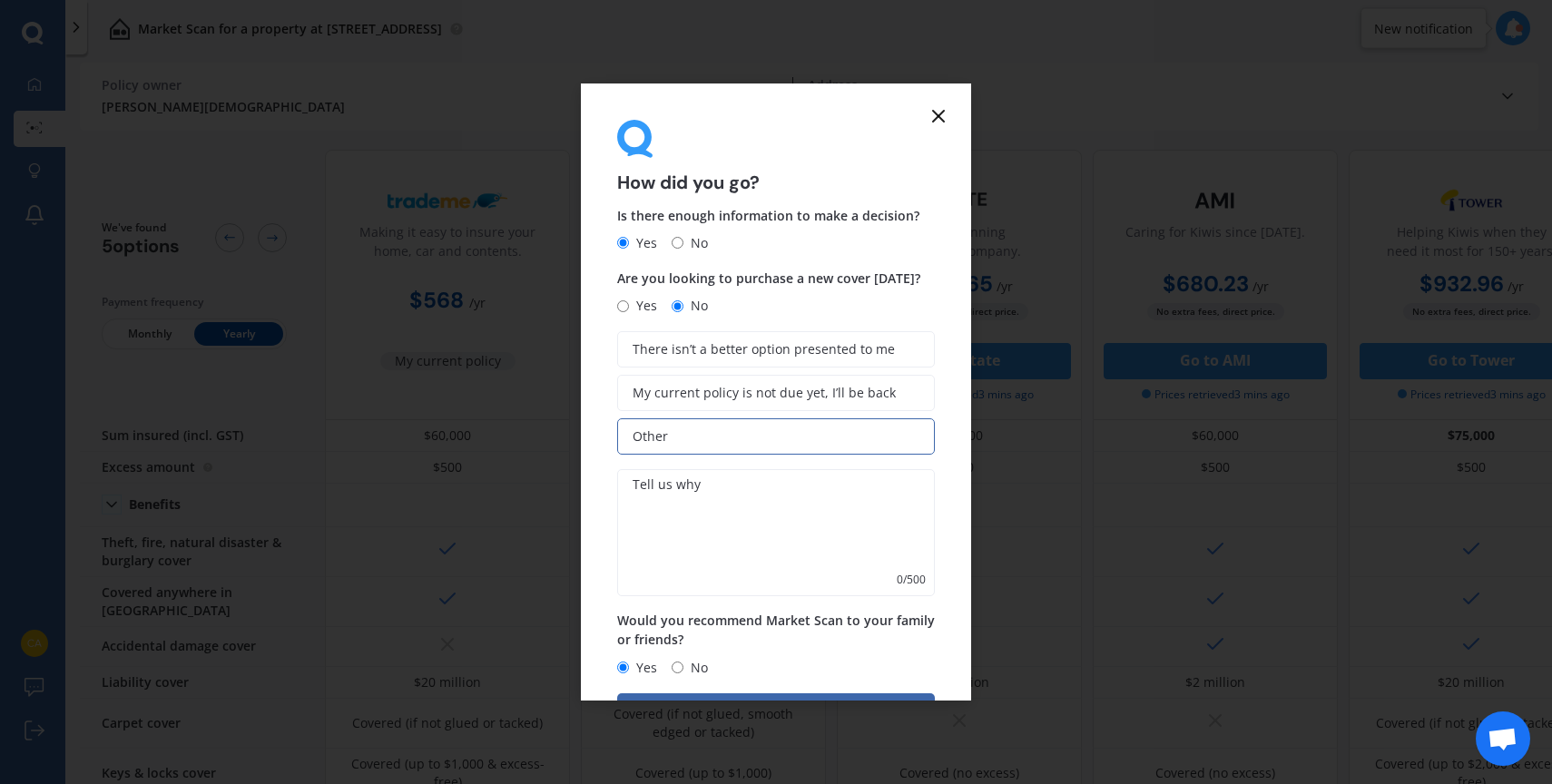
click at [708, 498] on textarea at bounding box center [776, 532] width 318 height 127
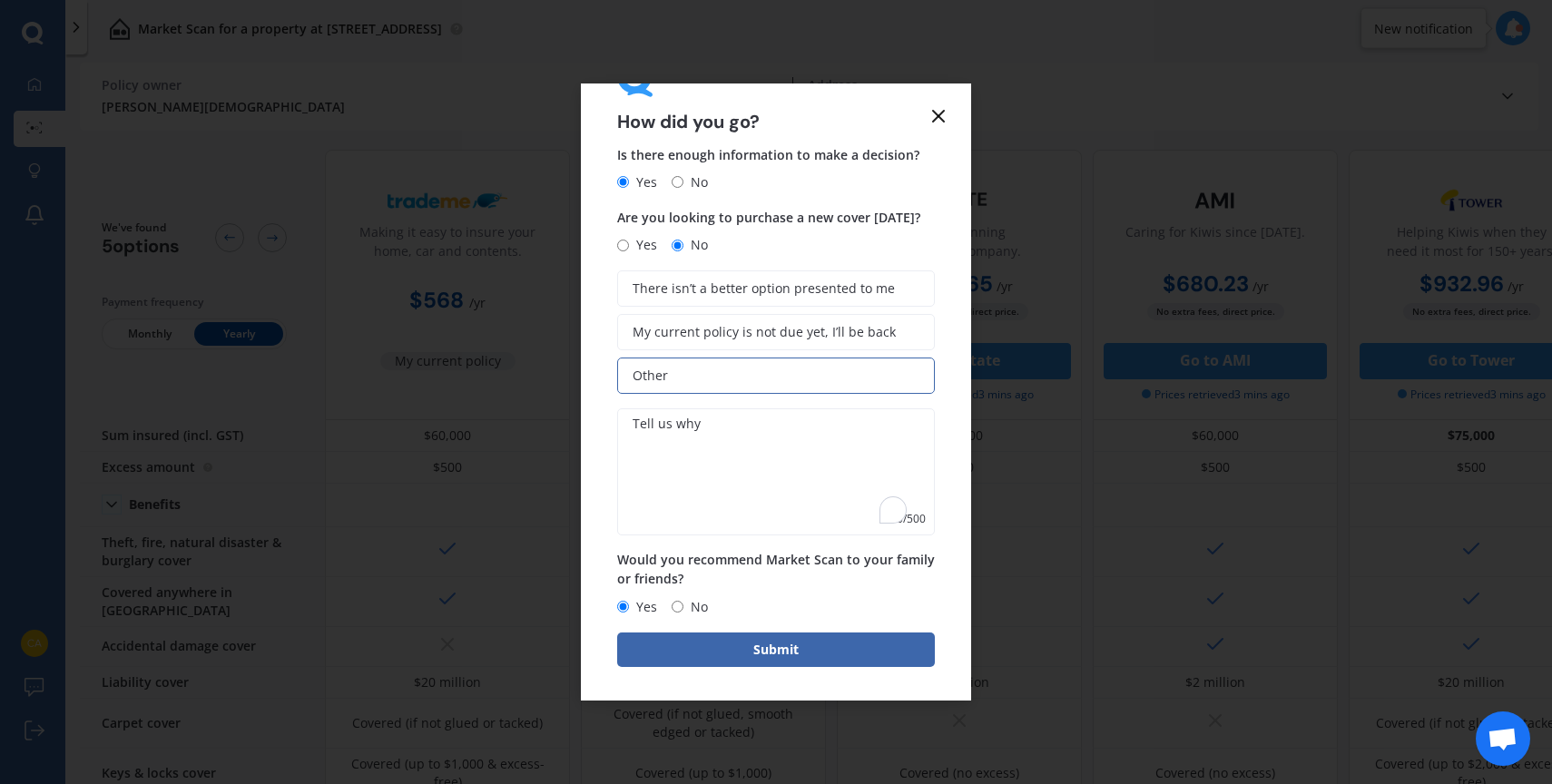
scroll to position [62, 0]
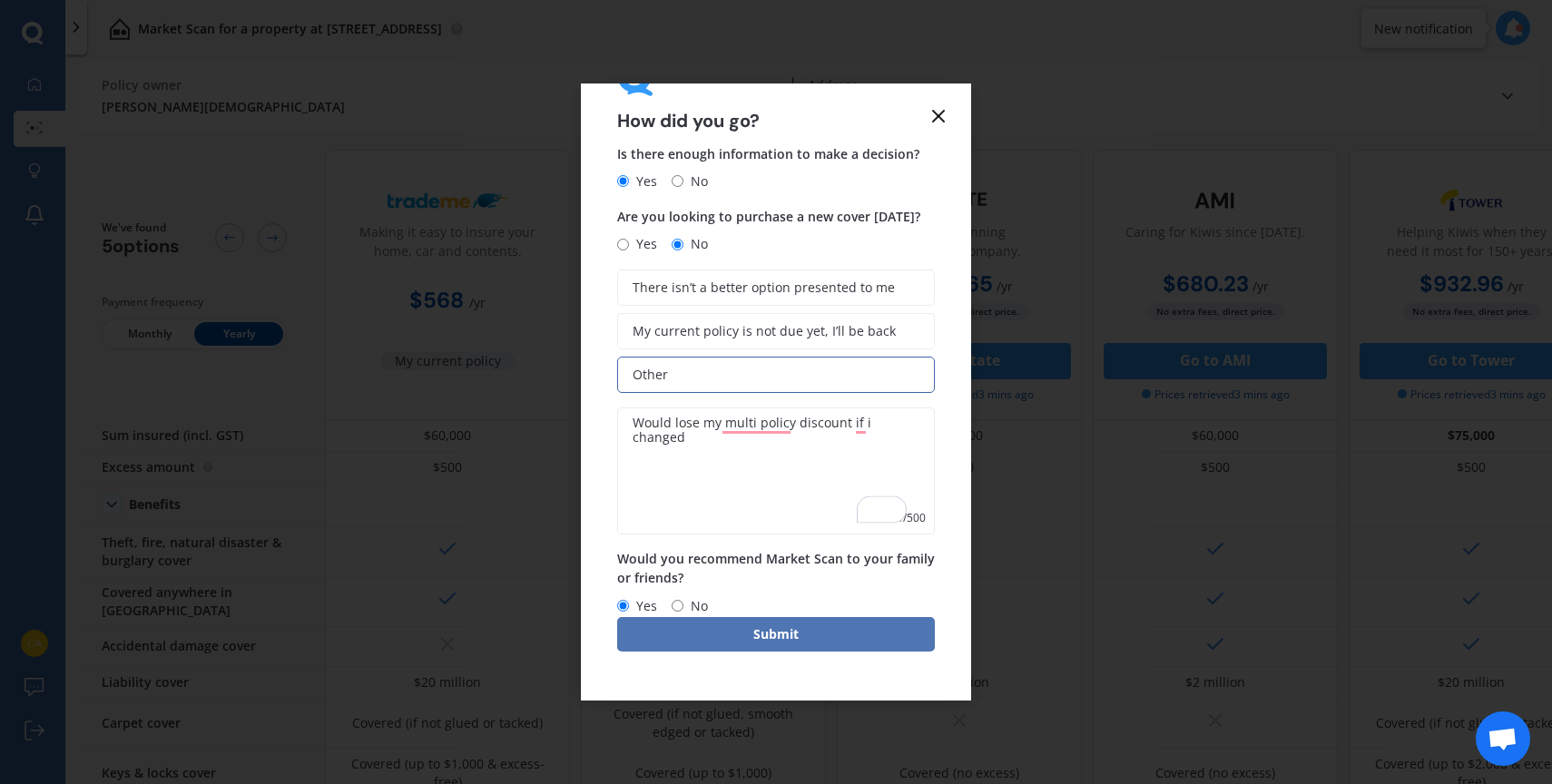
type textarea "Would lose my multi policy discount if i changed"
click at [829, 625] on button "Submit" at bounding box center [776, 634] width 318 height 35
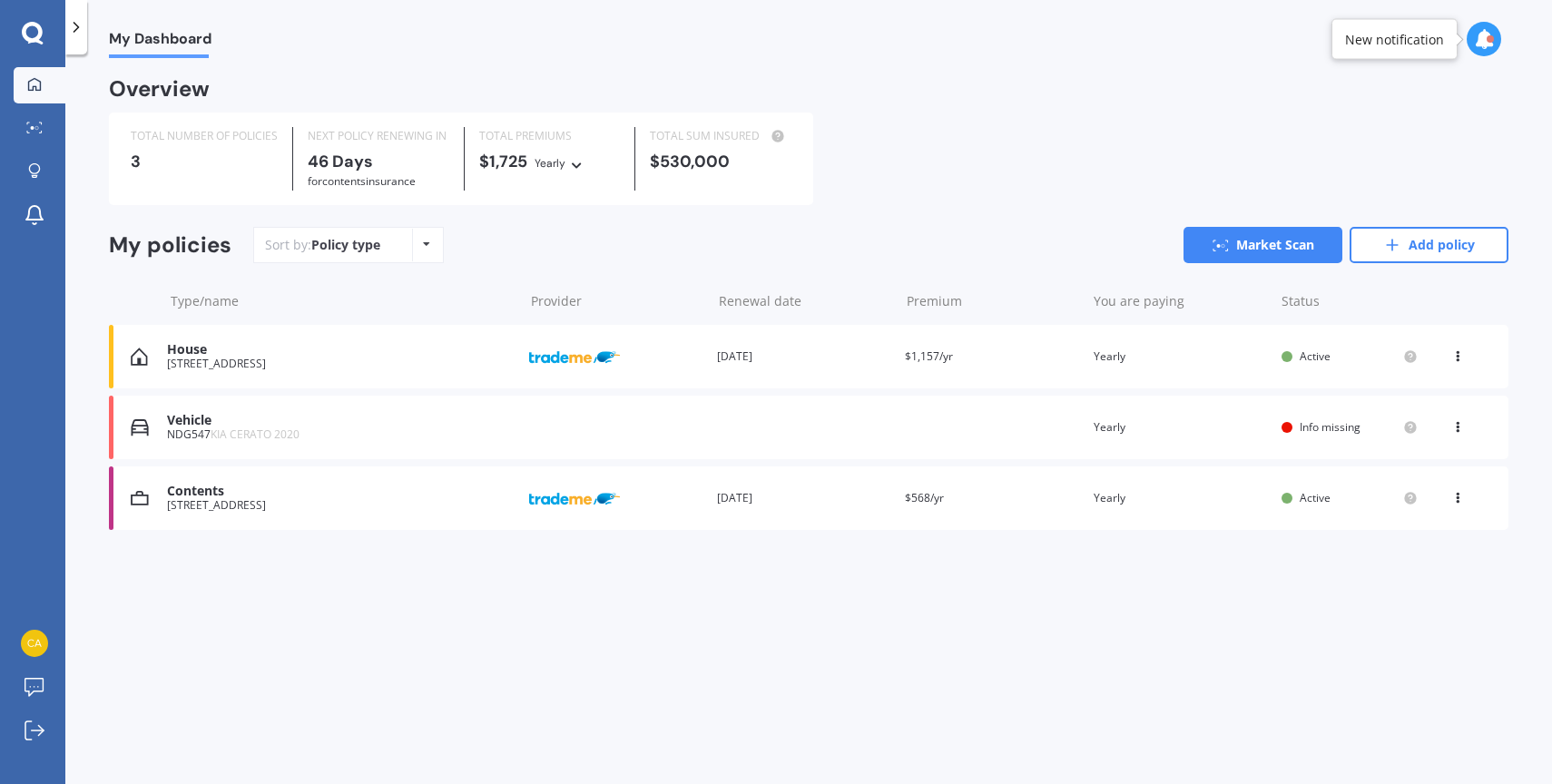
click at [1493, 40] on icon at bounding box center [1483, 39] width 20 height 20
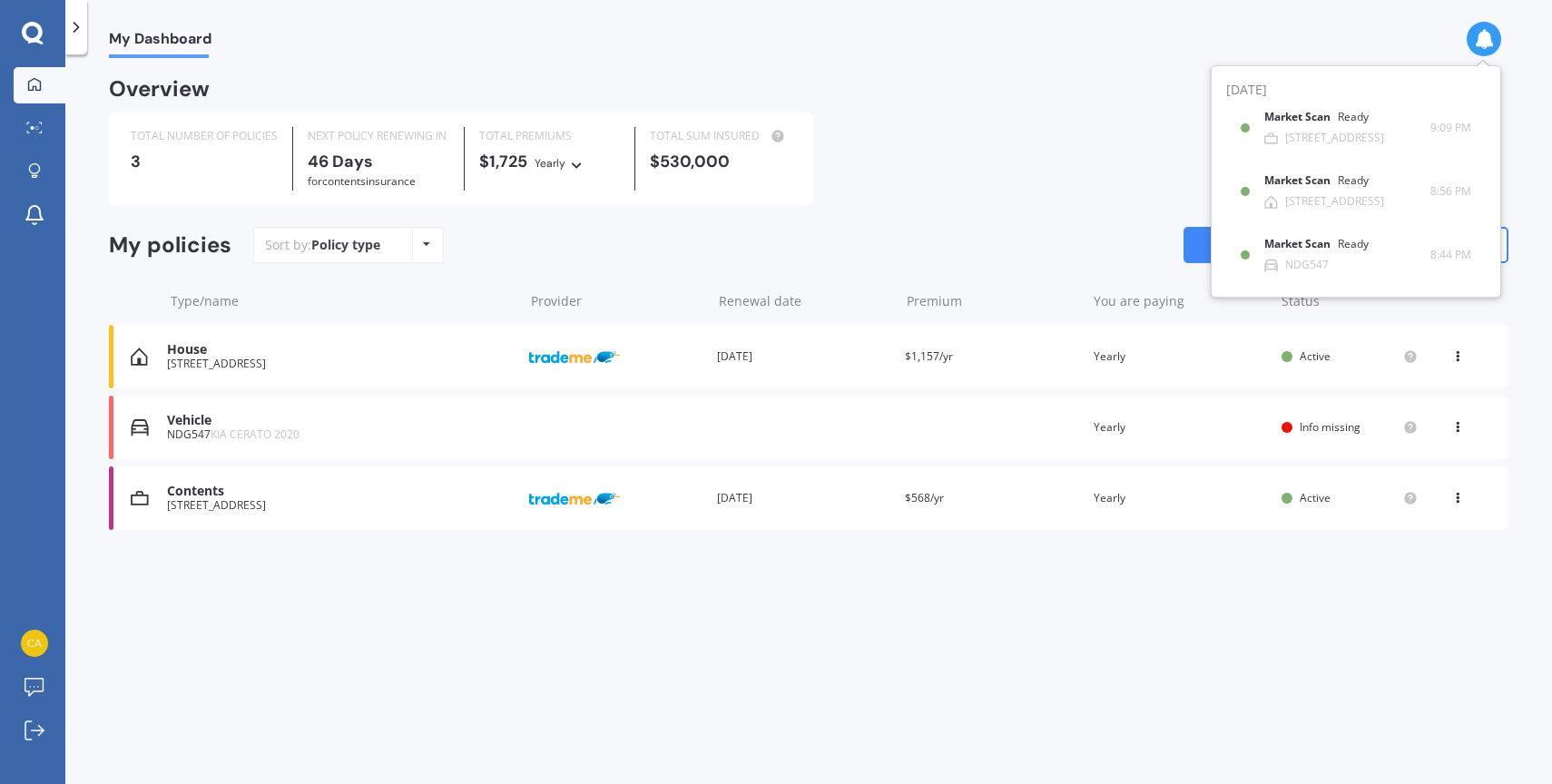
click at [1019, 99] on div "Overview" at bounding box center [807, 96] width 1399 height 33
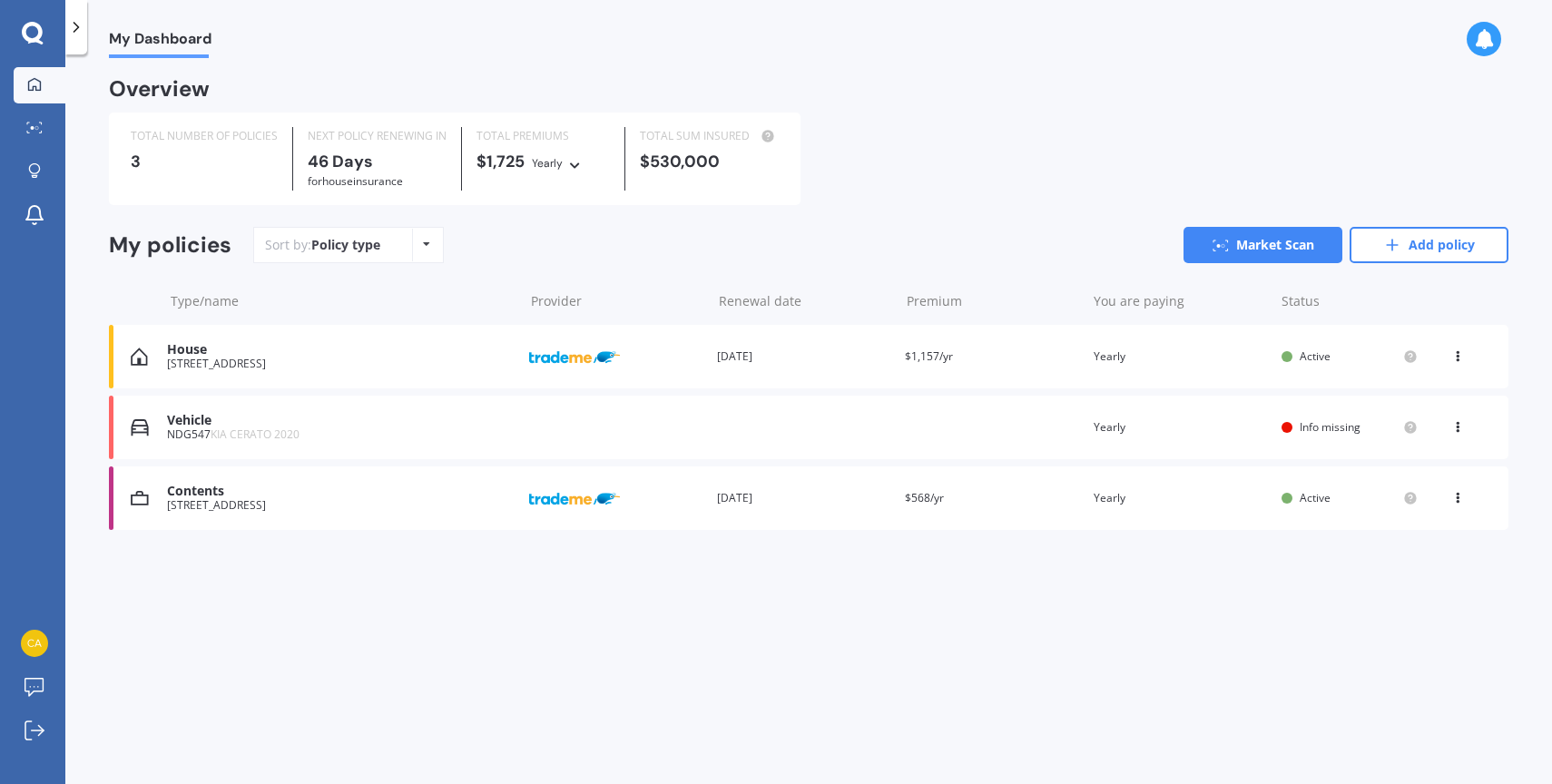
click at [1457, 426] on icon at bounding box center [1457, 423] width 13 height 11
click at [1409, 470] on div "View policy" at bounding box center [1417, 461] width 180 height 36
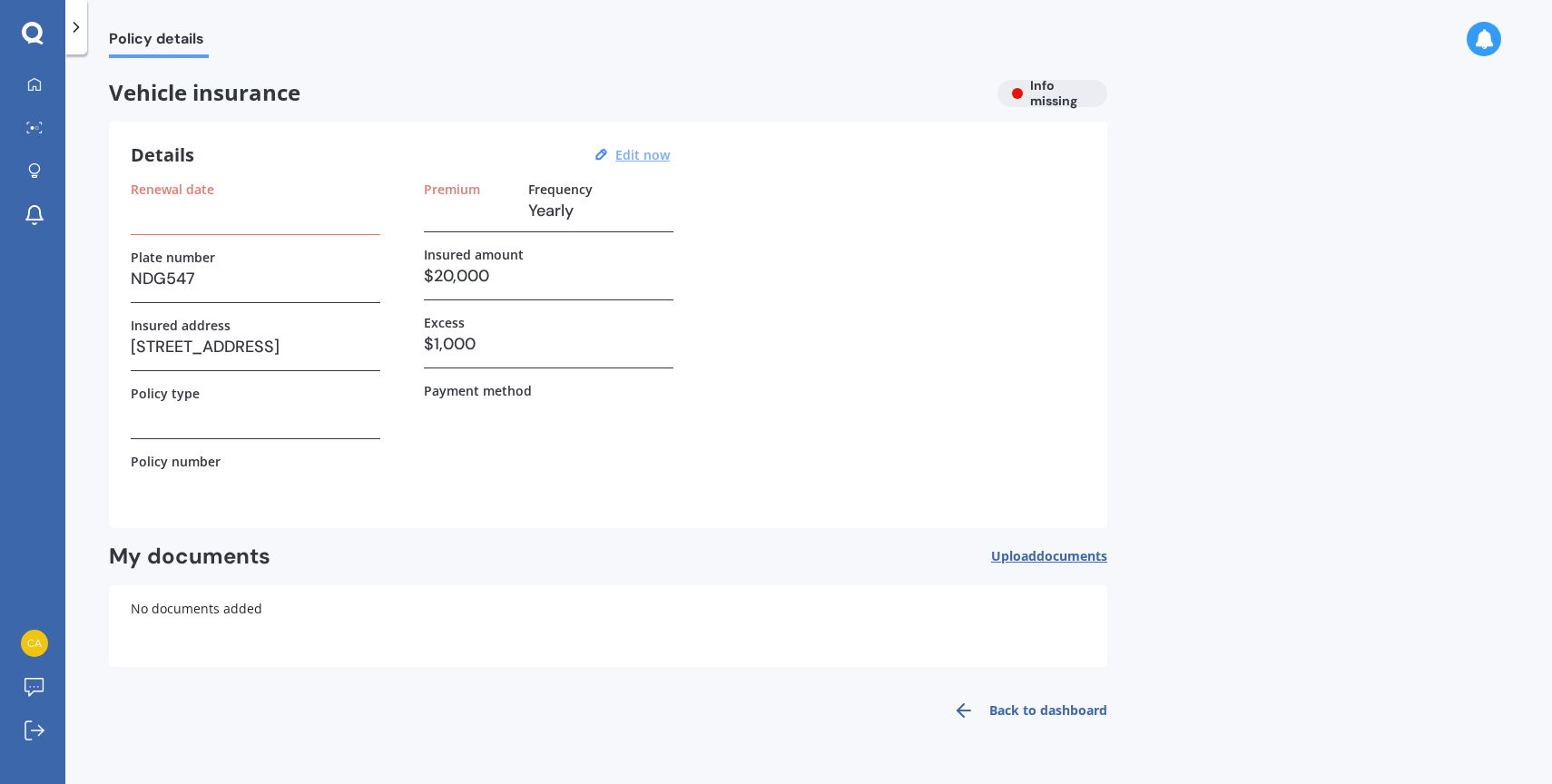
click at [643, 154] on u "Edit now" at bounding box center [642, 155] width 54 height 17
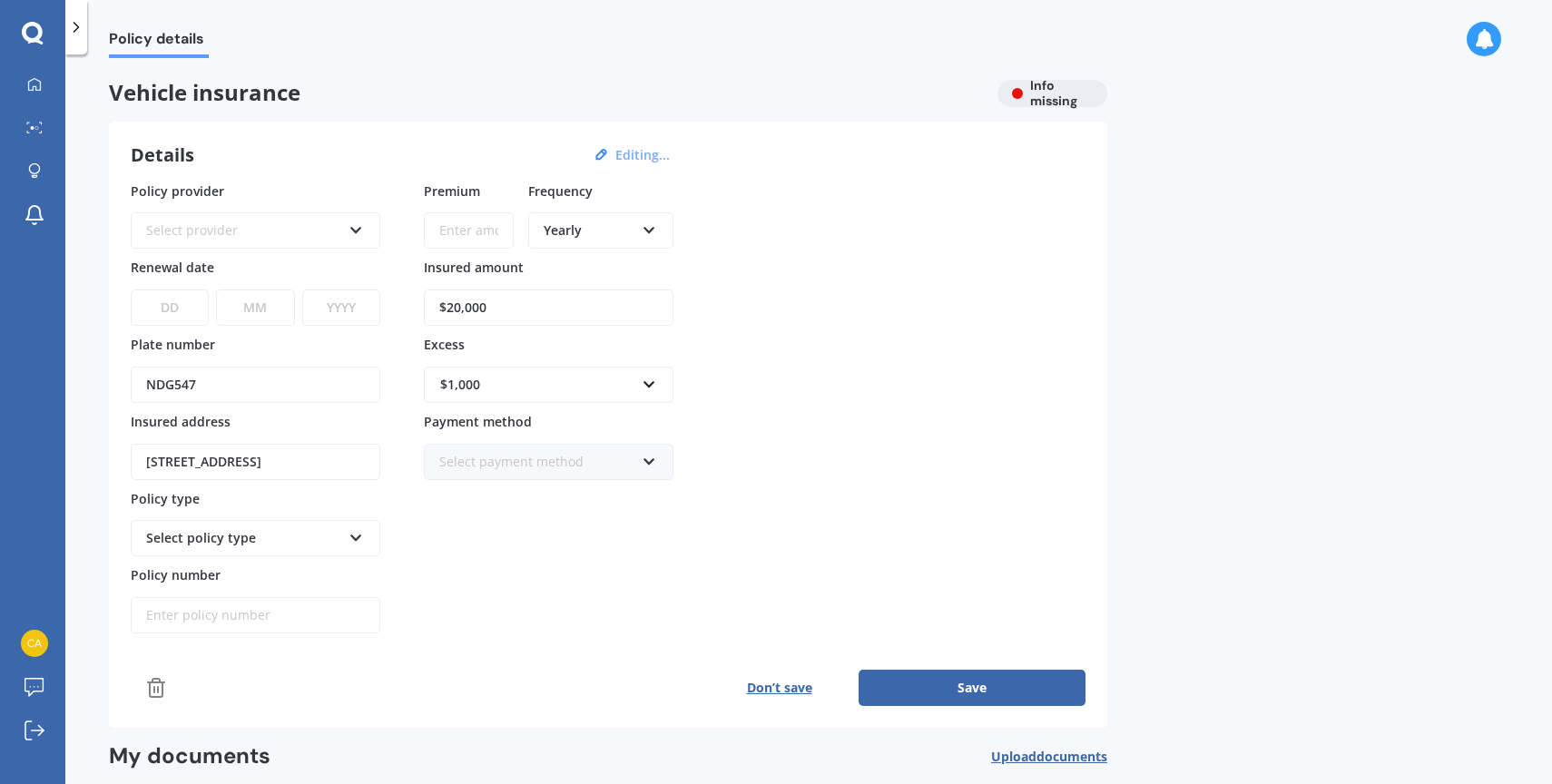
click at [289, 215] on div "Select provider AA AMI AMP ANZ ASB Aioi Nissay Dowa Ando Assurant Autosure BNZ …" at bounding box center [256, 229] width 250 height 36
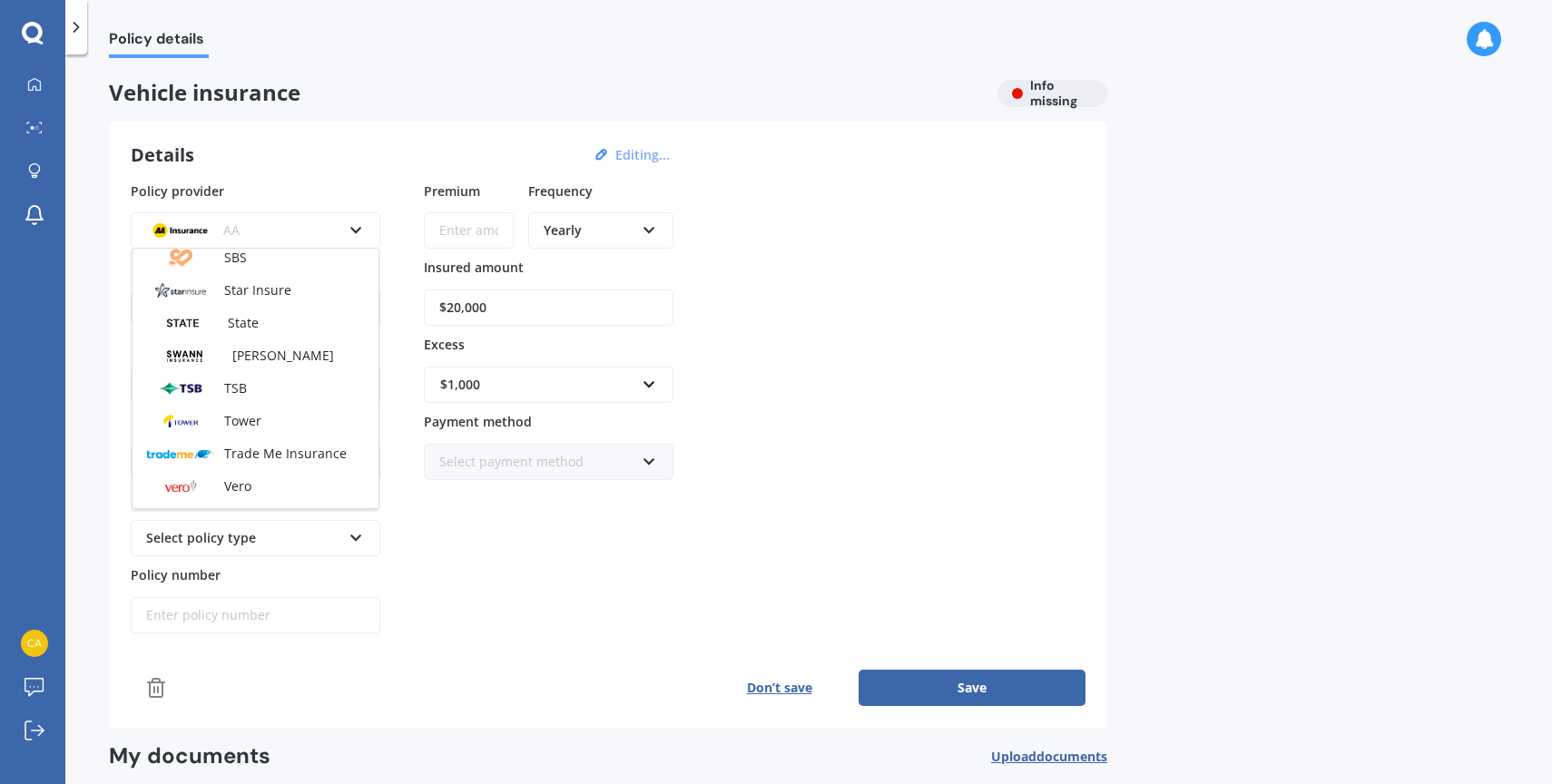
scroll to position [786, 0]
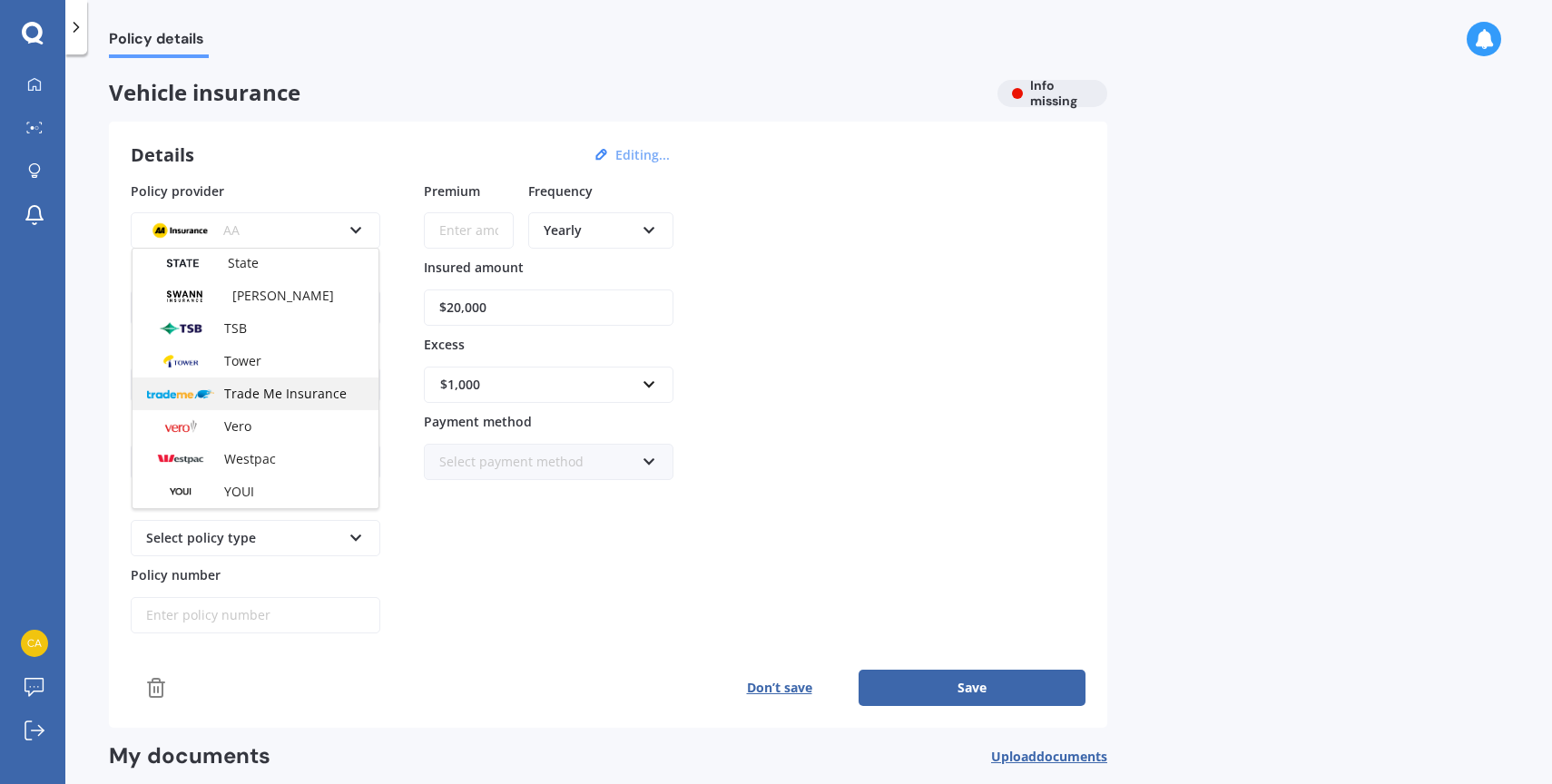
click at [277, 391] on span "Trade Me Insurance" at bounding box center [285, 393] width 123 height 17
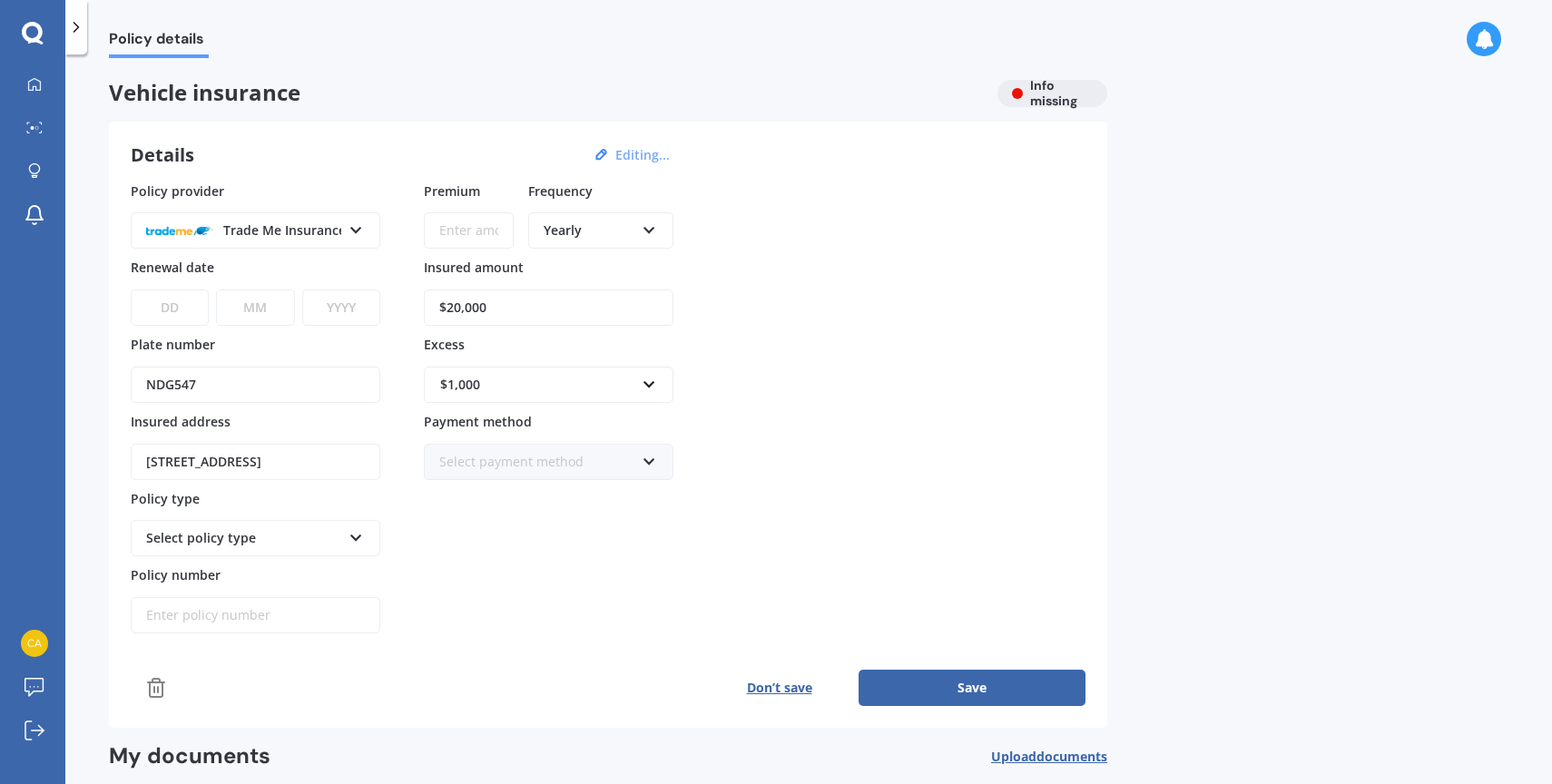
click at [188, 313] on select "DD 01 02 03 04 05 06 07 08 09 10 11 12 13 14 15 16 17 18 19 20 21 22 23 24 25 2…" at bounding box center [169, 307] width 78 height 36
click at [196, 304] on select "DD 01 02 03 04 05 06 07 08 09 10 11 12 13 14 15 16 17 18 19 20 21 22 23 24 25 2…" at bounding box center [169, 307] width 78 height 36
select select "24"
click at [131, 289] on select "DD 01 02 03 04 05 06 07 08 09 10 11 12 13 14 15 16 17 18 19 20 21 22 23 24 25 2…" at bounding box center [169, 307] width 78 height 36
click at [244, 307] on select "MM 01 02 03 04 05 06 07 08 09 10 11 12" at bounding box center [255, 307] width 78 height 36
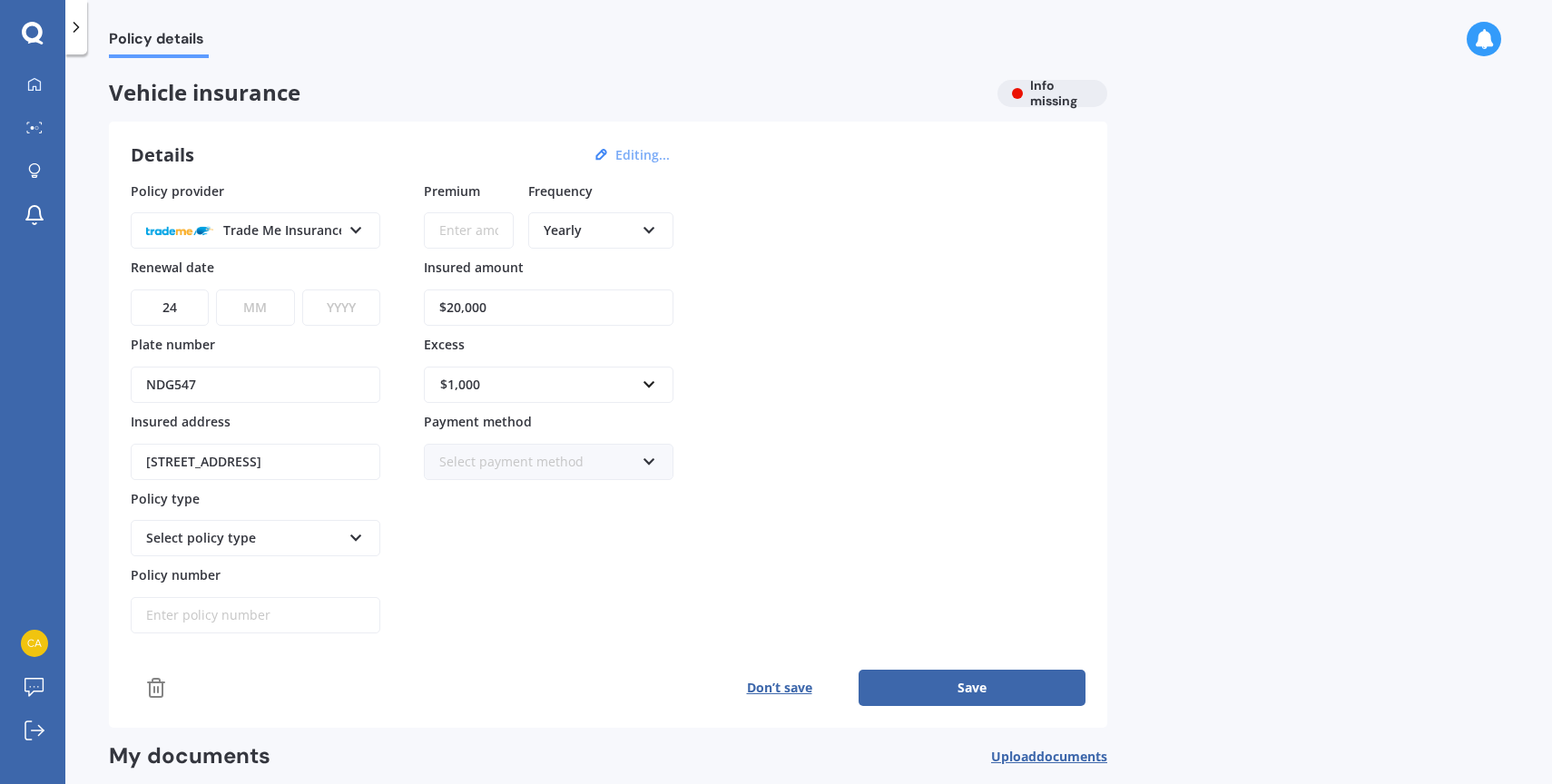
select select "09"
click at [216, 289] on select "MM 01 02 03 04 05 06 07 08 09 10 11 12" at bounding box center [255, 307] width 78 height 36
click at [335, 302] on select "YYYY 2027 2026 2025 2024 2023 2022 2021 2020 2019 2018 2017 2016 2015 2014 2013…" at bounding box center [341, 307] width 78 height 36
select select "2025"
click at [302, 289] on select "YYYY 2027 2026 2025 2024 2023 2022 2021 2020 2019 2018 2017 2016 2015 2014 2013…" at bounding box center [341, 307] width 78 height 36
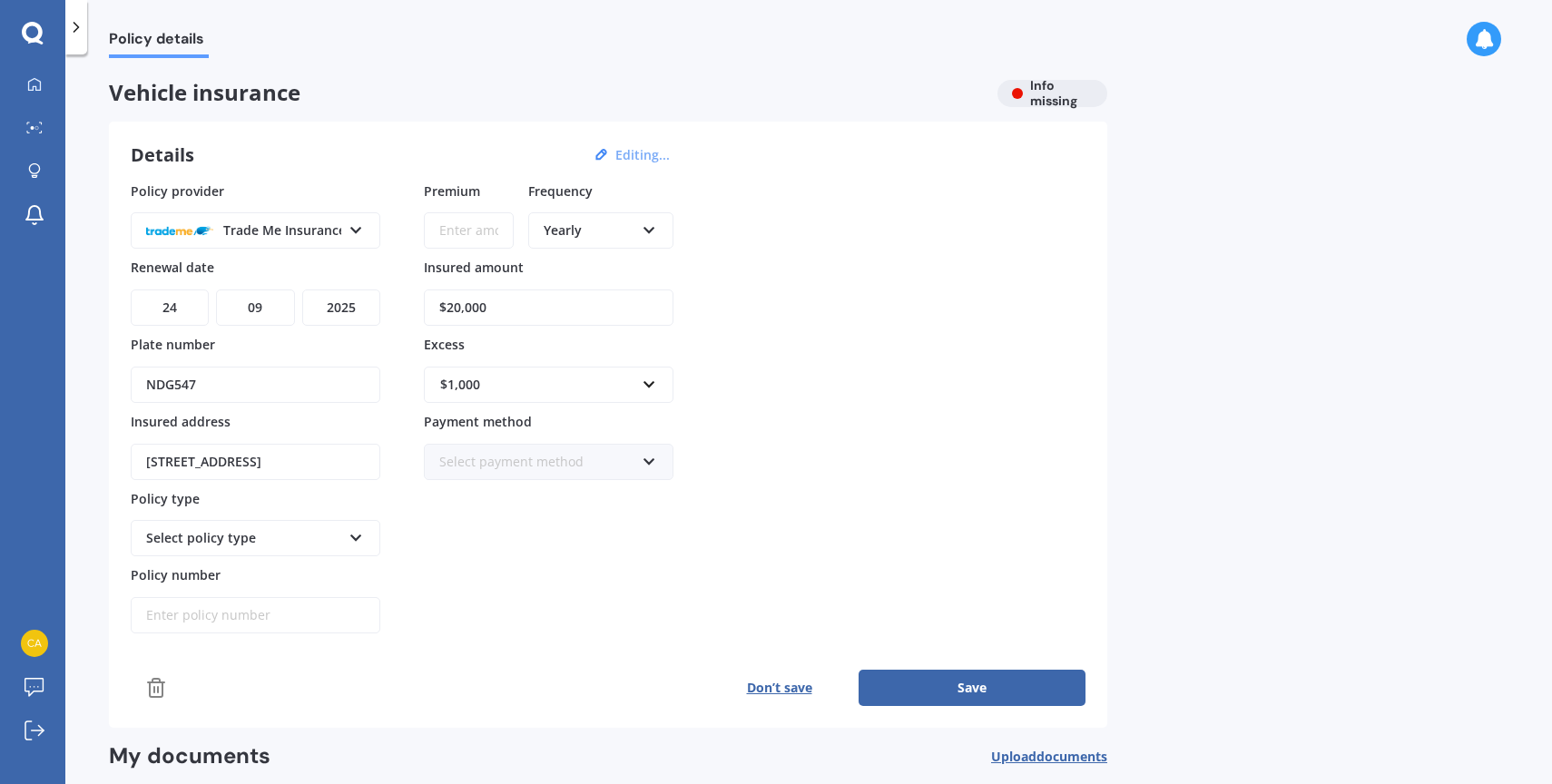
click at [470, 228] on input "Premium" at bounding box center [469, 229] width 90 height 36
type input "$848.00"
click at [278, 529] on div "Select policy type" at bounding box center [244, 537] width 196 height 20
click at [264, 563] on span "Comprehensive Cover" at bounding box center [214, 572] width 134 height 17
click at [910, 685] on button "Save" at bounding box center [972, 687] width 227 height 36
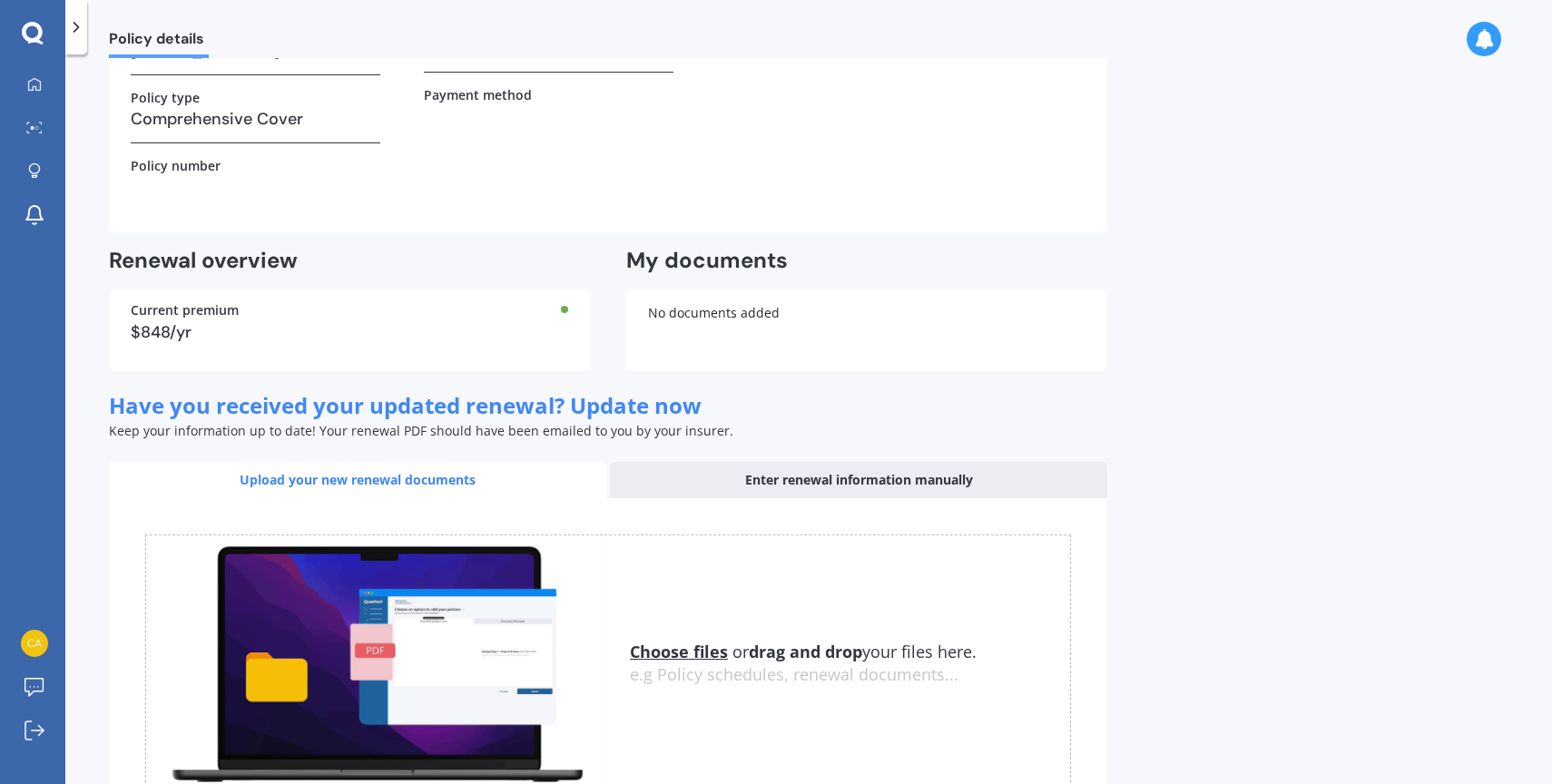
scroll to position [430, 0]
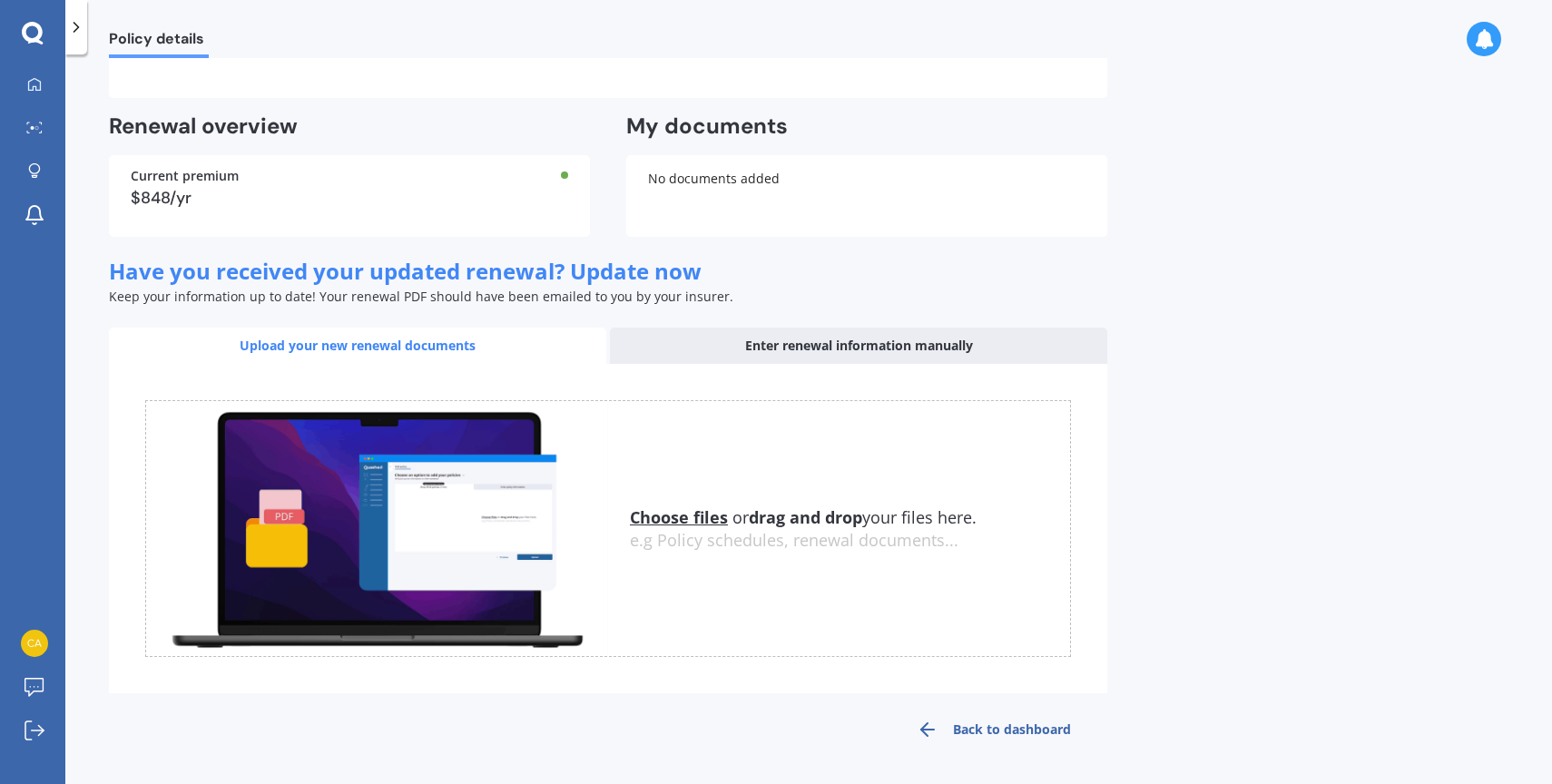
click at [22, 64] on div "My Dashboard Market Scan Explore insurance Notifications [PERSON_NAME] Submit f…" at bounding box center [32, 392] width 65 height 784
click at [22, 78] on div at bounding box center [35, 85] width 27 height 16
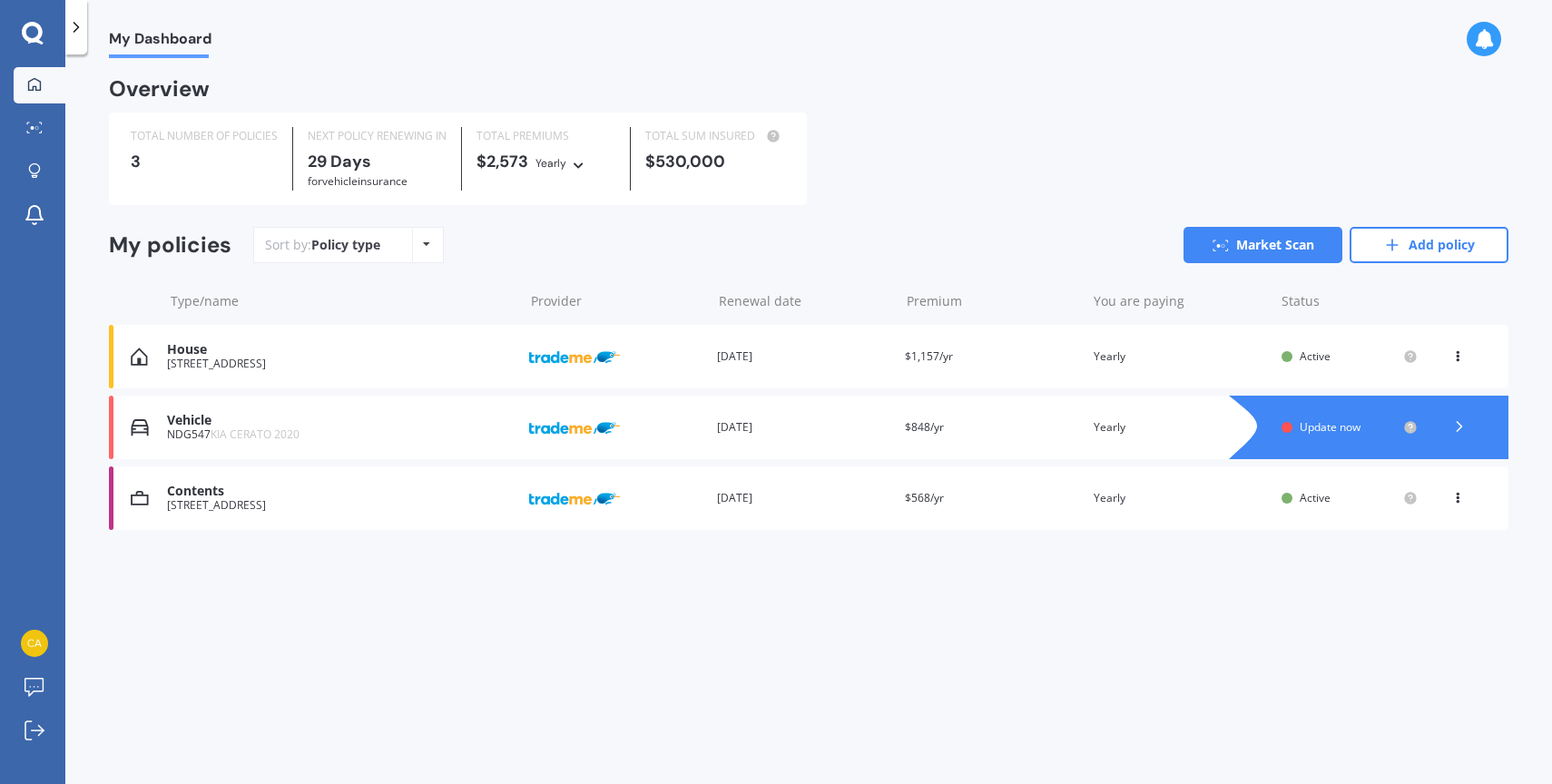
click at [1141, 609] on div "My Dashboard Overview TOTAL NUMBER OF POLICIES 3 NEXT POLICY RENEWING [DATE] fo…" at bounding box center [807, 423] width 1486 height 730
click at [1458, 432] on icon at bounding box center [1459, 426] width 18 height 18
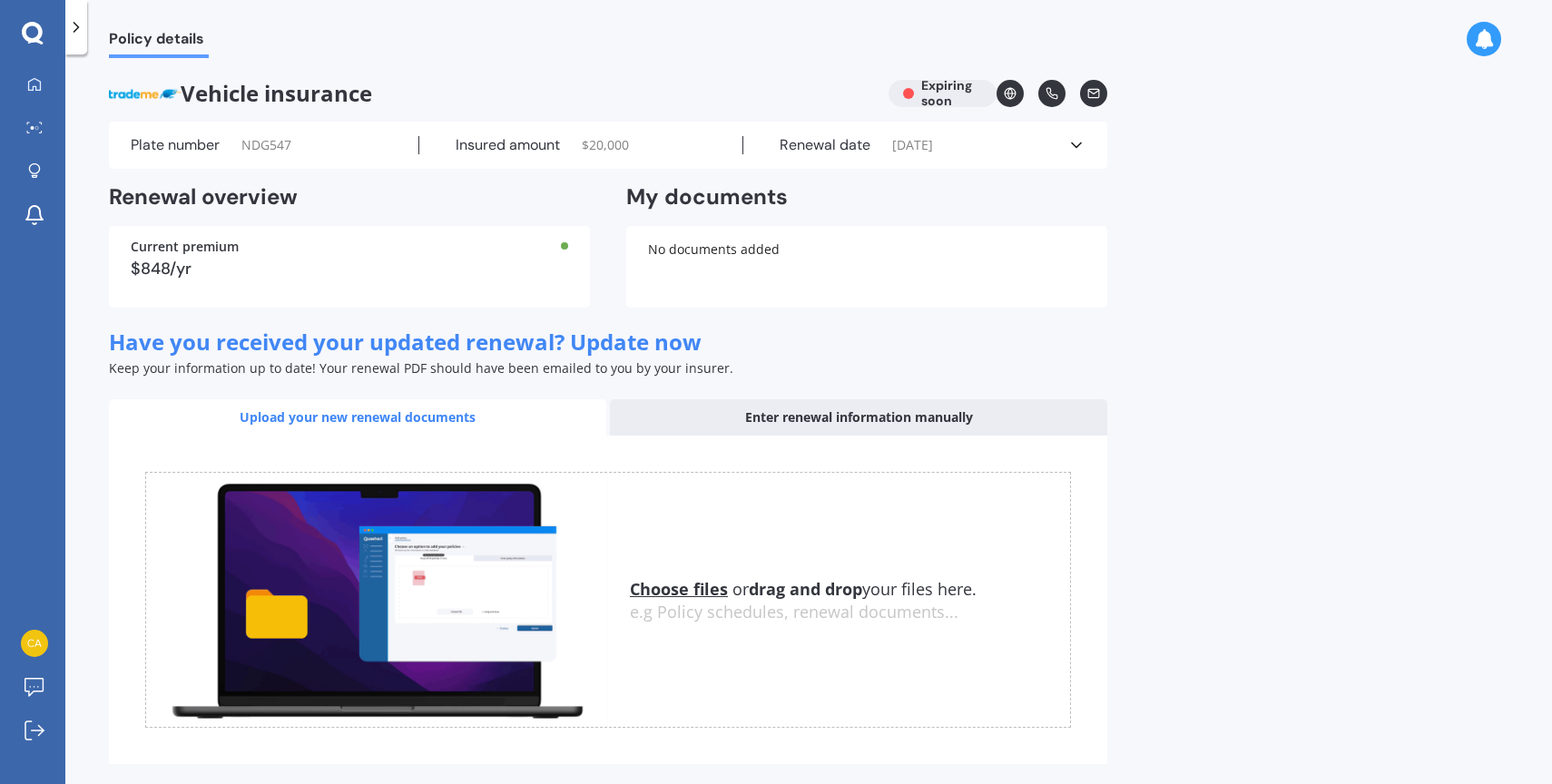
scroll to position [71, 0]
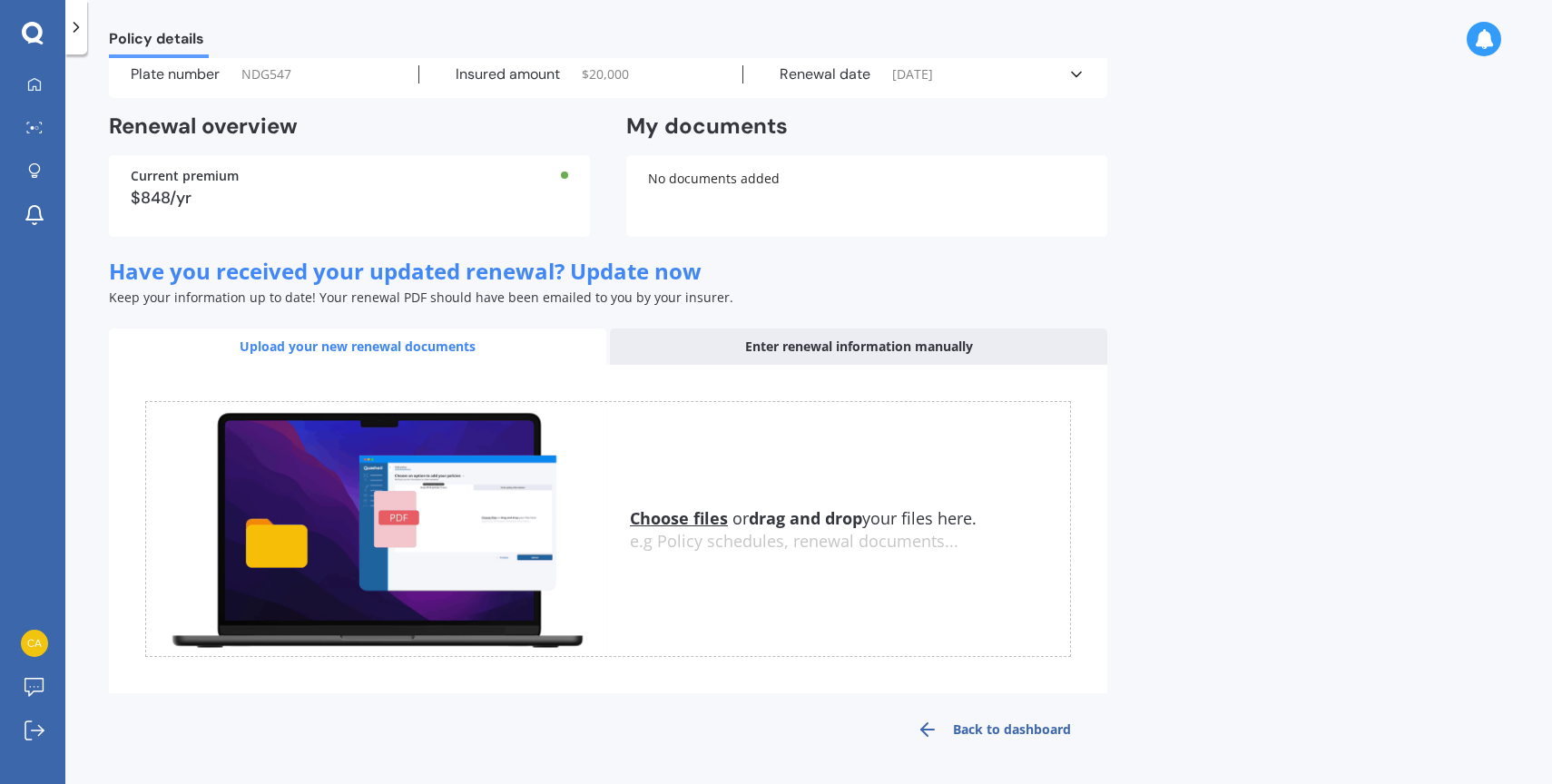
click at [976, 734] on link "Back to dashboard" at bounding box center [993, 729] width 227 height 44
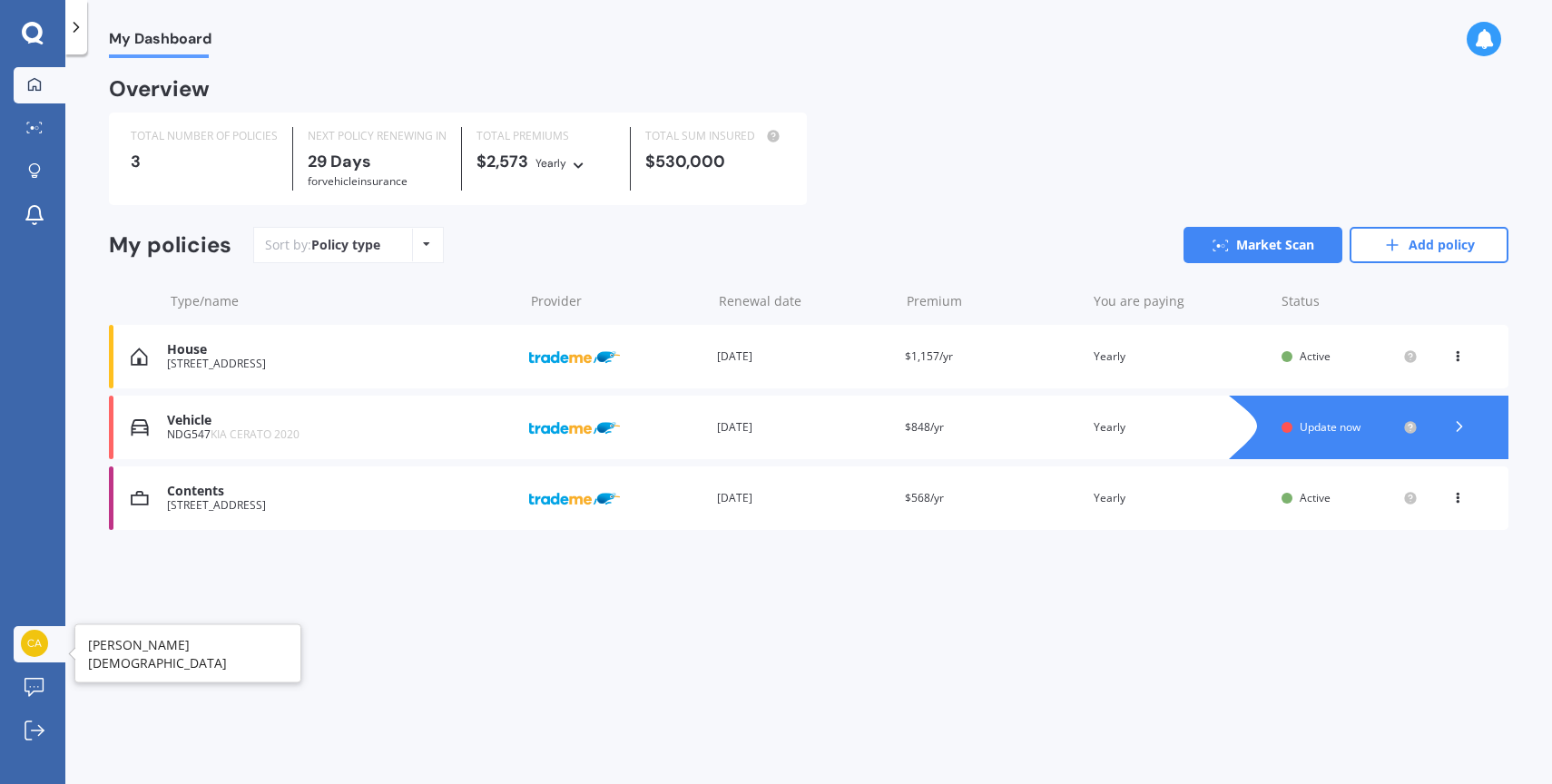
click at [37, 633] on img at bounding box center [35, 643] width 27 height 27
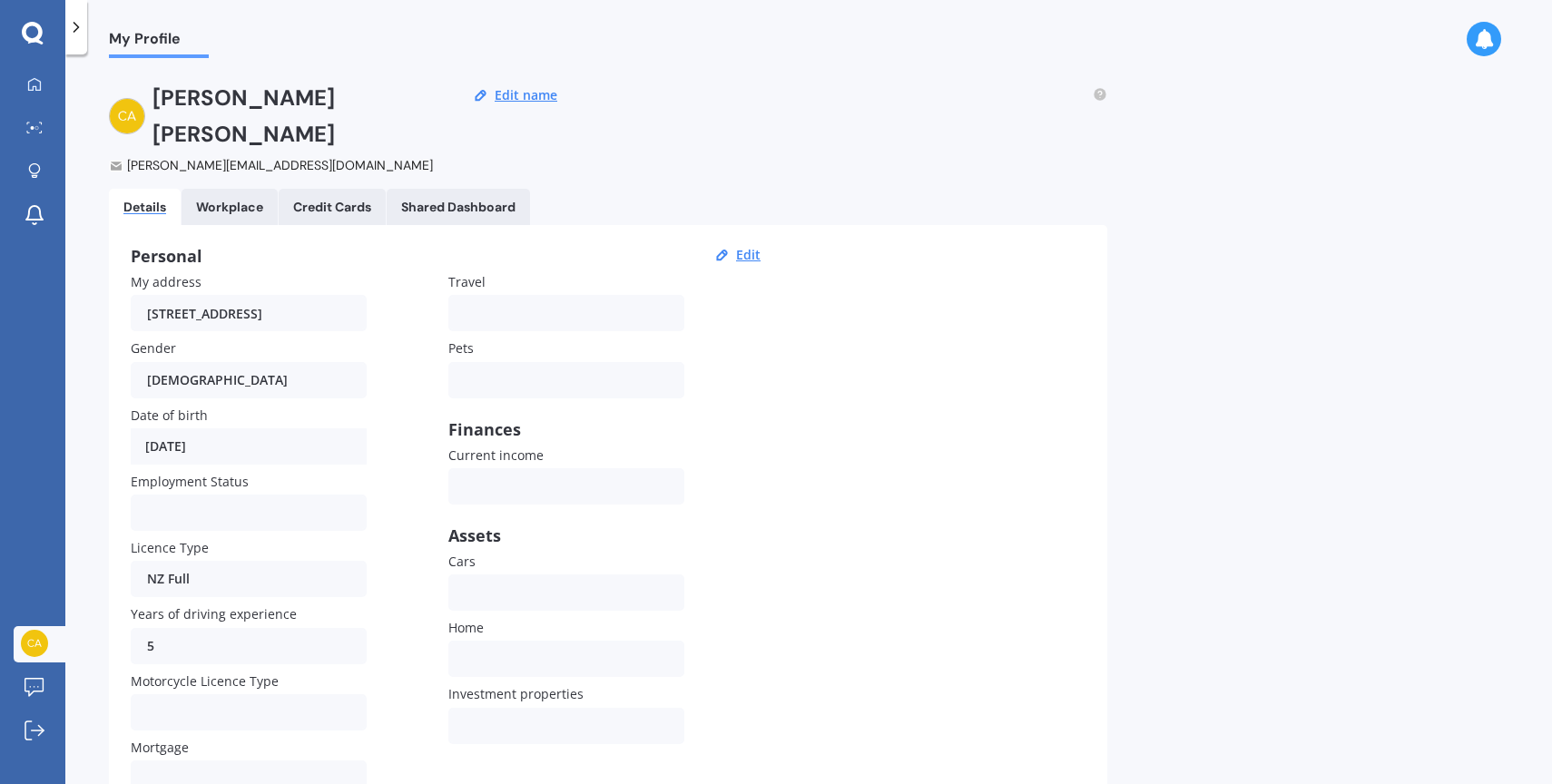
scroll to position [64, 0]
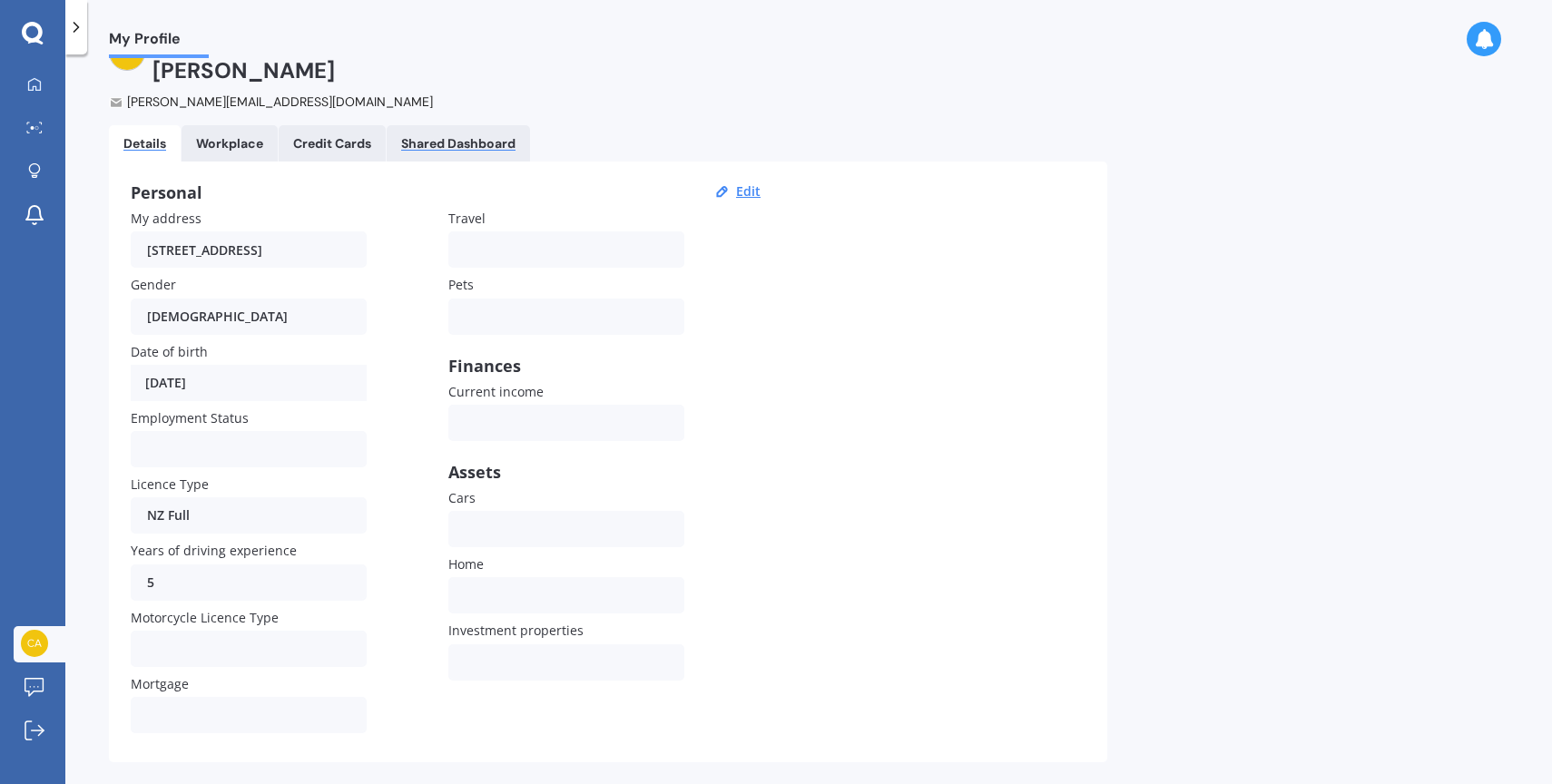
click at [416, 136] on div "Shared Dashboard" at bounding box center [458, 144] width 114 height 15
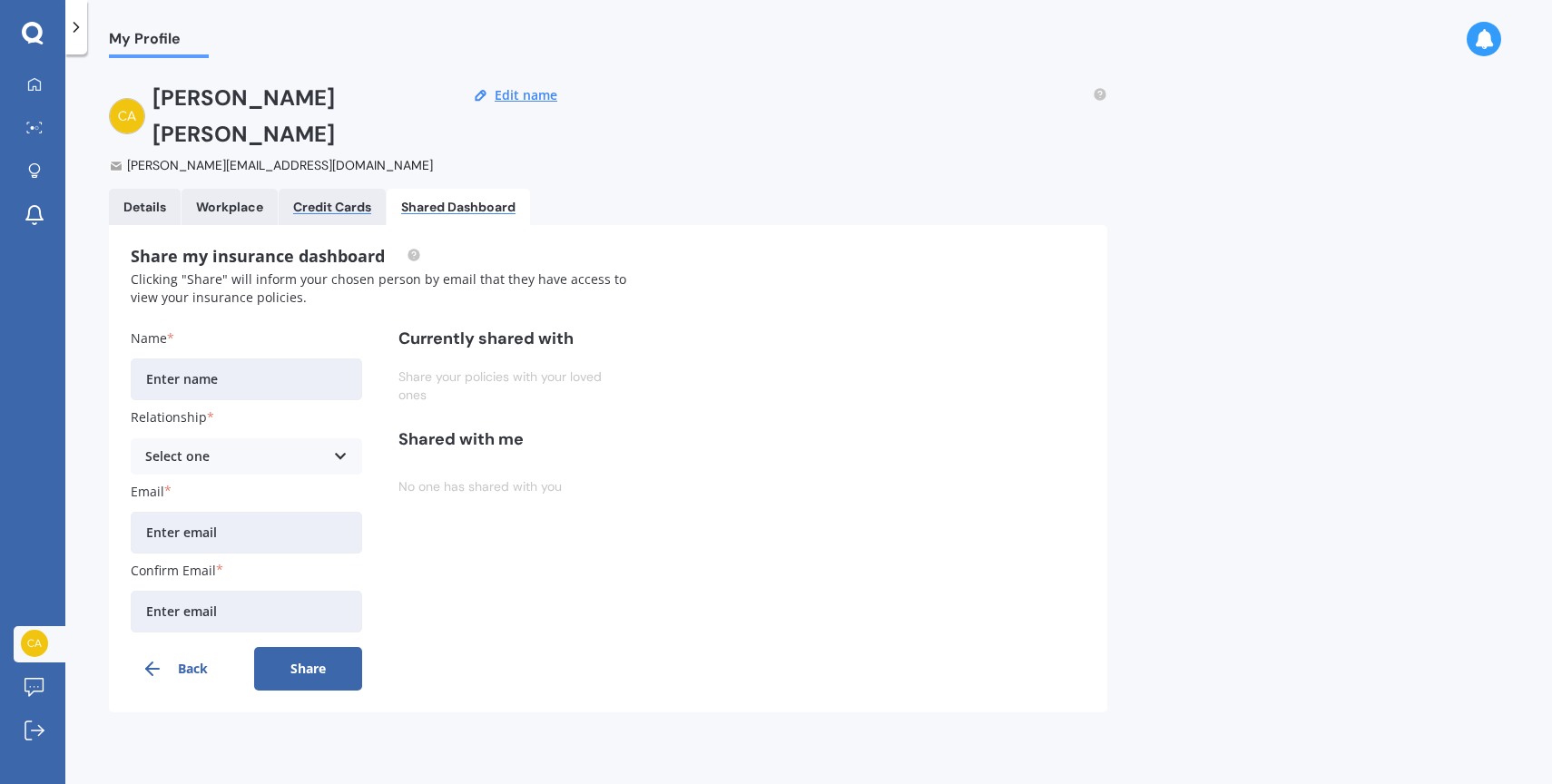
click at [322, 199] on div "Credit Cards" at bounding box center [332, 207] width 78 height 15
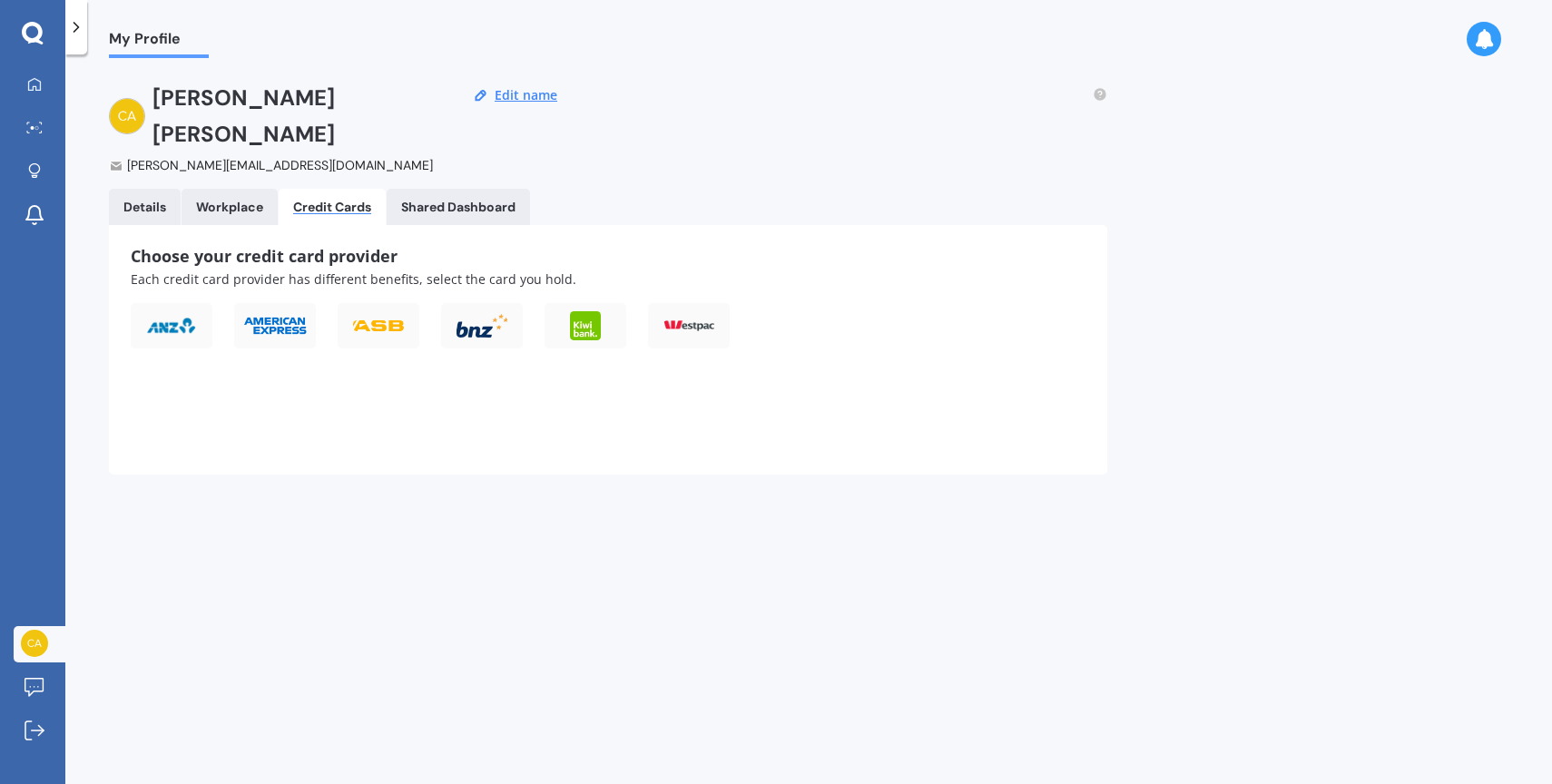
click at [228, 189] on link "Workplace" at bounding box center [228, 206] width 96 height 36
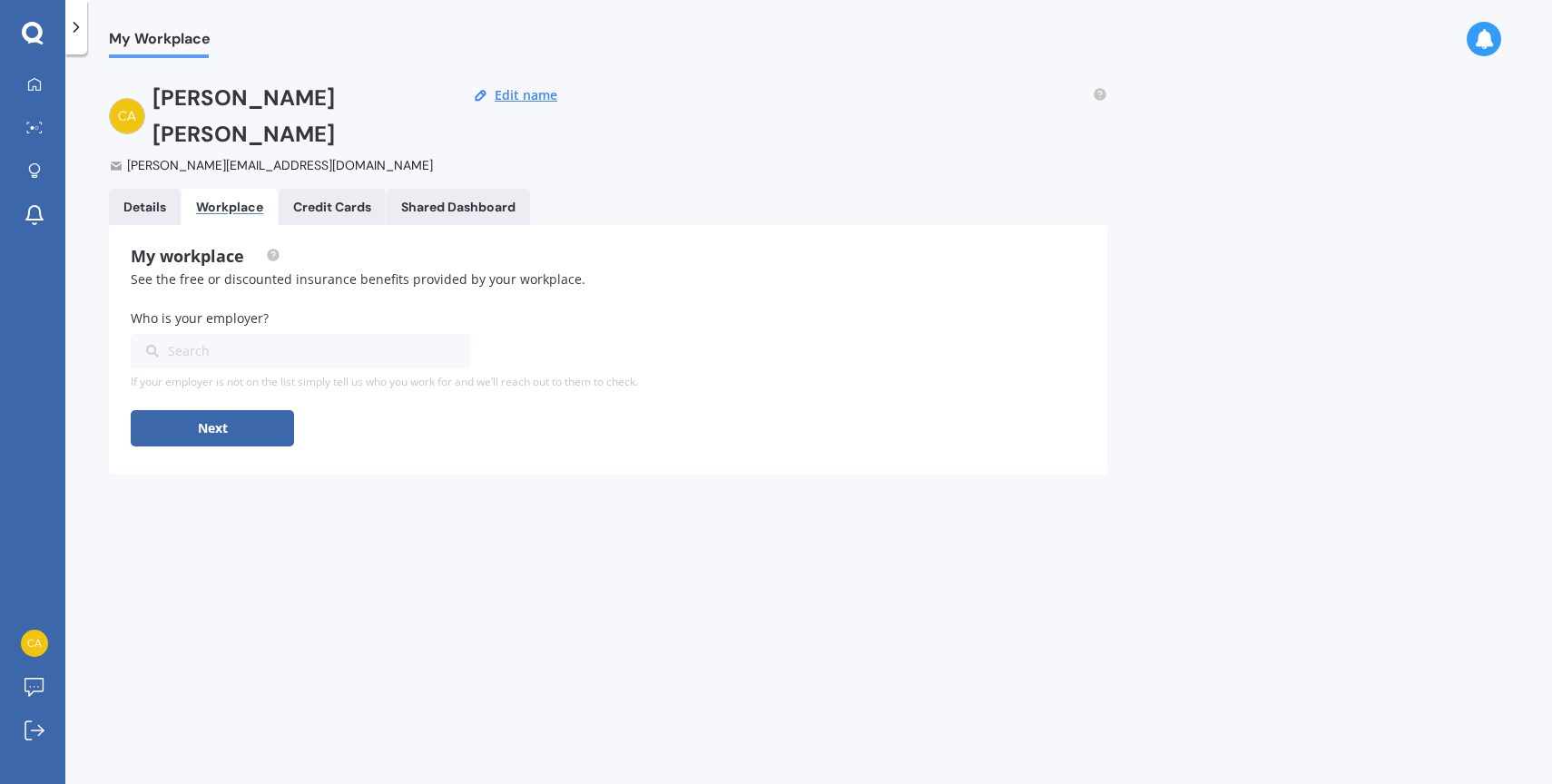
click at [202, 334] on div "Search 2degrees AIA NZ ASB BNZ Countdown Fonterra Meridian Energy [GEOGRAPHIC_D…" at bounding box center [608, 353] width 955 height 40
click at [202, 341] on div "Search" at bounding box center [289, 350] width 288 height 20
type input "police"
type input "new [DEMOGRAPHIC_DATA] police"
click at [259, 341] on div "Other" at bounding box center [289, 350] width 288 height 20
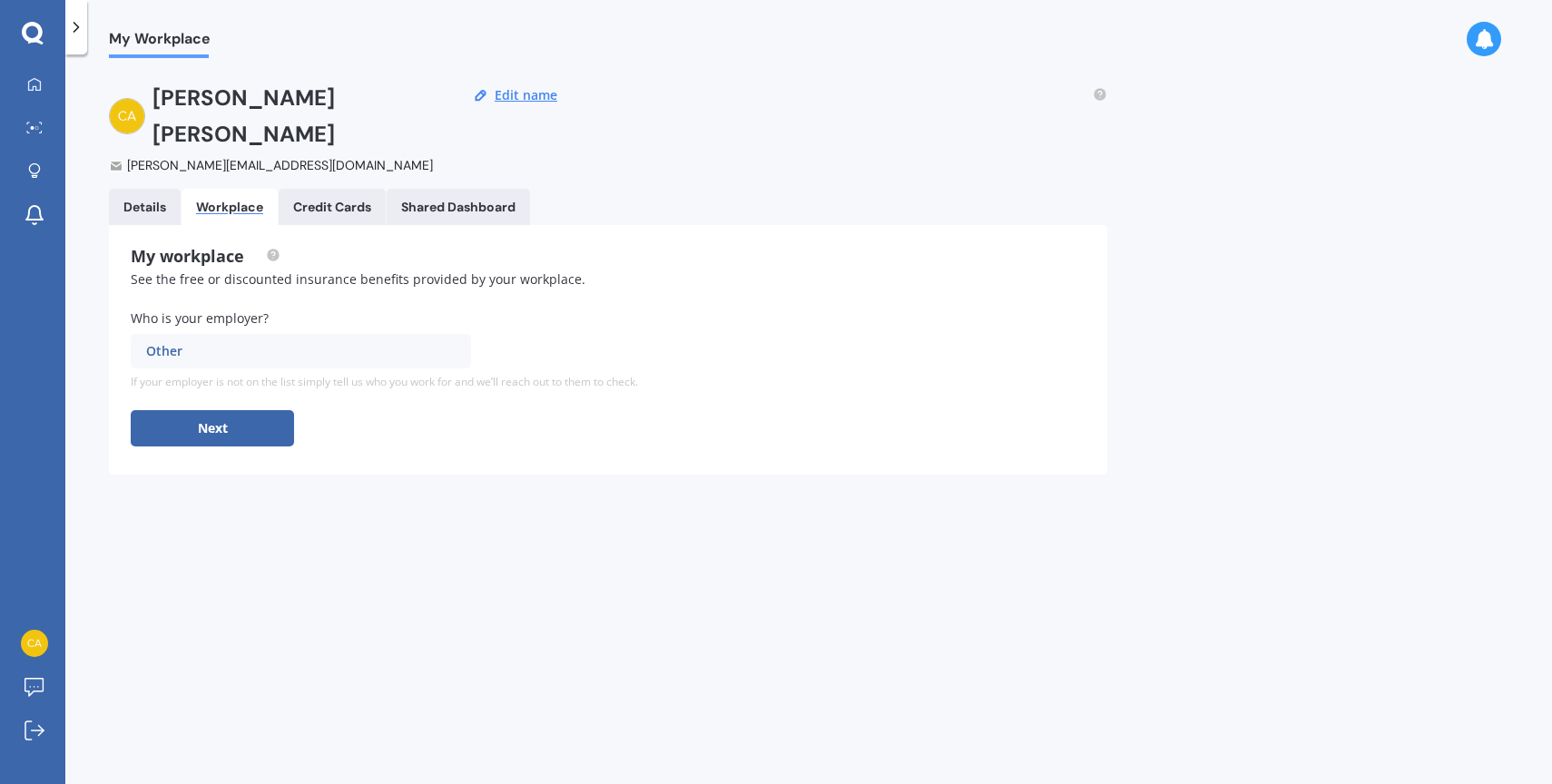
click at [249, 341] on div "Other" at bounding box center [289, 350] width 288 height 20
type input "a"
click at [287, 270] on div "My workplace See the free or discounted insurance benefits provided by your wor…" at bounding box center [608, 347] width 955 height 199
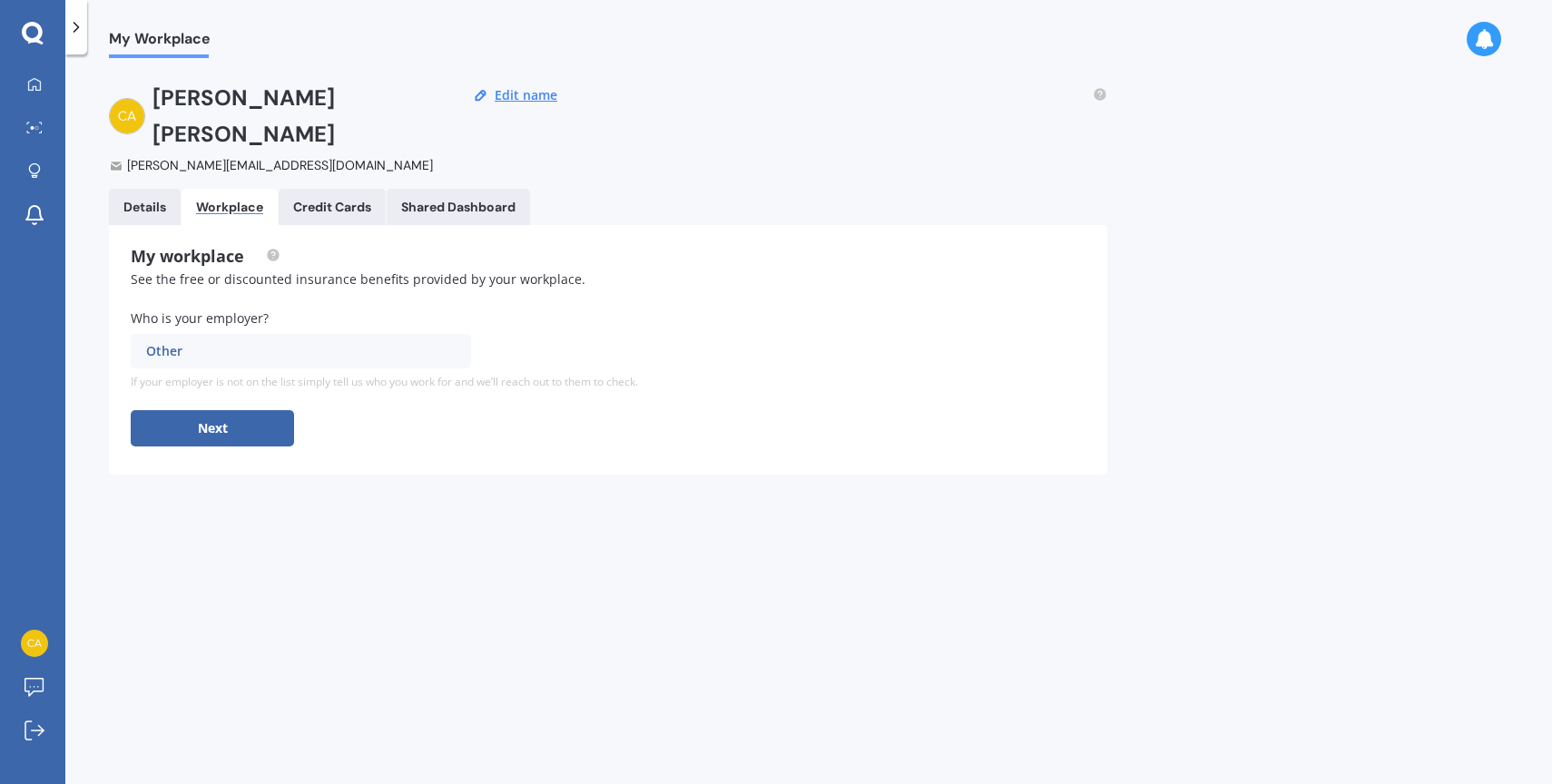
click at [291, 341] on div "Other" at bounding box center [289, 350] width 288 height 20
type input "the"
click at [347, 369] on div "Other" at bounding box center [300, 385] width 340 height 34
click at [186, 410] on button "Next" at bounding box center [212, 428] width 164 height 36
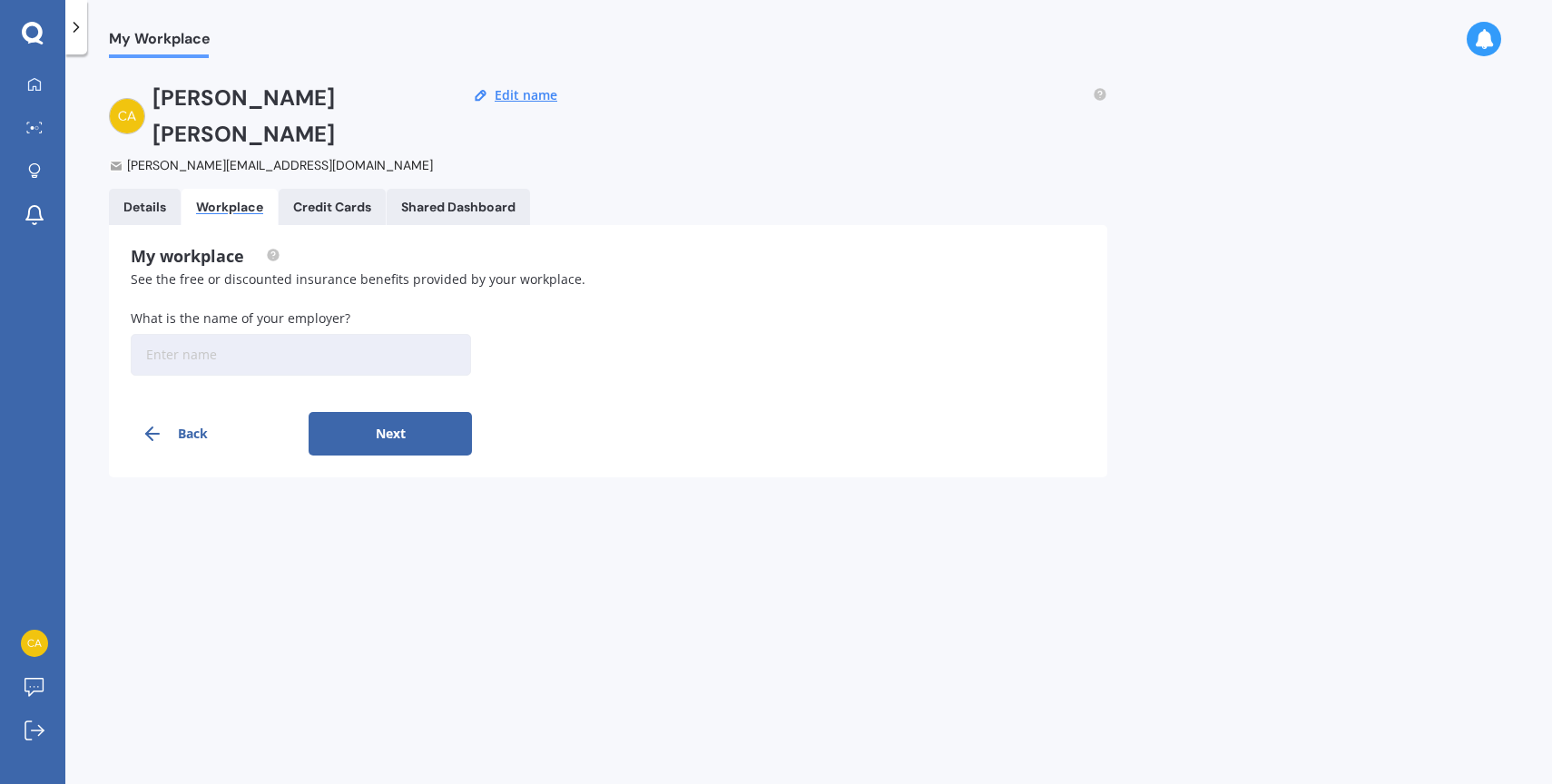
click at [210, 334] on input at bounding box center [300, 354] width 340 height 42
type input "air"
type input "Police"
click at [382, 411] on button "Next" at bounding box center [390, 433] width 164 height 44
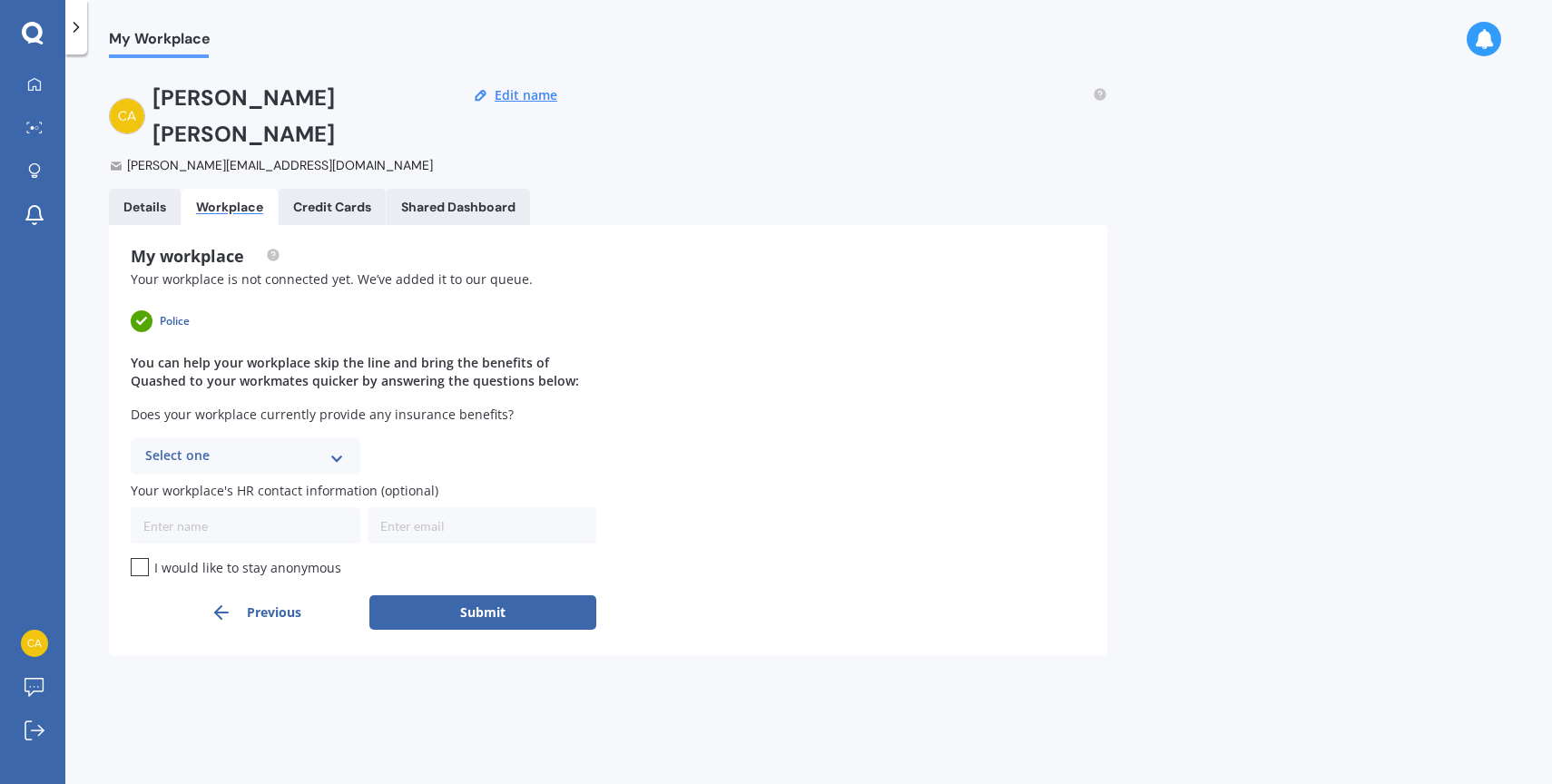
click at [293, 445] on div "Select one" at bounding box center [233, 456] width 177 height 21
click at [566, 354] on div "You can help your workplace skip the line and bring the benefits of Quashed to …" at bounding box center [363, 372] width 466 height 36
click at [238, 558] on label "I would like to stay anonymous" at bounding box center [235, 566] width 210 height 18
checkbox input "true"
click at [250, 590] on button "Previous" at bounding box center [256, 612] width 227 height 44
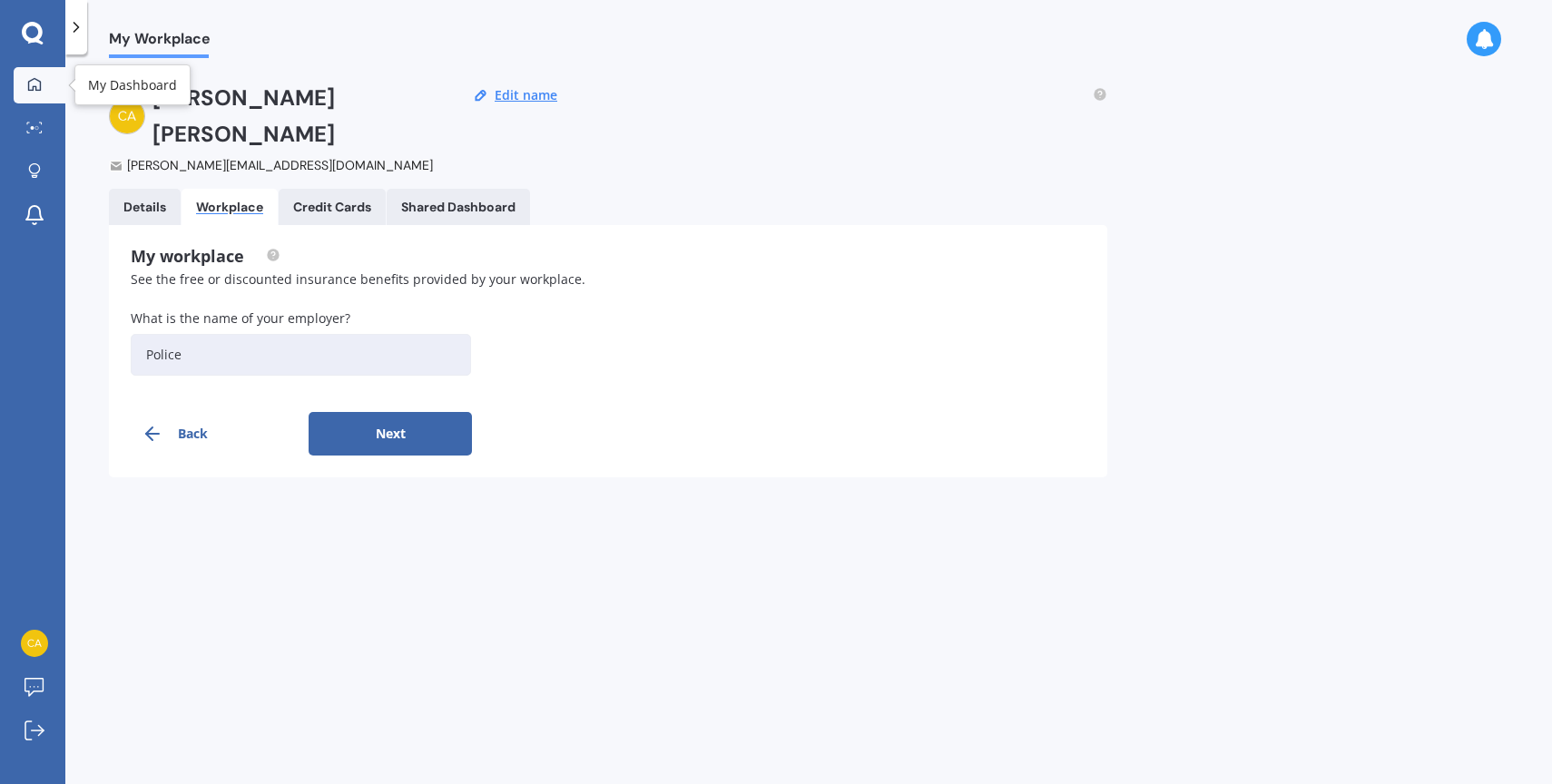
click at [42, 95] on link "My Dashboard" at bounding box center [39, 84] width 51 height 36
